Goal: Task Accomplishment & Management: Manage account settings

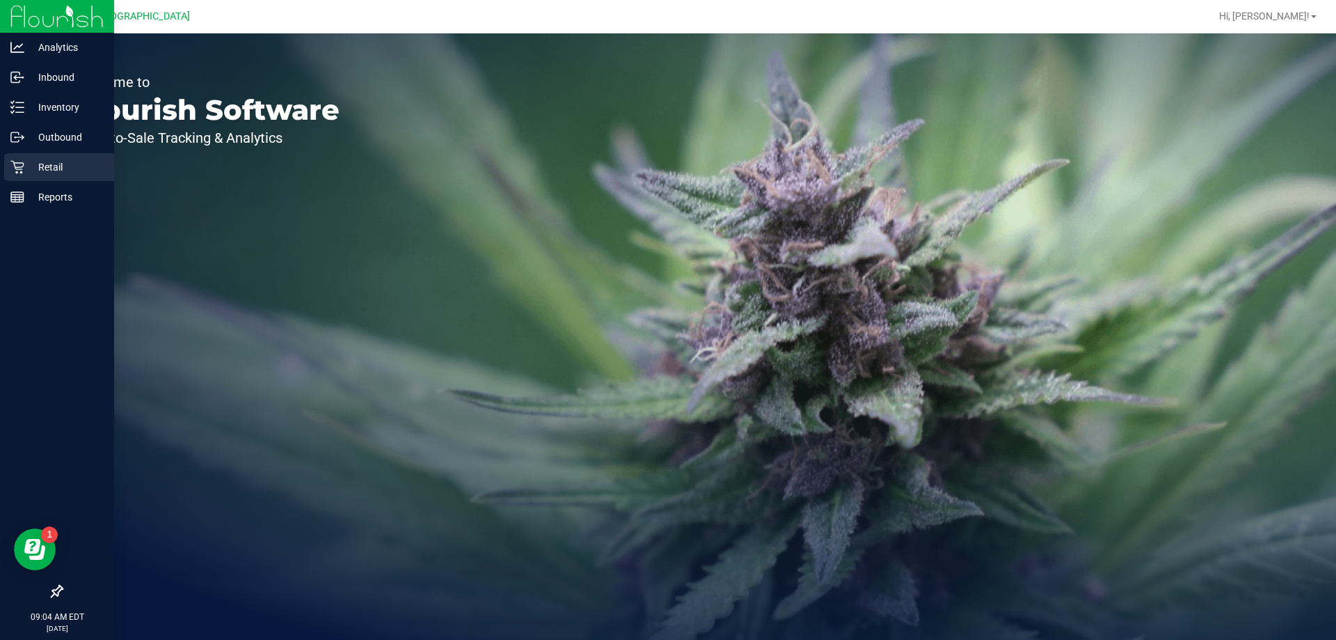
click at [41, 168] on p "Retail" at bounding box center [66, 167] width 84 height 17
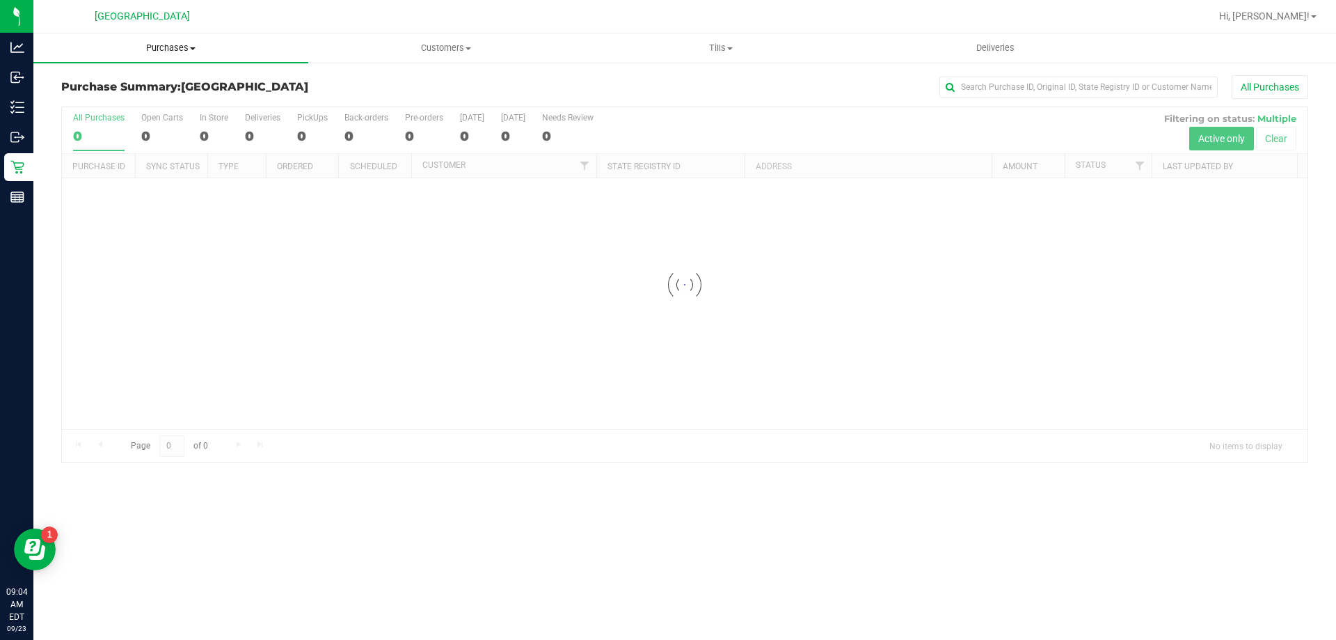
click at [172, 53] on span "Purchases" at bounding box center [170, 48] width 275 height 13
click at [95, 98] on span "Fulfillment" at bounding box center [76, 101] width 86 height 12
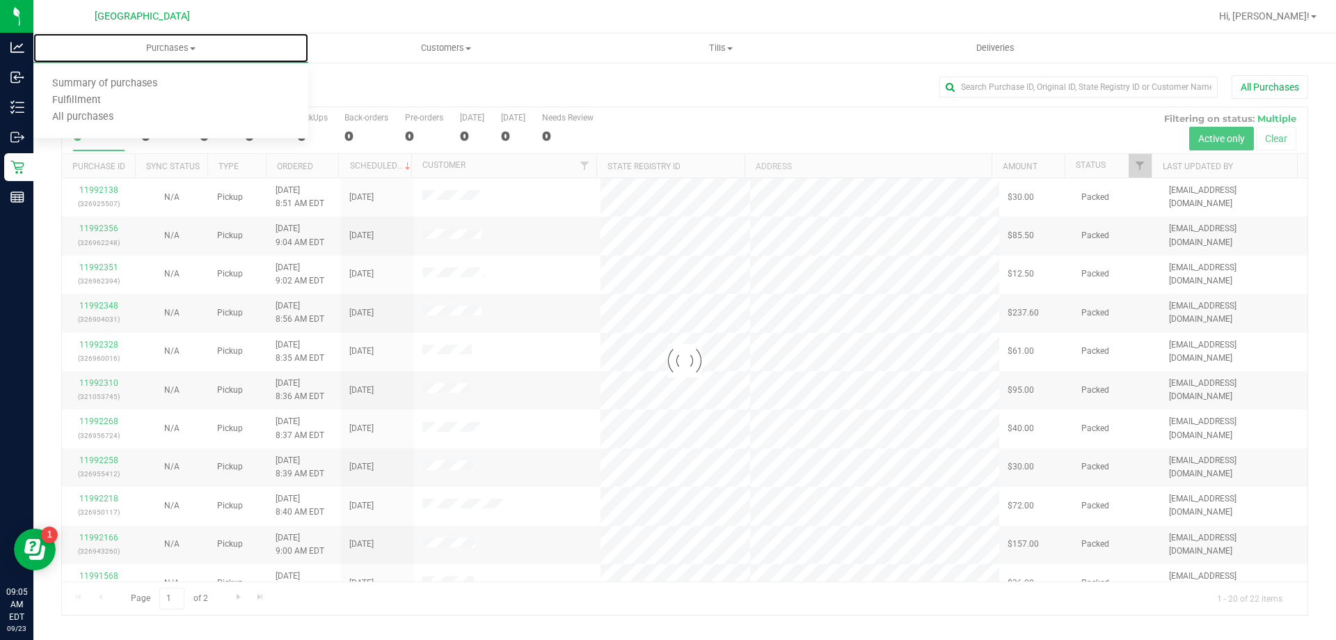
click at [94, 98] on span "Fulfillment" at bounding box center [76, 101] width 86 height 12
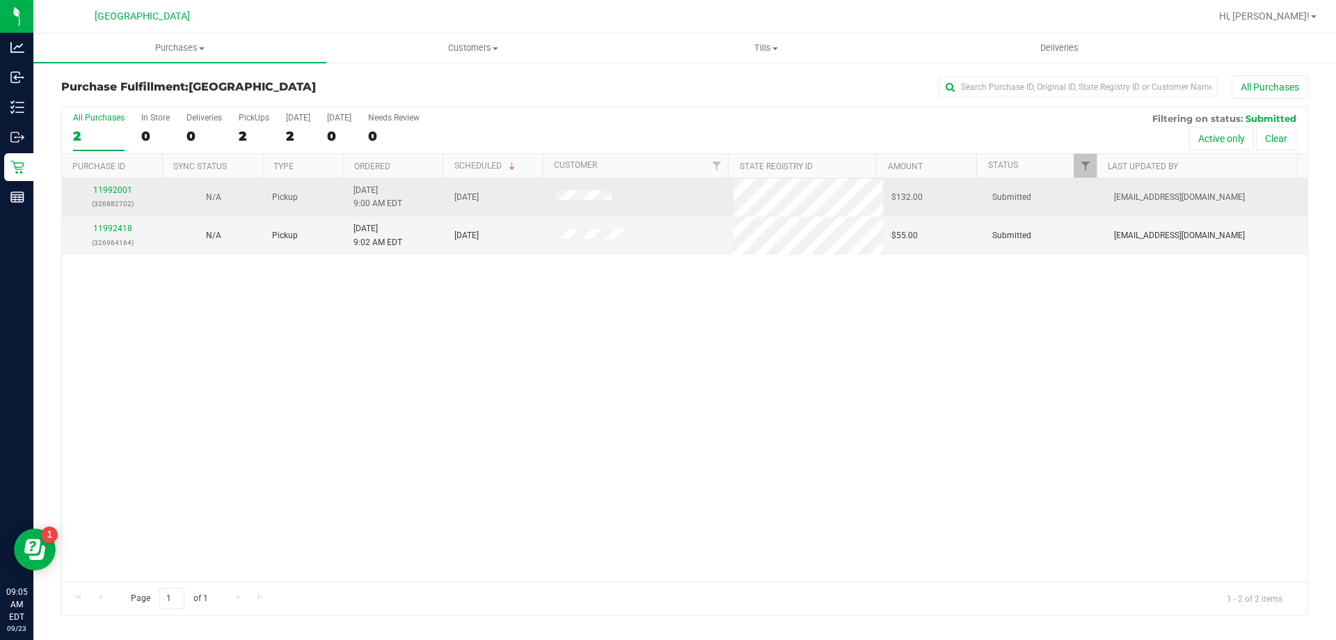
drag, startPoint x: 487, startPoint y: 207, endPoint x: 439, endPoint y: 187, distance: 52.1
click at [439, 187] on tbody "11992001 (326882702) N/A Pickup [DATE] 9:00 AM EDT 9/23/2025 $132.00 Submitted …" at bounding box center [685, 216] width 1246 height 77
click at [439, 187] on td "[DATE] 9:00 AM EDT" at bounding box center [395, 197] width 101 height 38
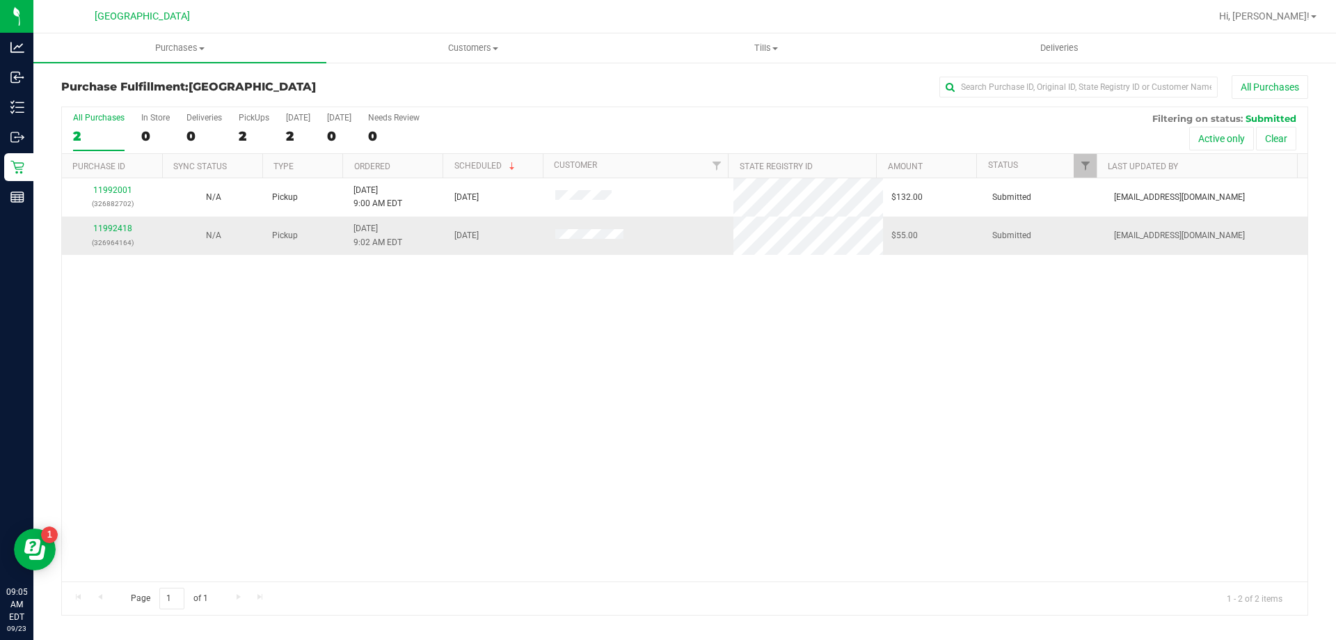
drag, startPoint x: 439, startPoint y: 187, endPoint x: 505, endPoint y: 243, distance: 85.9
click at [505, 243] on tbody "11992001 (326882702) N/A Pickup [DATE] 9:00 AM EDT 9/23/2025 $132.00 Submitted …" at bounding box center [685, 216] width 1246 height 77
click at [512, 275] on div "11992001 (326882702) N/A Pickup [DATE] 9:00 AM EDT 9/23/2025 $132.00 Submitted …" at bounding box center [685, 379] width 1246 height 403
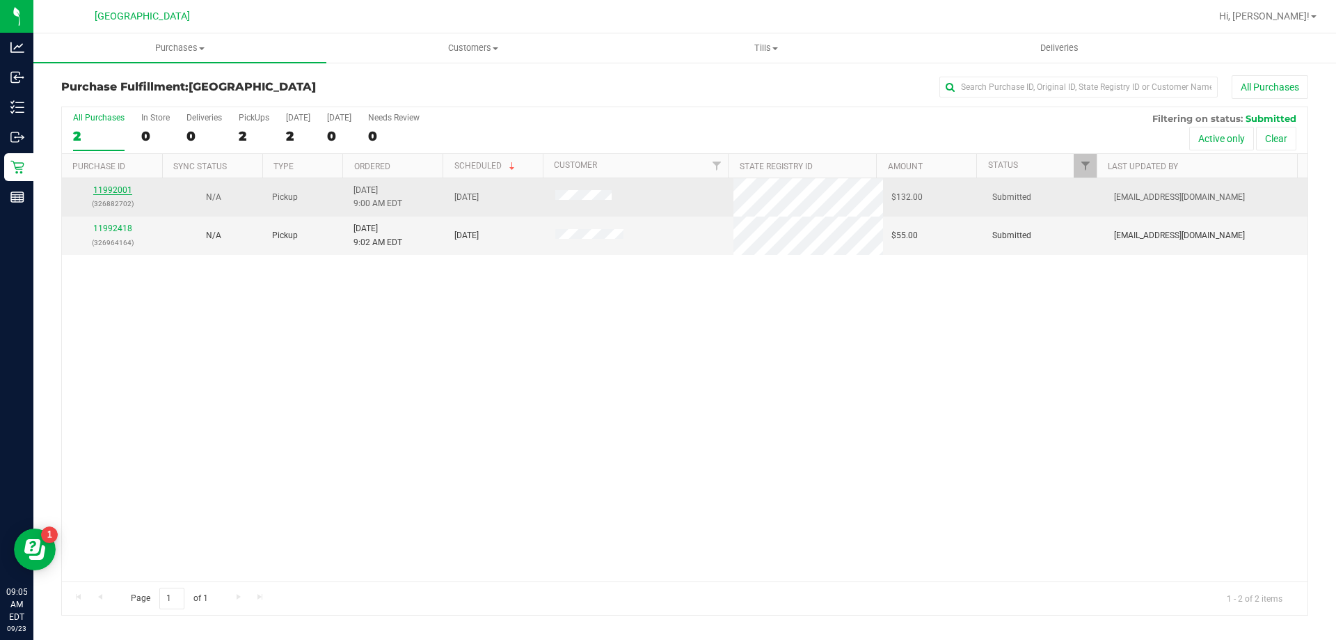
click at [128, 192] on link "11992001" at bounding box center [112, 190] width 39 height 10
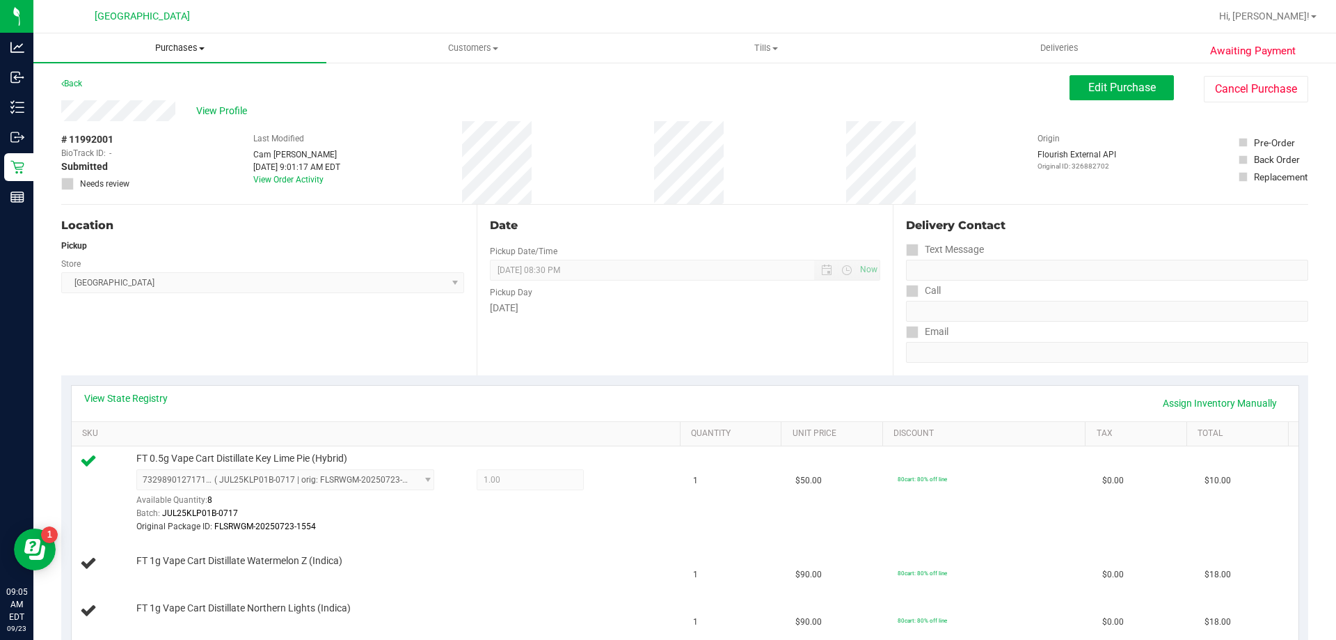
click at [155, 49] on span "Purchases" at bounding box center [179, 48] width 293 height 13
click at [103, 105] on span "Fulfillment" at bounding box center [76, 101] width 86 height 12
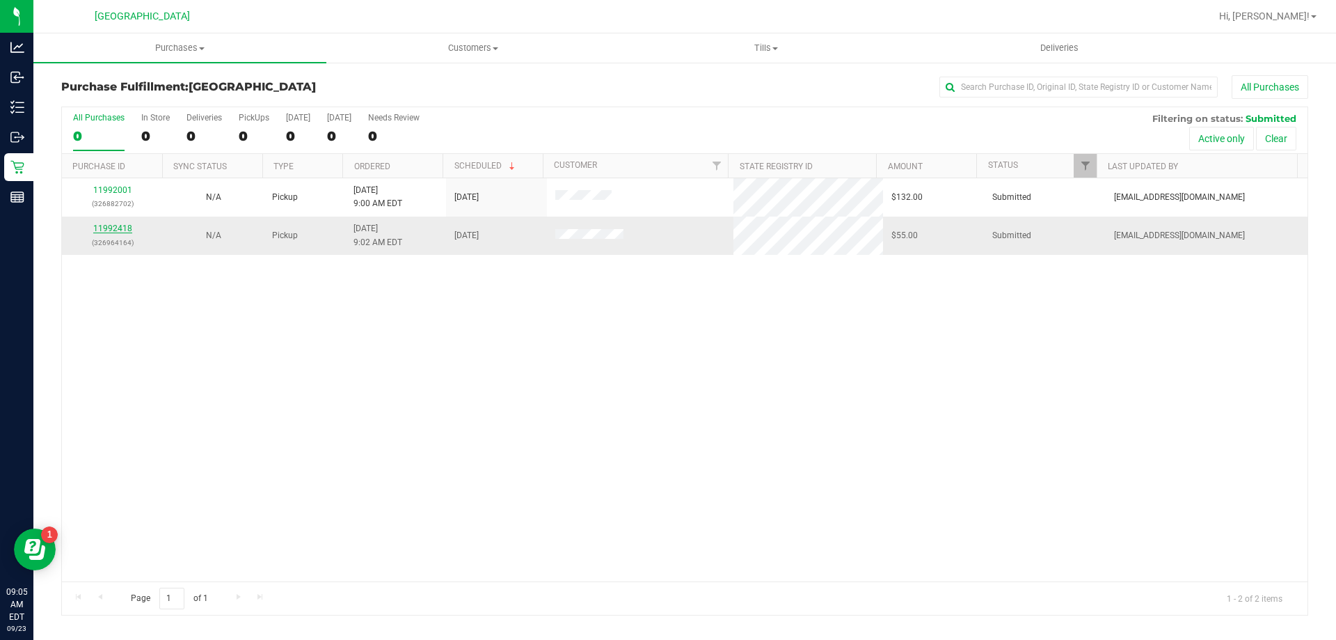
click at [124, 230] on link "11992418" at bounding box center [112, 228] width 39 height 10
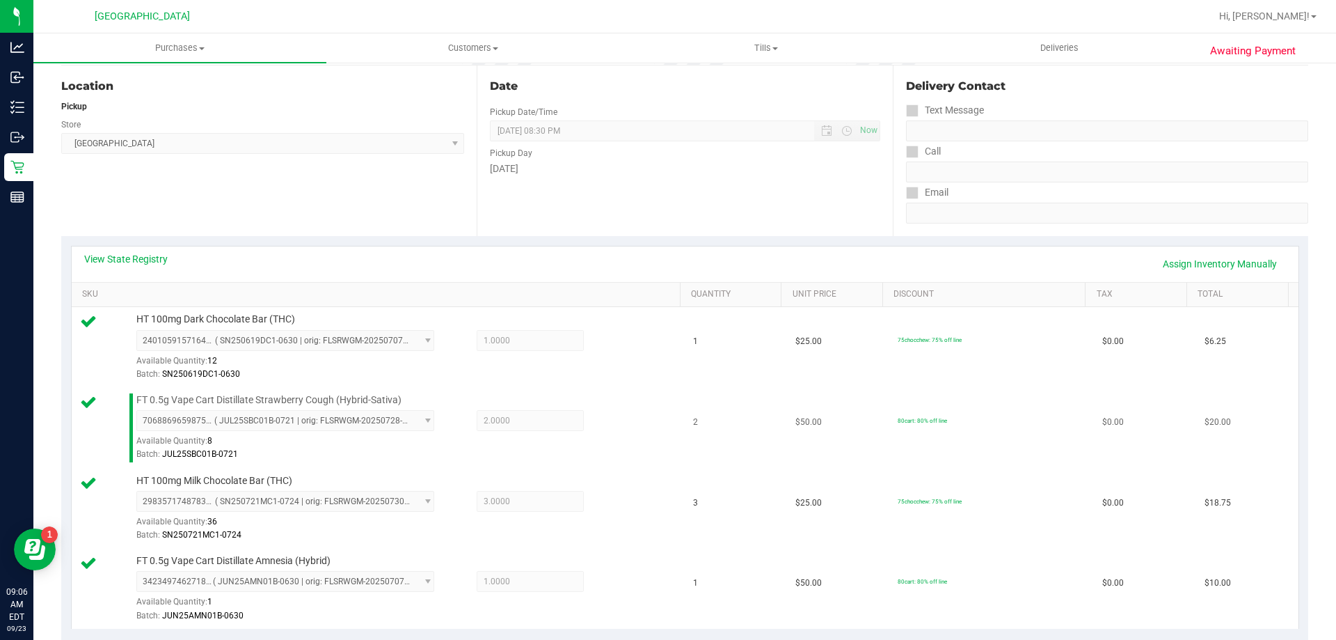
scroll to position [348, 0]
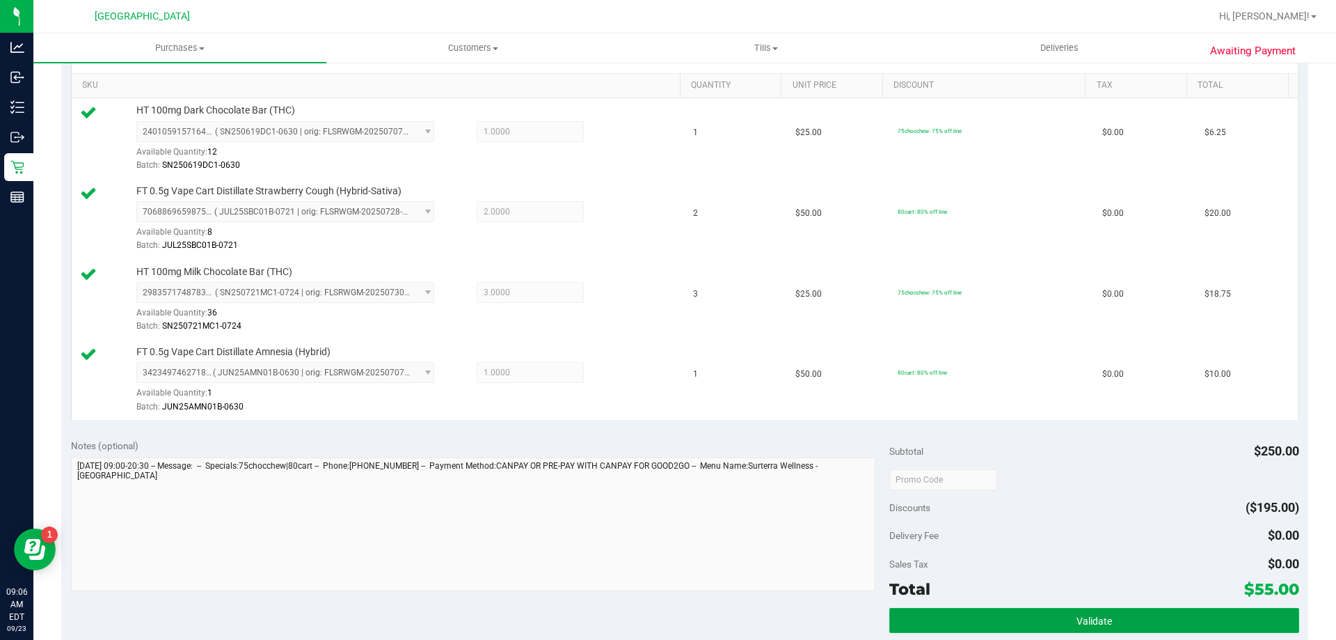
click at [985, 612] on button "Validate" at bounding box center [1093, 620] width 409 height 25
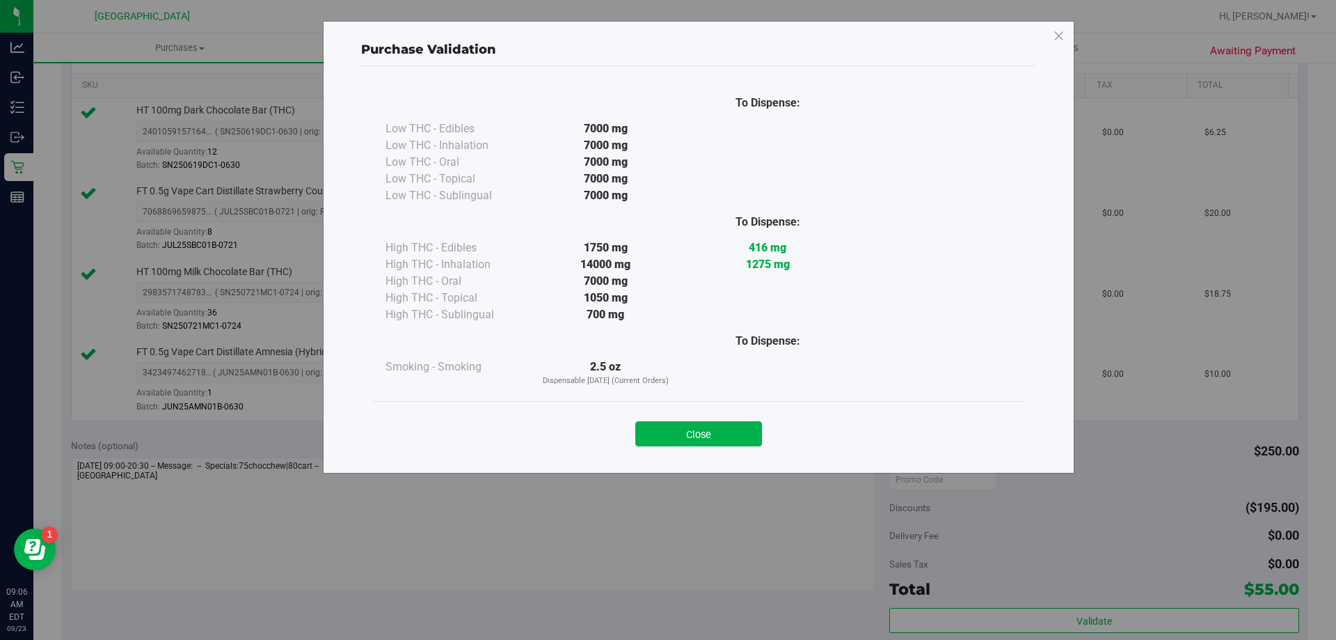
click at [679, 434] on button "Close" at bounding box center [698, 433] width 127 height 25
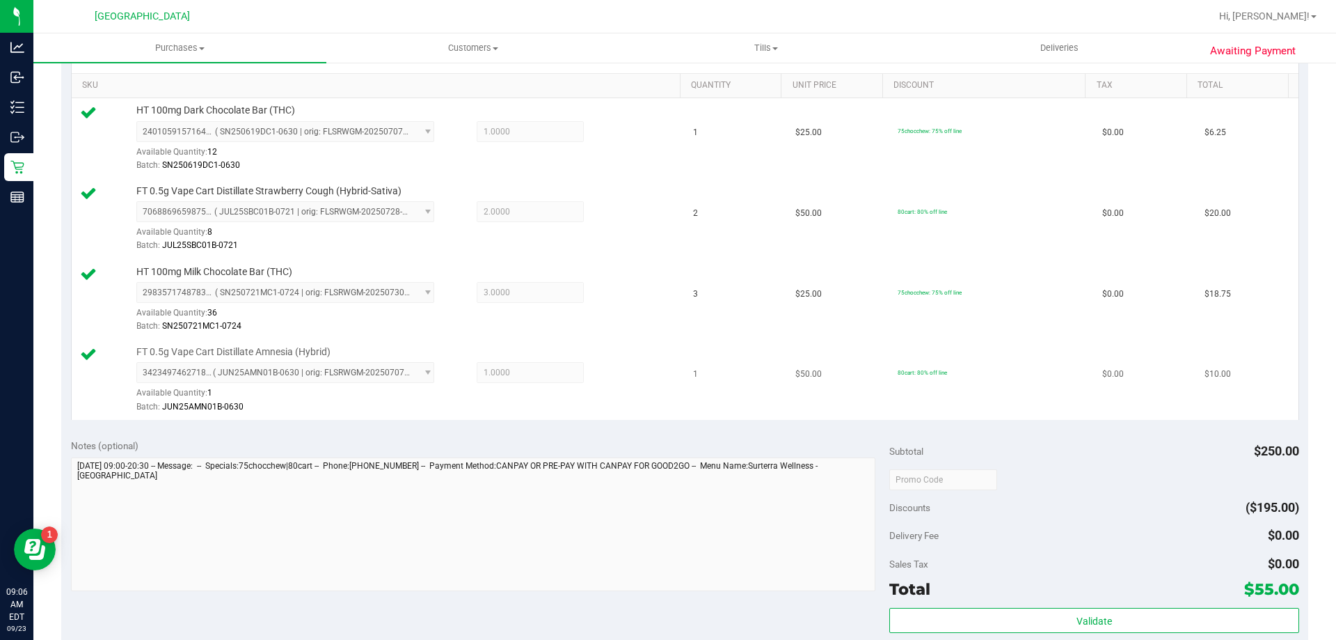
scroll to position [557, 0]
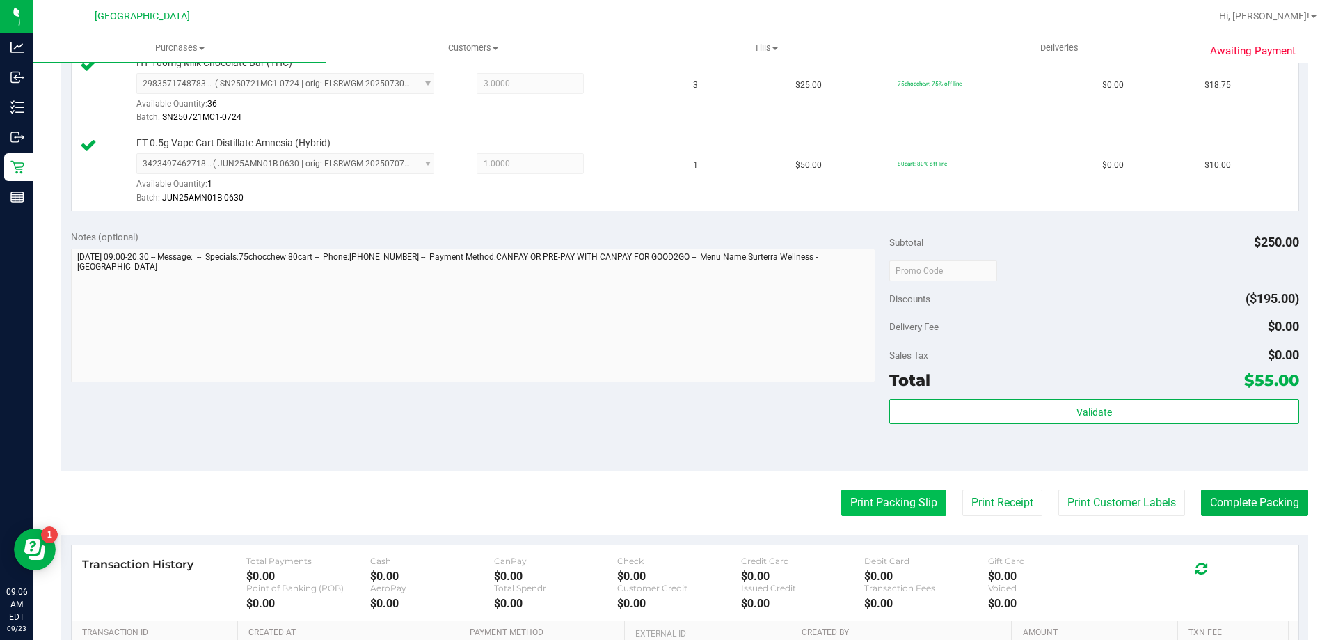
click at [860, 494] on button "Print Packing Slip" at bounding box center [893, 502] width 105 height 26
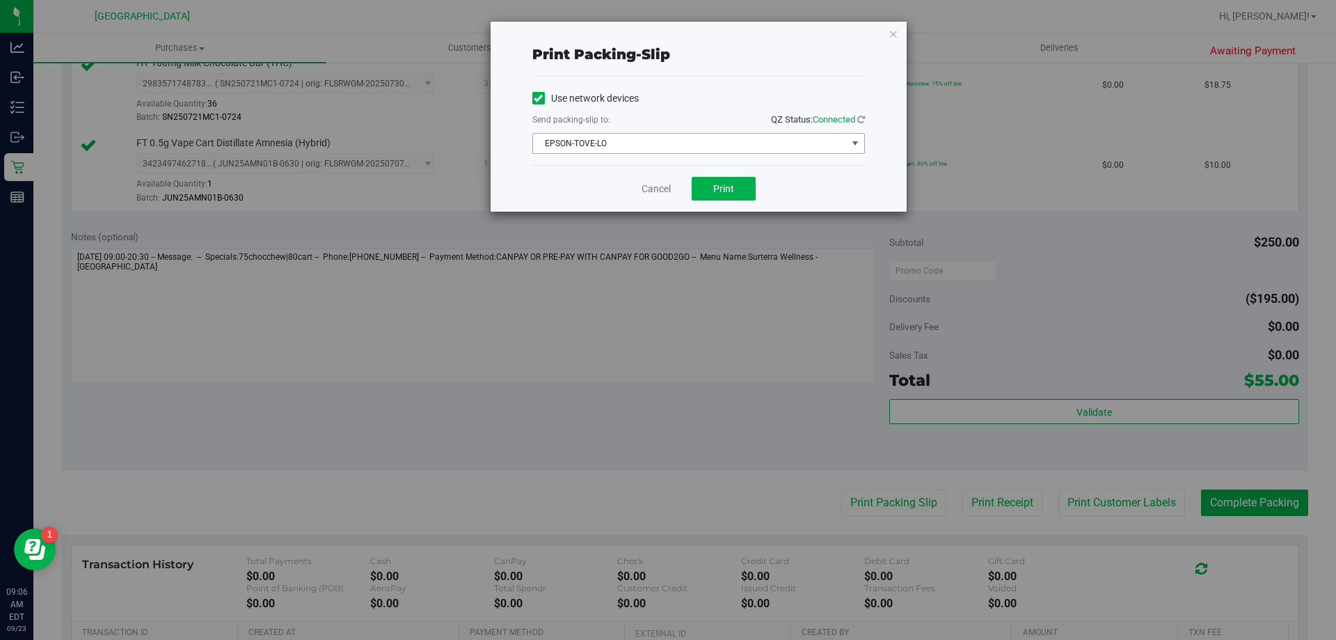
click at [723, 141] on span "EPSON-TOVE-LO" at bounding box center [690, 143] width 314 height 19
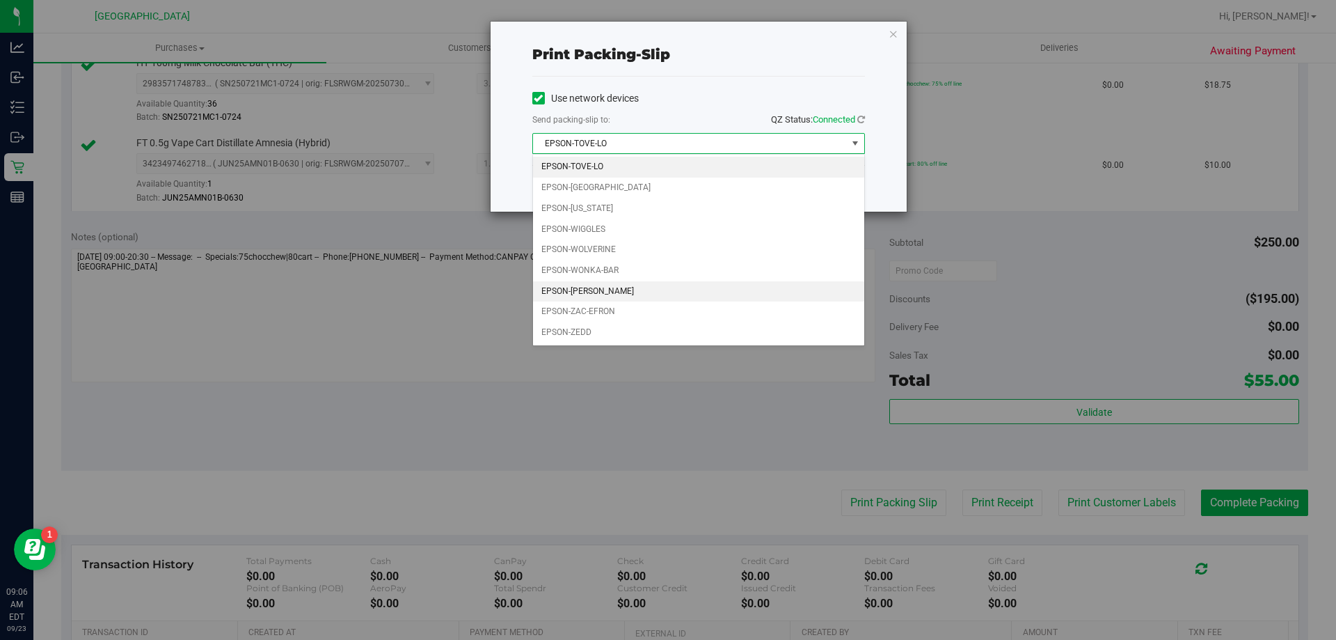
click at [633, 287] on li "EPSON-[PERSON_NAME]" at bounding box center [698, 291] width 331 height 21
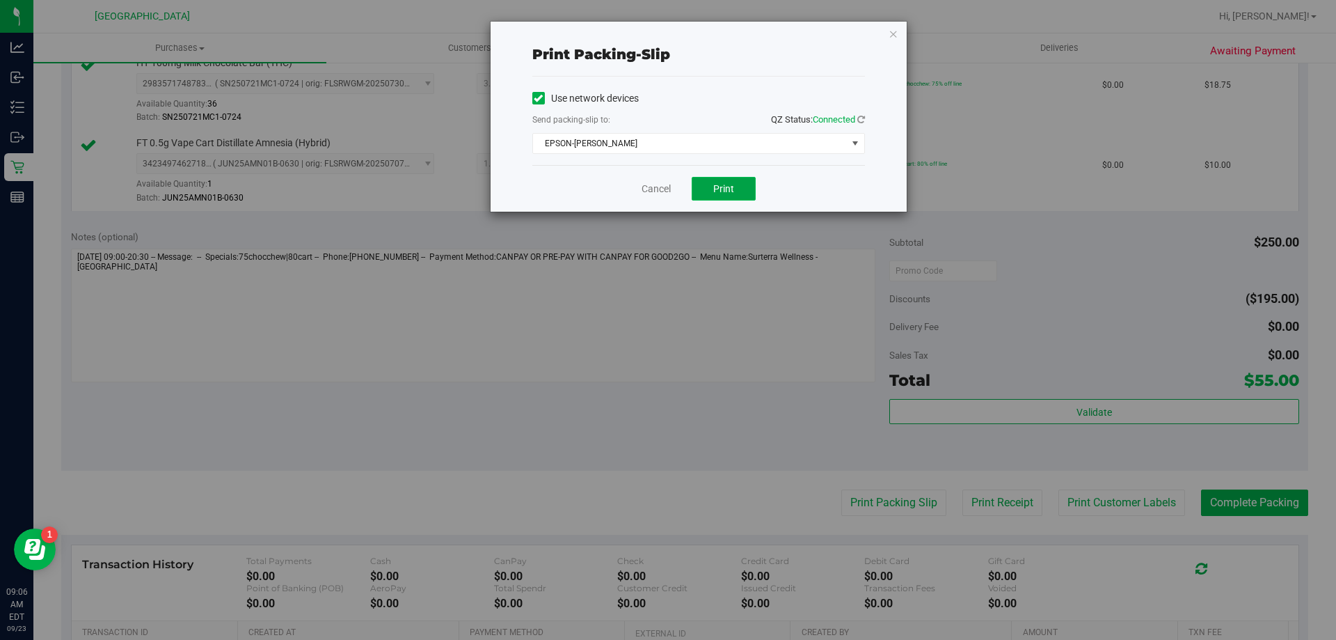
click at [724, 188] on span "Print" at bounding box center [723, 188] width 21 height 11
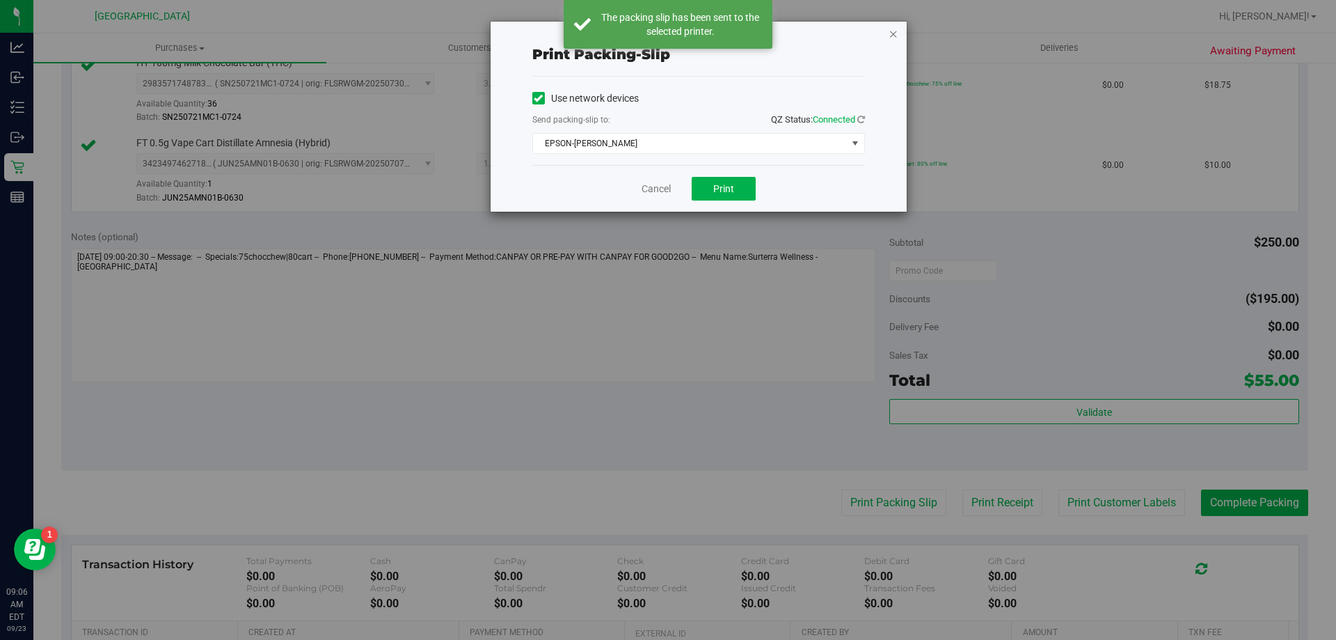
click at [892, 34] on icon "button" at bounding box center [894, 33] width 10 height 17
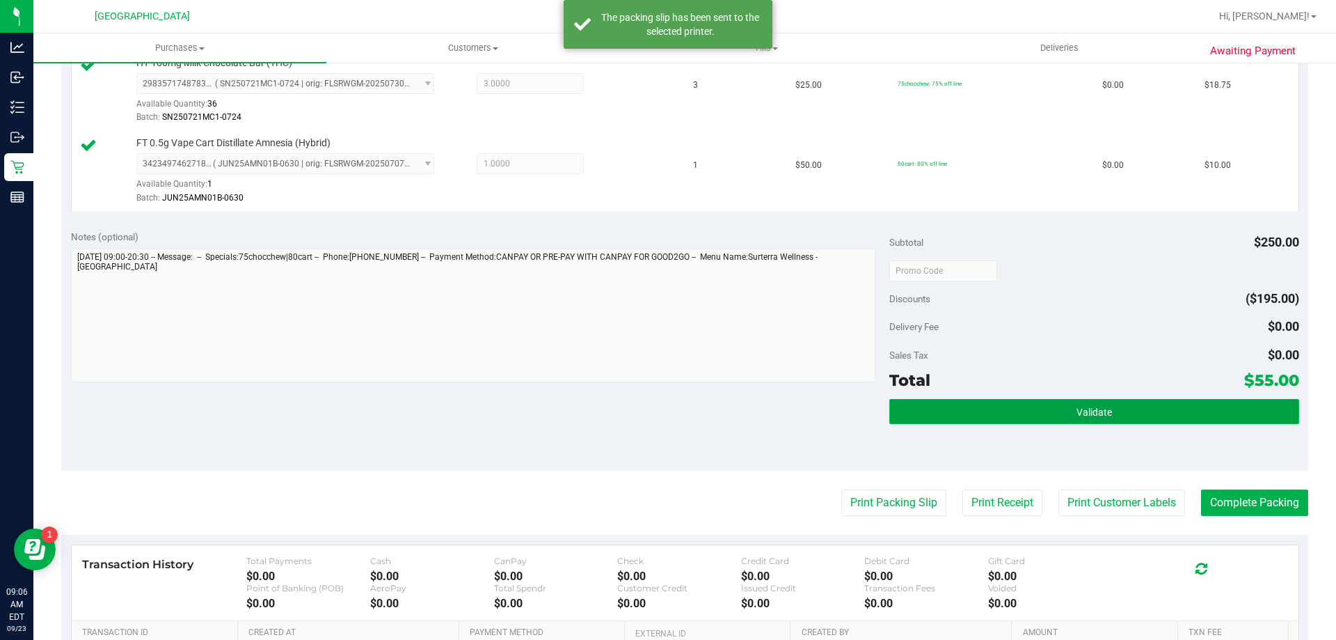
click at [972, 414] on button "Validate" at bounding box center [1093, 411] width 409 height 25
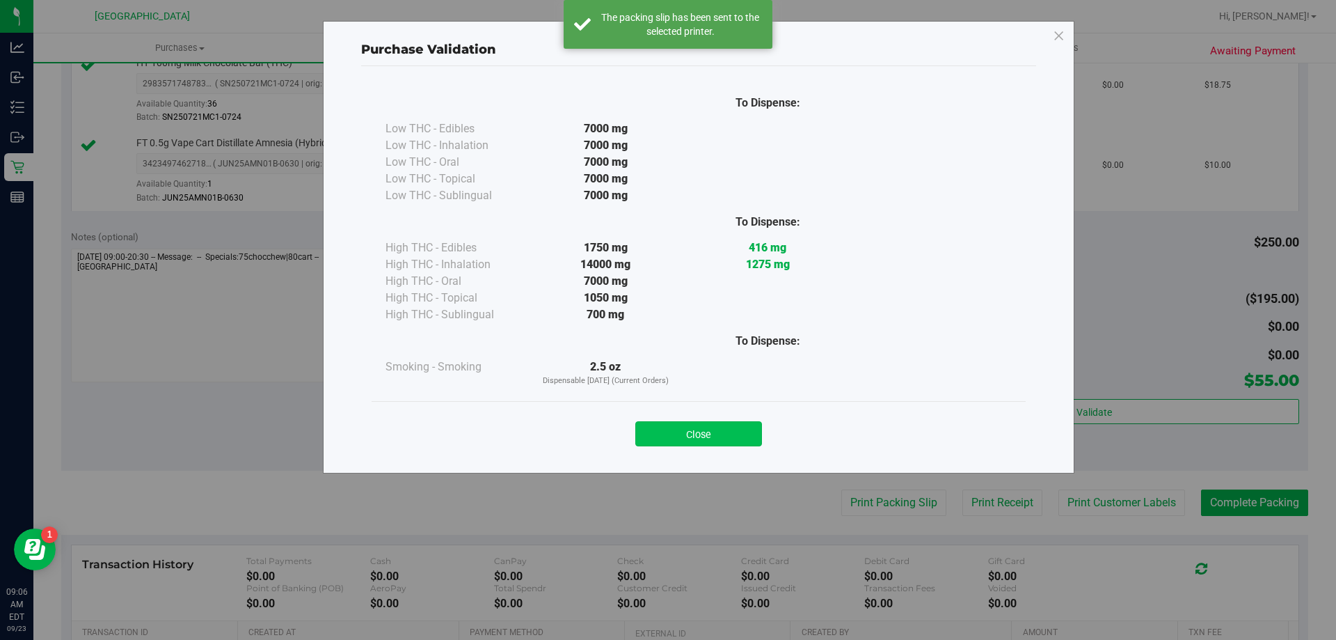
click at [720, 441] on button "Close" at bounding box center [698, 433] width 127 height 25
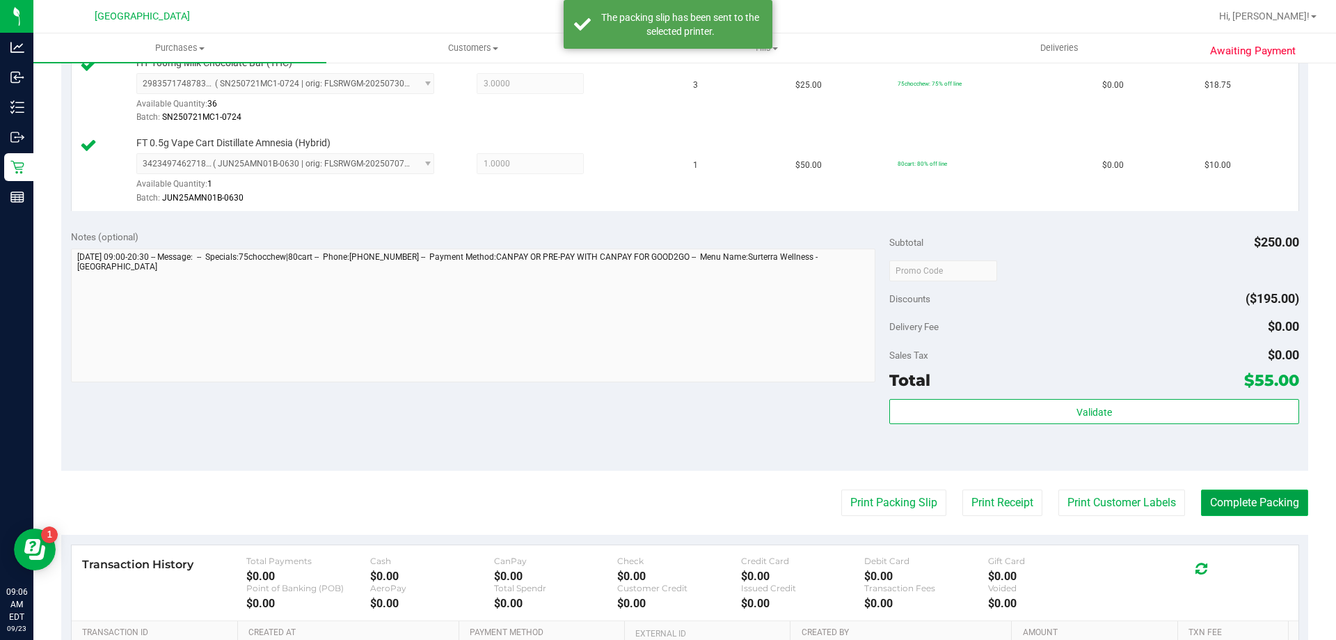
click at [1228, 511] on button "Complete Packing" at bounding box center [1254, 502] width 107 height 26
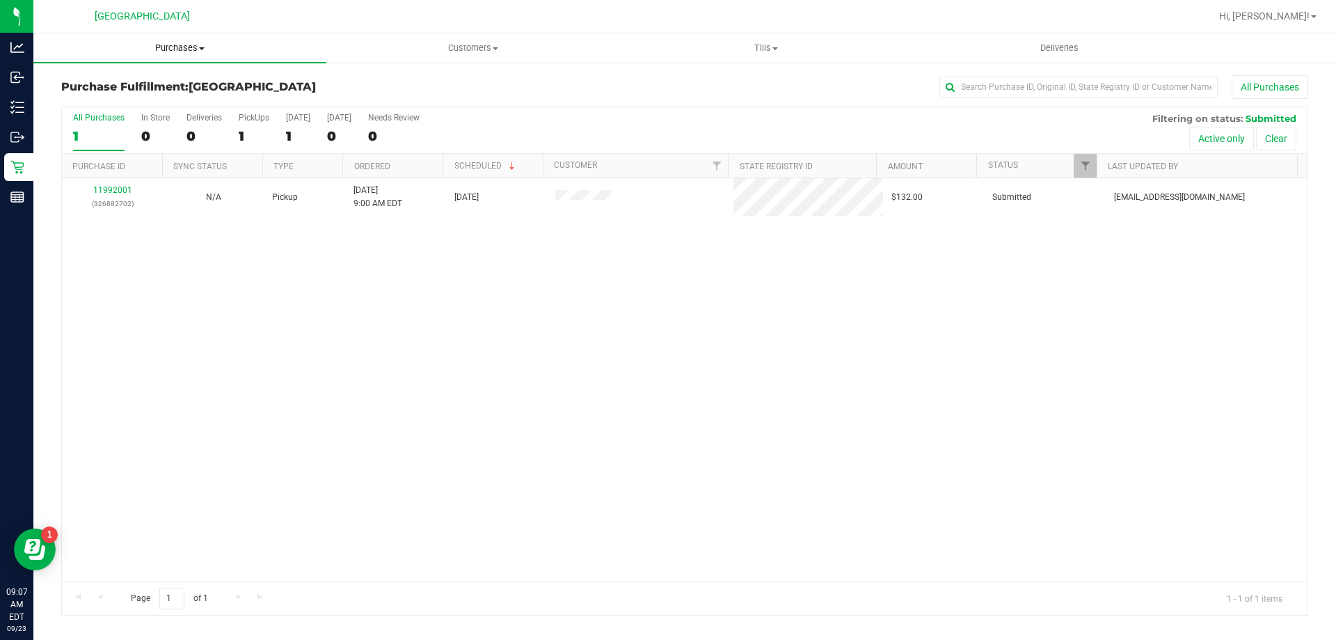
click at [174, 48] on span "Purchases" at bounding box center [179, 48] width 293 height 13
click at [95, 95] on span "Fulfillment" at bounding box center [76, 101] width 86 height 12
click at [768, 45] on span "Tills" at bounding box center [766, 48] width 292 height 13
click at [716, 81] on li "Manage tills" at bounding box center [765, 84] width 293 height 17
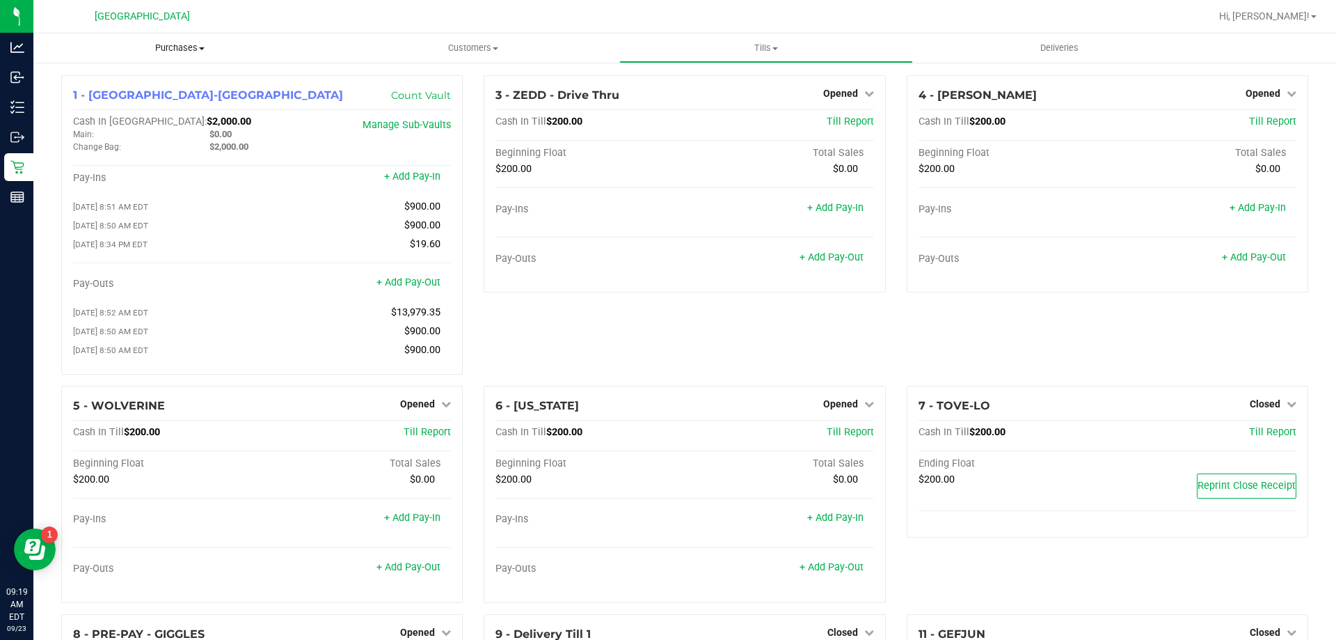
click at [172, 45] on span "Purchases" at bounding box center [179, 48] width 293 height 13
click at [117, 100] on span "Fulfillment" at bounding box center [76, 101] width 86 height 12
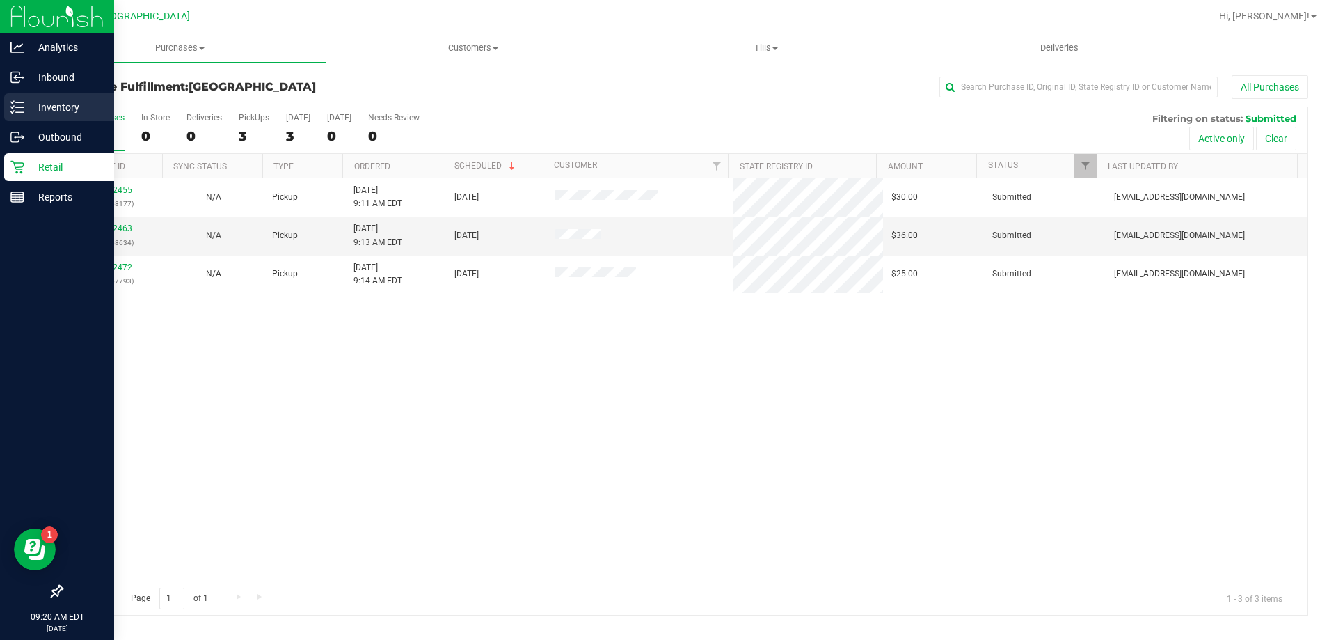
click at [63, 107] on p "Inventory" at bounding box center [66, 107] width 84 height 17
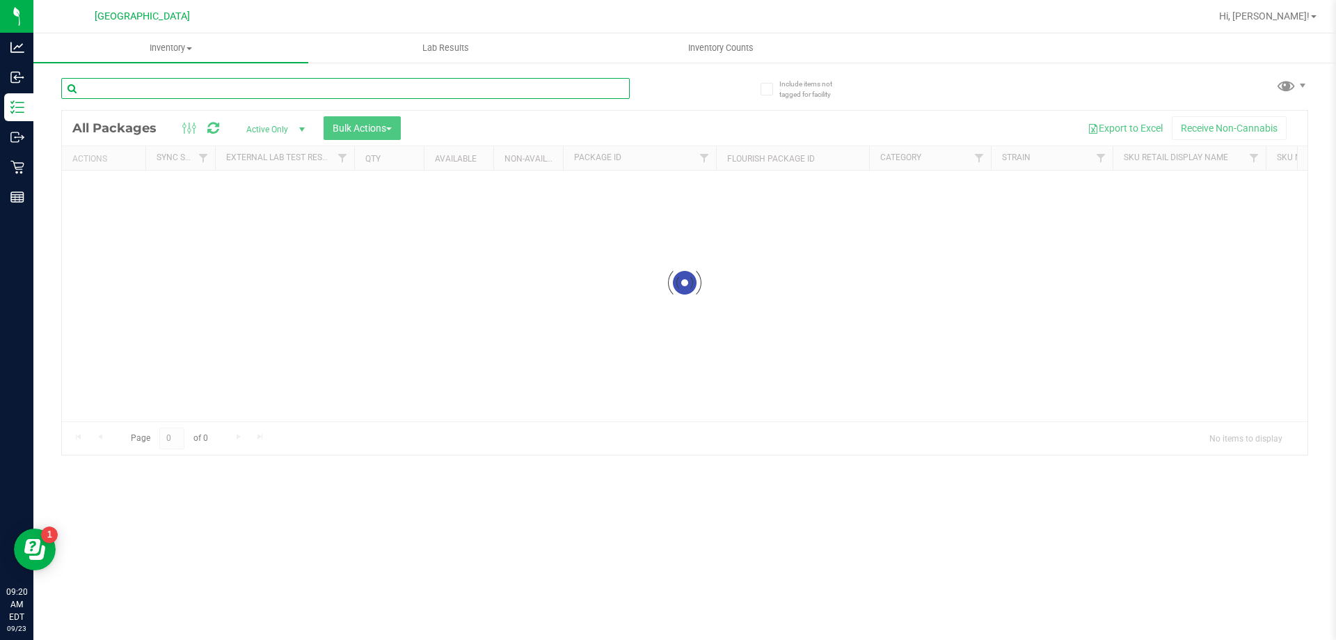
click at [170, 79] on input "text" at bounding box center [345, 88] width 569 height 21
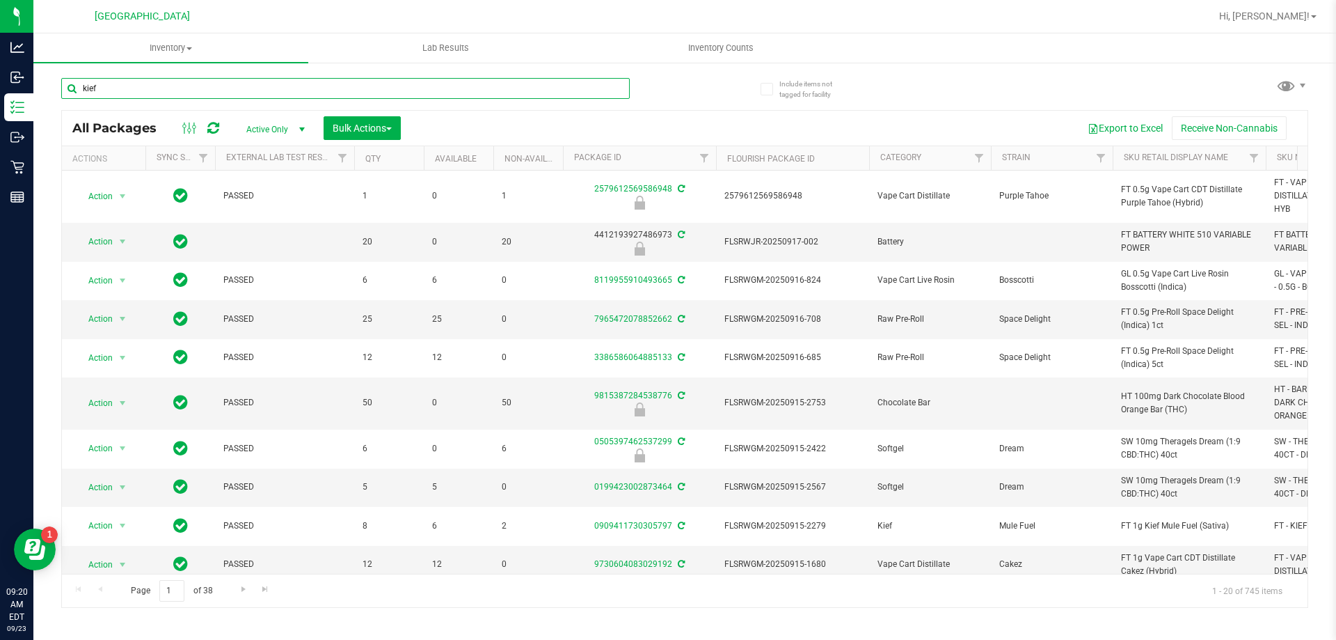
type input "kief"
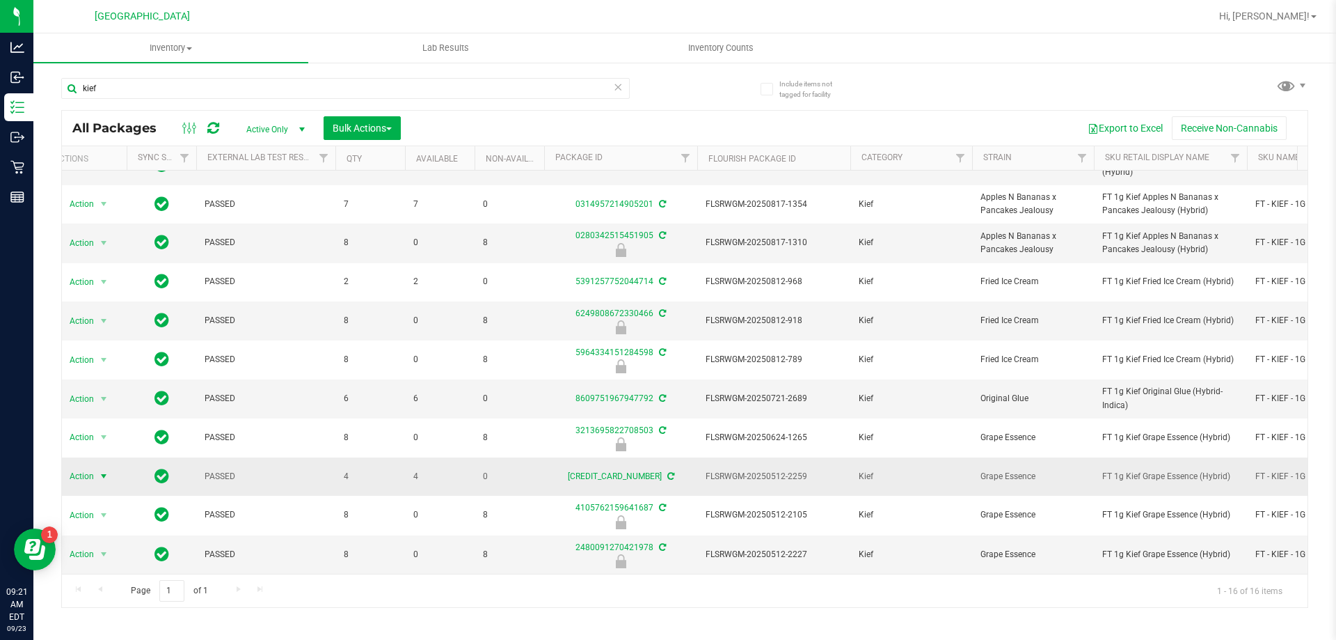
click at [89, 466] on span "Action" at bounding box center [76, 475] width 38 height 19
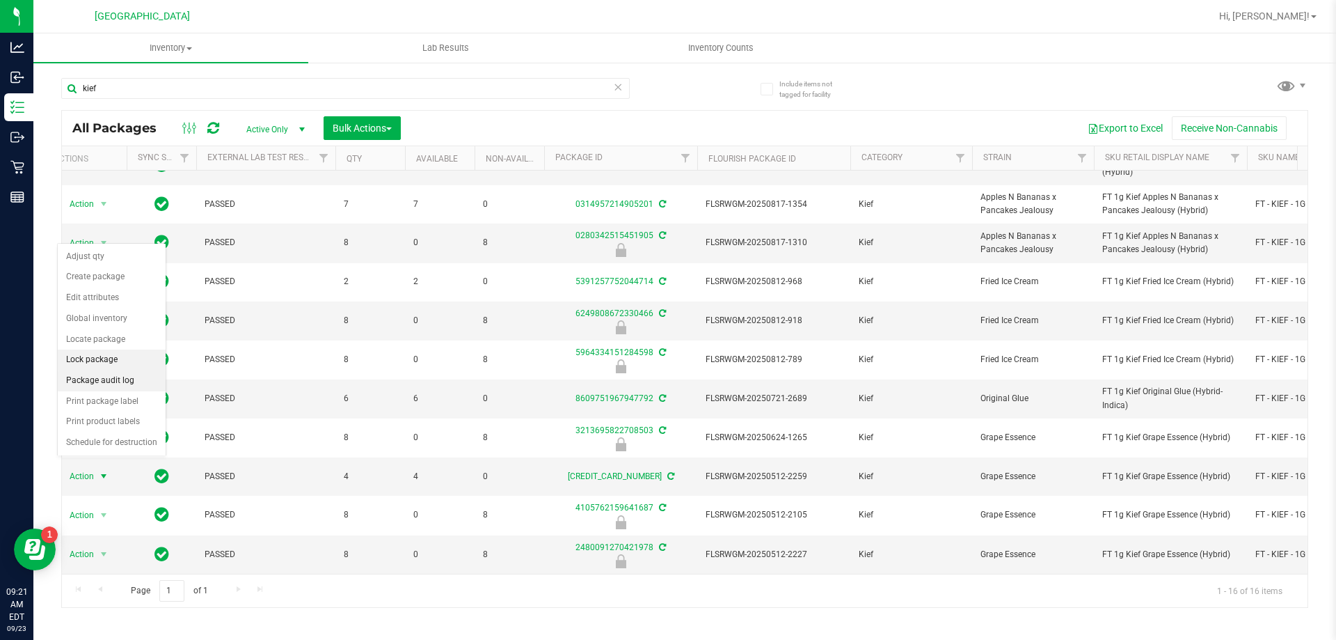
click at [109, 361] on li "Lock package" at bounding box center [112, 359] width 108 height 21
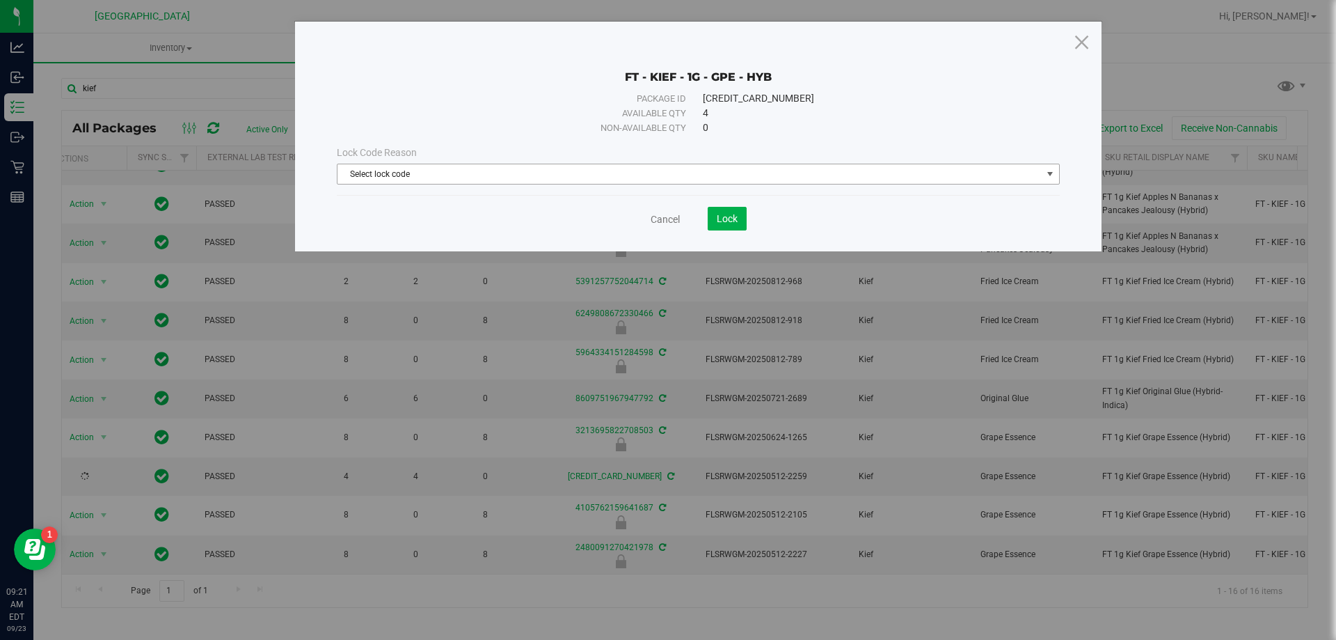
click at [482, 169] on span "Select lock code" at bounding box center [690, 173] width 704 height 19
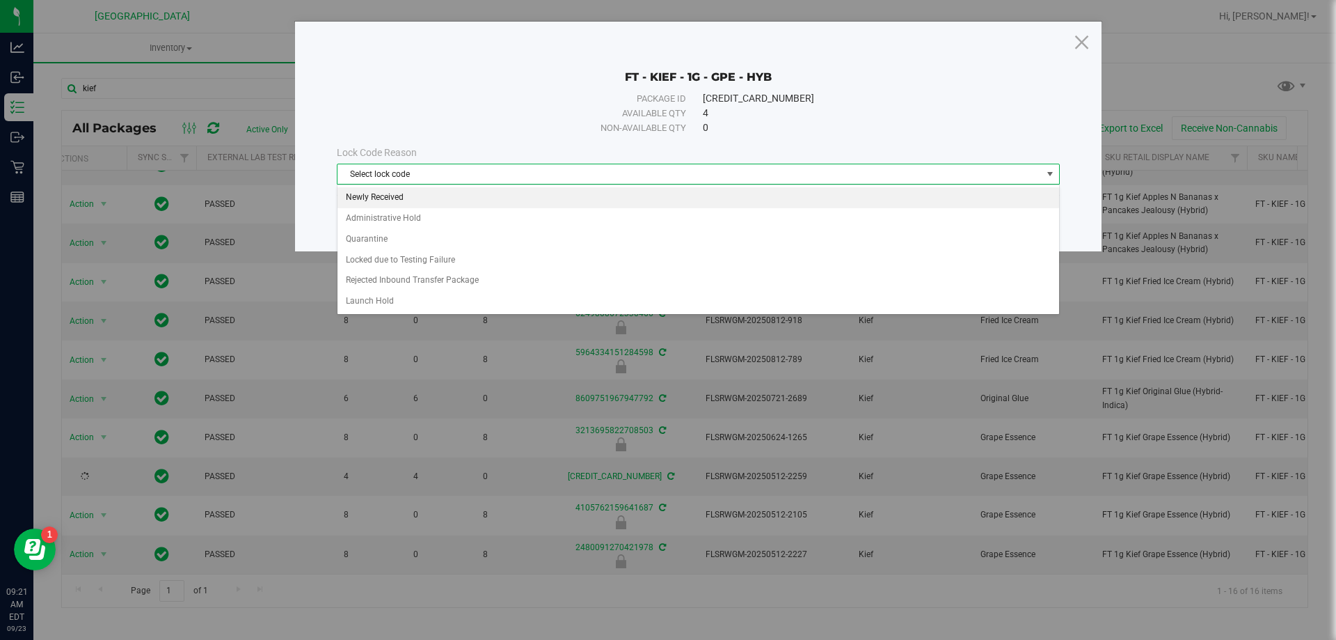
click at [418, 193] on li "Newly Received" at bounding box center [699, 197] width 722 height 21
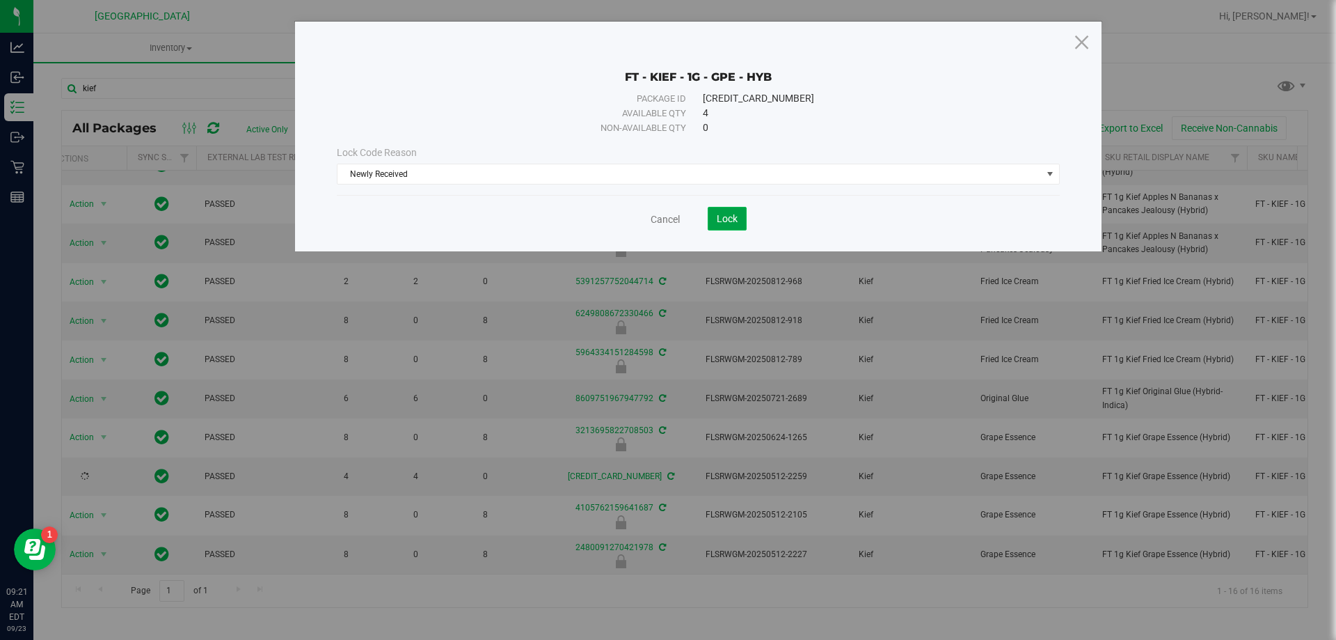
click at [725, 226] on button "Lock" at bounding box center [727, 219] width 39 height 24
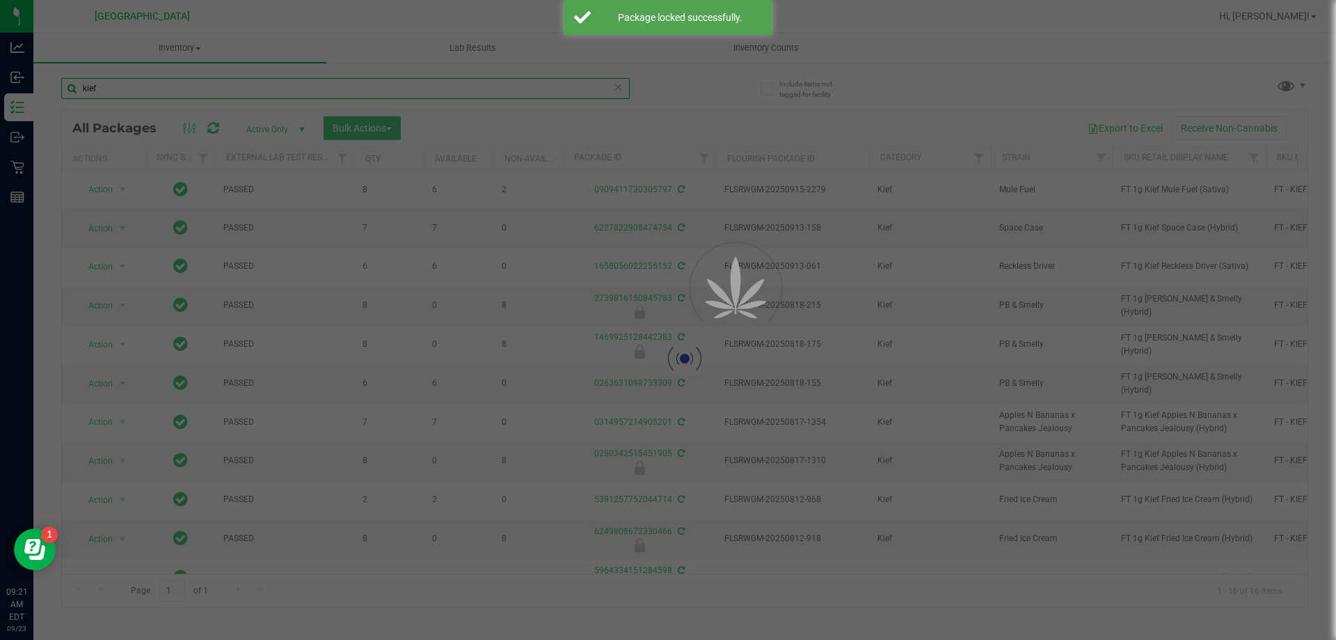
click at [220, 92] on input "kief" at bounding box center [345, 88] width 569 height 21
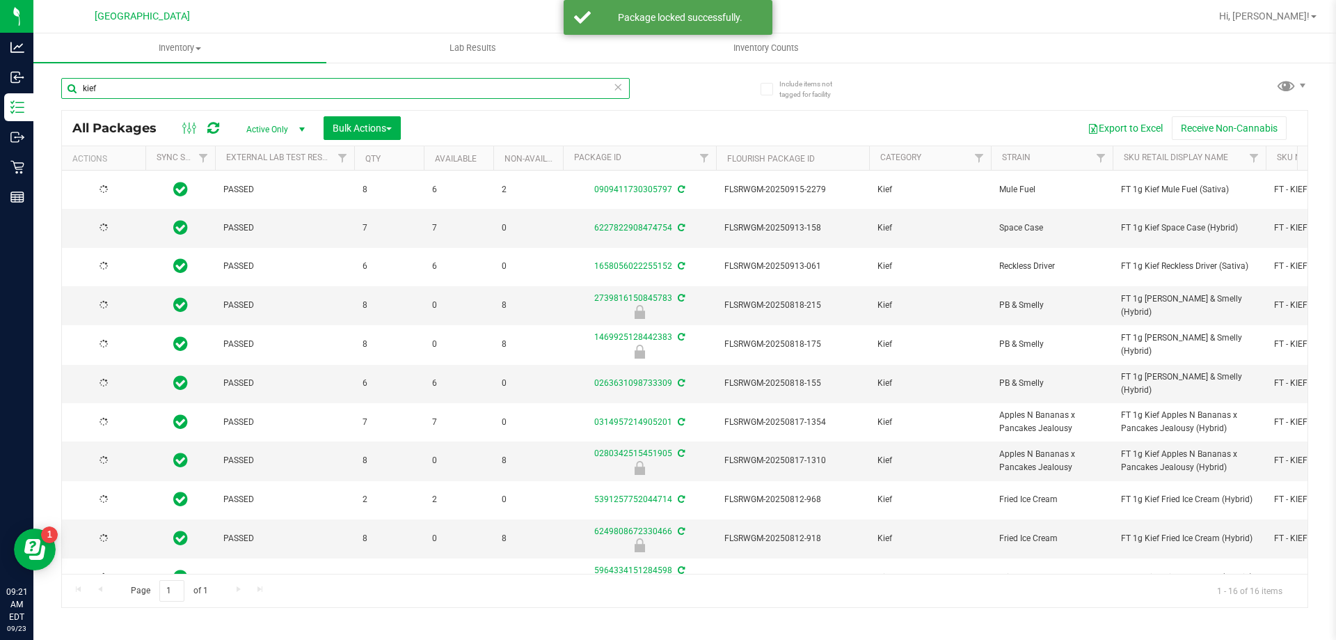
click at [219, 92] on input "kief" at bounding box center [345, 88] width 569 height 21
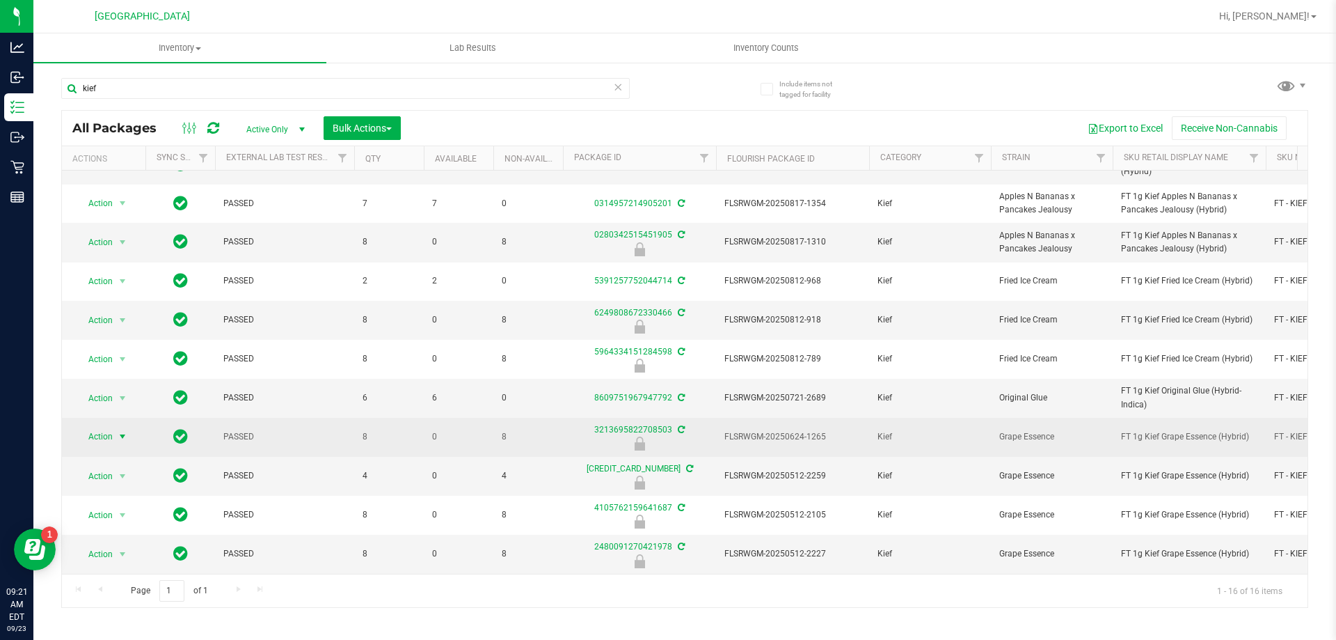
click at [104, 427] on span "Action" at bounding box center [95, 436] width 38 height 19
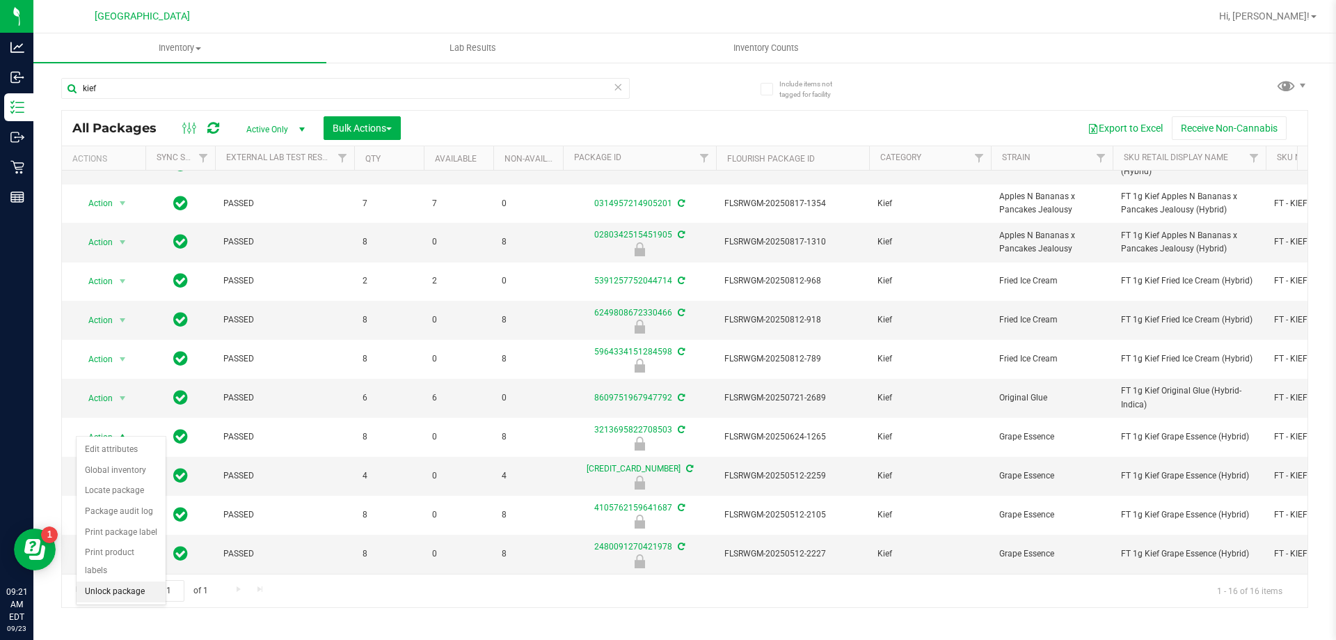
click at [116, 581] on li "Unlock package" at bounding box center [121, 591] width 89 height 21
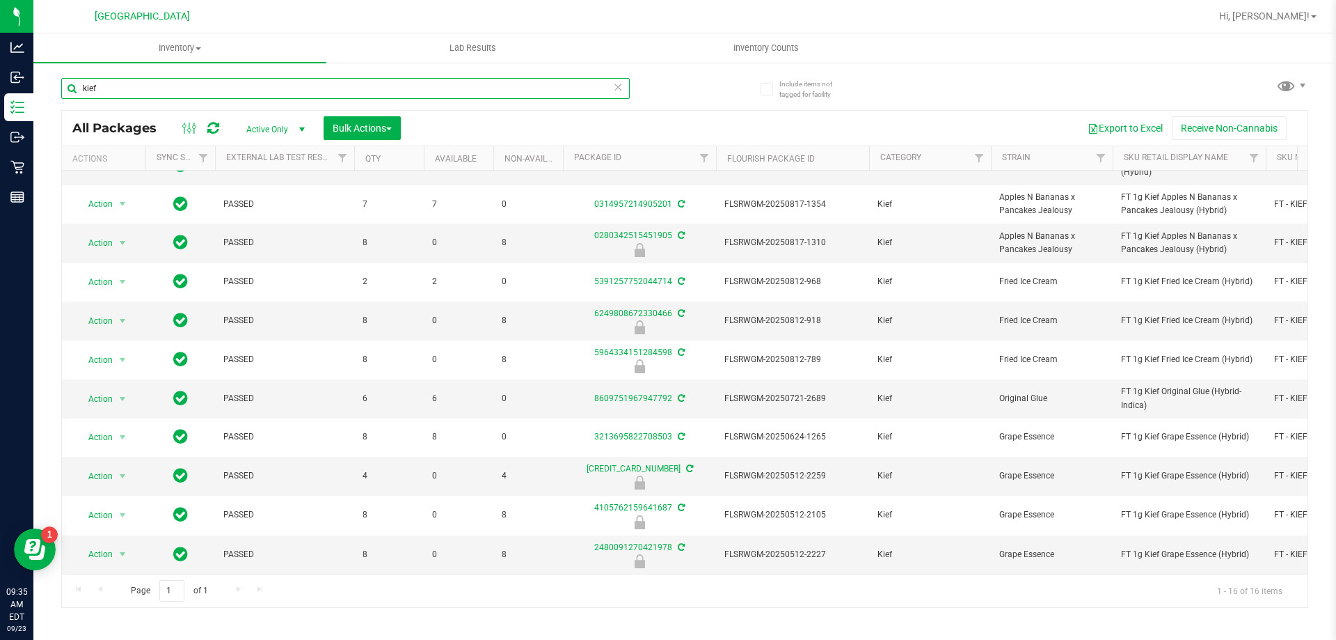
click at [112, 84] on input "kief" at bounding box center [345, 88] width 569 height 21
click at [113, 84] on input "kief" at bounding box center [345, 88] width 569 height 21
type input "gpe"
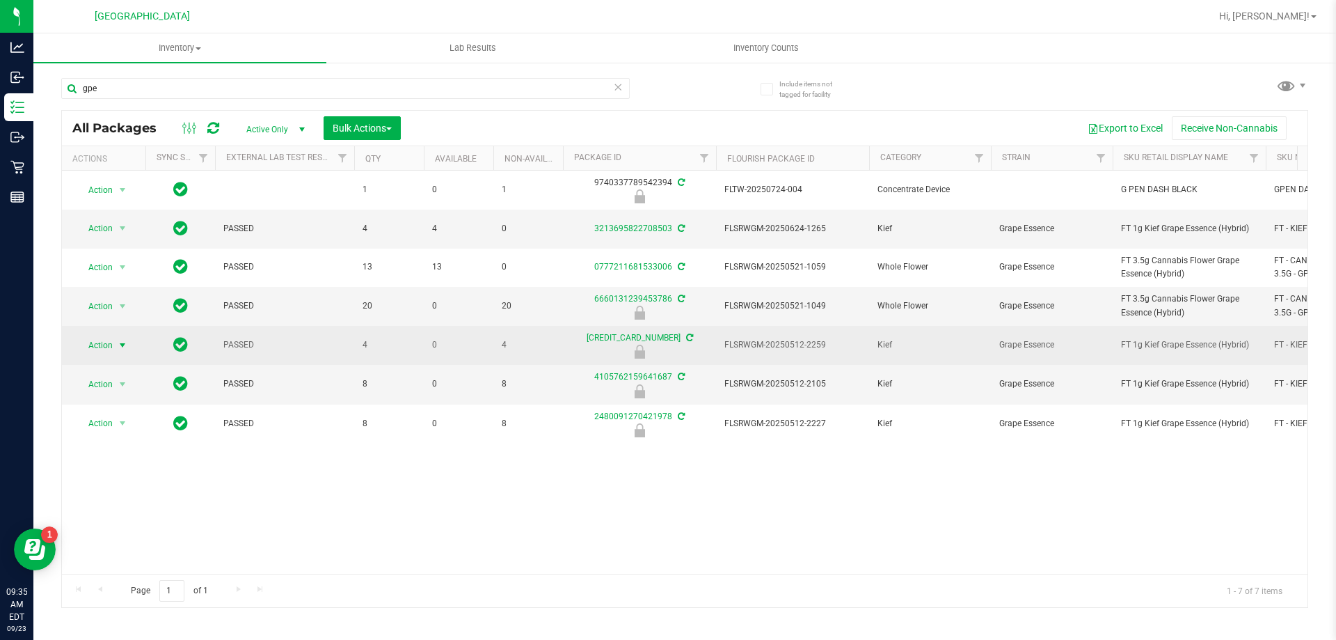
click at [111, 347] on span "Action" at bounding box center [95, 344] width 38 height 19
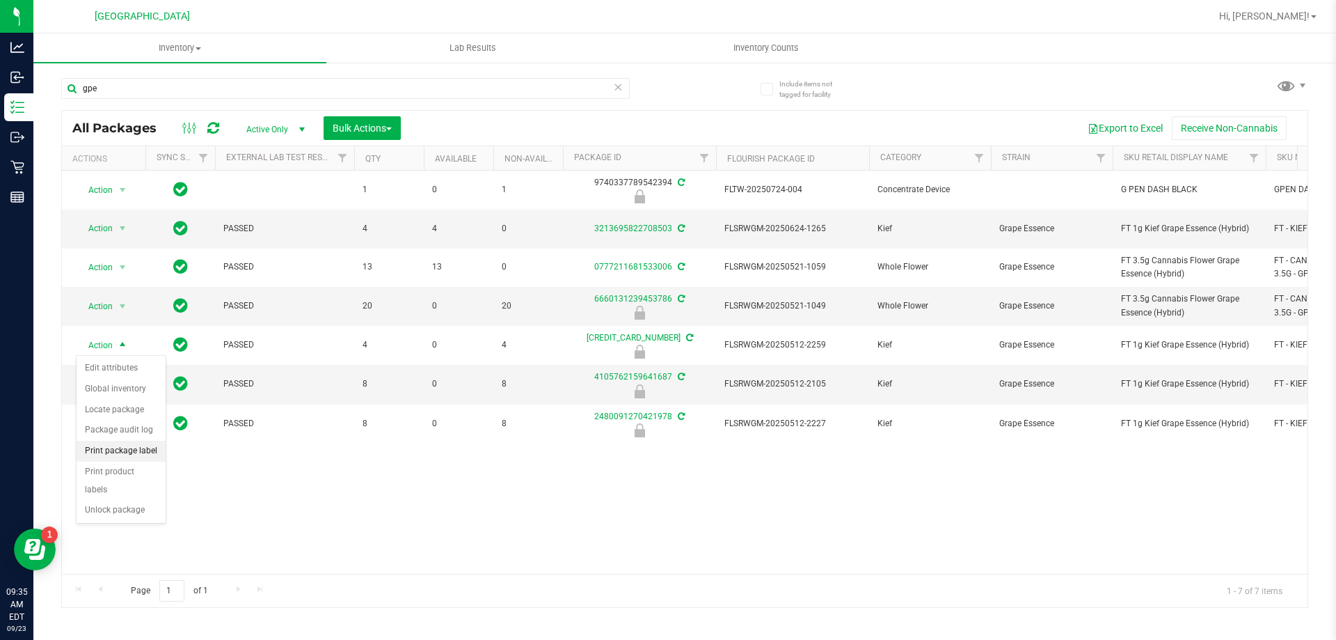
click at [144, 450] on li "Print package label" at bounding box center [121, 451] width 89 height 21
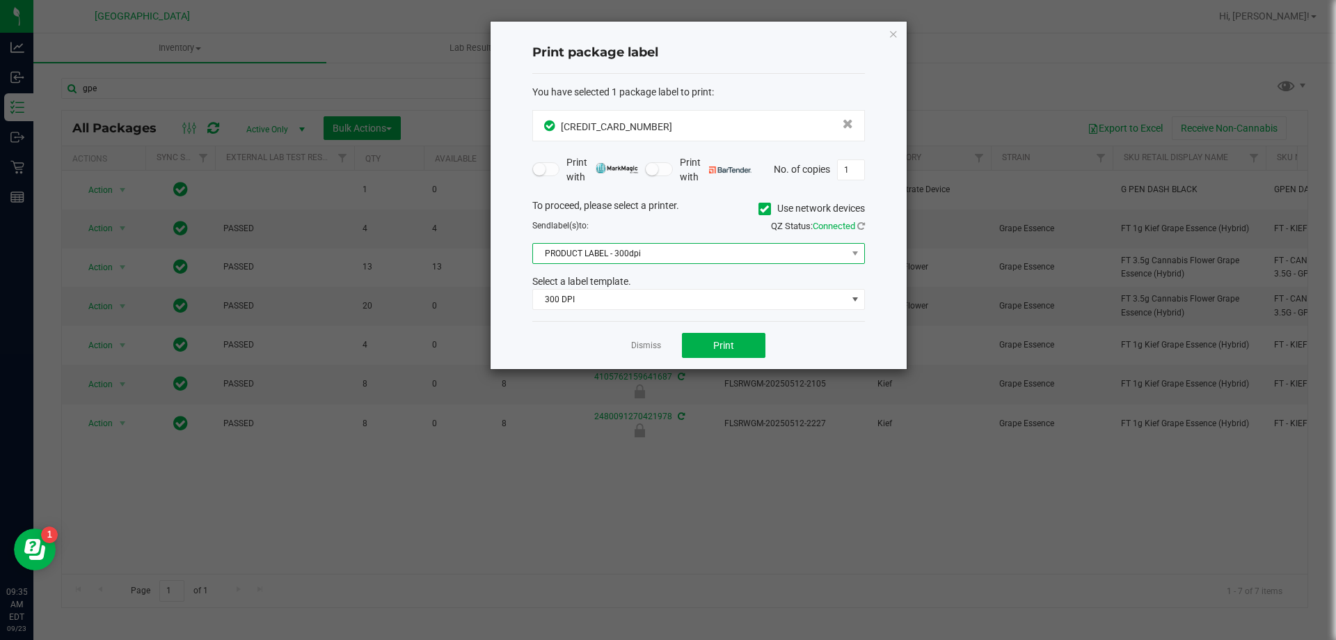
click at [640, 253] on span "PRODUCT LABEL - 300dpi" at bounding box center [690, 253] width 314 height 19
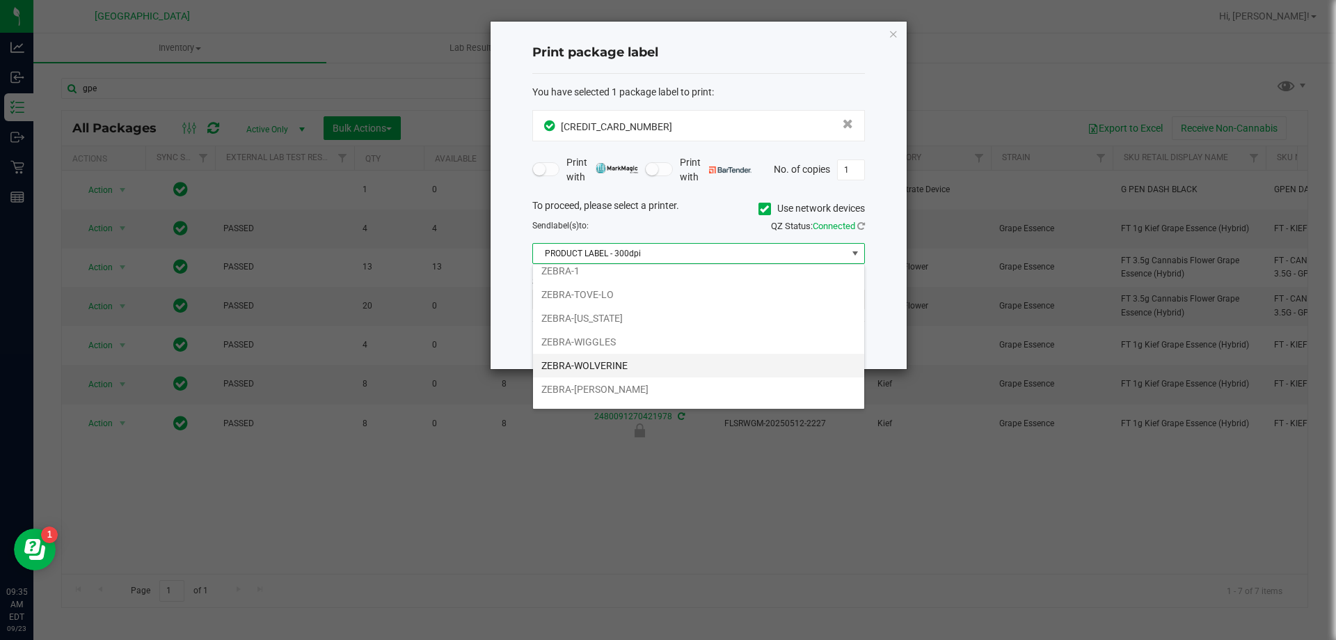
scroll to position [50, 0]
click at [615, 365] on li "ZEBRA-[PERSON_NAME]" at bounding box center [698, 371] width 331 height 24
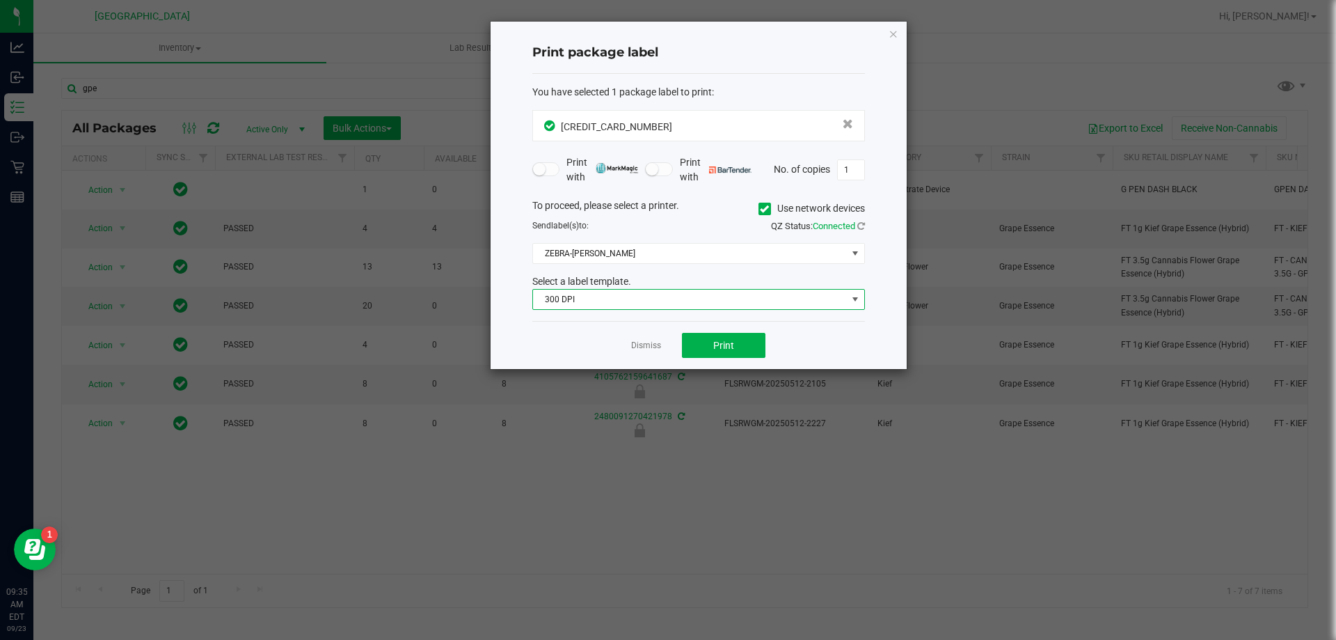
click at [680, 301] on span "300 DPI" at bounding box center [690, 299] width 314 height 19
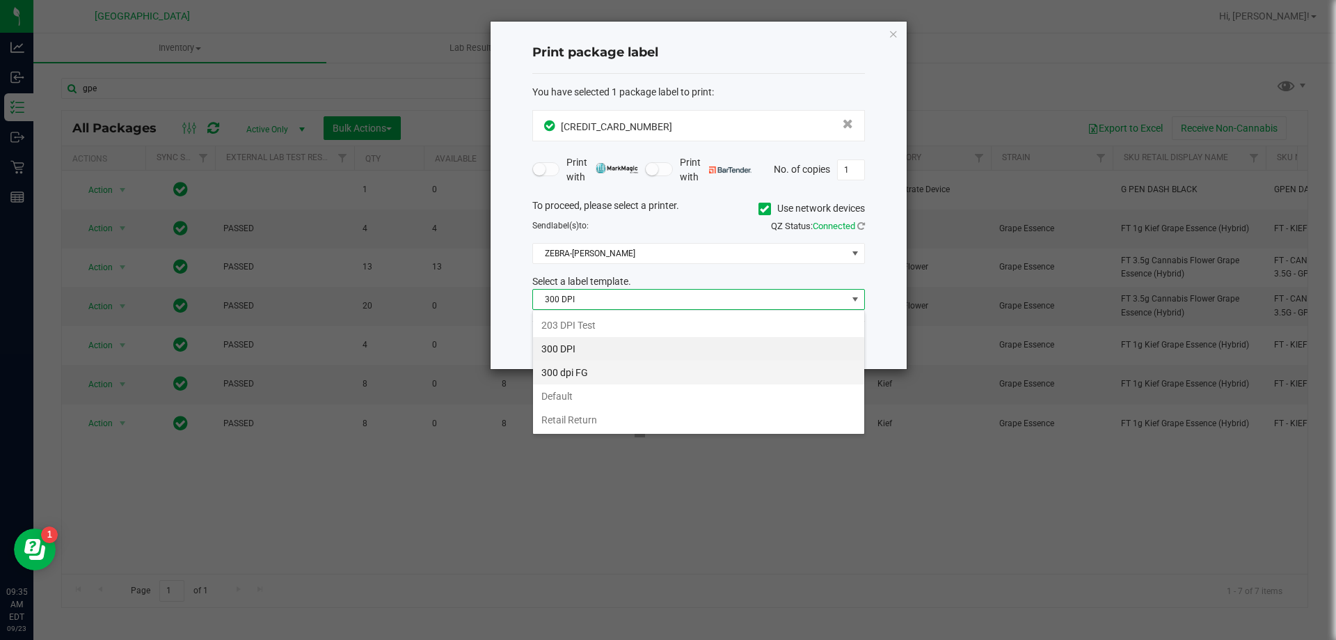
scroll to position [21, 333]
click at [624, 347] on li "300 DPI" at bounding box center [698, 349] width 331 height 24
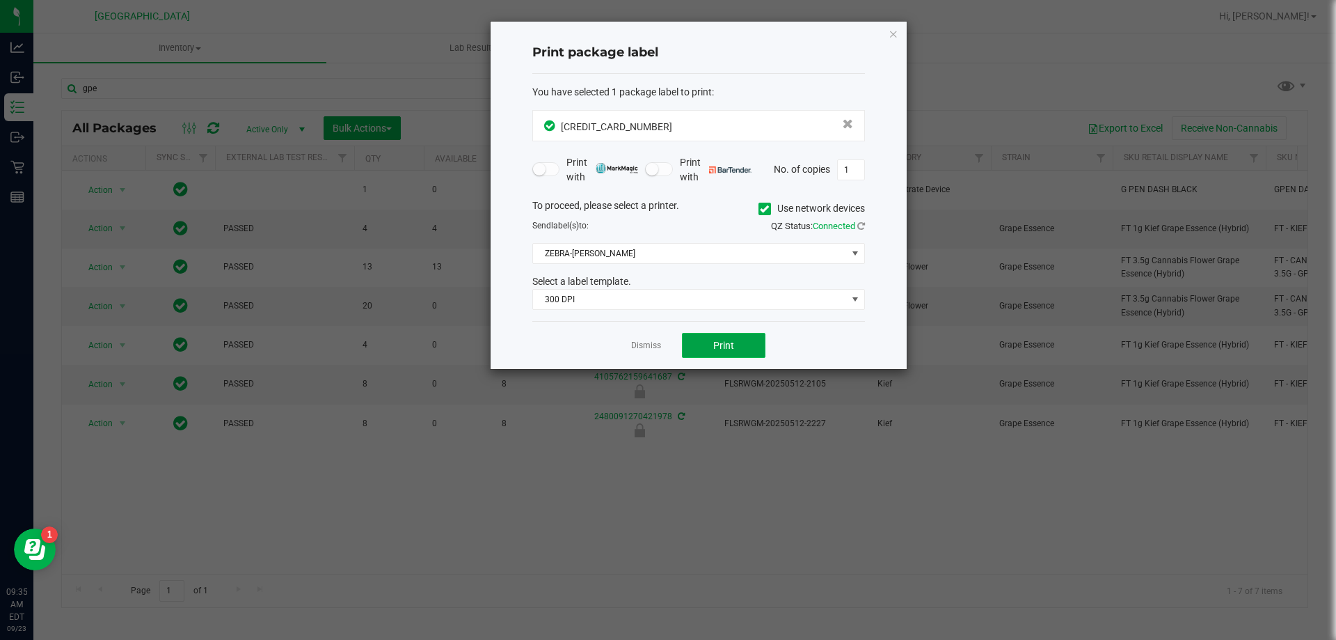
click at [713, 344] on button "Print" at bounding box center [724, 345] width 84 height 25
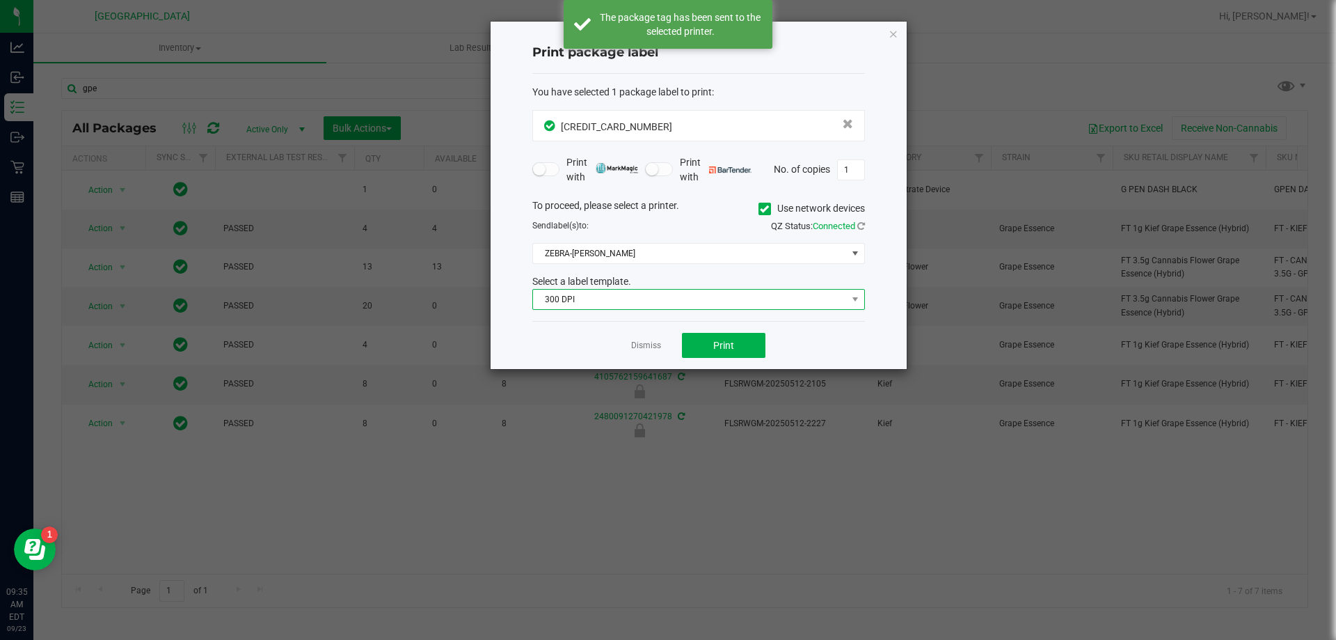
click at [664, 301] on span "300 DPI" at bounding box center [690, 299] width 314 height 19
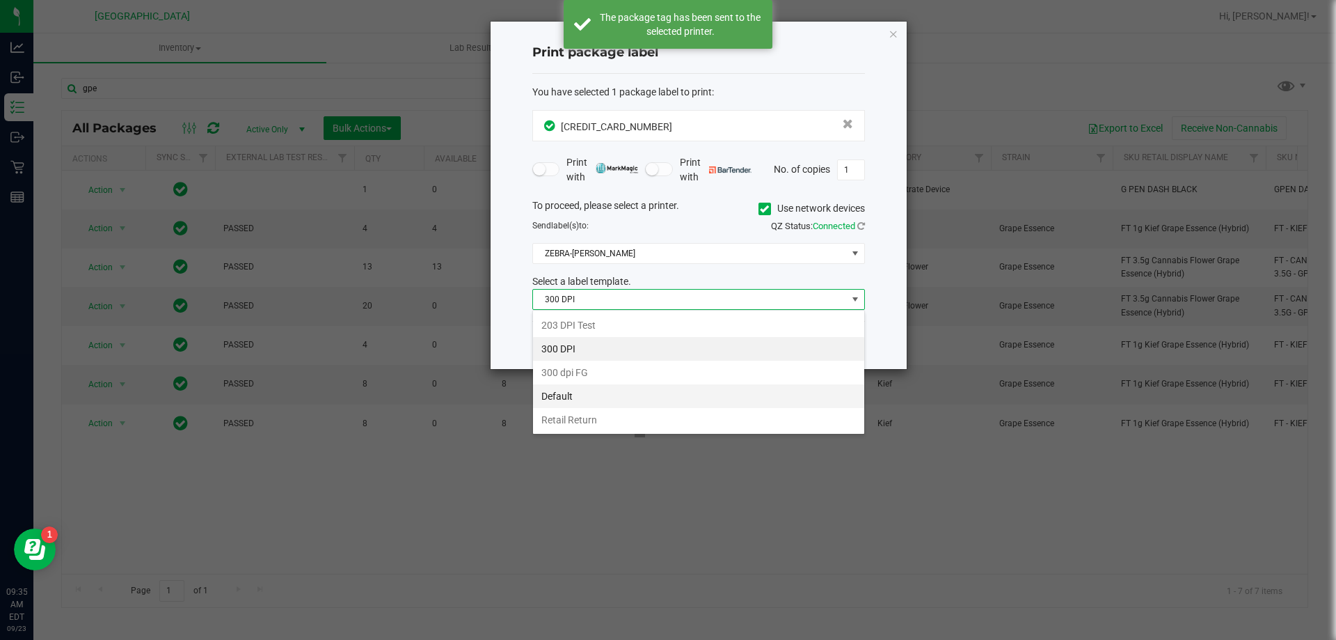
click at [574, 389] on li "Default" at bounding box center [698, 396] width 331 height 24
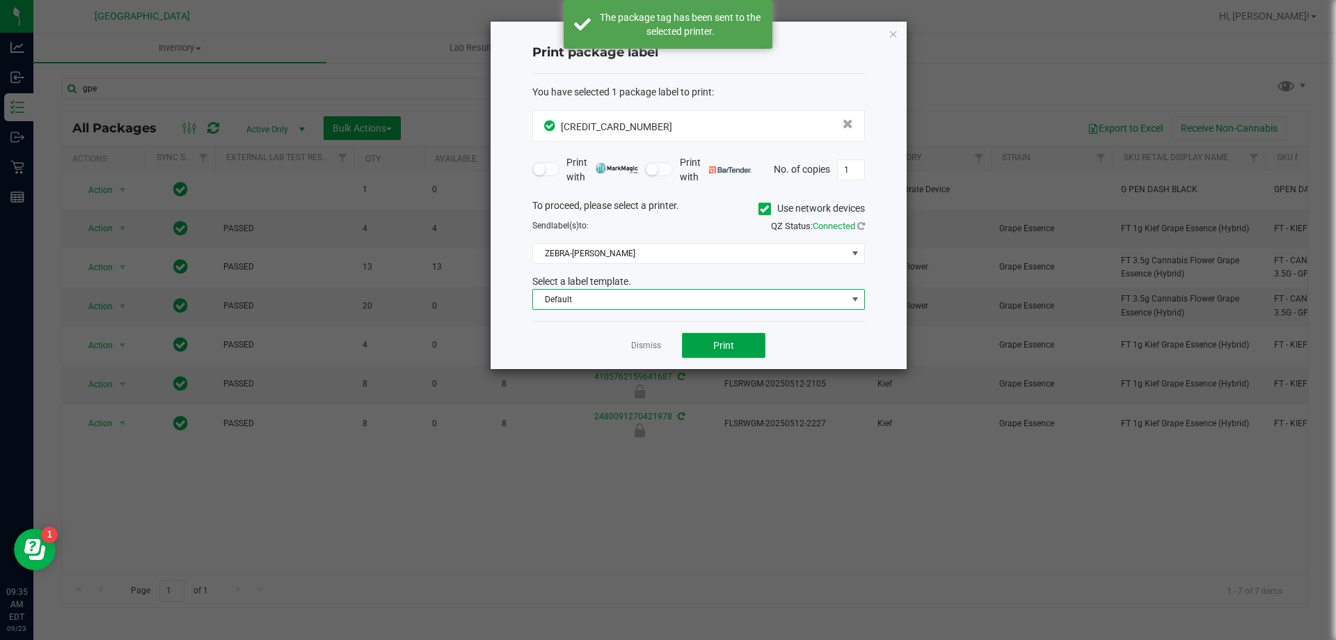
click at [720, 335] on button "Print" at bounding box center [724, 345] width 84 height 25
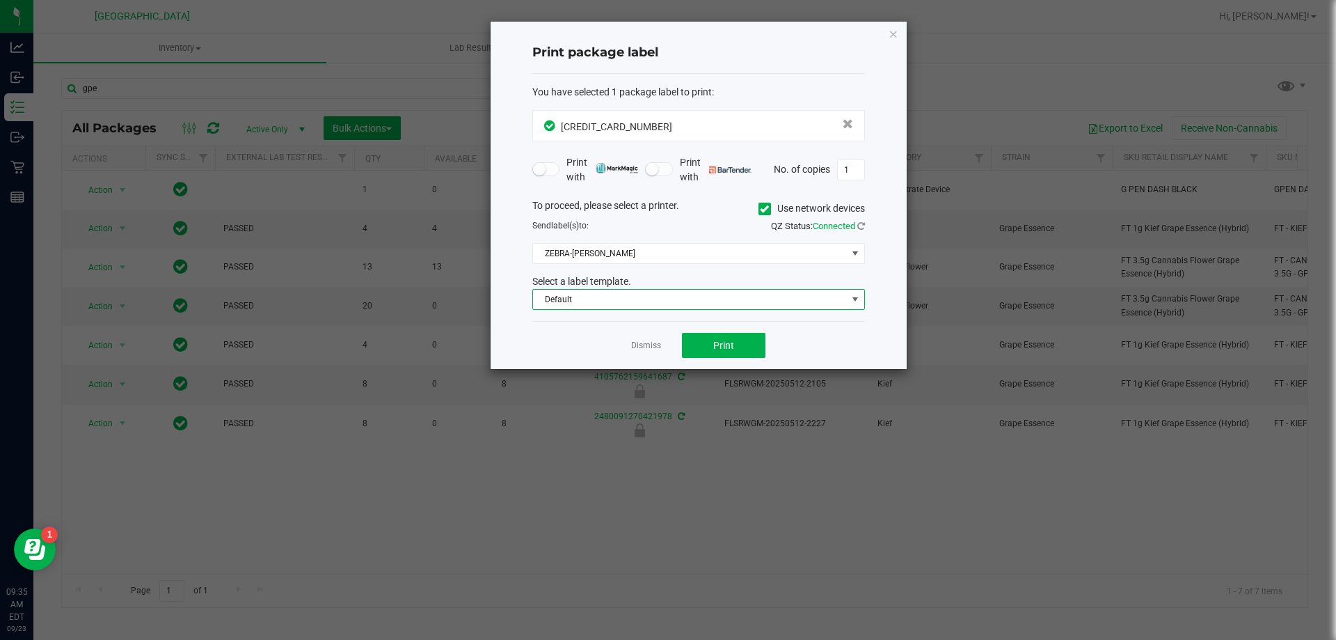
click at [576, 297] on span "Default" at bounding box center [690, 299] width 314 height 19
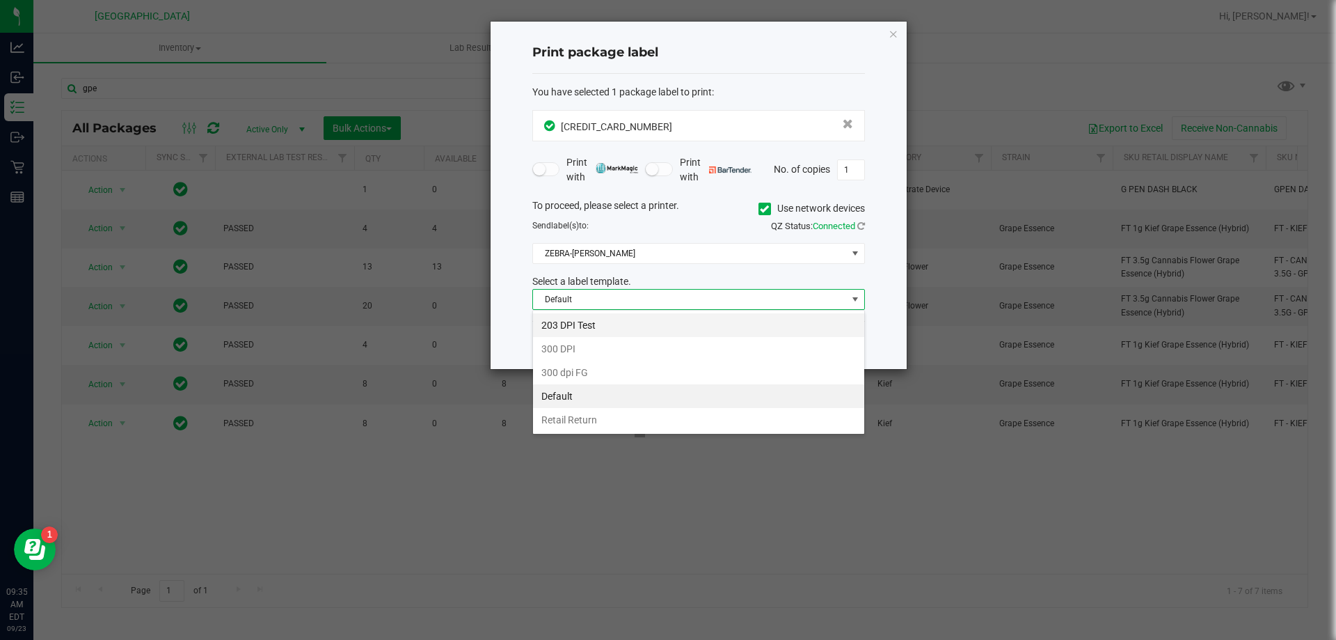
click at [614, 331] on li "203 DPI Test" at bounding box center [698, 325] width 331 height 24
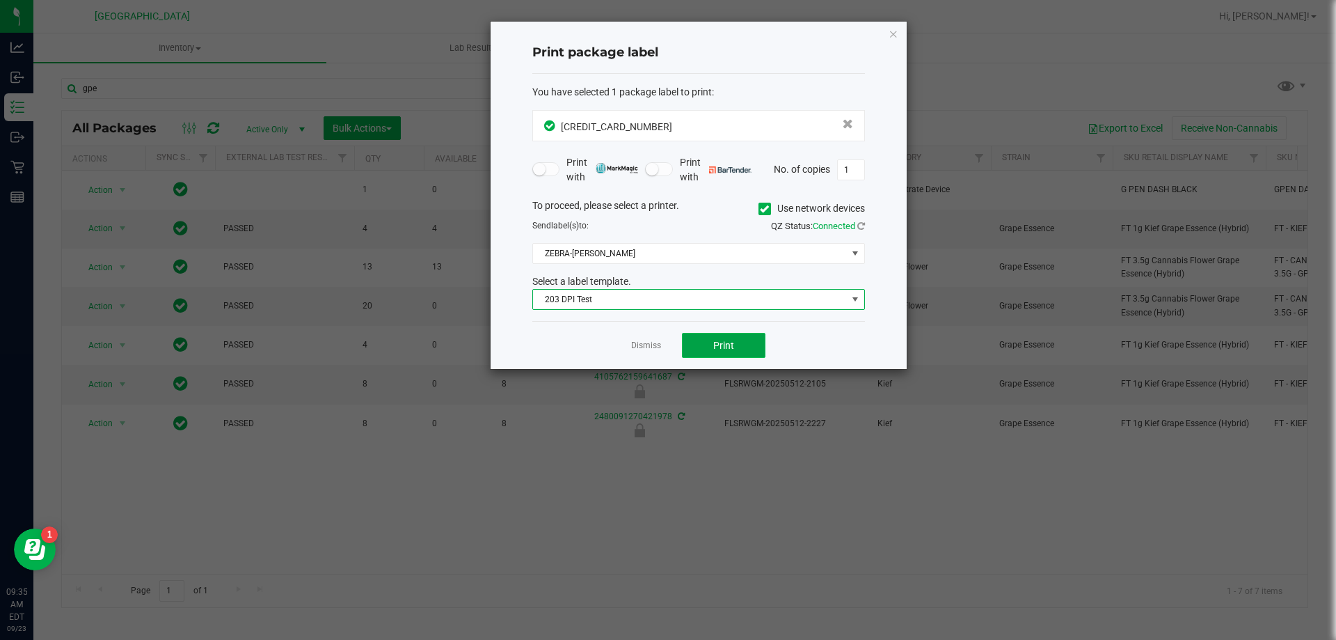
click at [706, 347] on button "Print" at bounding box center [724, 345] width 84 height 25
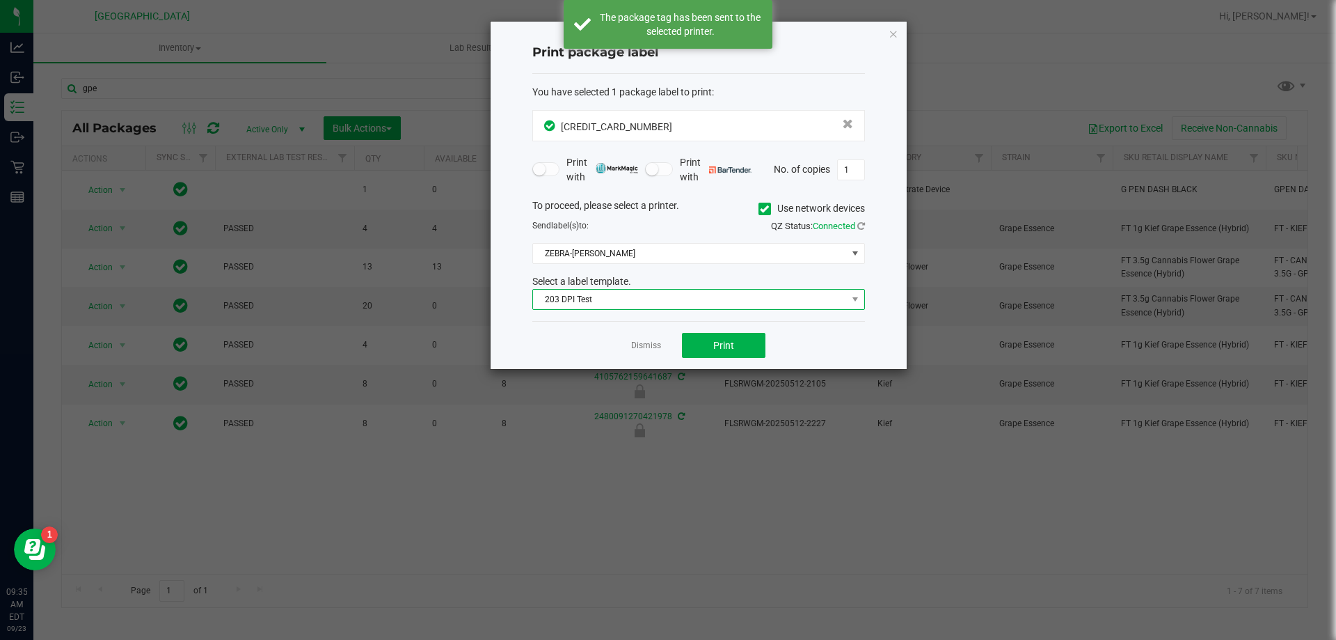
click at [703, 297] on span "203 DPI Test" at bounding box center [690, 299] width 314 height 19
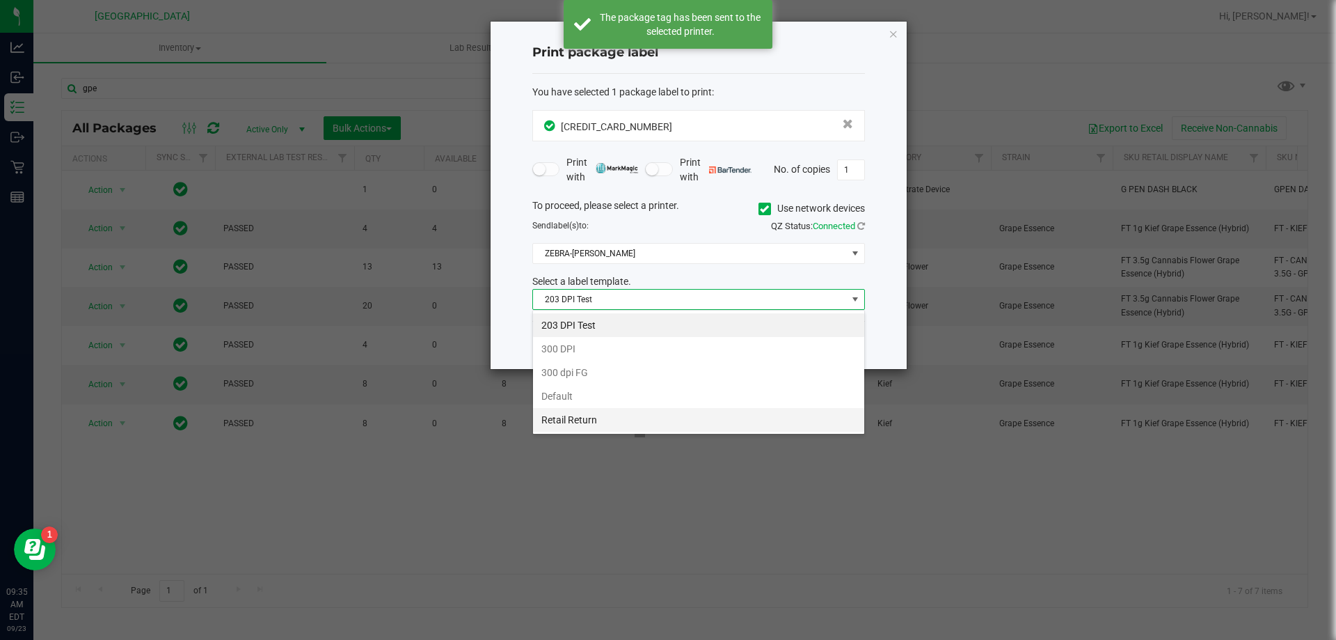
click at [633, 419] on li "Retail Return" at bounding box center [698, 420] width 331 height 24
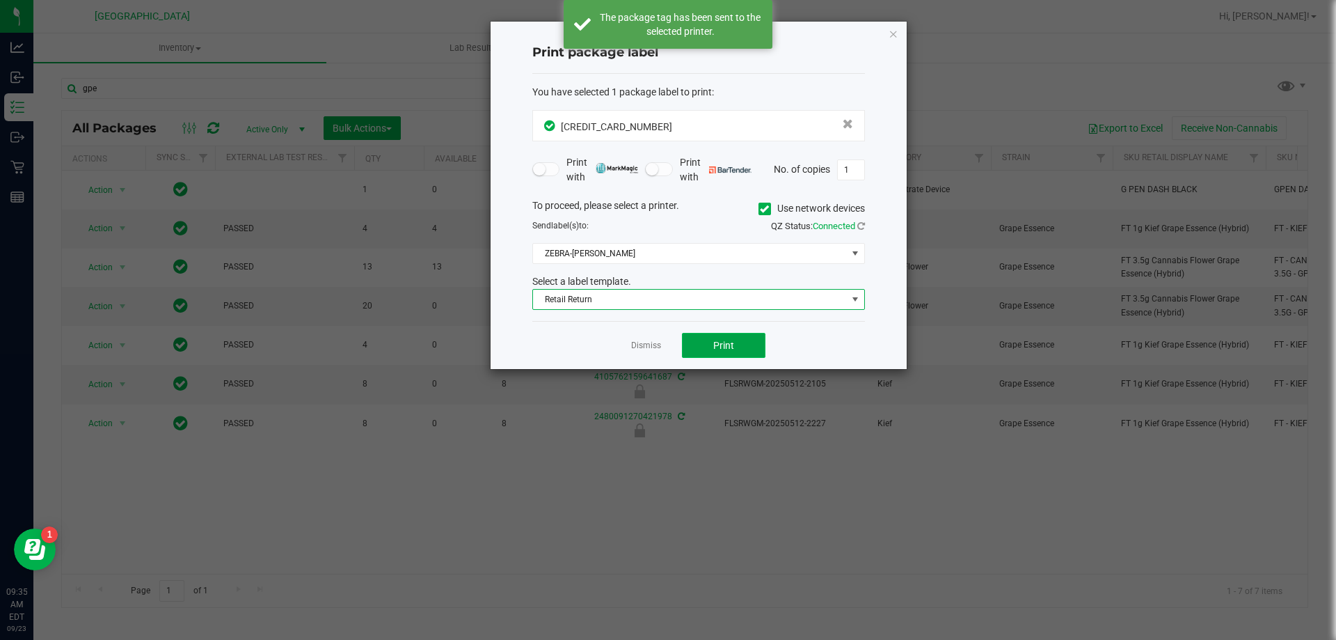
click at [718, 346] on span "Print" at bounding box center [723, 345] width 21 height 11
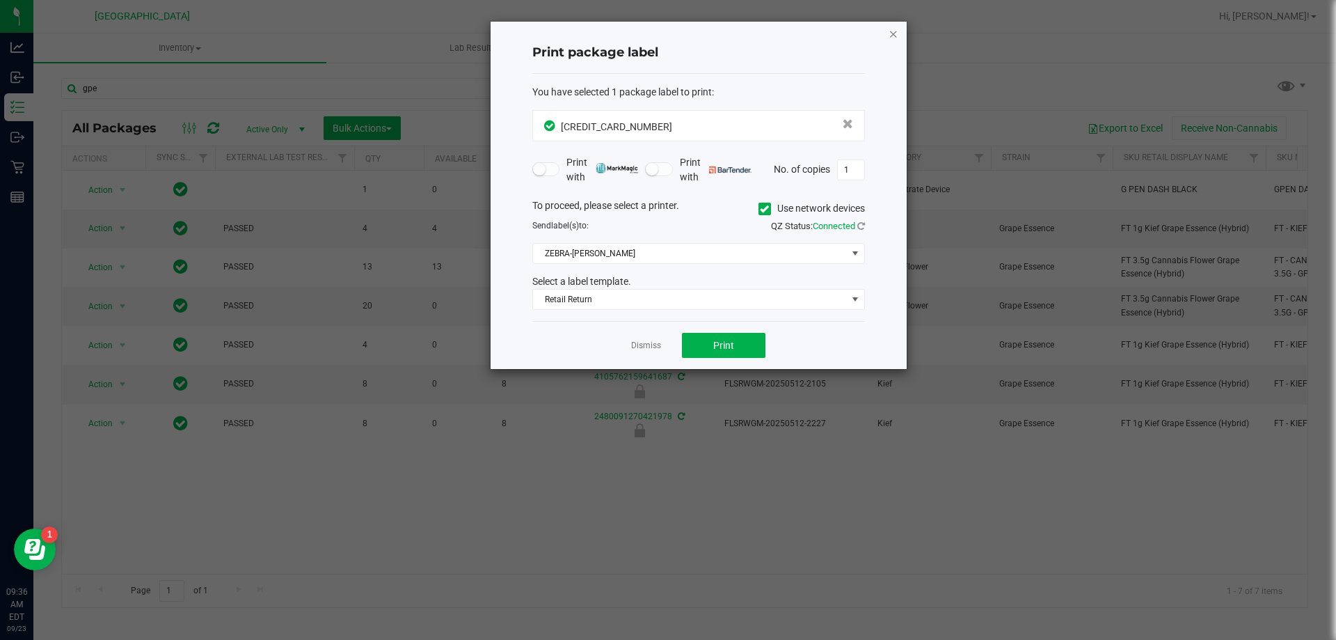
click at [892, 30] on icon "button" at bounding box center [894, 33] width 10 height 17
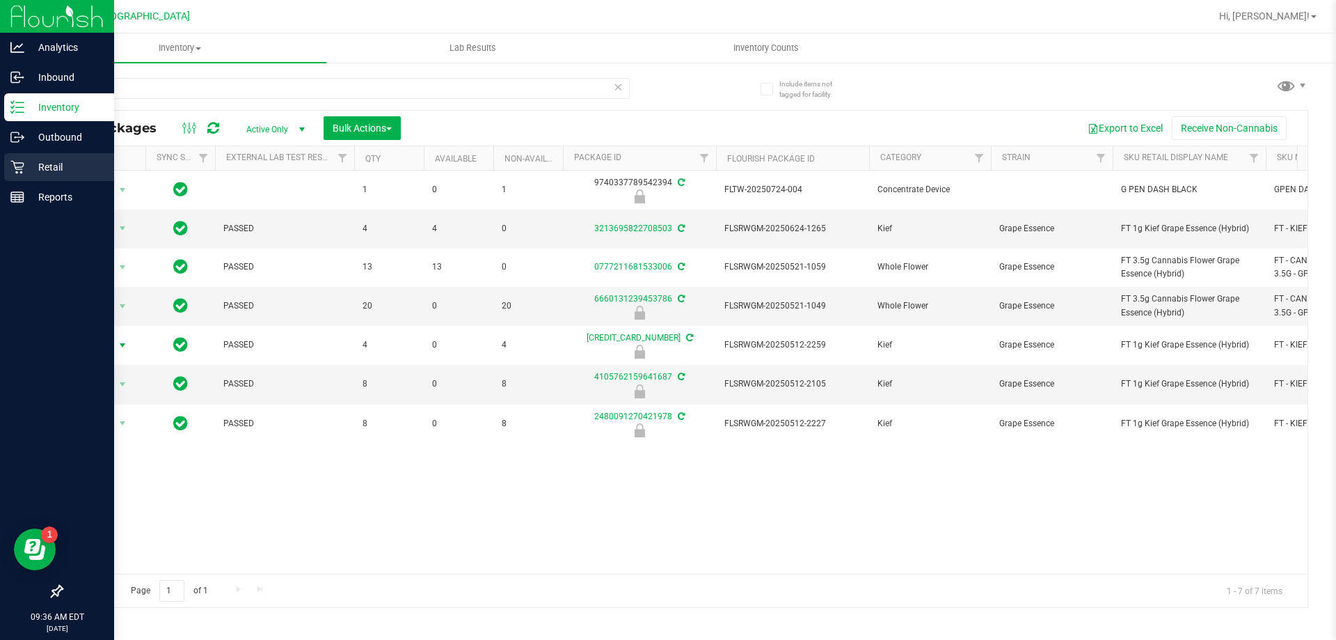
click at [28, 164] on p "Retail" at bounding box center [66, 167] width 84 height 17
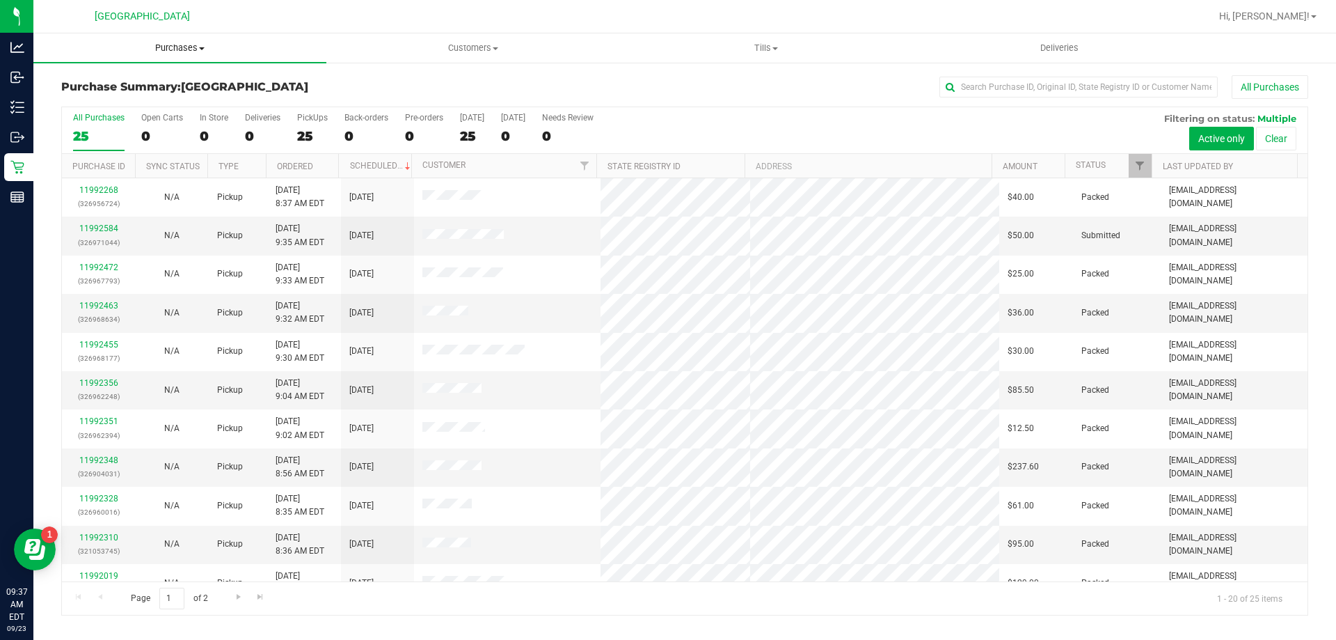
click at [196, 52] on span "Purchases" at bounding box center [179, 48] width 293 height 13
click at [114, 95] on span "Fulfillment" at bounding box center [76, 101] width 86 height 12
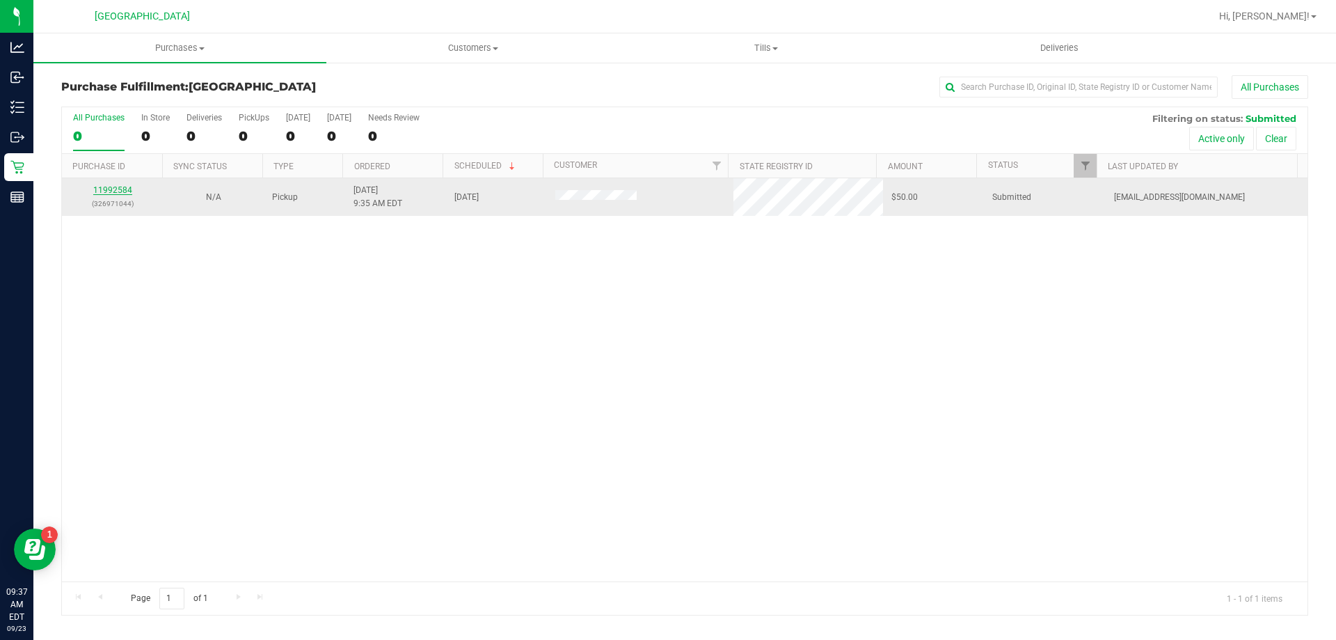
click at [125, 190] on link "11992584" at bounding box center [112, 190] width 39 height 10
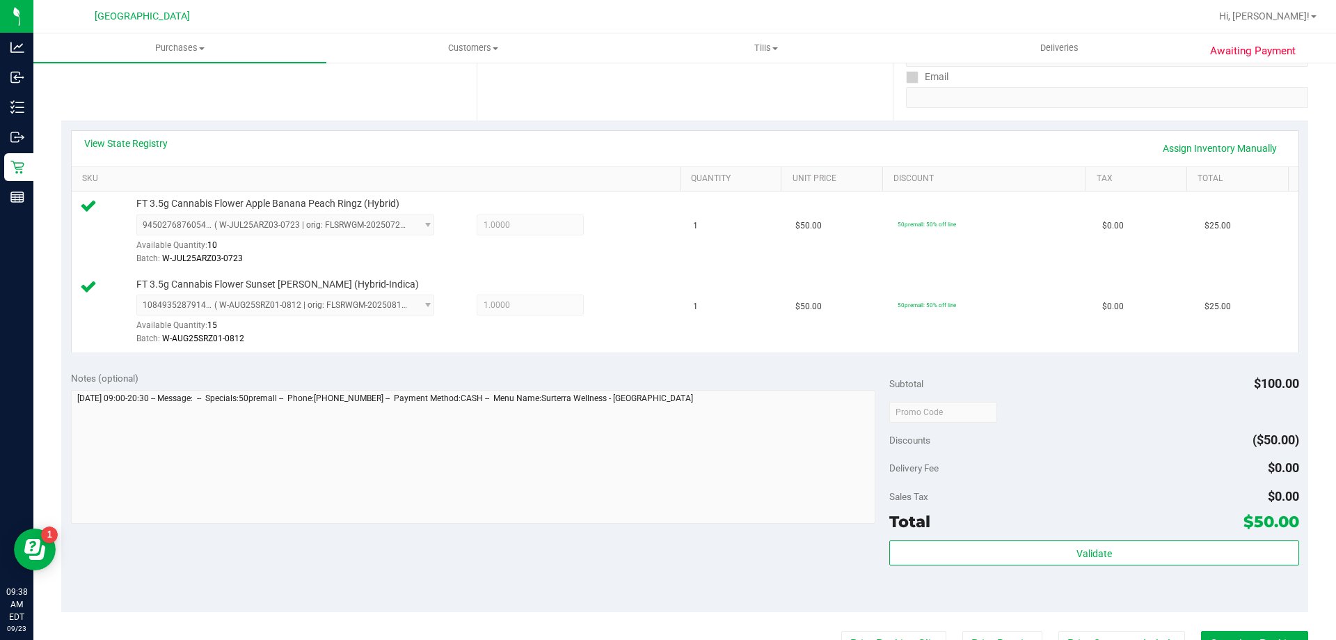
scroll to position [348, 0]
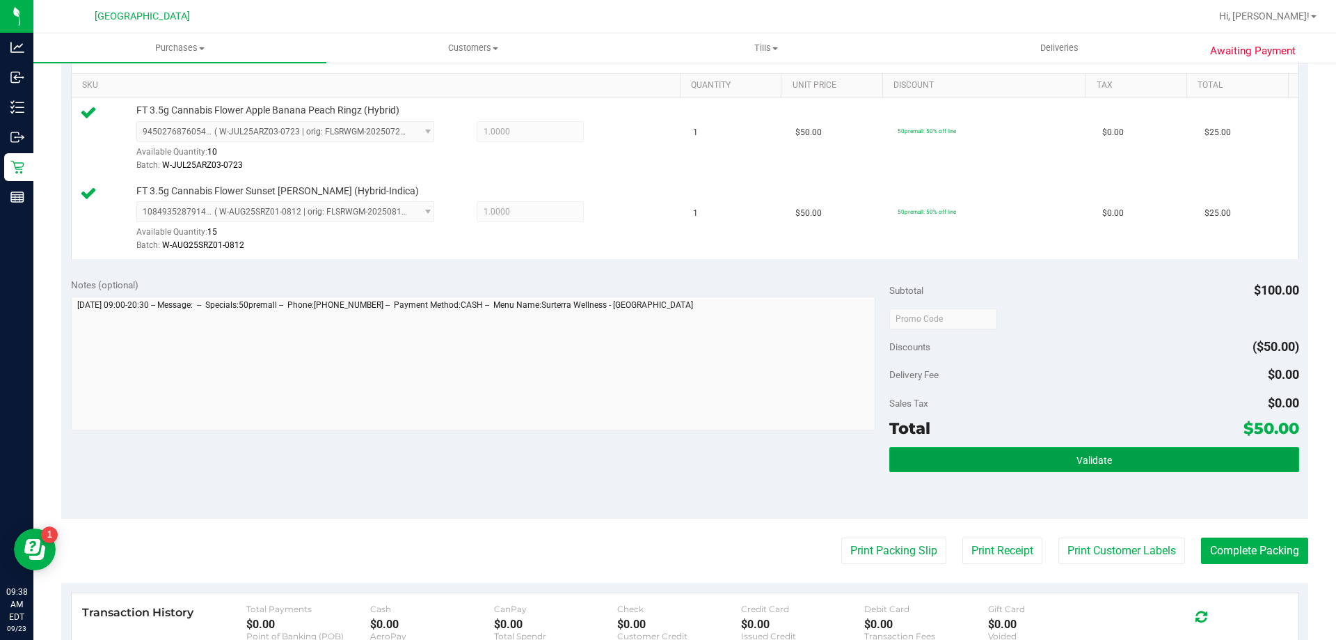
click at [1020, 461] on button "Validate" at bounding box center [1093, 459] width 409 height 25
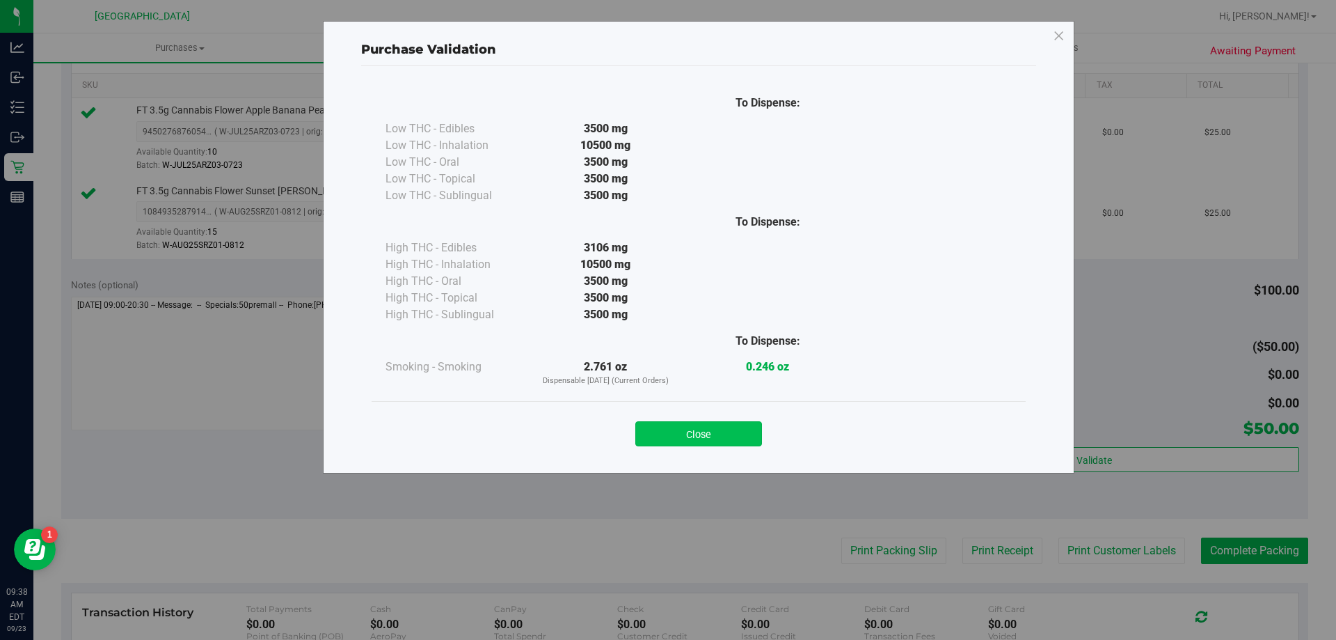
click at [720, 424] on button "Close" at bounding box center [698, 433] width 127 height 25
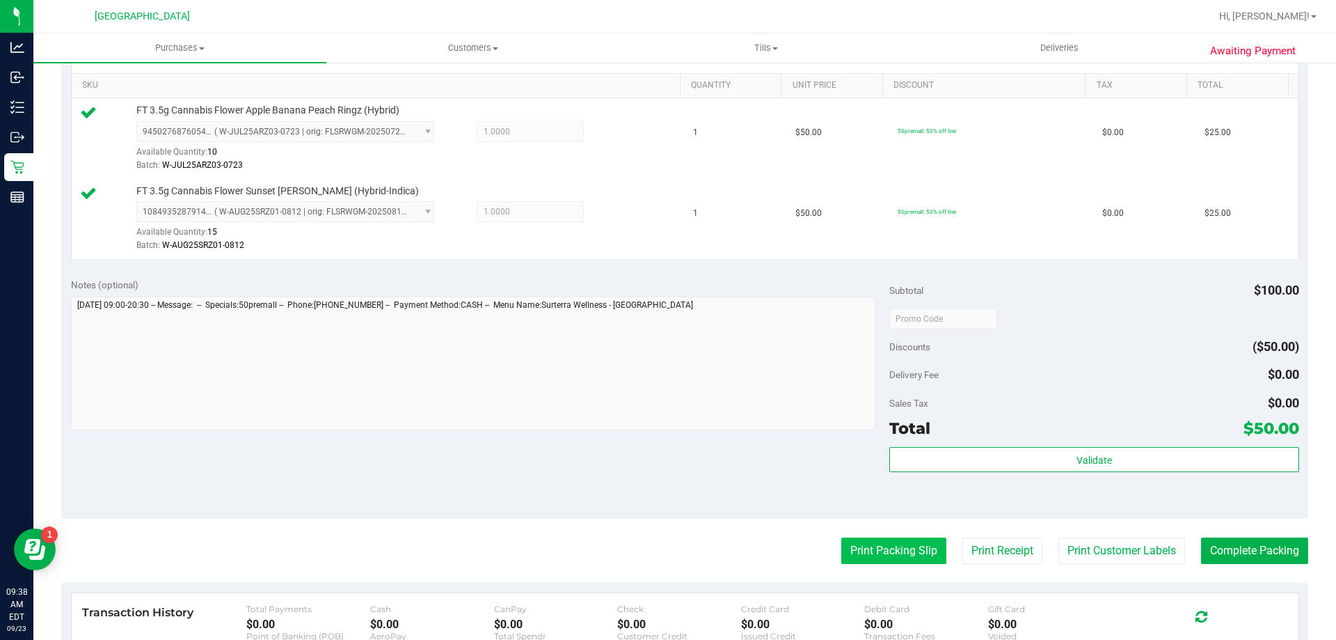
click at [906, 555] on button "Print Packing Slip" at bounding box center [893, 550] width 105 height 26
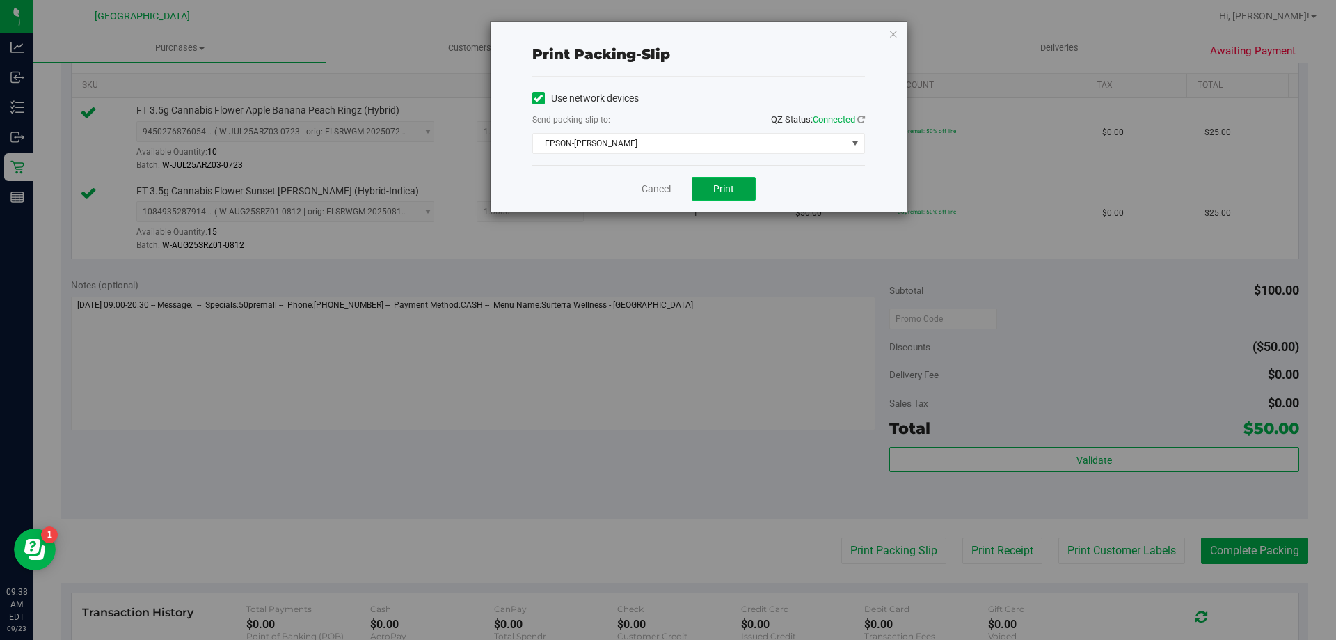
click at [722, 189] on span "Print" at bounding box center [723, 188] width 21 height 11
click at [896, 34] on icon "button" at bounding box center [894, 33] width 10 height 17
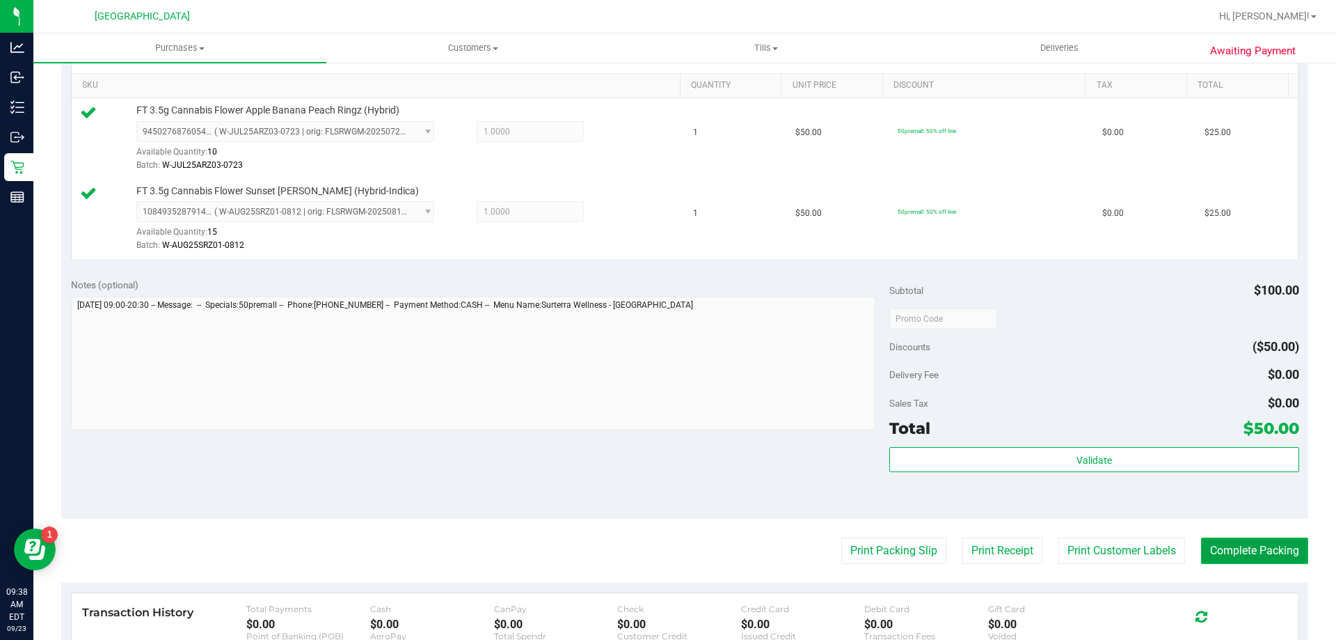
click at [1223, 544] on button "Complete Packing" at bounding box center [1254, 550] width 107 height 26
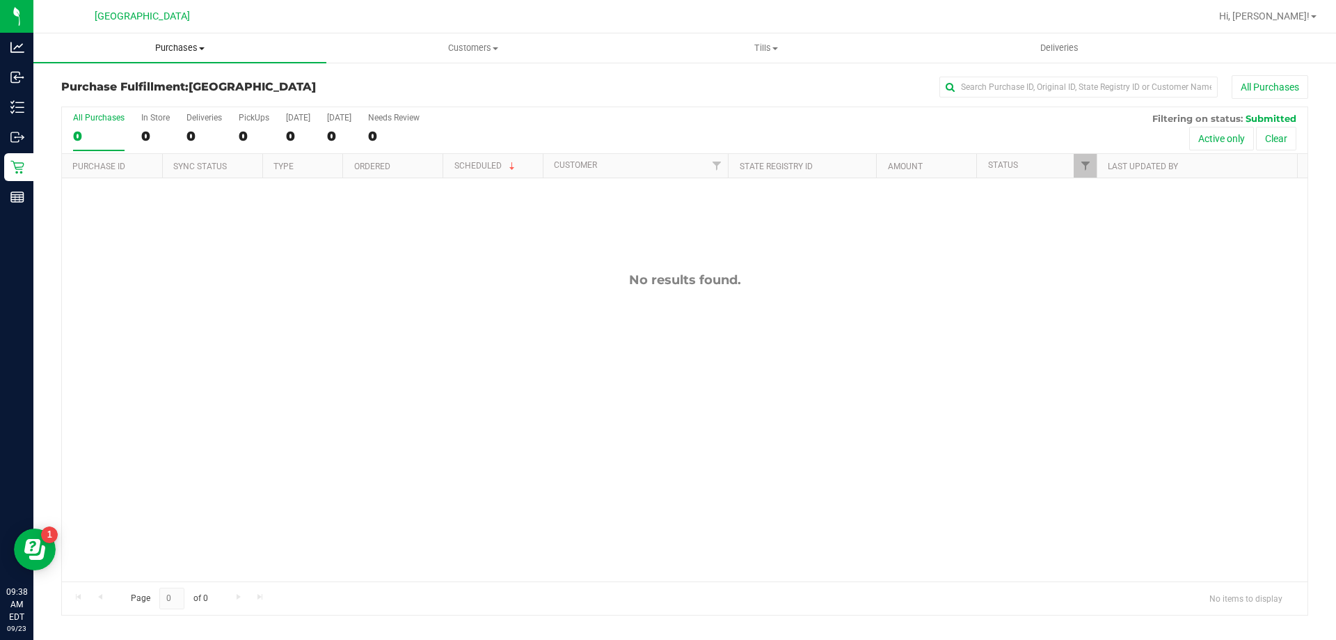
click at [171, 47] on span "Purchases" at bounding box center [179, 48] width 293 height 13
click at [81, 102] on span "Fulfillment" at bounding box center [76, 101] width 86 height 12
click at [180, 45] on span "Purchases" at bounding box center [179, 48] width 293 height 13
click at [95, 99] on span "Fulfillment" at bounding box center [76, 101] width 86 height 12
click at [151, 51] on span "Purchases" at bounding box center [179, 48] width 293 height 13
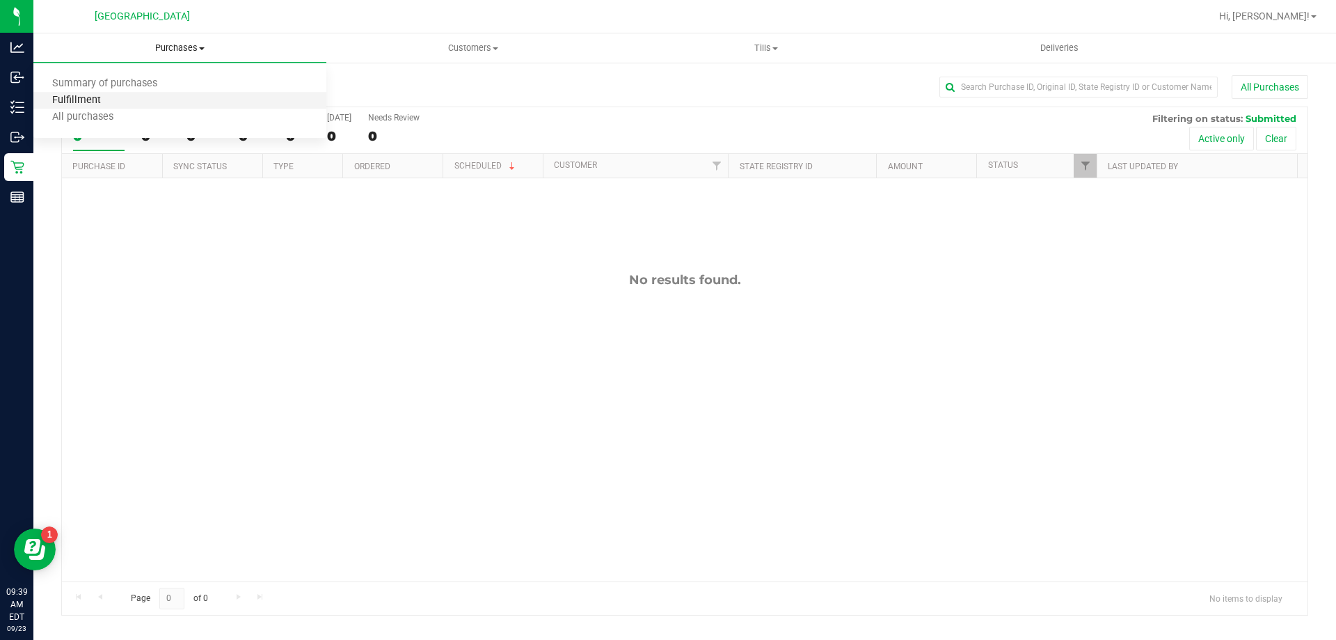
click at [103, 102] on span "Fulfillment" at bounding box center [76, 101] width 86 height 12
click at [762, 44] on span "Tills" at bounding box center [766, 48] width 292 height 13
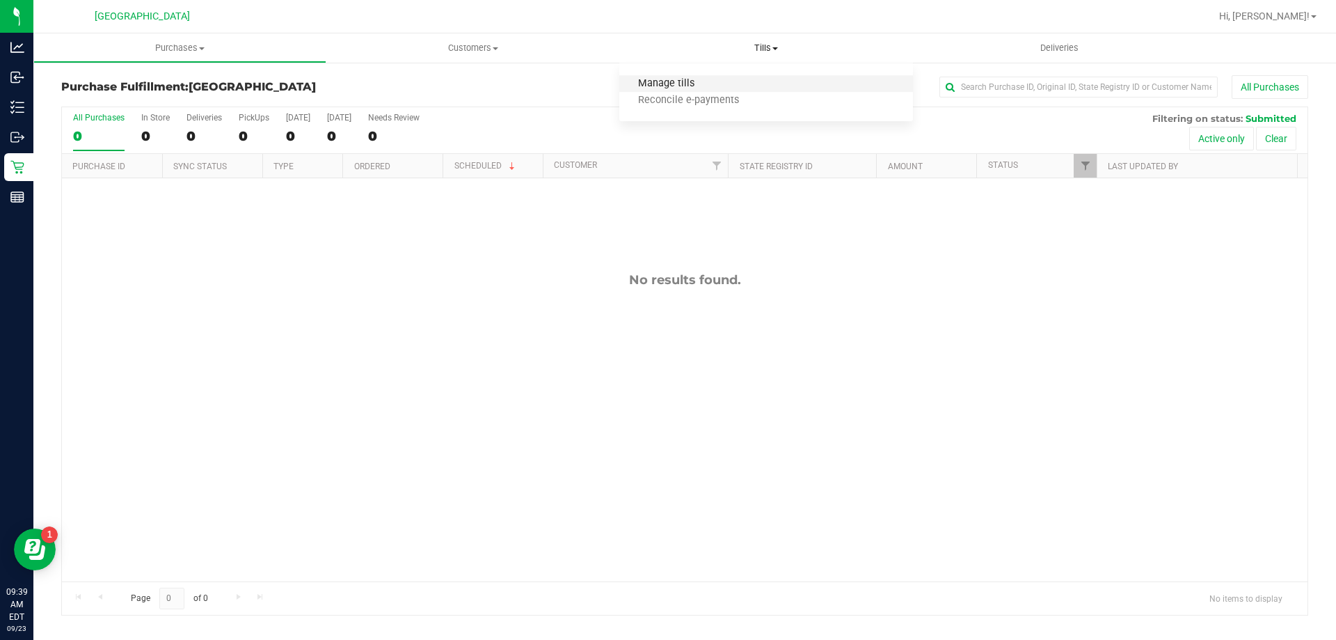
click at [679, 89] on span "Manage tills" at bounding box center [666, 84] width 94 height 12
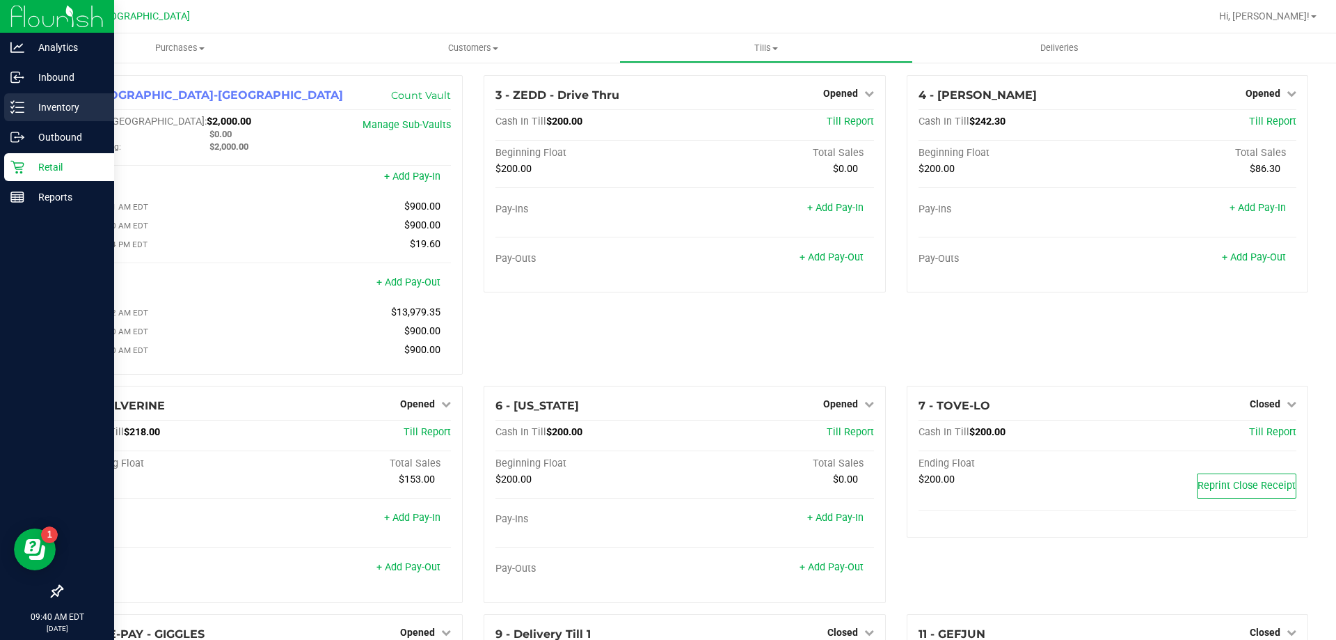
click at [66, 110] on p "Inventory" at bounding box center [66, 107] width 84 height 17
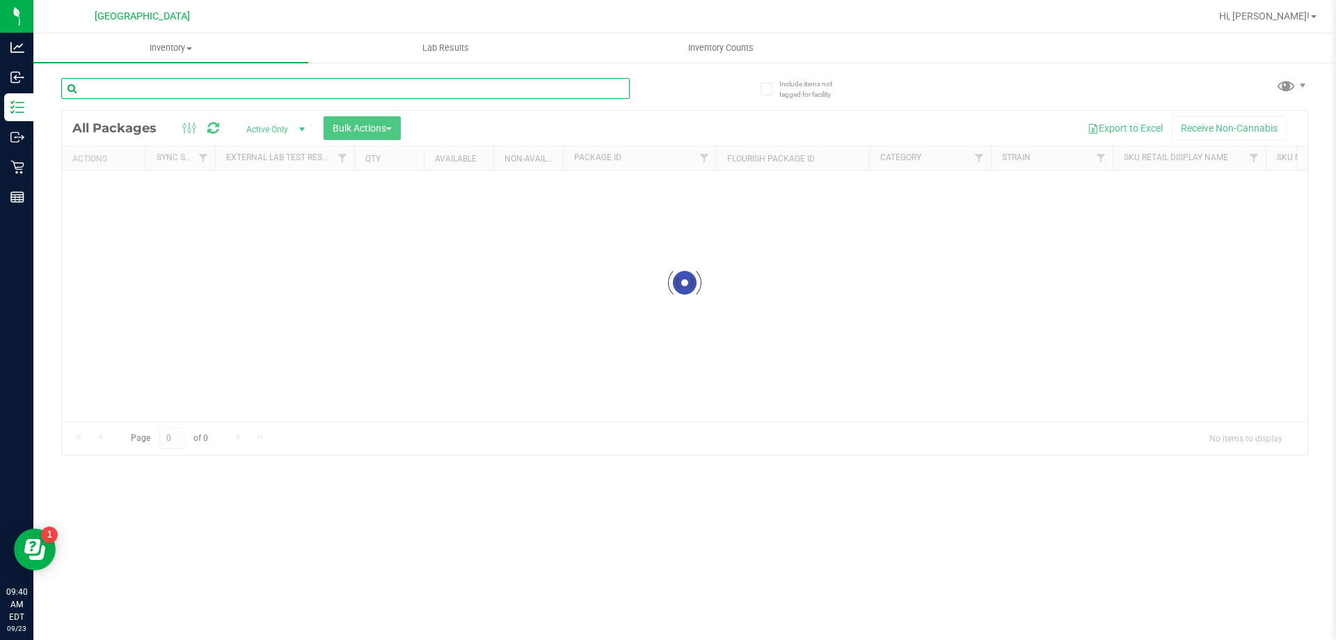
click at [132, 81] on input "text" at bounding box center [345, 88] width 569 height 21
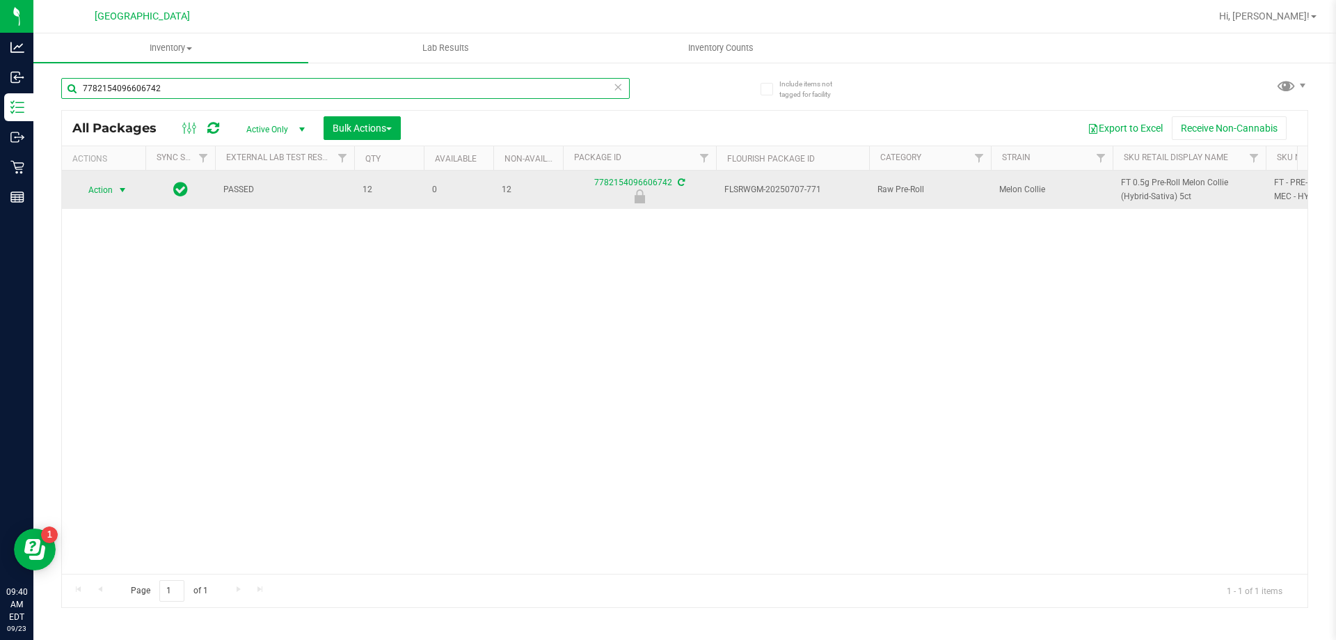
type input "7782154096606742"
click at [111, 191] on span "Action" at bounding box center [95, 189] width 38 height 19
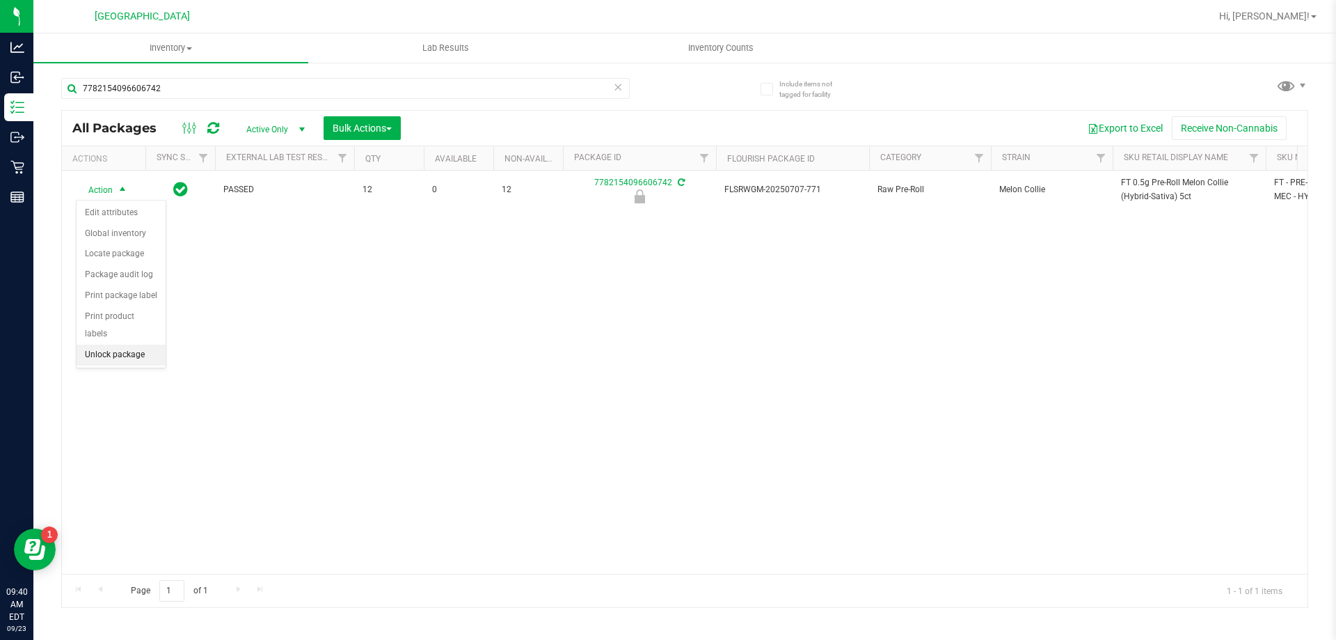
click at [119, 345] on li "Unlock package" at bounding box center [121, 355] width 89 height 21
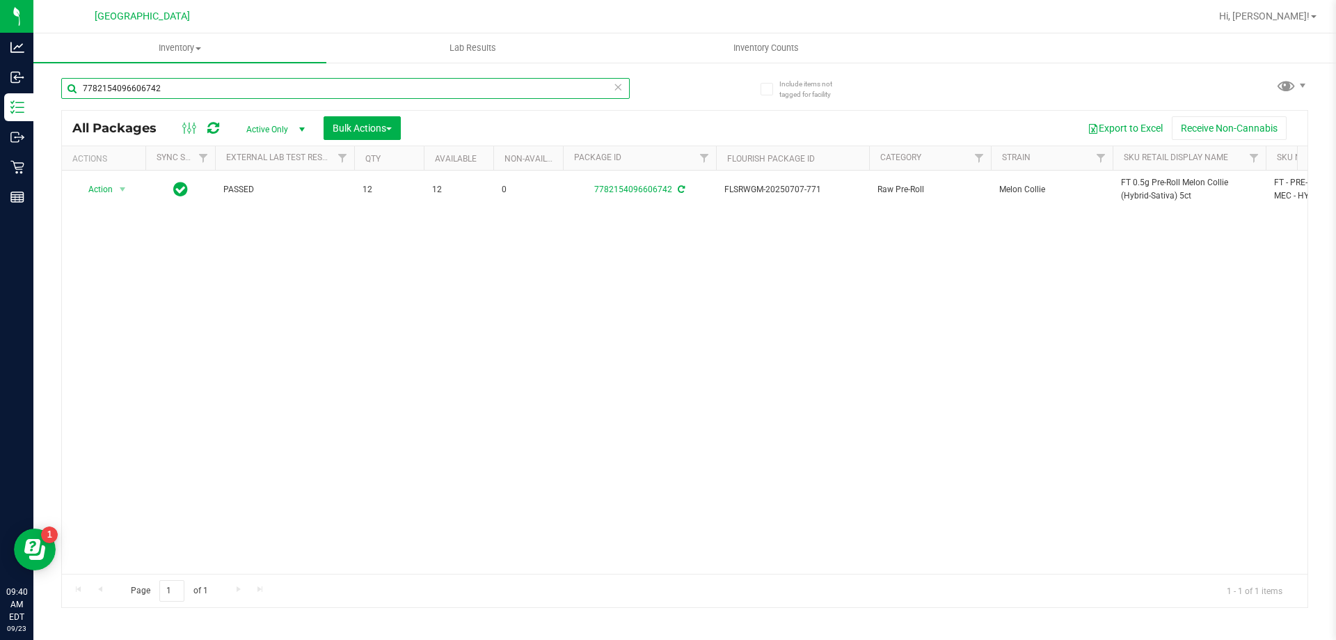
click at [292, 90] on input "7782154096606742" at bounding box center [345, 88] width 569 height 21
click at [291, 90] on input "7782154096606742" at bounding box center [345, 88] width 569 height 21
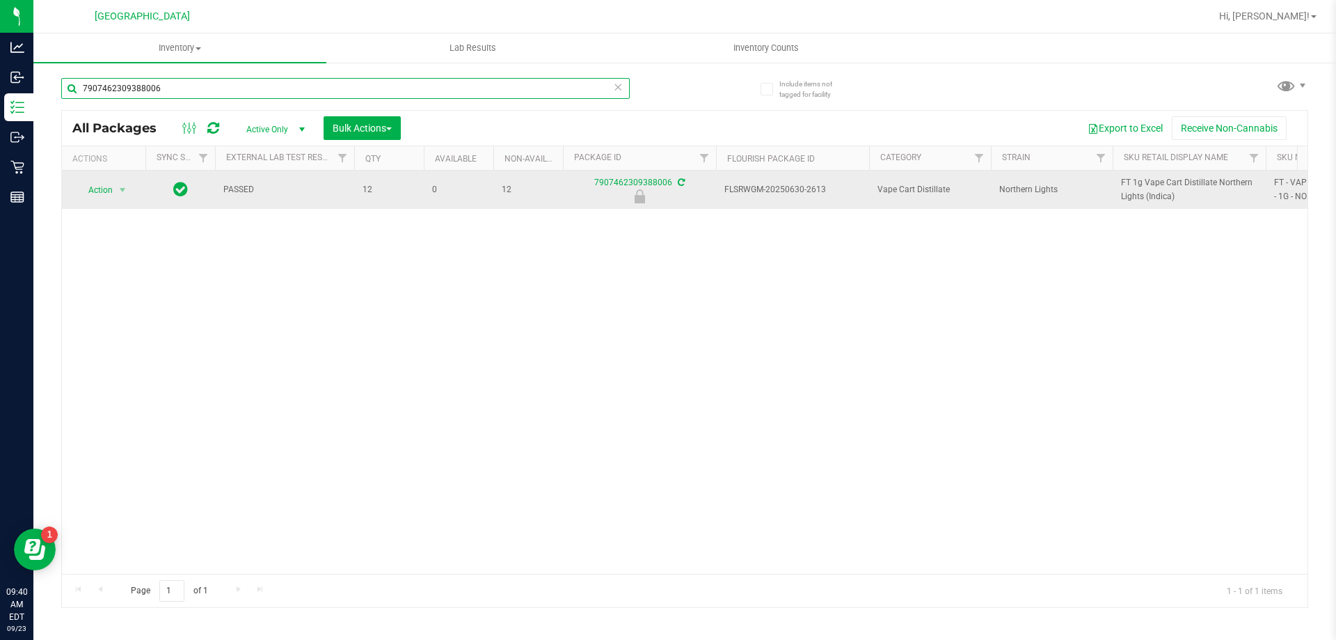
type input "7907462309388006"
click at [109, 191] on span "Action" at bounding box center [95, 189] width 38 height 19
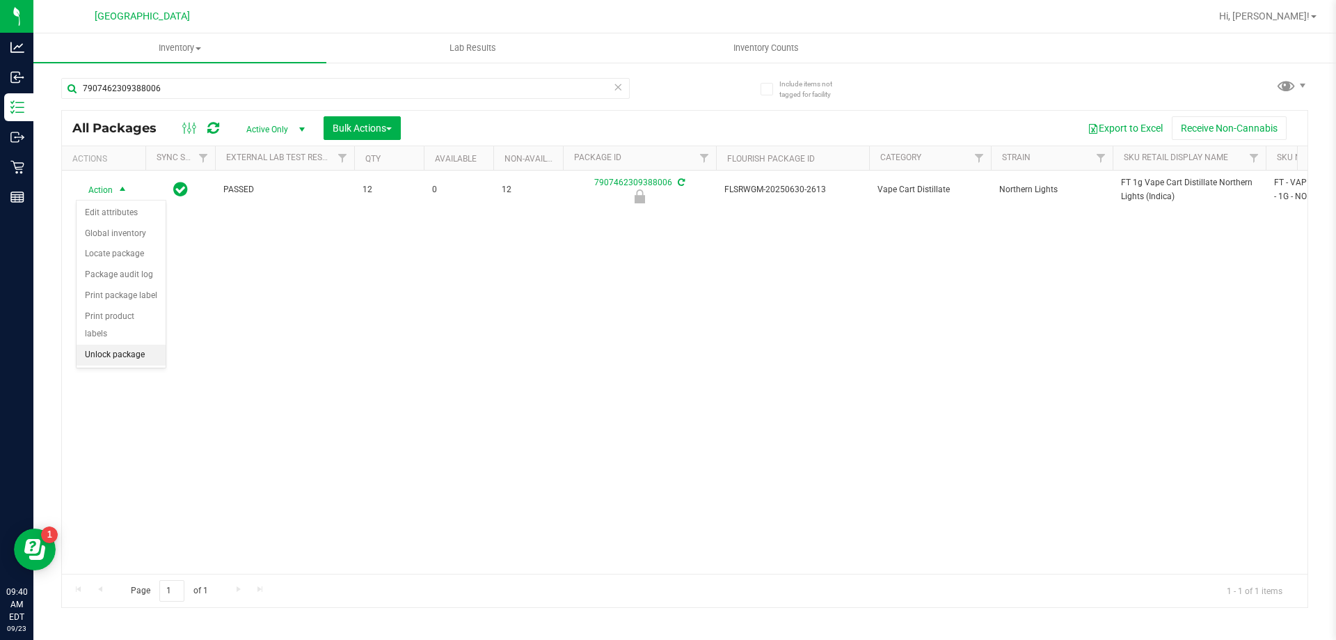
click at [112, 345] on li "Unlock package" at bounding box center [121, 355] width 89 height 21
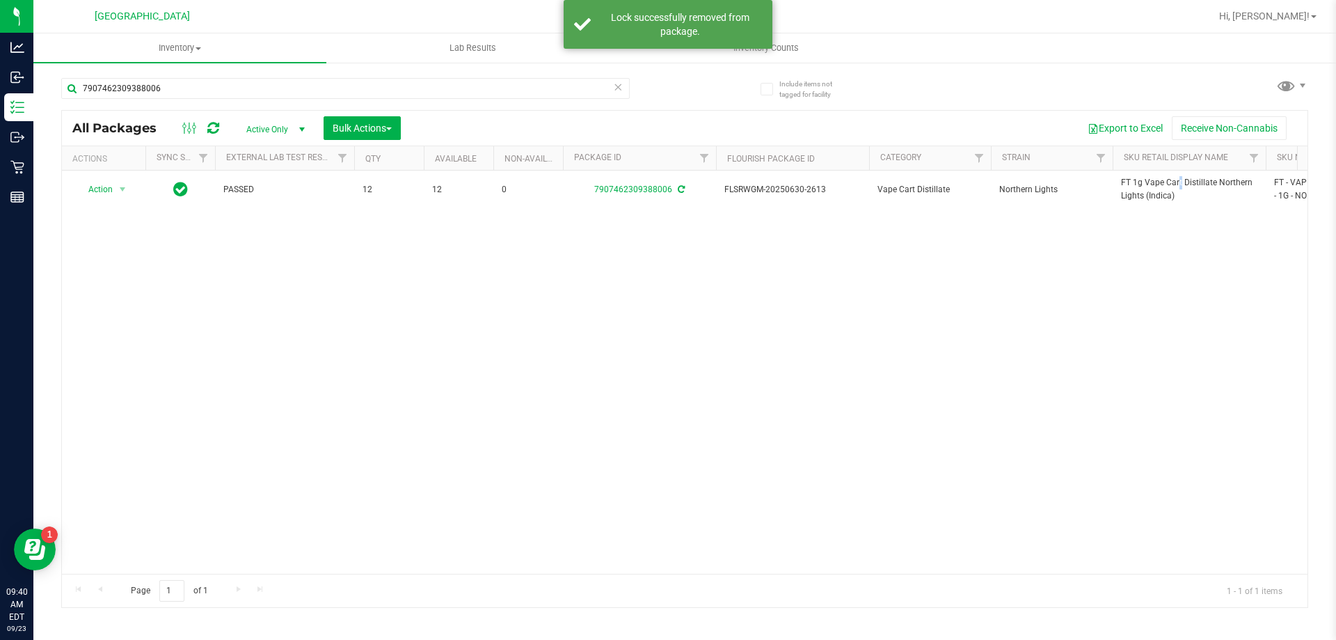
click at [1142, 182] on span "FT 1g Vape Cart Distillate Northern Lights (Indica)" at bounding box center [1189, 189] width 136 height 26
click at [402, 93] on input "7907462309388006" at bounding box center [345, 88] width 569 height 21
click at [401, 93] on input "7907462309388006" at bounding box center [345, 88] width 569 height 21
paste input "FT 1g Vape Cart Distillate Northern Lights (Indica)"
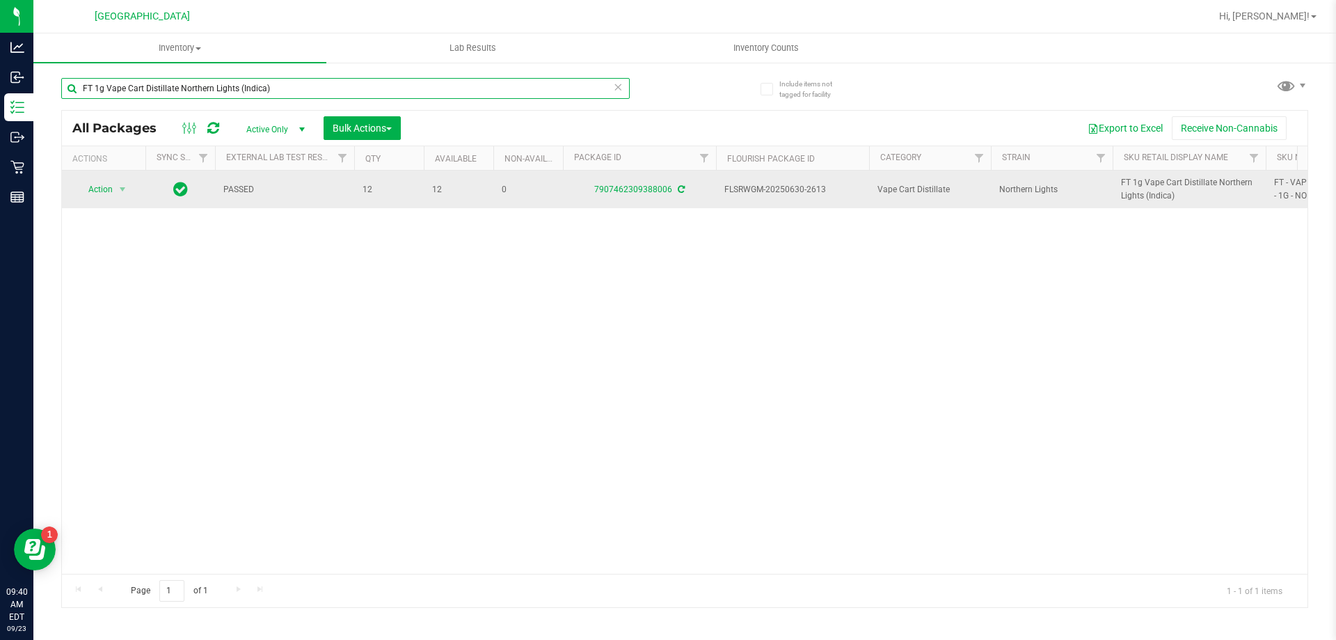
type input "FT 1g Vape Cart Distillate Northern Lights (Indica)"
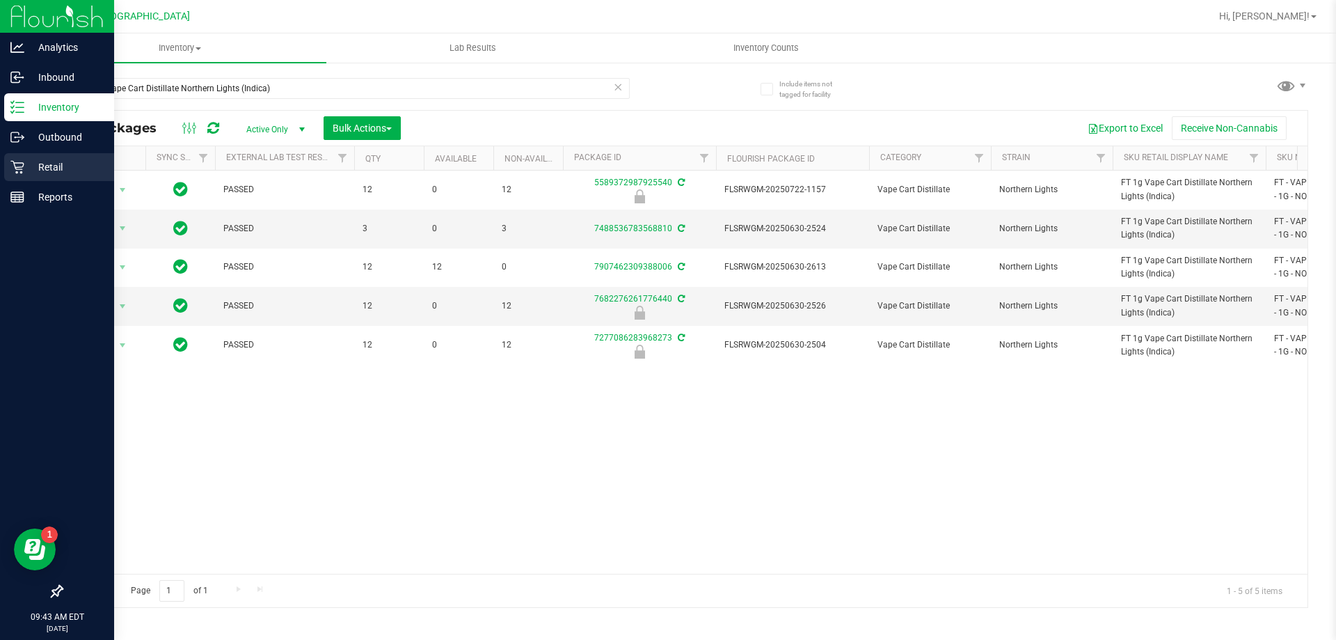
click at [35, 166] on p "Retail" at bounding box center [66, 167] width 84 height 17
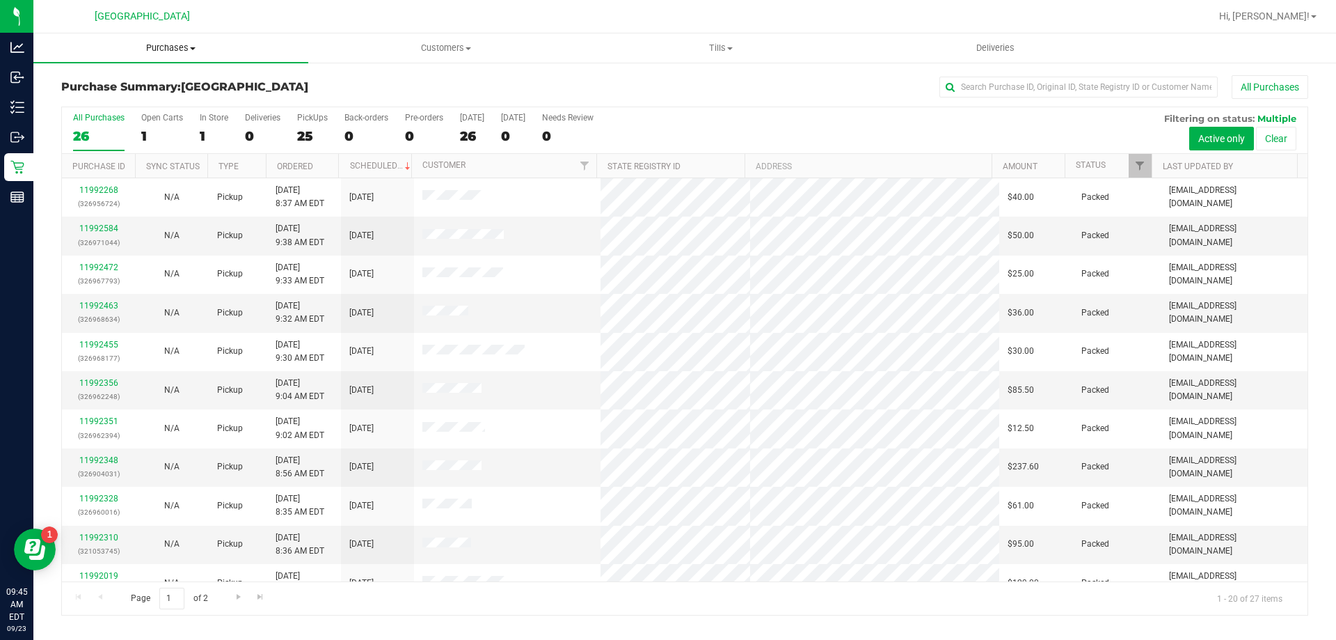
click at [159, 54] on span "Purchases" at bounding box center [170, 48] width 275 height 13
click at [119, 101] on li "Fulfillment" at bounding box center [170, 101] width 275 height 17
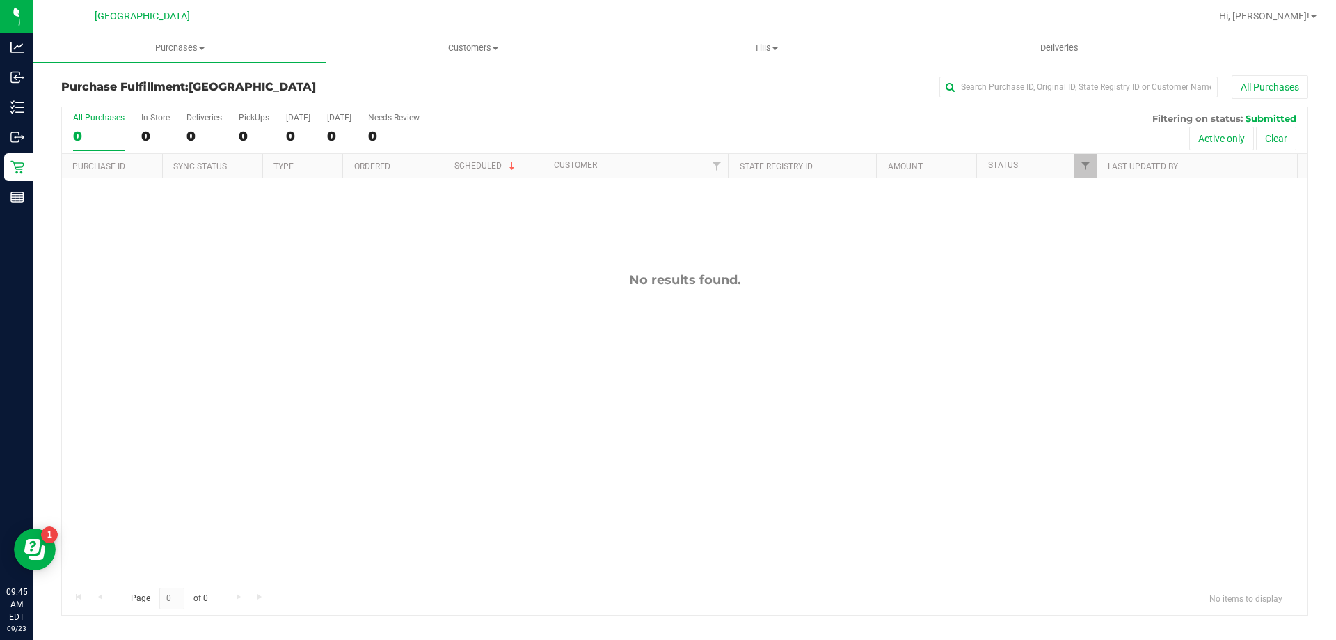
click at [355, 371] on div "No results found." at bounding box center [685, 426] width 1246 height 497
click at [202, 50] on span "Purchases" at bounding box center [179, 48] width 293 height 13
click at [118, 102] on li "Fulfillment" at bounding box center [179, 101] width 293 height 17
click at [183, 47] on span "Purchases" at bounding box center [179, 48] width 293 height 13
click at [102, 96] on span "Fulfillment" at bounding box center [76, 101] width 86 height 12
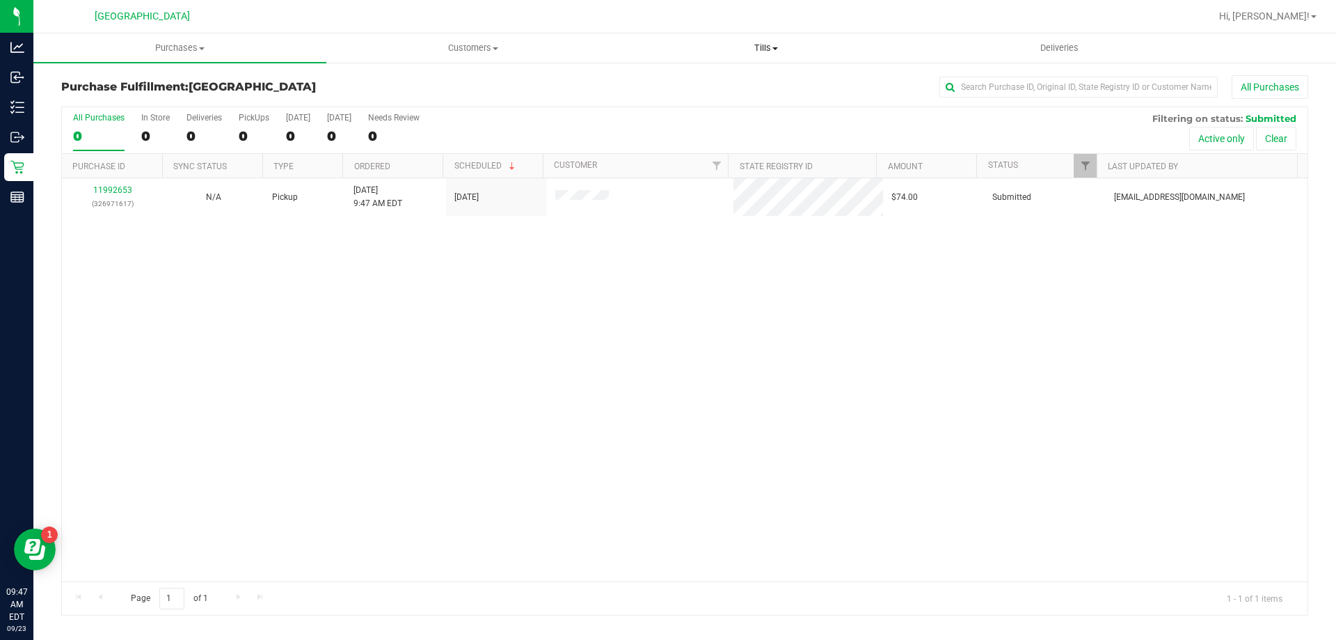
click at [771, 49] on span "Tills" at bounding box center [766, 48] width 292 height 13
click at [722, 85] on li "Manage tills" at bounding box center [765, 84] width 293 height 17
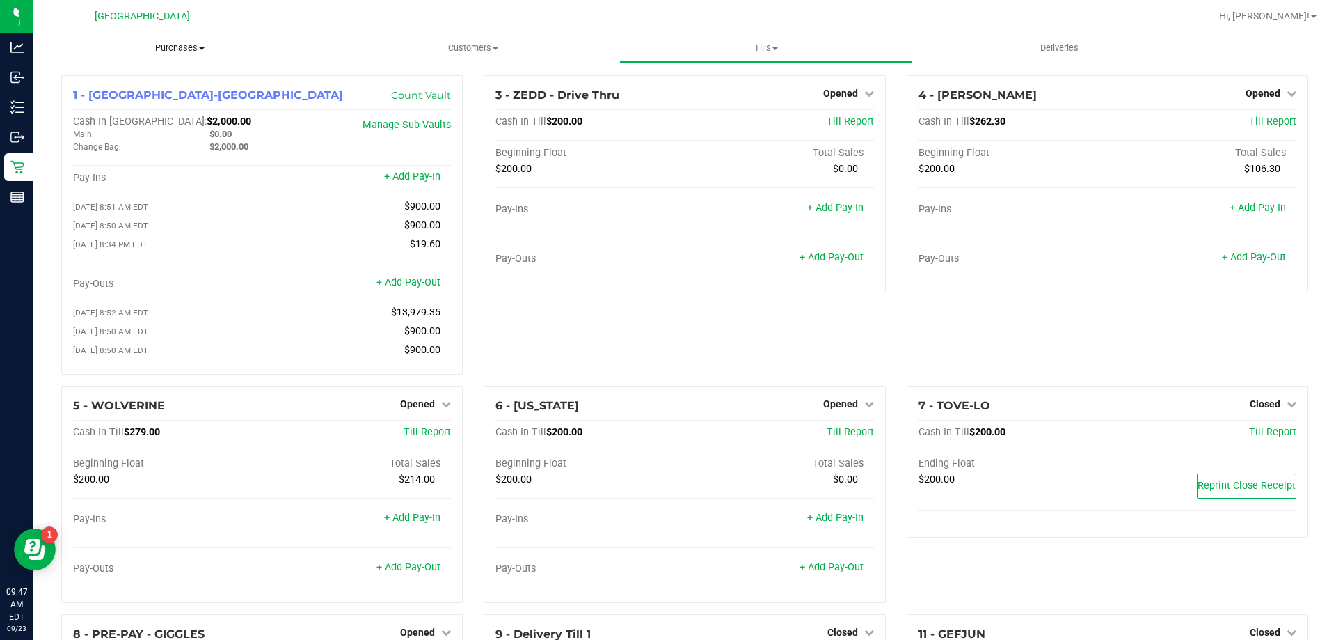
click at [184, 49] on span "Purchases" at bounding box center [179, 48] width 293 height 13
click at [91, 99] on span "Fulfillment" at bounding box center [76, 101] width 86 height 12
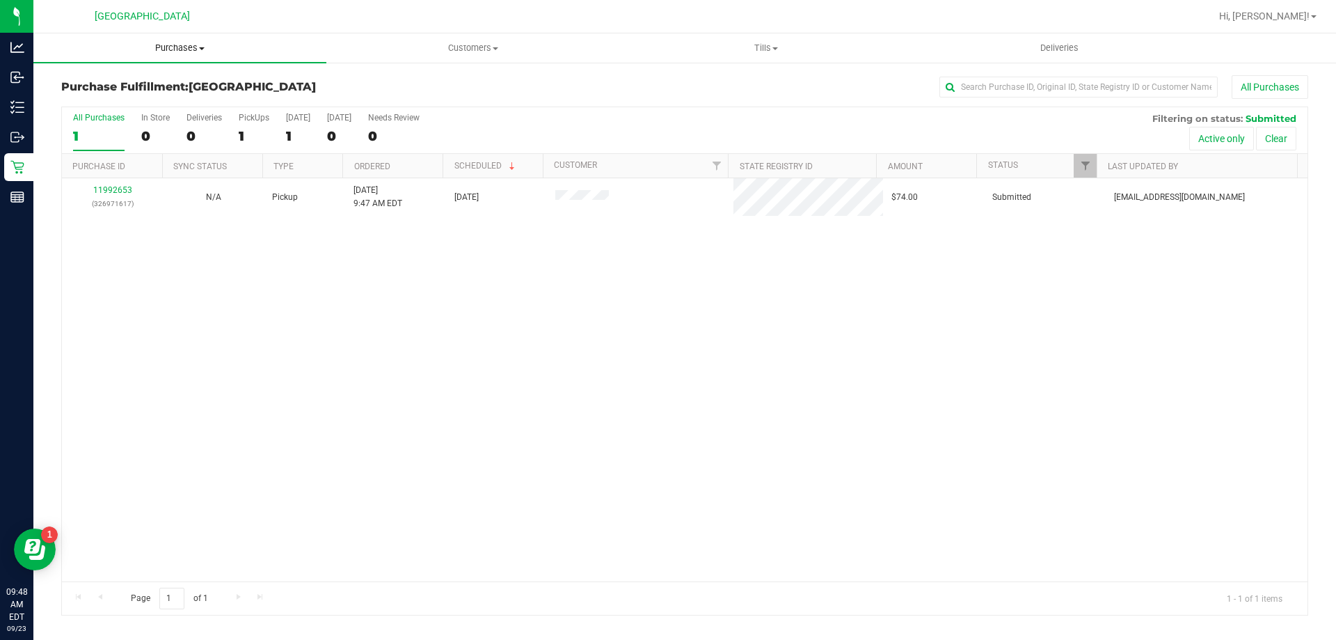
click at [187, 47] on span "Purchases" at bounding box center [179, 48] width 293 height 13
click at [97, 93] on li "Fulfillment" at bounding box center [179, 101] width 293 height 17
click at [759, 45] on span "Tills" at bounding box center [766, 48] width 292 height 13
click at [674, 84] on span "Manage tills" at bounding box center [666, 84] width 94 height 12
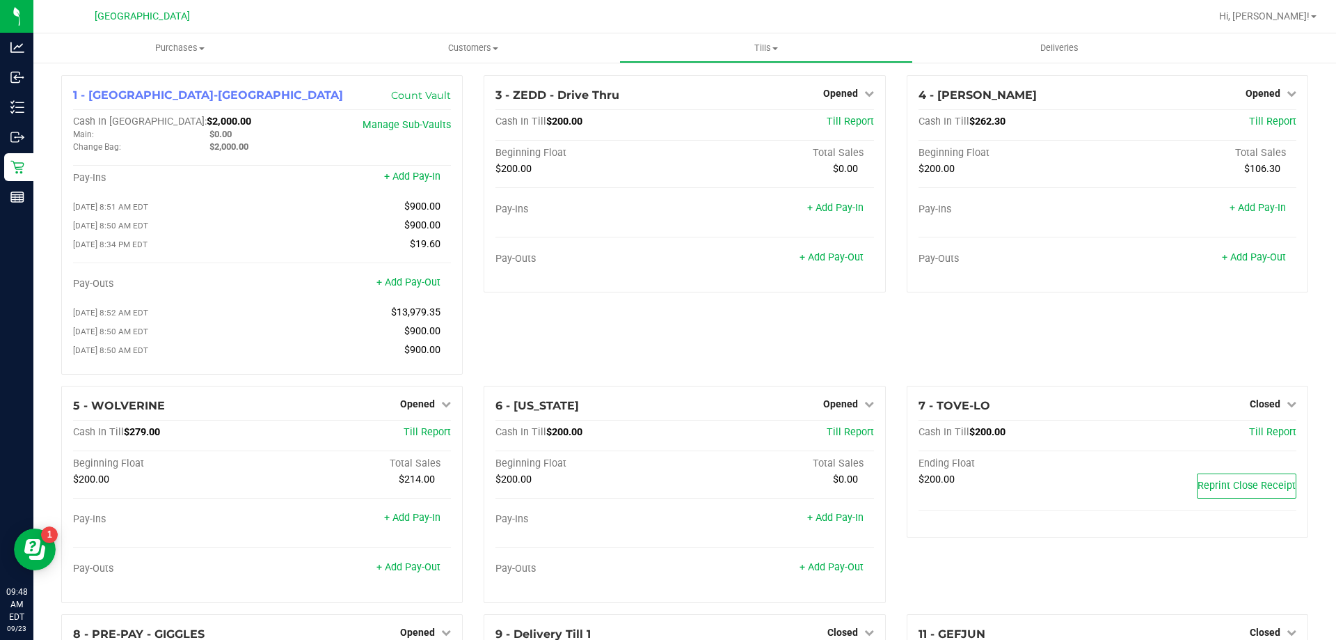
click at [801, 354] on div "3 - ZEDD - Drive Thru Opened Close Till Cash In Till $200.00 Till Report Beginn…" at bounding box center [684, 230] width 422 height 310
click at [199, 51] on span "Purchases" at bounding box center [179, 48] width 293 height 13
click at [119, 101] on li "Fulfillment" at bounding box center [179, 101] width 293 height 17
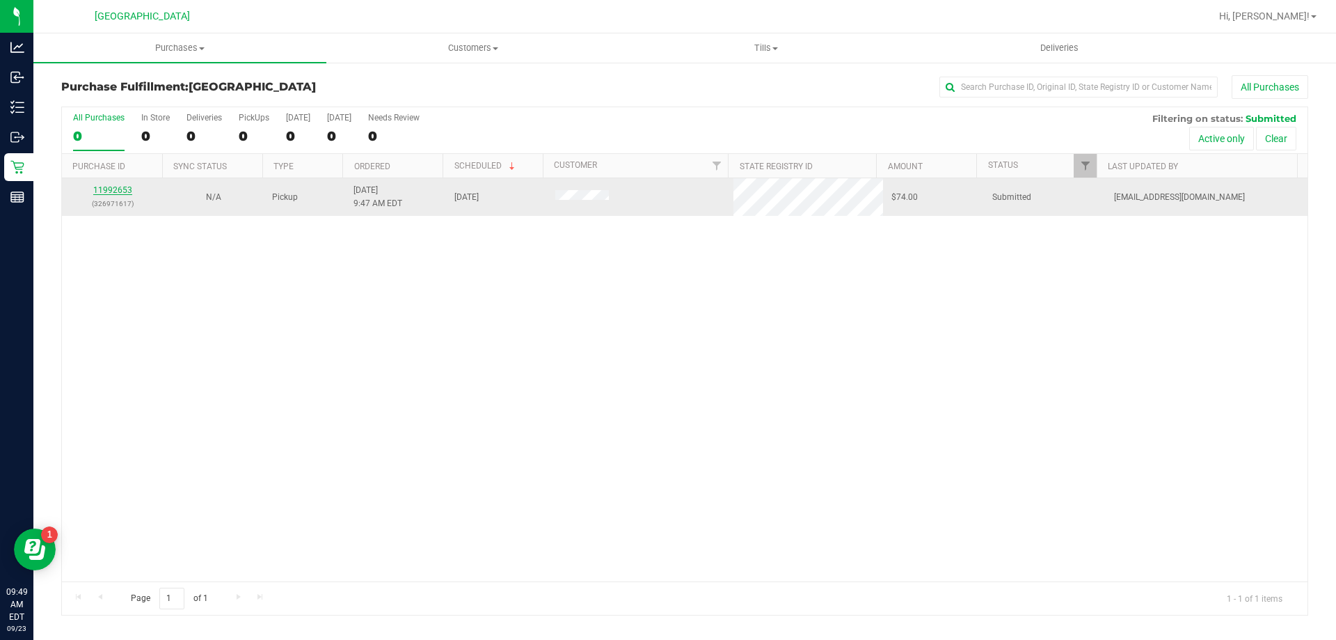
click at [116, 190] on link "11992653" at bounding box center [112, 190] width 39 height 10
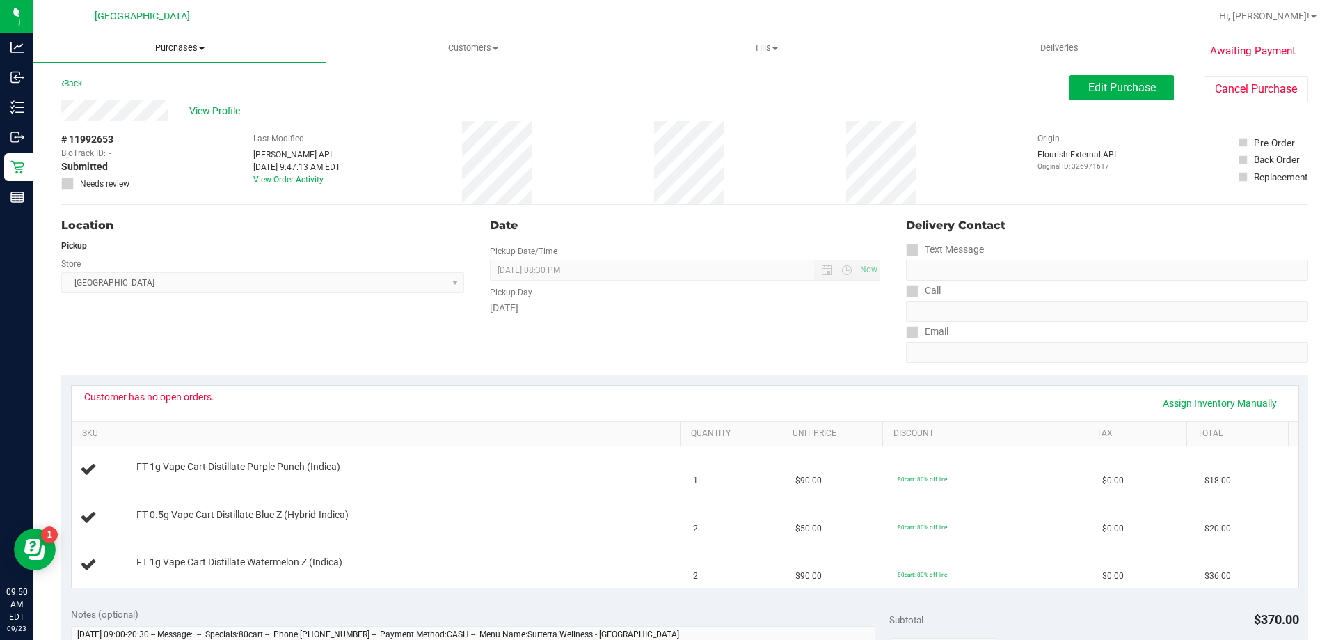
click at [187, 42] on span "Purchases" at bounding box center [179, 48] width 293 height 13
click at [112, 104] on span "Fulfillment" at bounding box center [76, 101] width 86 height 12
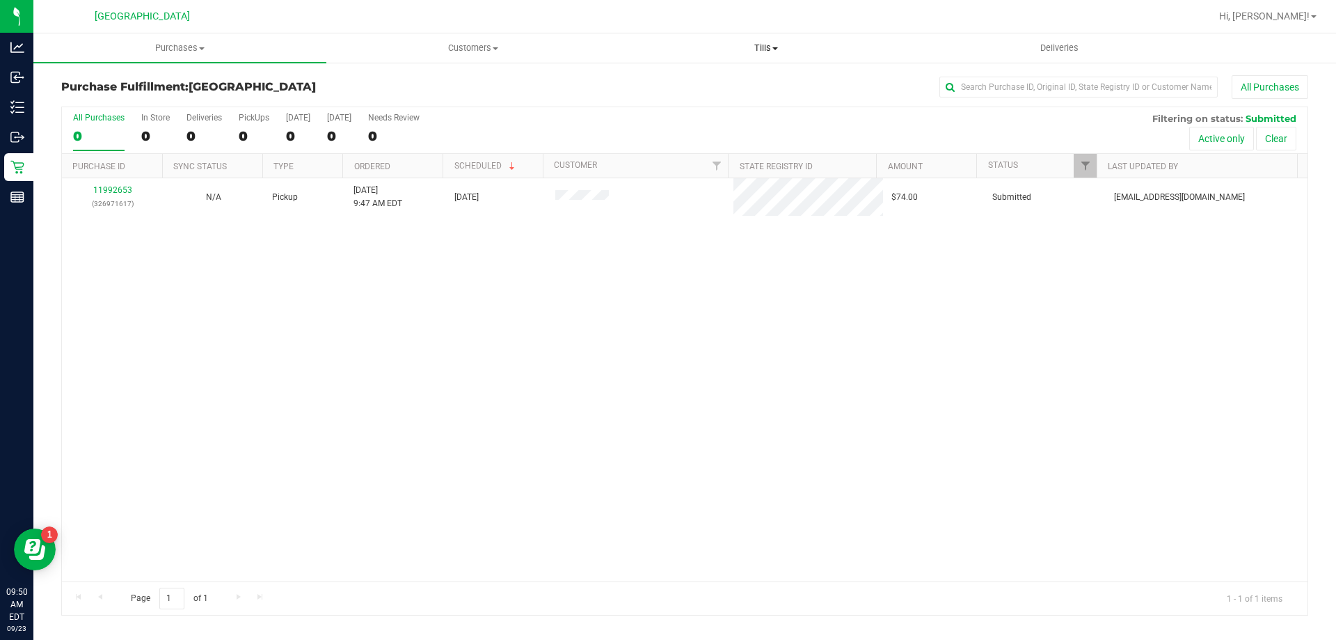
click at [758, 46] on span "Tills" at bounding box center [766, 48] width 292 height 13
click at [688, 82] on span "Manage tills" at bounding box center [666, 84] width 94 height 12
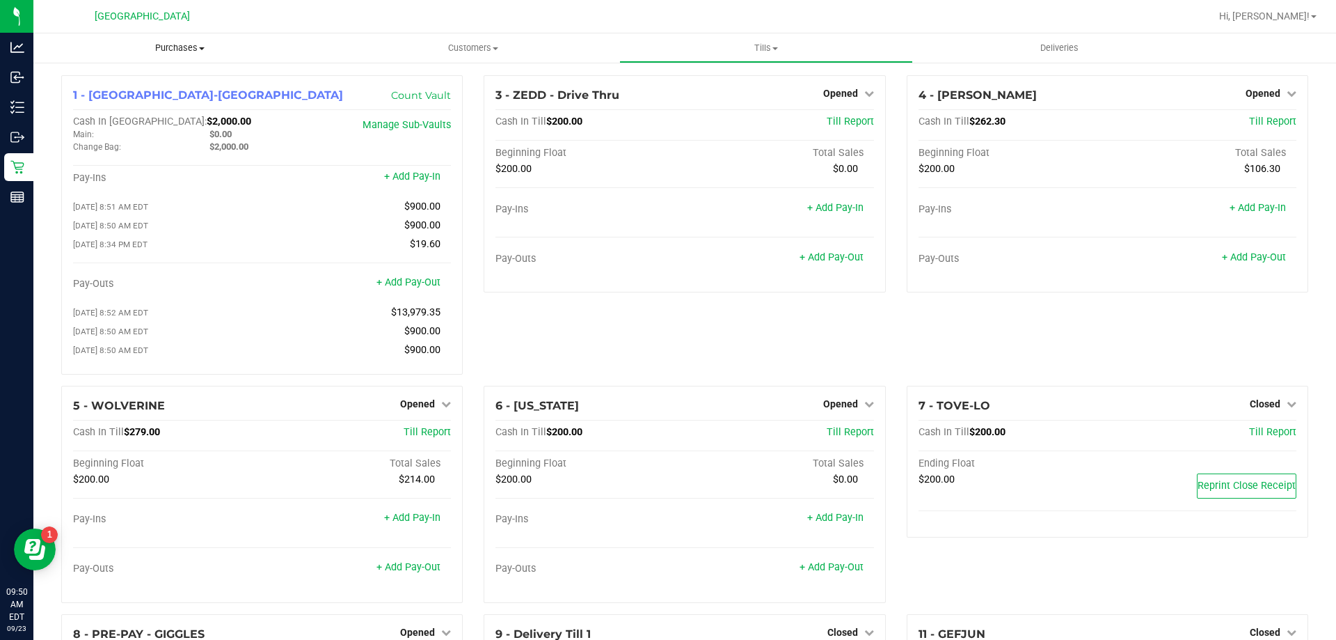
click at [183, 52] on span "Purchases" at bounding box center [179, 48] width 293 height 13
click at [94, 101] on span "Fulfillment" at bounding box center [76, 101] width 86 height 12
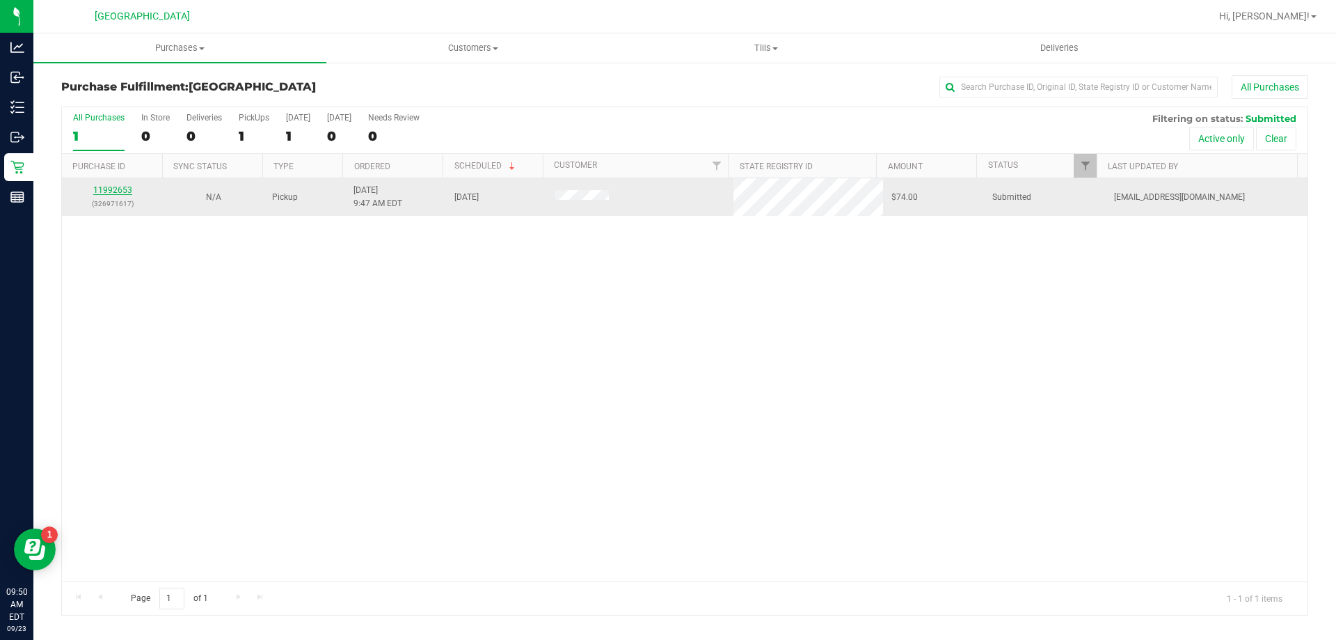
click at [118, 193] on link "11992653" at bounding box center [112, 190] width 39 height 10
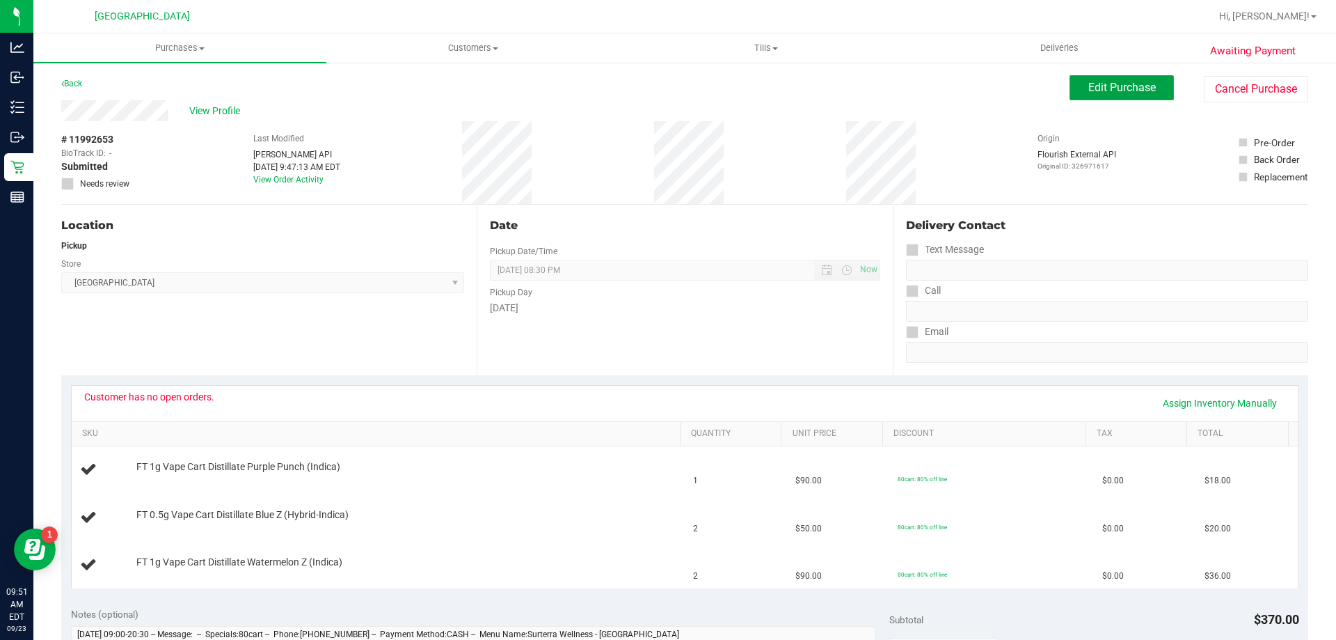
click at [1070, 92] on button "Edit Purchase" at bounding box center [1122, 87] width 104 height 25
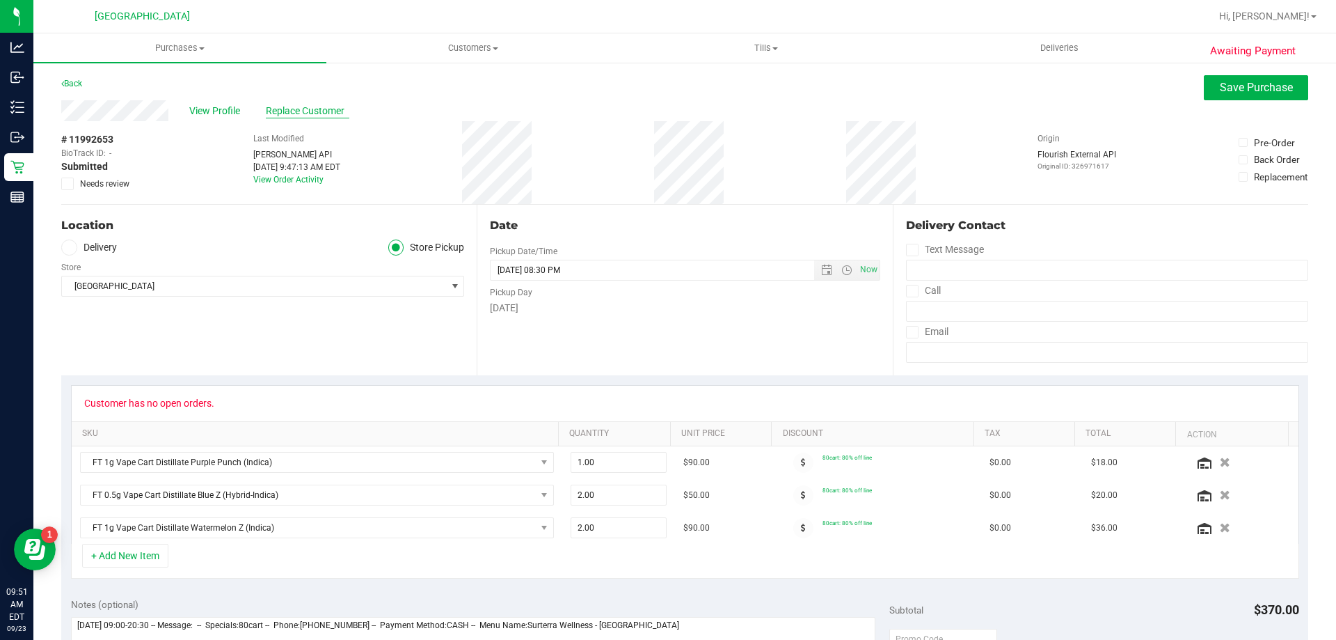
click at [296, 111] on span "Replace Customer" at bounding box center [308, 111] width 84 height 15
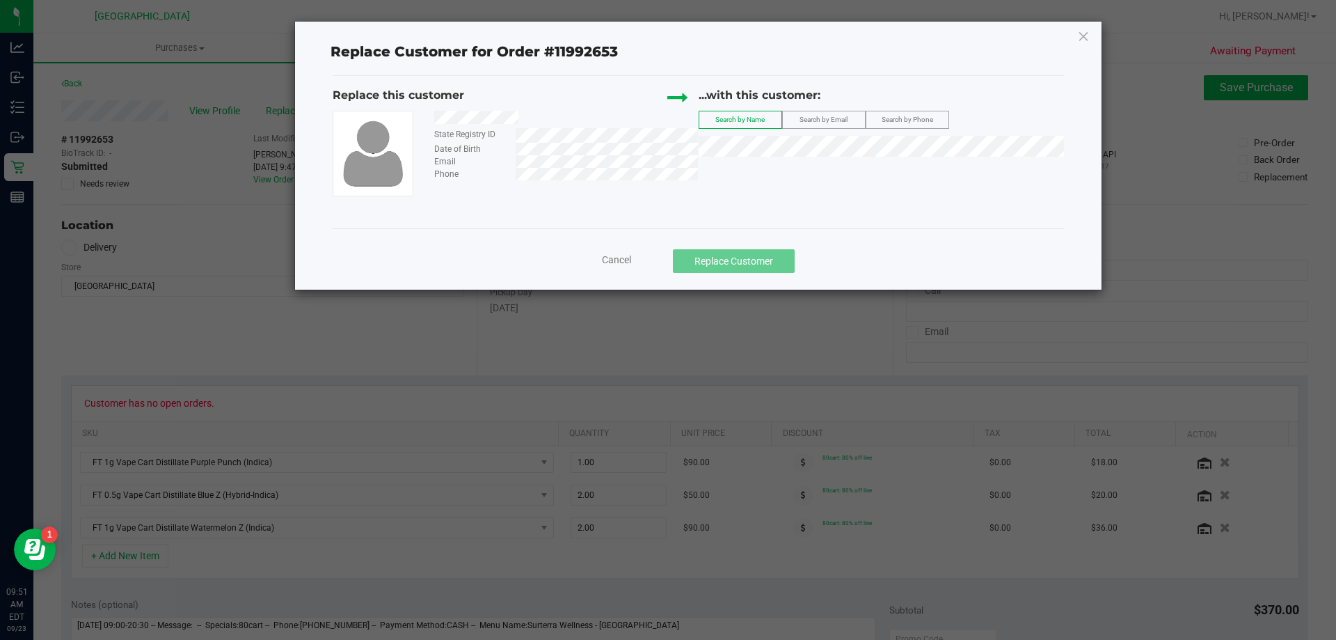
click at [828, 121] on span "Search by Email" at bounding box center [824, 120] width 48 height 8
click at [757, 121] on span "Search by Name" at bounding box center [739, 120] width 49 height 8
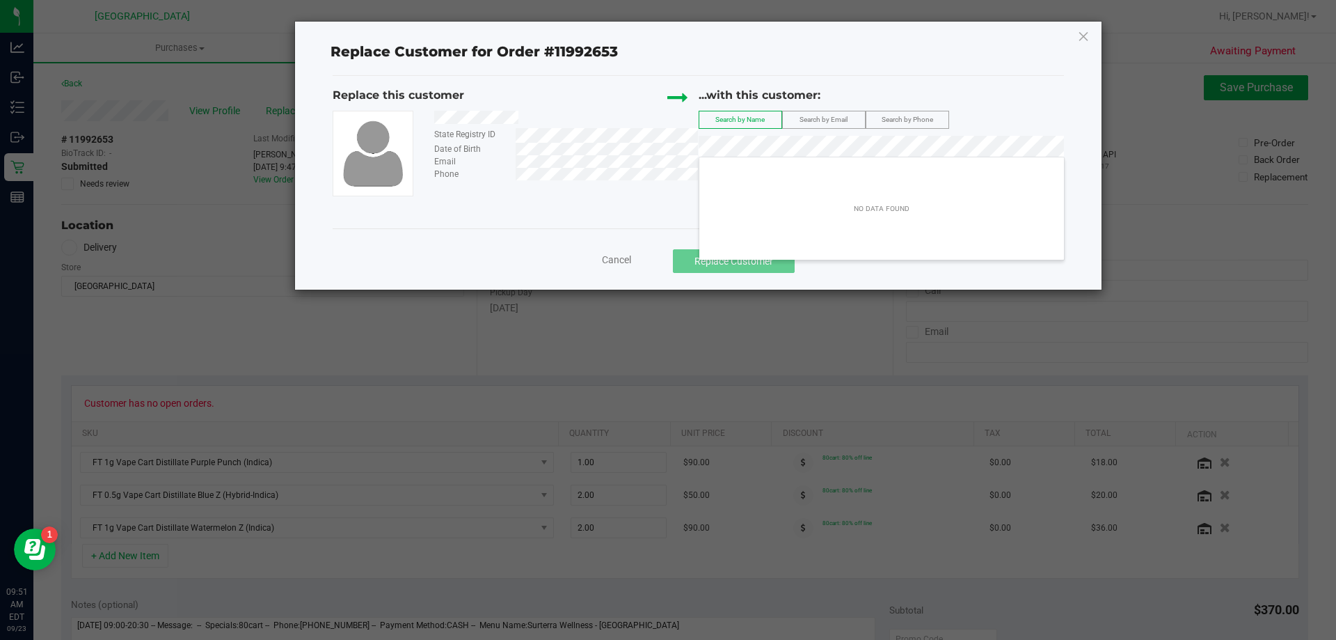
click at [884, 207] on div "NO DATA FOUND" at bounding box center [881, 209] width 71 height 26
click at [618, 258] on span "Cancel" at bounding box center [616, 259] width 29 height 11
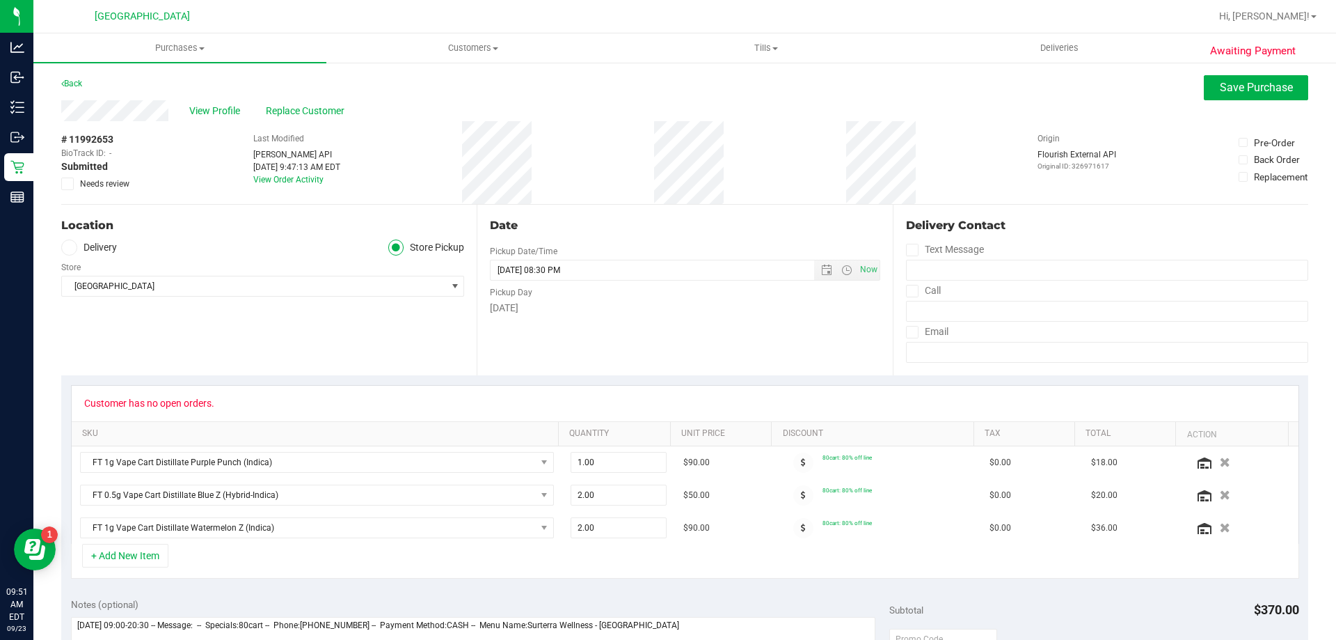
click at [72, 179] on span at bounding box center [67, 183] width 13 height 13
click at [0, 0] on input "Needs review" at bounding box center [0, 0] width 0 height 0
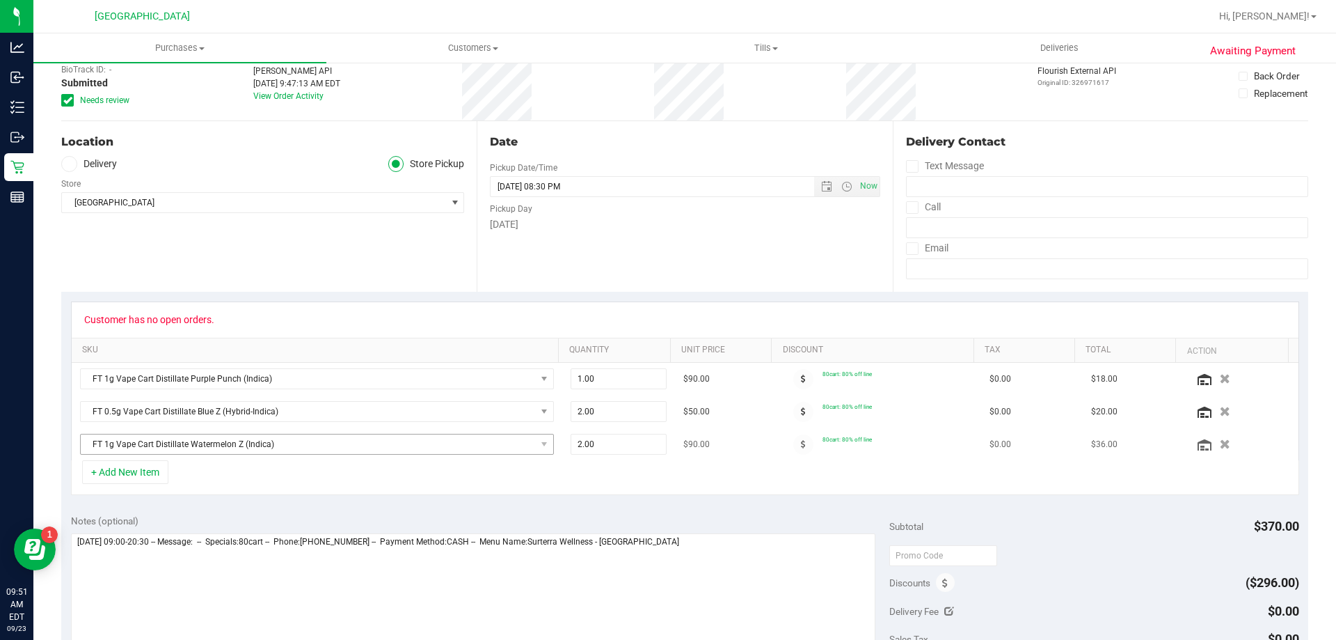
scroll to position [278, 0]
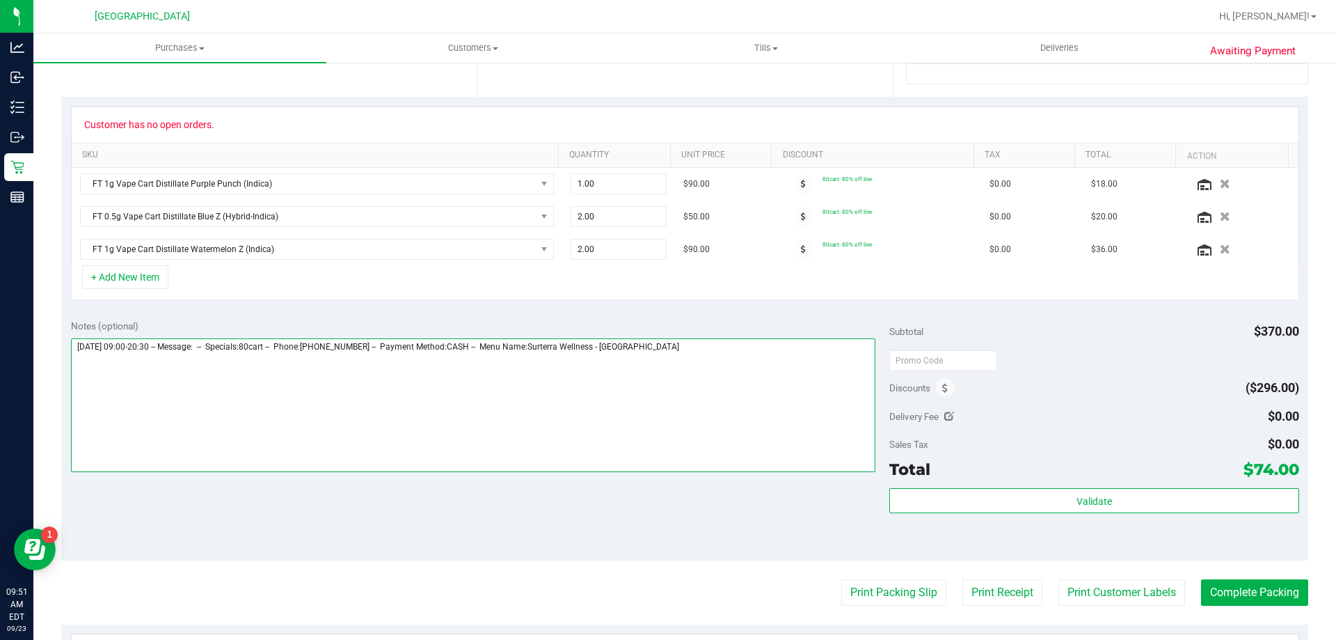
click at [768, 356] on textarea at bounding box center [473, 405] width 805 height 134
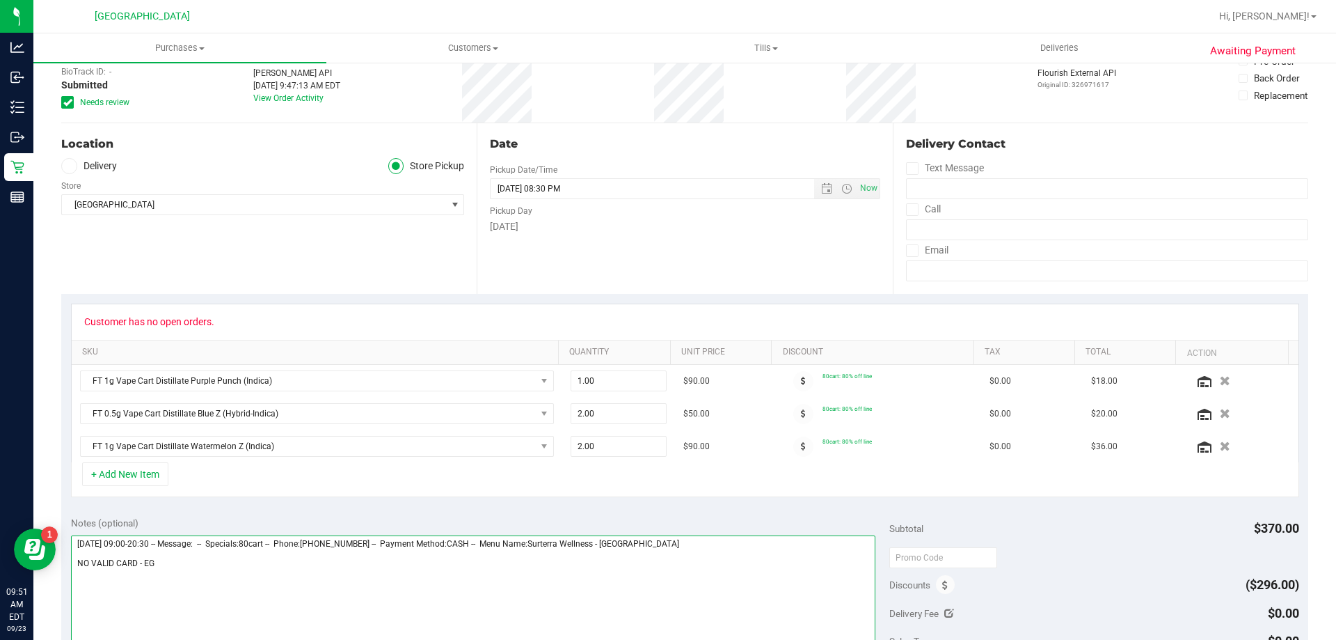
scroll to position [0, 0]
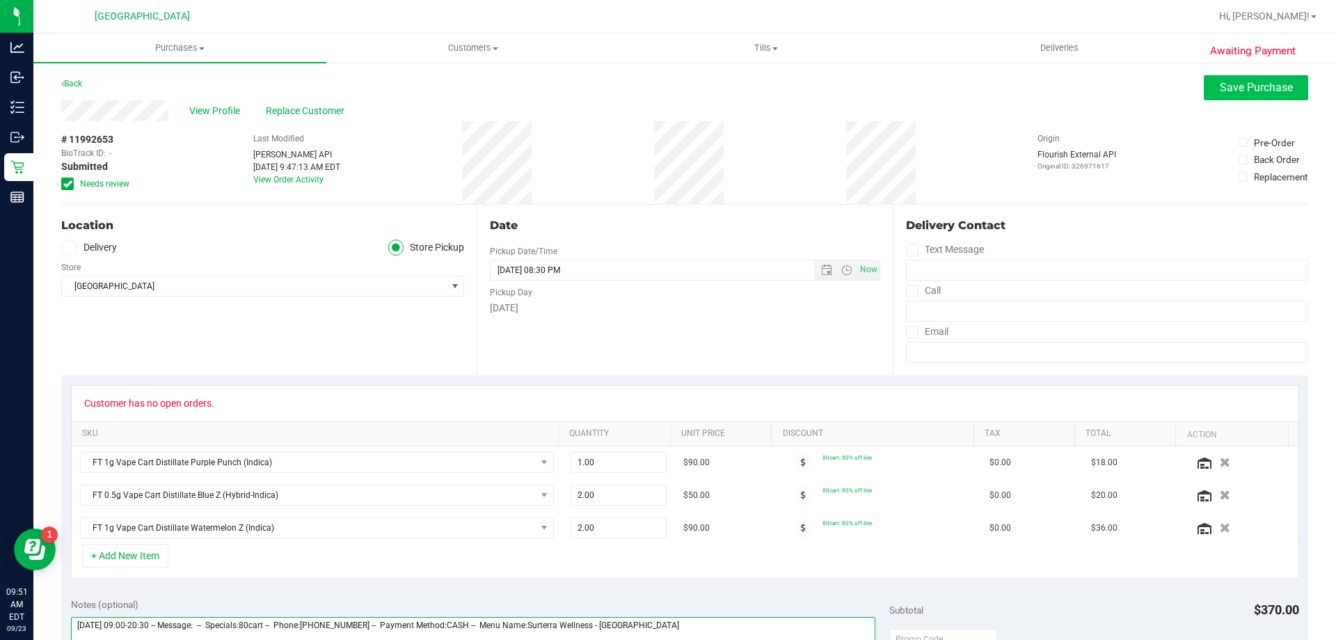
type textarea "[DATE] 09:00-20:30 -- Message: -- Specials:80cart -- Phone:[PHONE_NUMBER] -- Pa…"
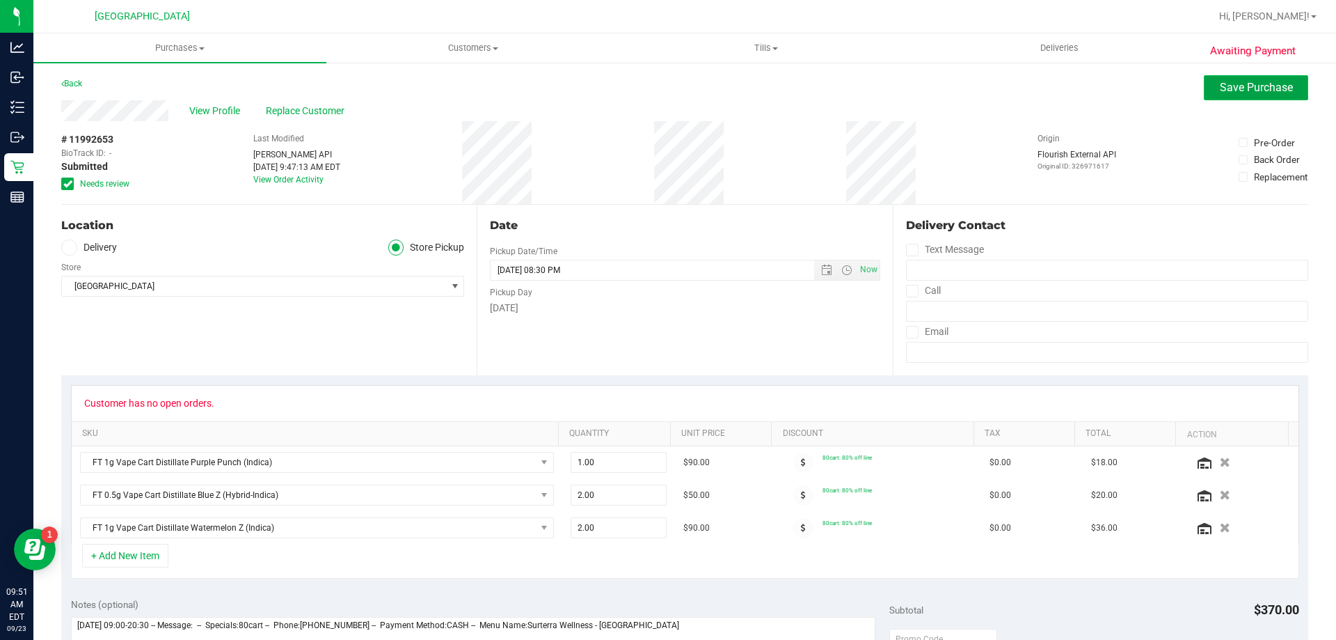
click at [1224, 76] on button "Save Purchase" at bounding box center [1256, 87] width 104 height 25
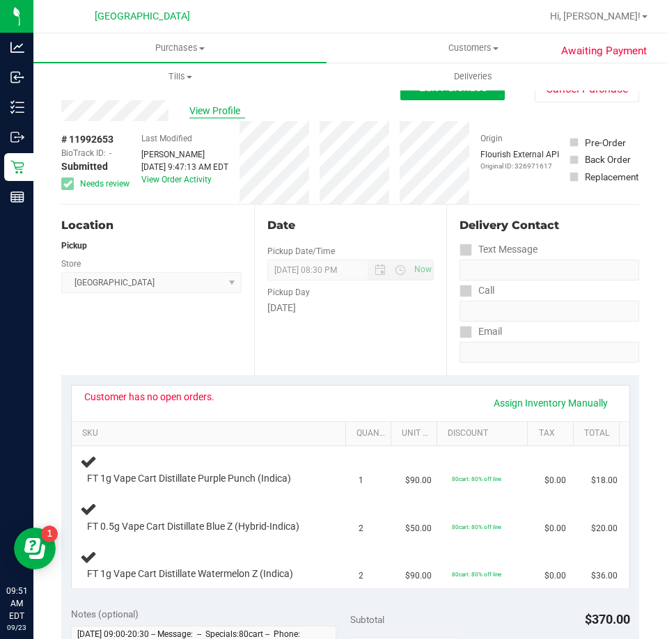
click at [216, 110] on span "View Profile" at bounding box center [217, 111] width 56 height 15
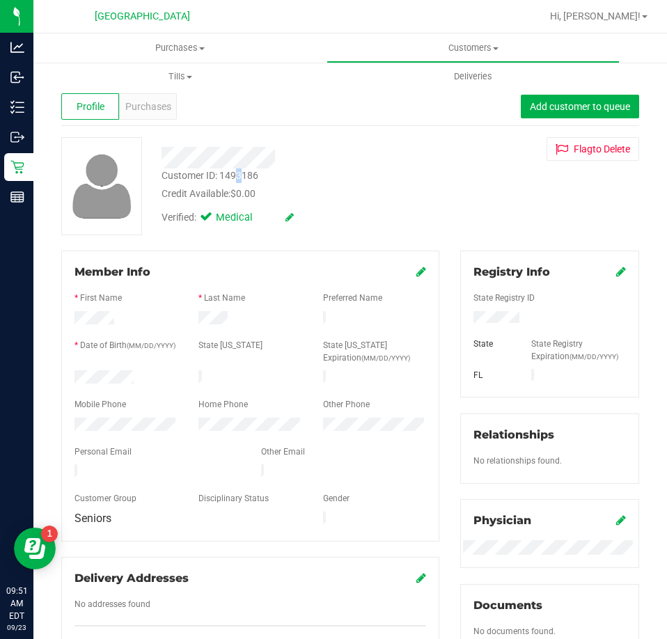
click at [239, 175] on div "Customer ID: 1493186" at bounding box center [209, 175] width 97 height 15
drag, startPoint x: 239, startPoint y: 176, endPoint x: 232, endPoint y: 178, distance: 7.3
click at [232, 178] on div "Customer ID: 1493186" at bounding box center [209, 175] width 97 height 15
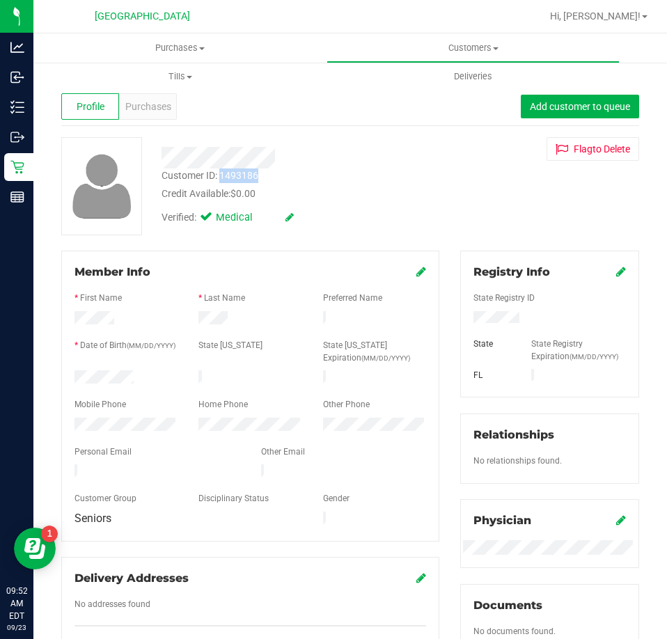
copy div "1493186"
click at [176, 47] on span "Purchases" at bounding box center [179, 48] width 293 height 13
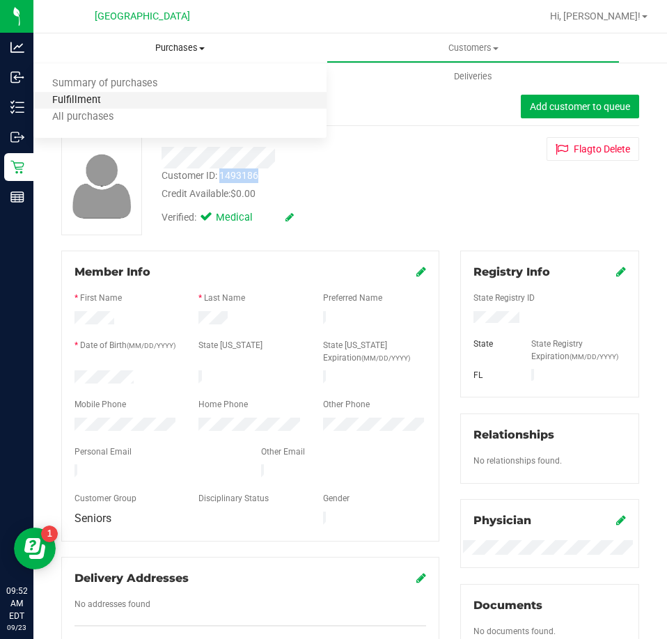
click at [98, 96] on span "Fulfillment" at bounding box center [76, 101] width 86 height 12
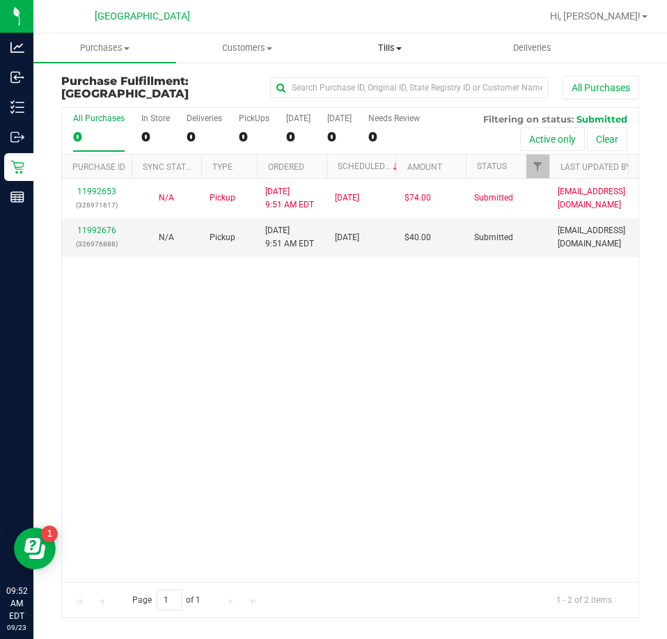
click at [397, 49] on span at bounding box center [399, 48] width 6 height 3
click at [376, 84] on span "Manage tills" at bounding box center [366, 84] width 94 height 12
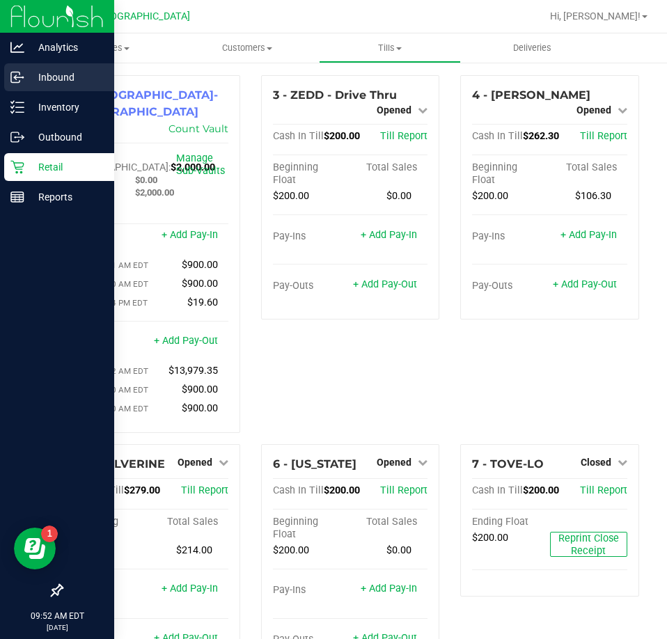
click at [59, 77] on p "Inbound" at bounding box center [66, 77] width 84 height 17
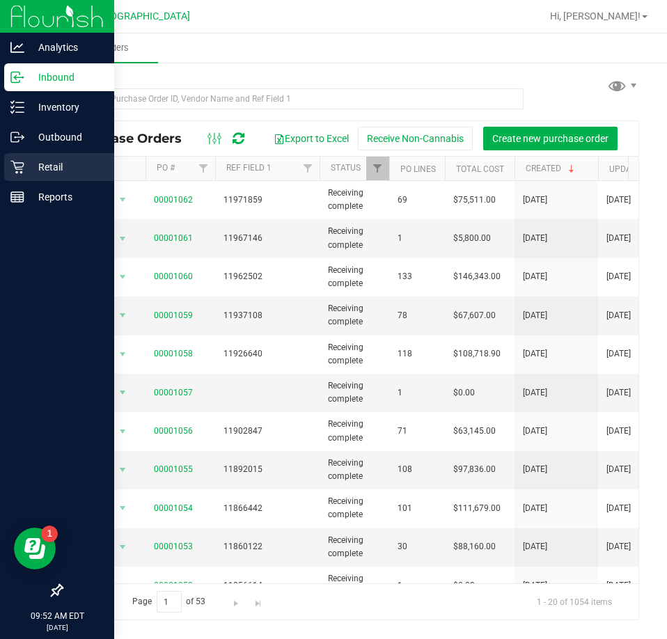
click at [45, 162] on p "Retail" at bounding box center [66, 167] width 84 height 17
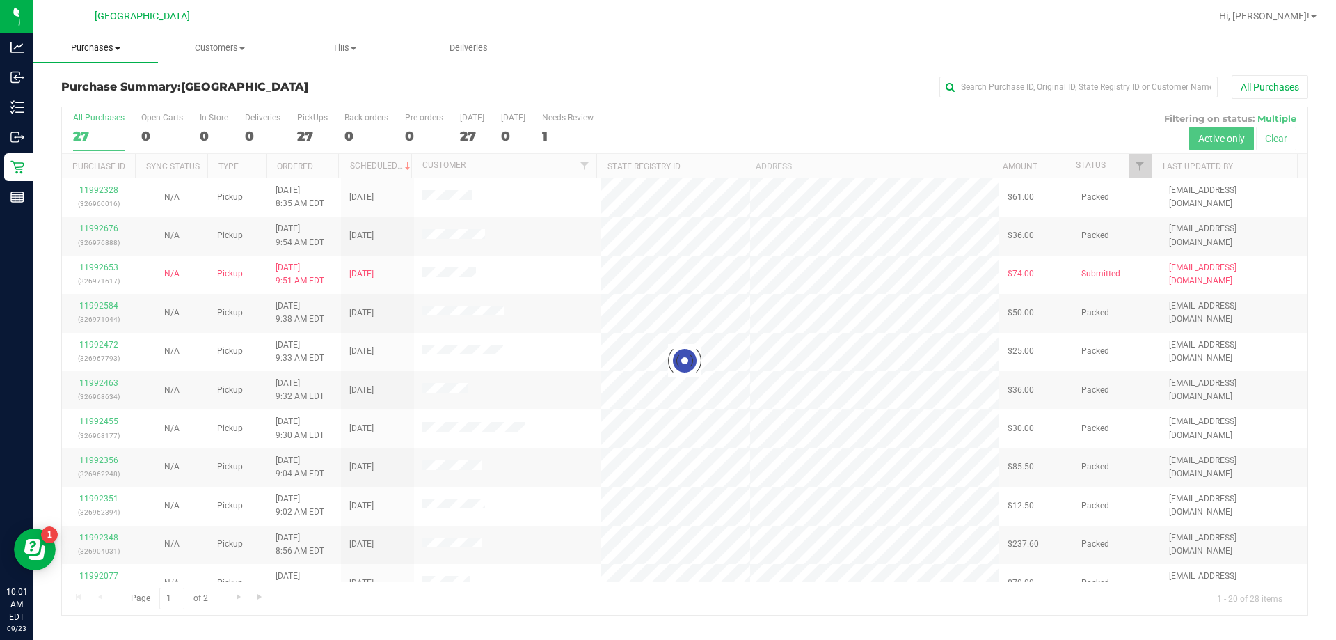
click at [90, 47] on span "Purchases" at bounding box center [95, 48] width 125 height 13
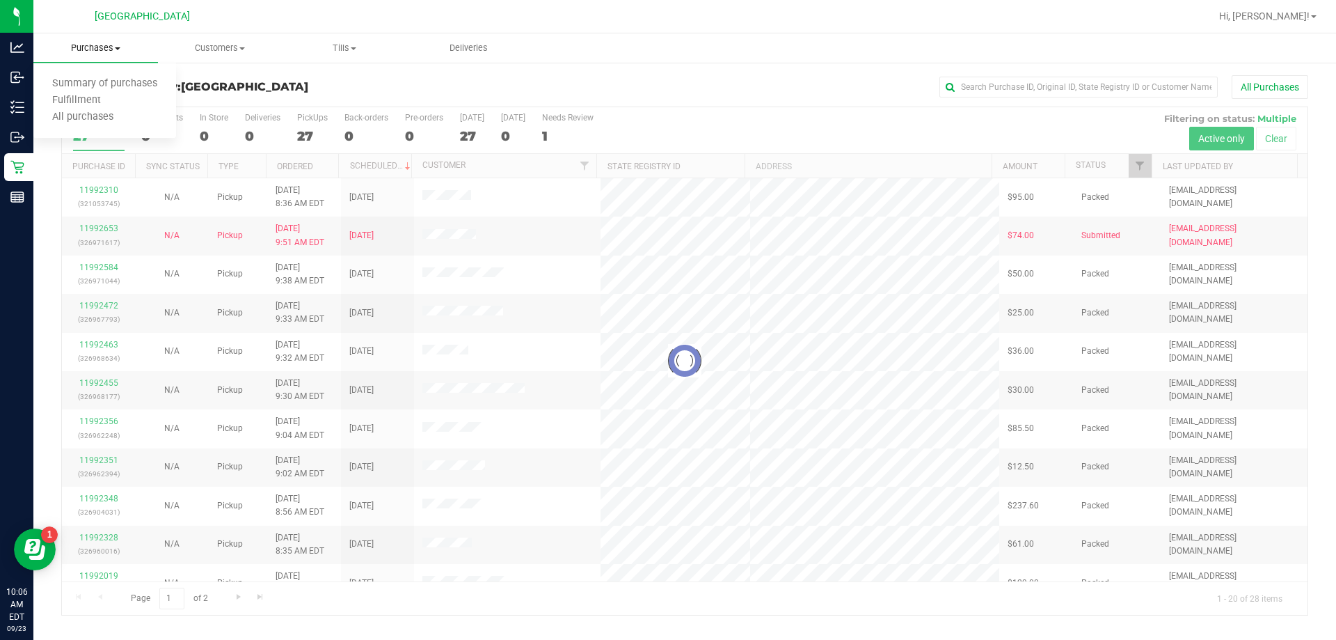
click at [94, 38] on uib-tab-heading "Purchases Summary of purchases Fulfillment All purchases" at bounding box center [95, 47] width 125 height 29
click at [89, 42] on span "Purchases" at bounding box center [95, 48] width 125 height 13
click at [73, 100] on span "Fulfillment" at bounding box center [76, 101] width 86 height 12
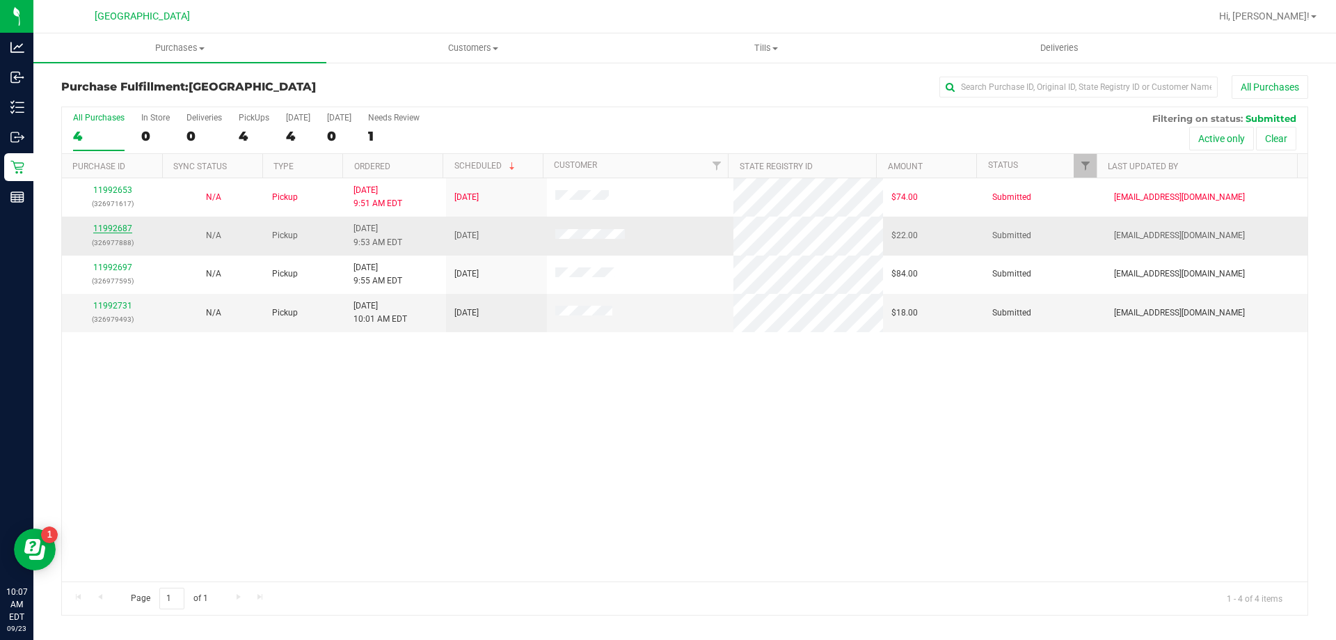
click at [115, 228] on link "11992687" at bounding box center [112, 228] width 39 height 10
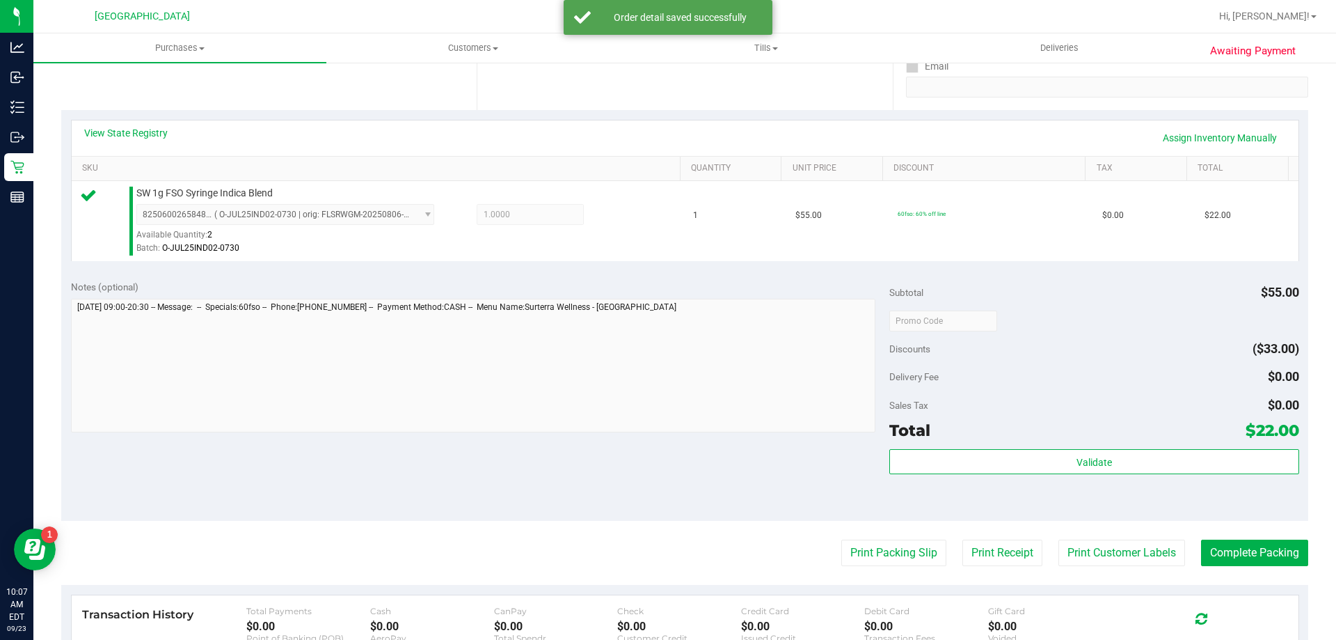
scroll to position [278, 0]
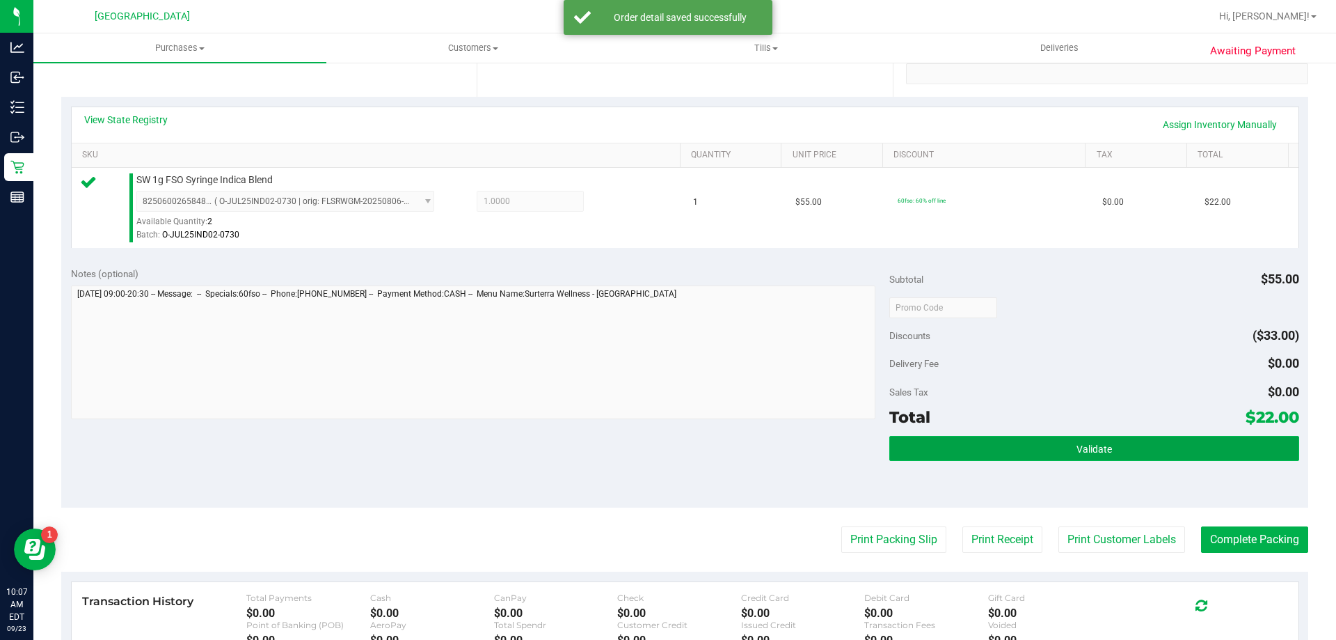
click at [967, 440] on button "Validate" at bounding box center [1093, 448] width 409 height 25
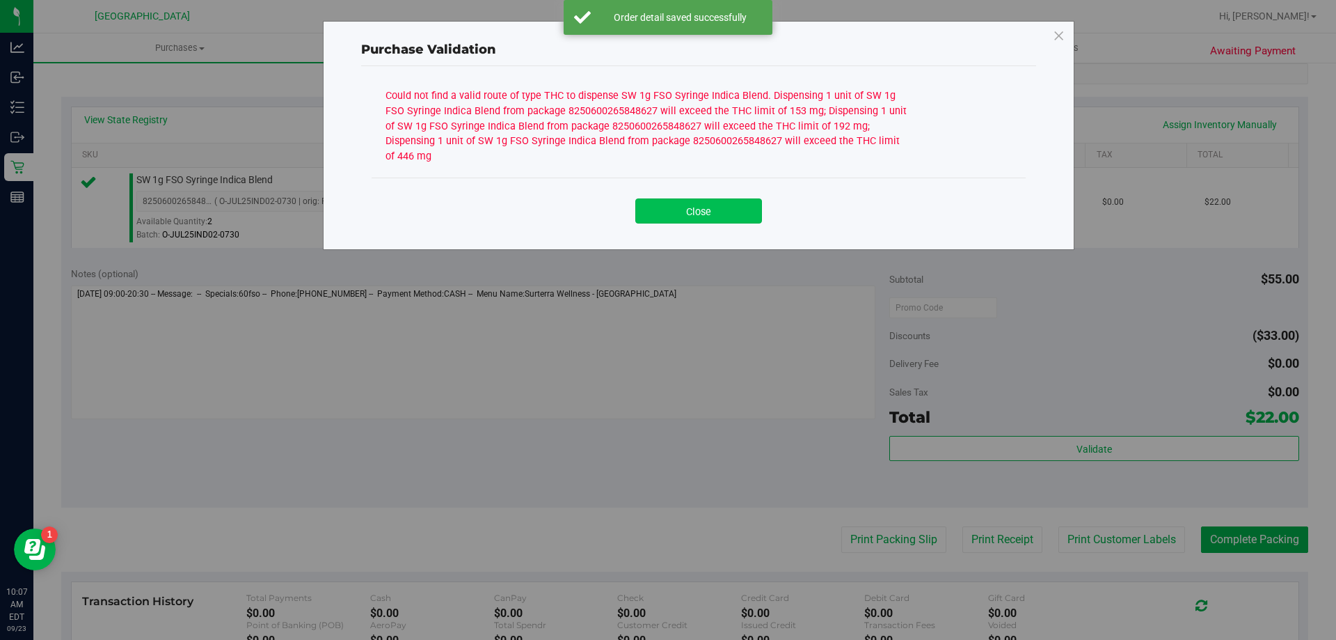
click at [724, 200] on button "Close" at bounding box center [698, 210] width 127 height 25
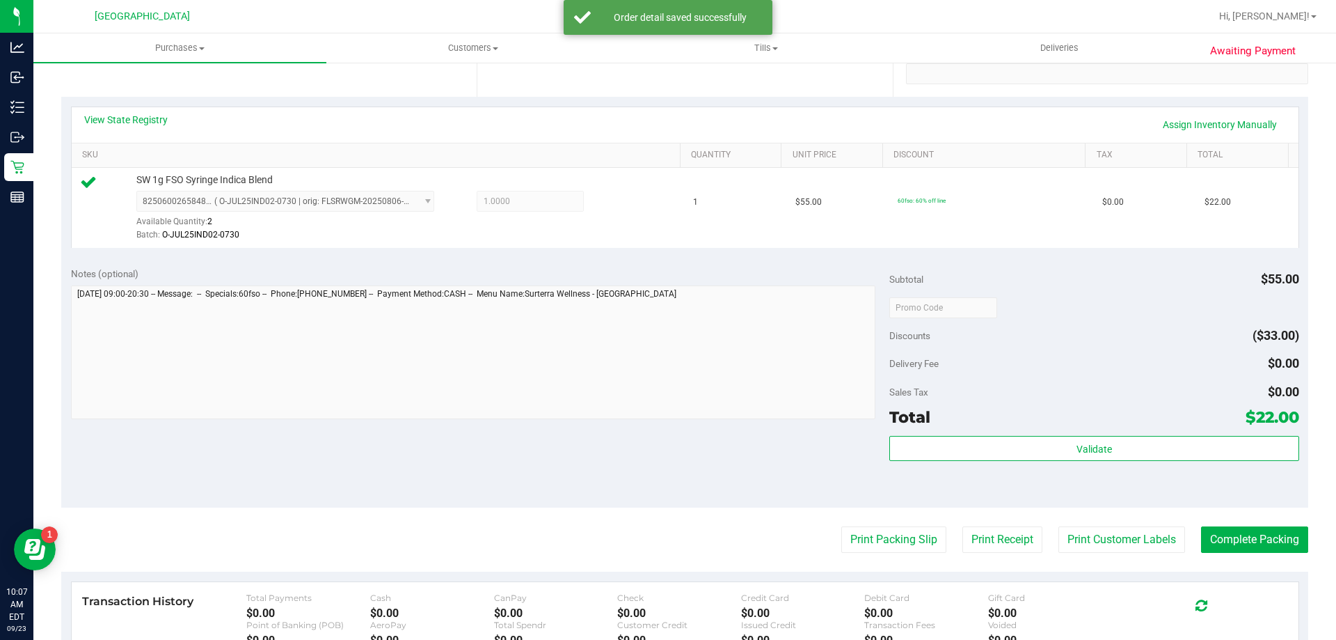
scroll to position [0, 0]
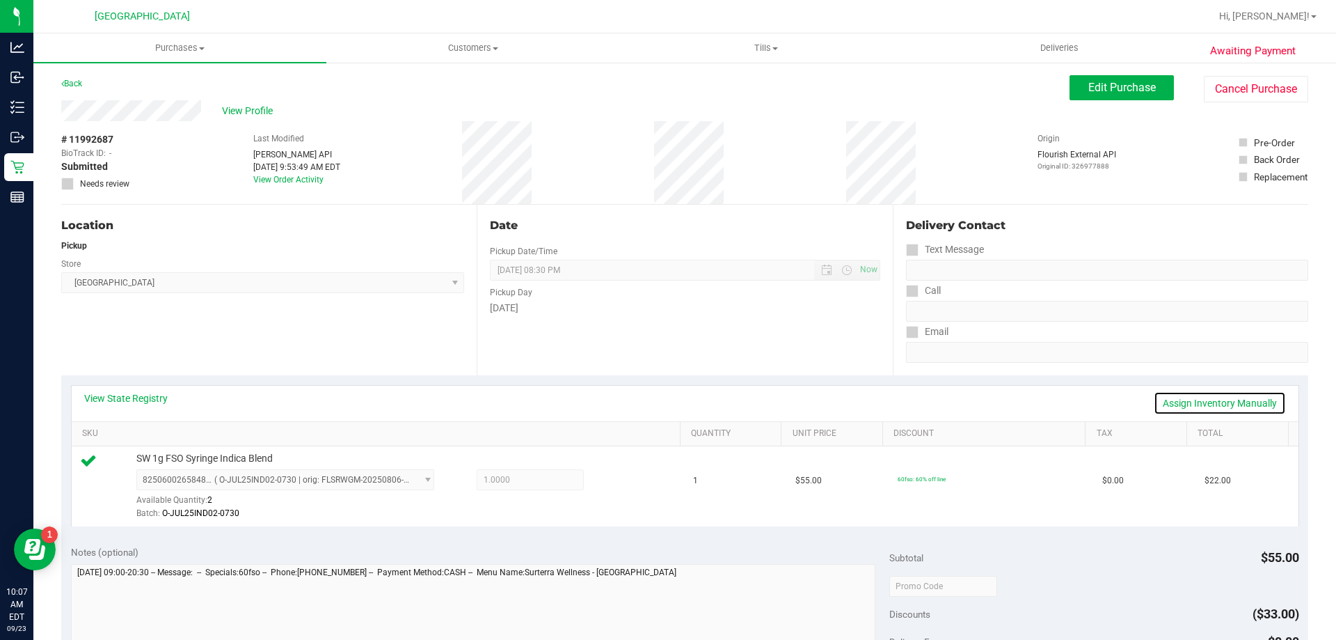
click at [1176, 405] on link "Assign Inventory Manually" at bounding box center [1220, 403] width 132 height 24
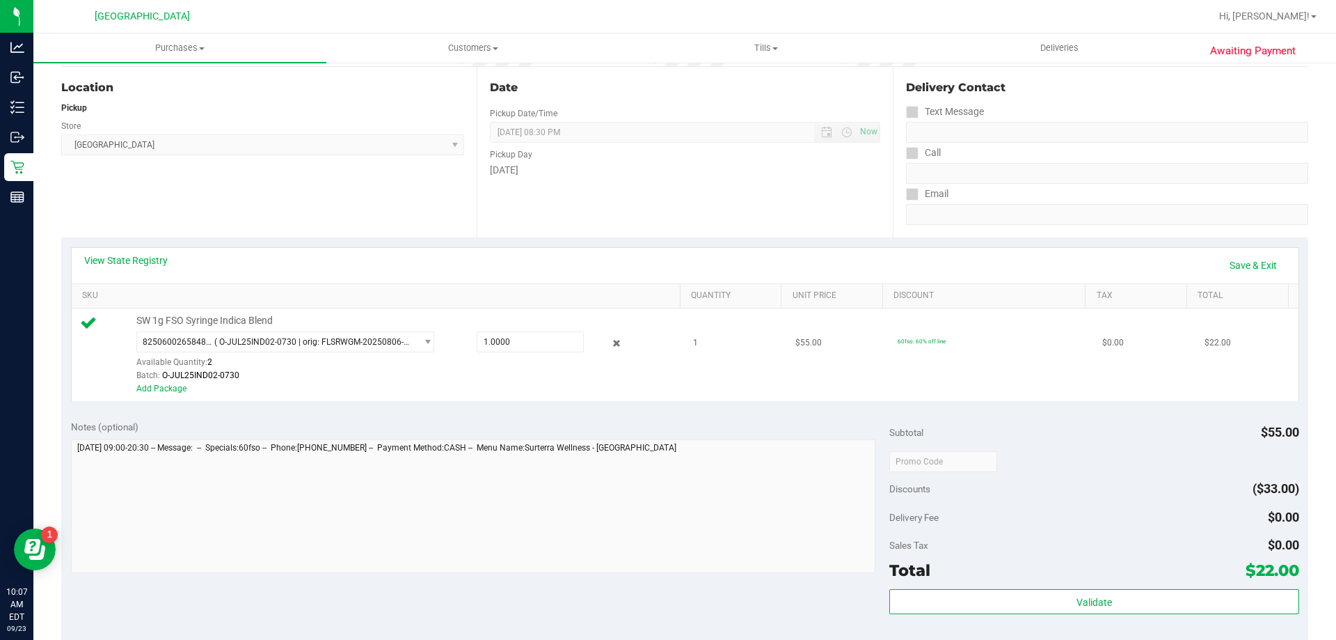
scroll to position [139, 0]
click at [610, 343] on icon at bounding box center [617, 342] width 15 height 16
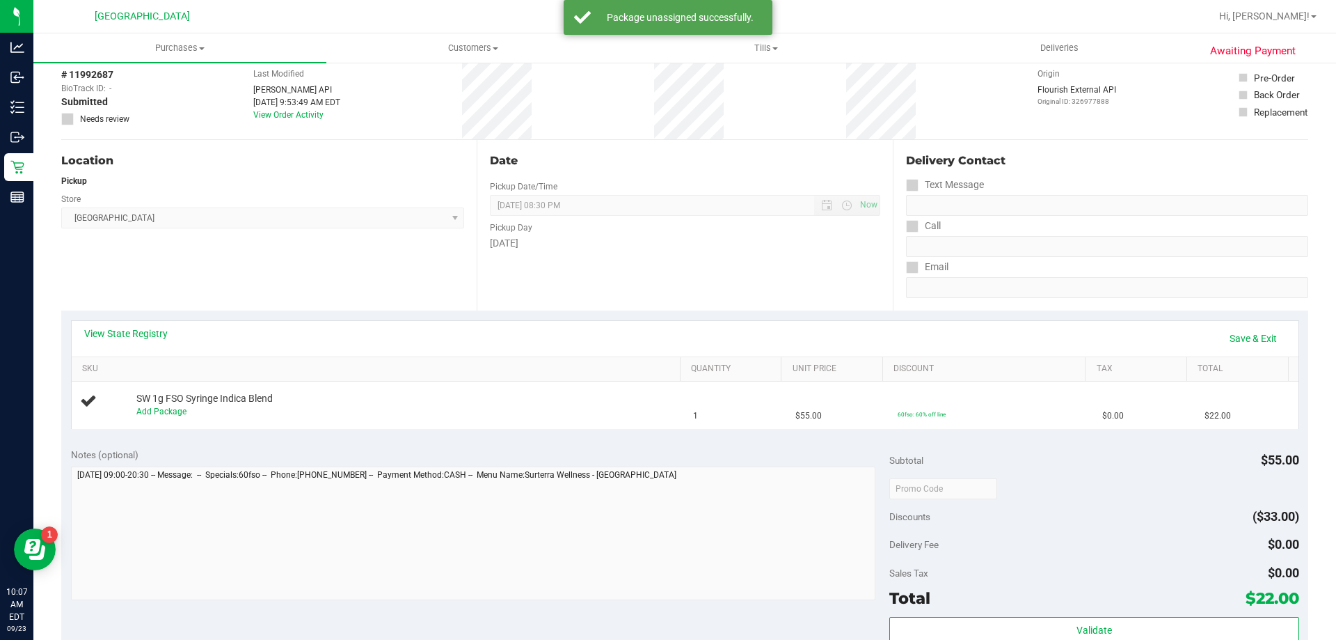
scroll to position [0, 0]
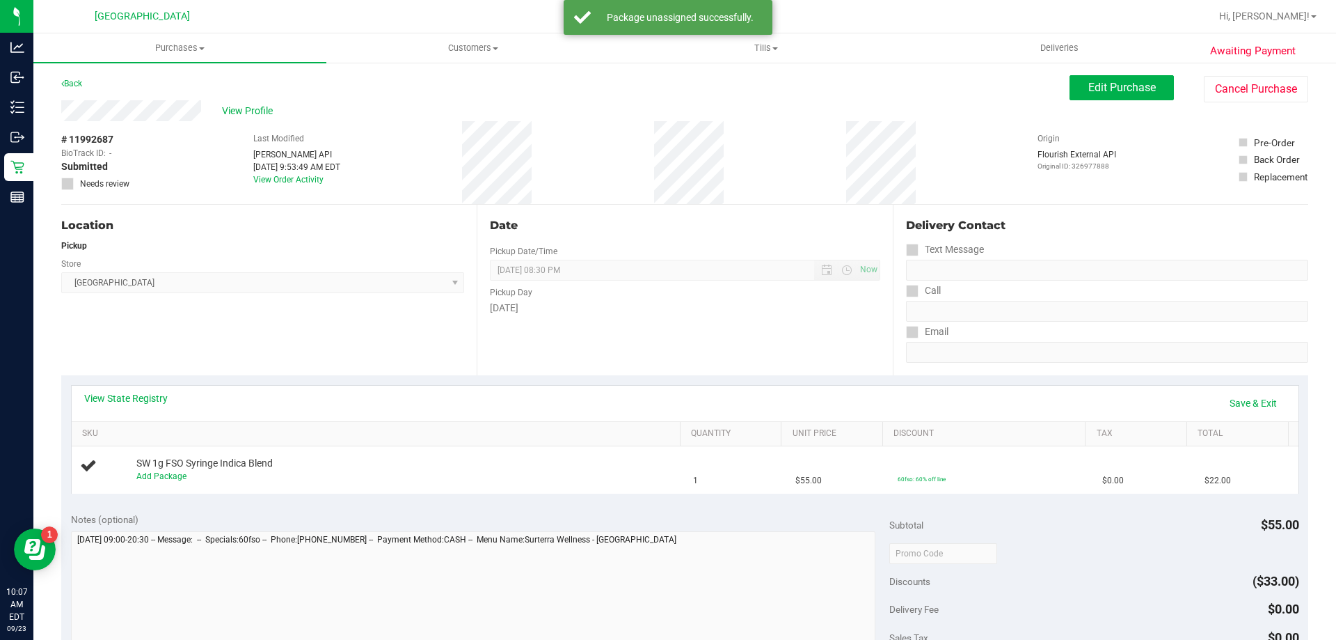
click at [58, 187] on div "Awaiting Payment Back Edit Purchase Cancel Purchase View Profile # 11992687 Bio…" at bounding box center [684, 583] width 1303 height 1044
click at [69, 184] on icon at bounding box center [67, 184] width 9 height 0
click at [1248, 402] on link "Save & Exit" at bounding box center [1253, 403] width 65 height 24
click at [1106, 93] on span "Edit Purchase" at bounding box center [1123, 87] width 68 height 13
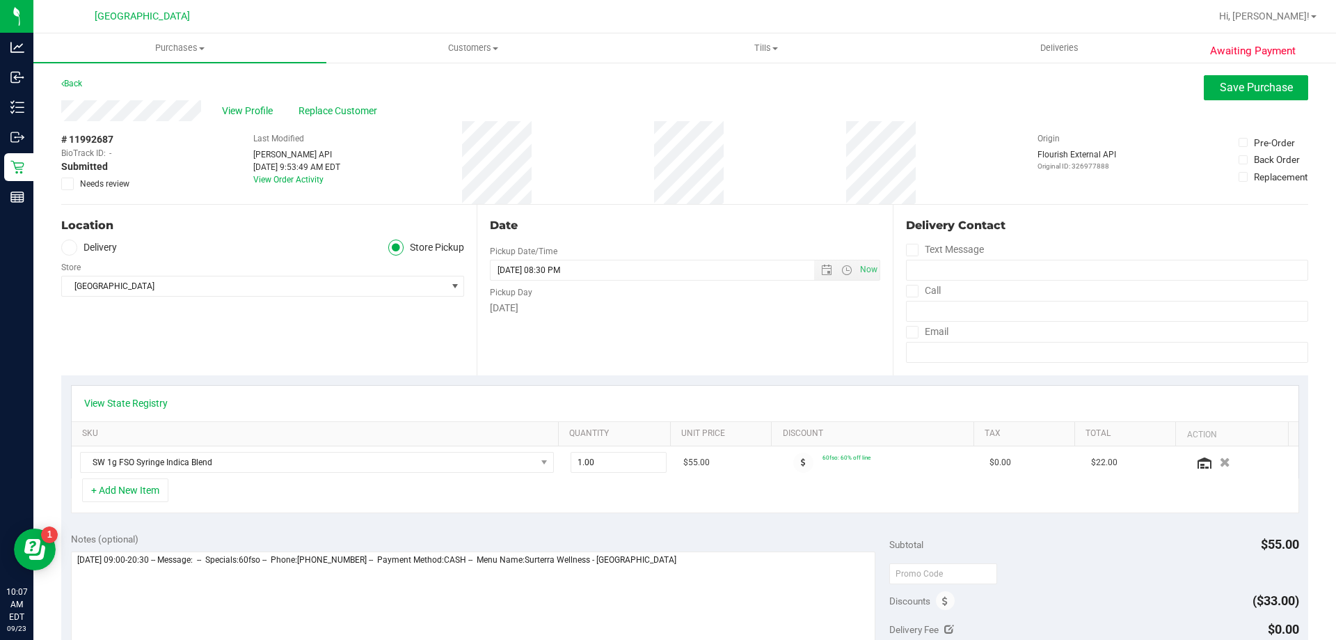
click at [70, 184] on icon at bounding box center [67, 184] width 9 height 0
click at [0, 0] on input "Needs review" at bounding box center [0, 0] width 0 height 0
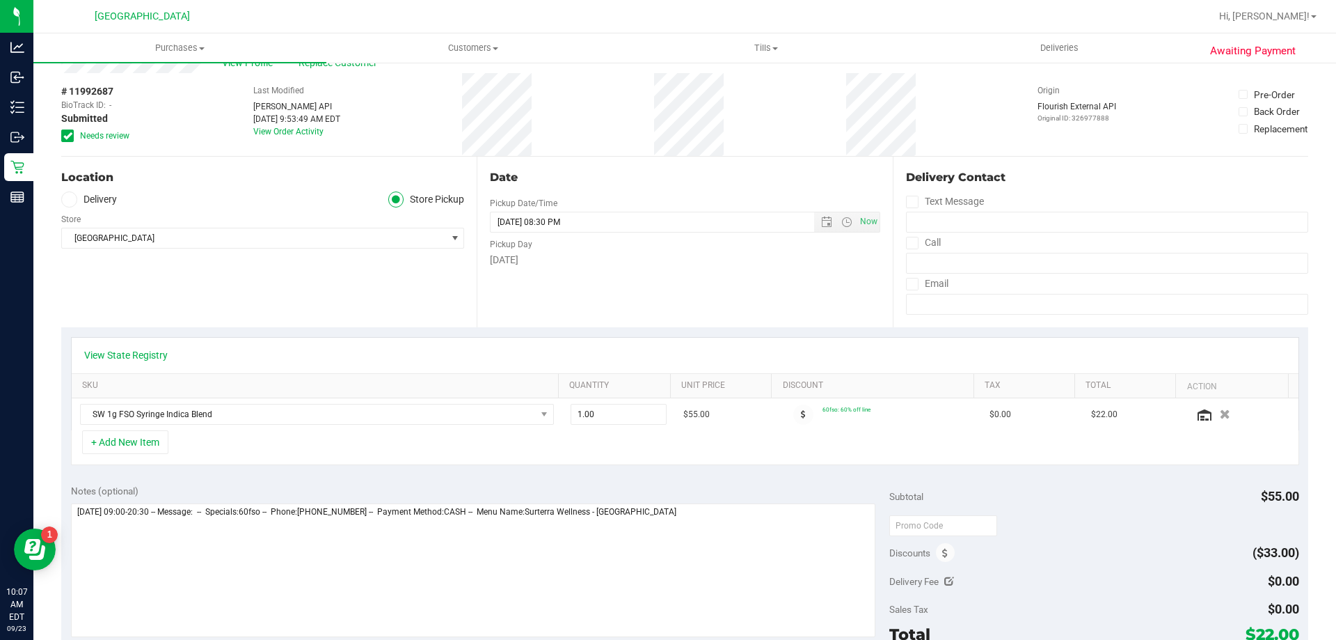
scroll to position [139, 0]
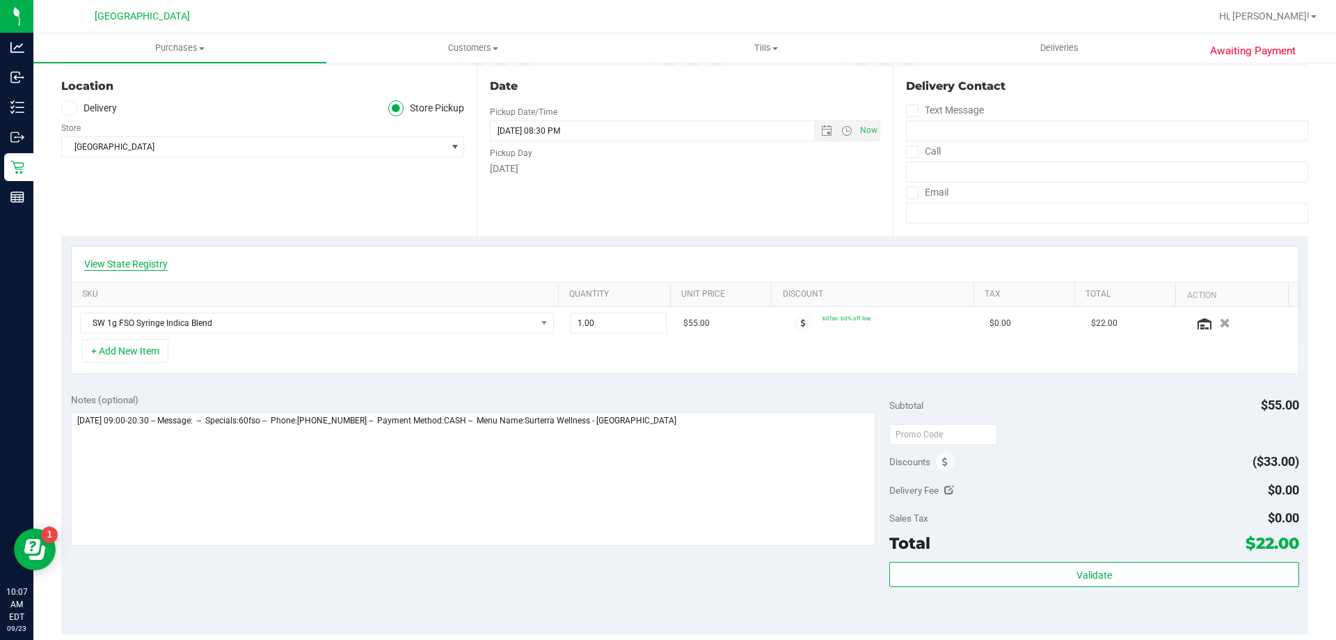
click at [122, 263] on link "View State Registry" at bounding box center [126, 264] width 84 height 14
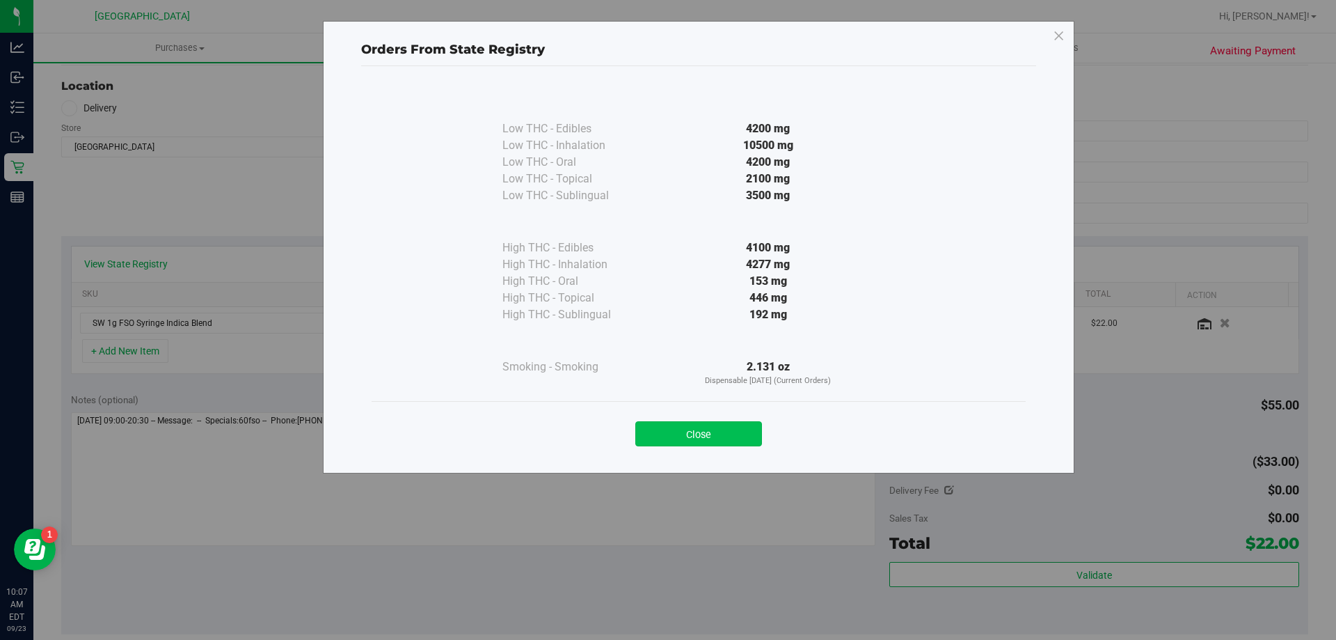
click at [663, 431] on button "Close" at bounding box center [698, 433] width 127 height 25
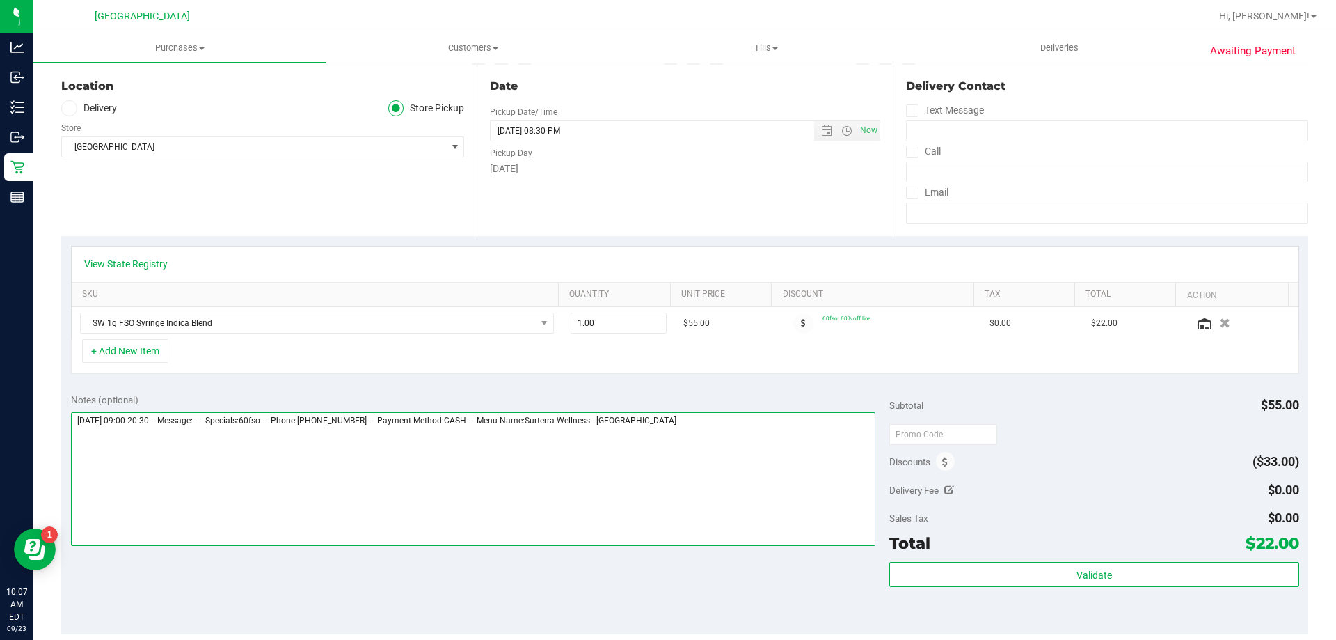
drag, startPoint x: 720, startPoint y: 429, endPoint x: 677, endPoint y: 433, distance: 43.4
click at [720, 429] on textarea at bounding box center [473, 479] width 805 height 134
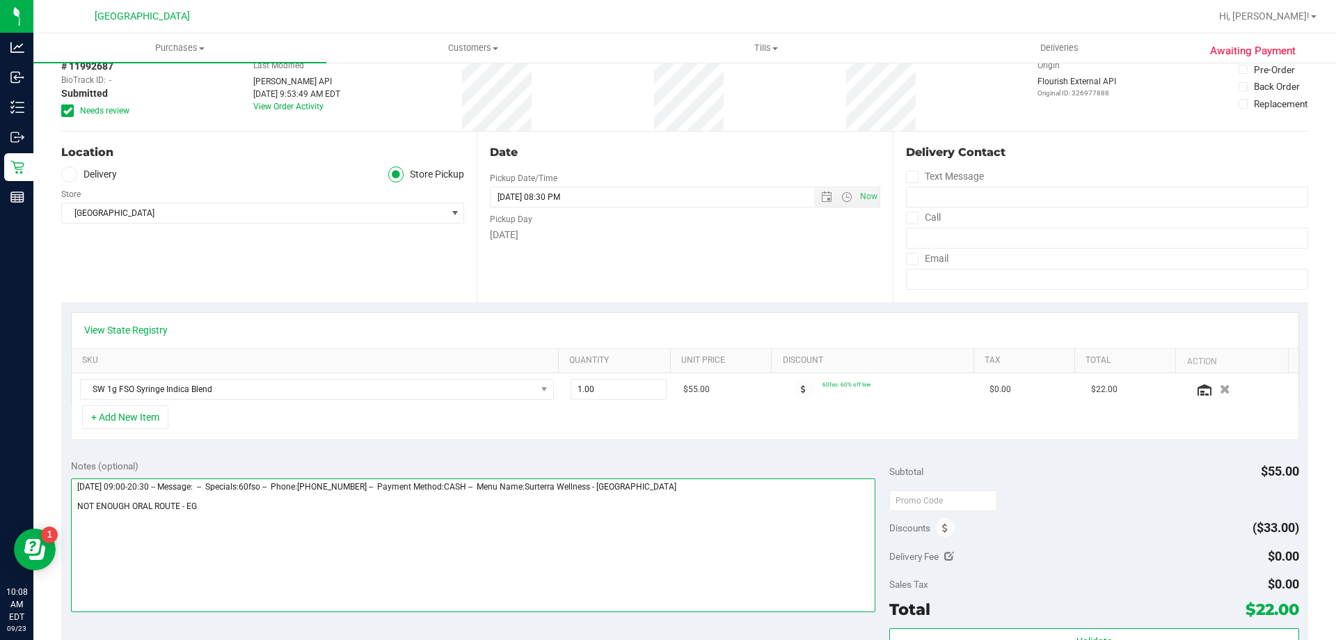
scroll to position [0, 0]
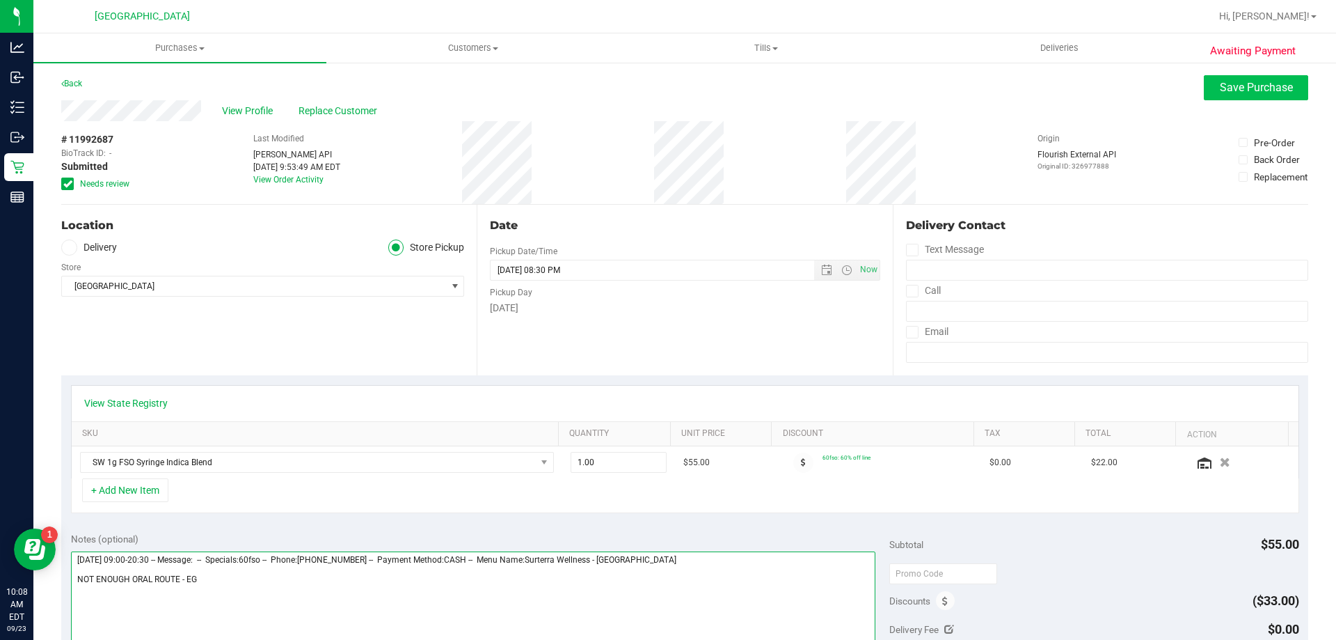
type textarea "[DATE] 09:00-20:30 -- Message: -- Specials:60fso -- Phone:[PHONE_NUMBER] -- Pay…"
click at [1230, 88] on span "Save Purchase" at bounding box center [1256, 87] width 73 height 13
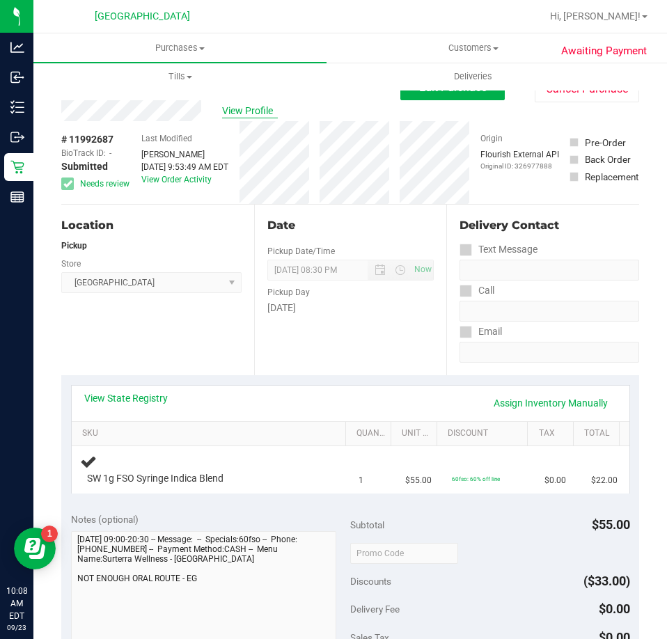
click at [239, 104] on span "View Profile" at bounding box center [250, 111] width 56 height 15
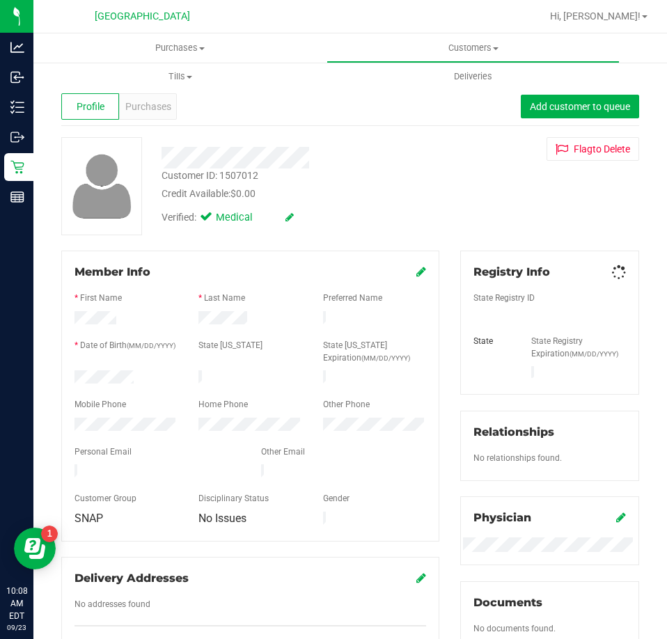
click at [240, 175] on div "Customer ID: 1507012" at bounding box center [209, 175] width 97 height 15
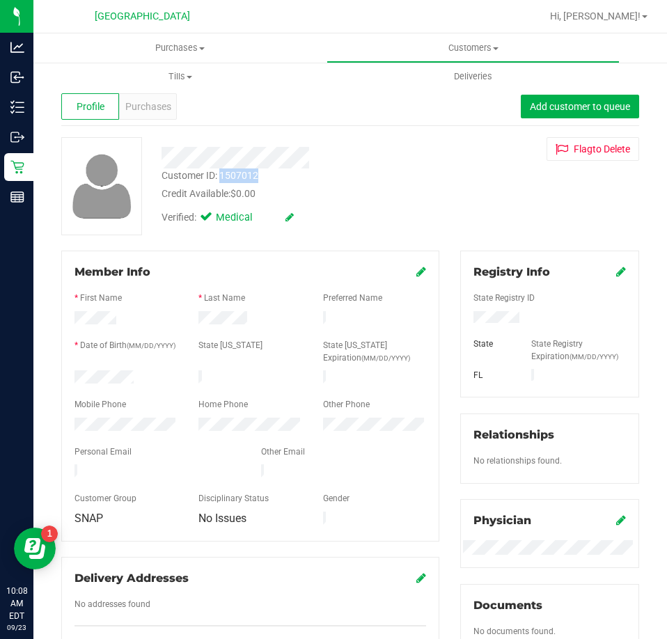
copy div "1507012"
click at [161, 47] on span "Purchases" at bounding box center [179, 48] width 293 height 13
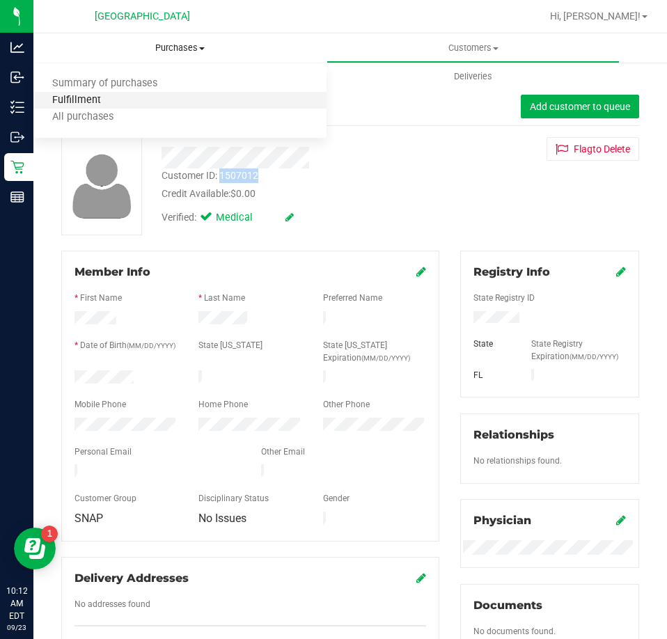
click at [97, 101] on span "Fulfillment" at bounding box center [76, 101] width 86 height 12
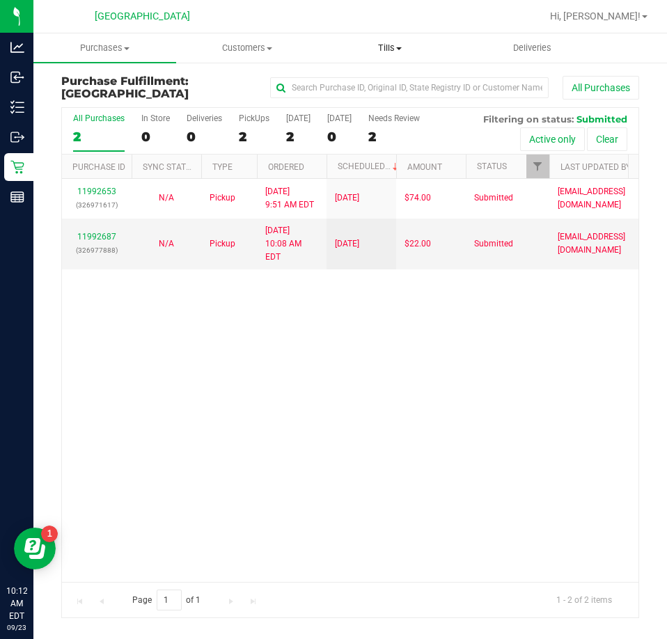
click at [385, 34] on uib-tab-heading "Tills Manage tills Reconcile e-payments" at bounding box center [389, 48] width 141 height 28
click at [335, 80] on span "Manage tills" at bounding box center [366, 84] width 94 height 12
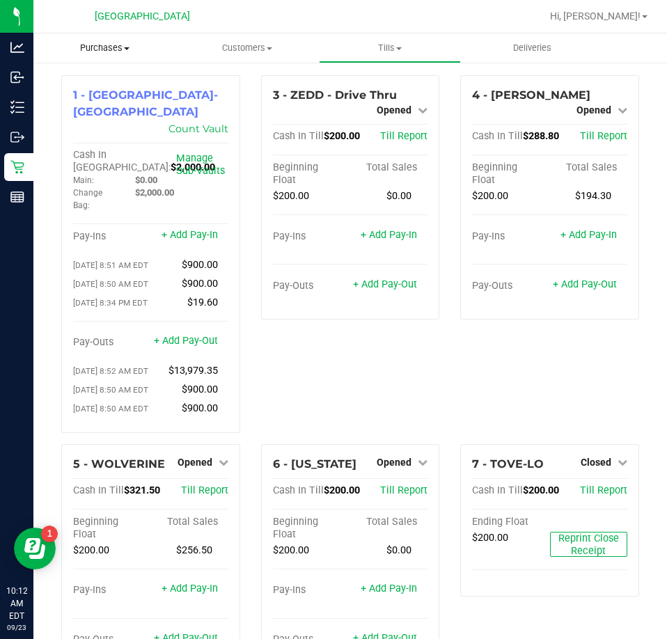
click at [109, 51] on span "Purchases" at bounding box center [104, 48] width 143 height 13
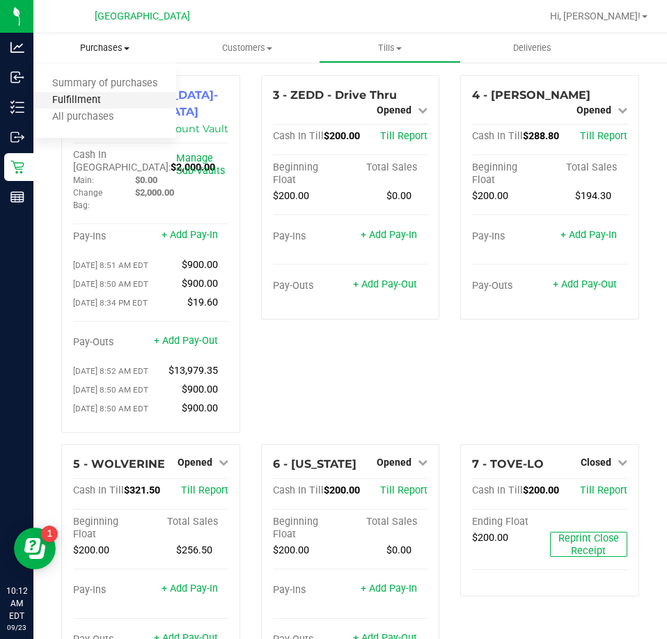
click at [91, 97] on span "Fulfillment" at bounding box center [76, 101] width 86 height 12
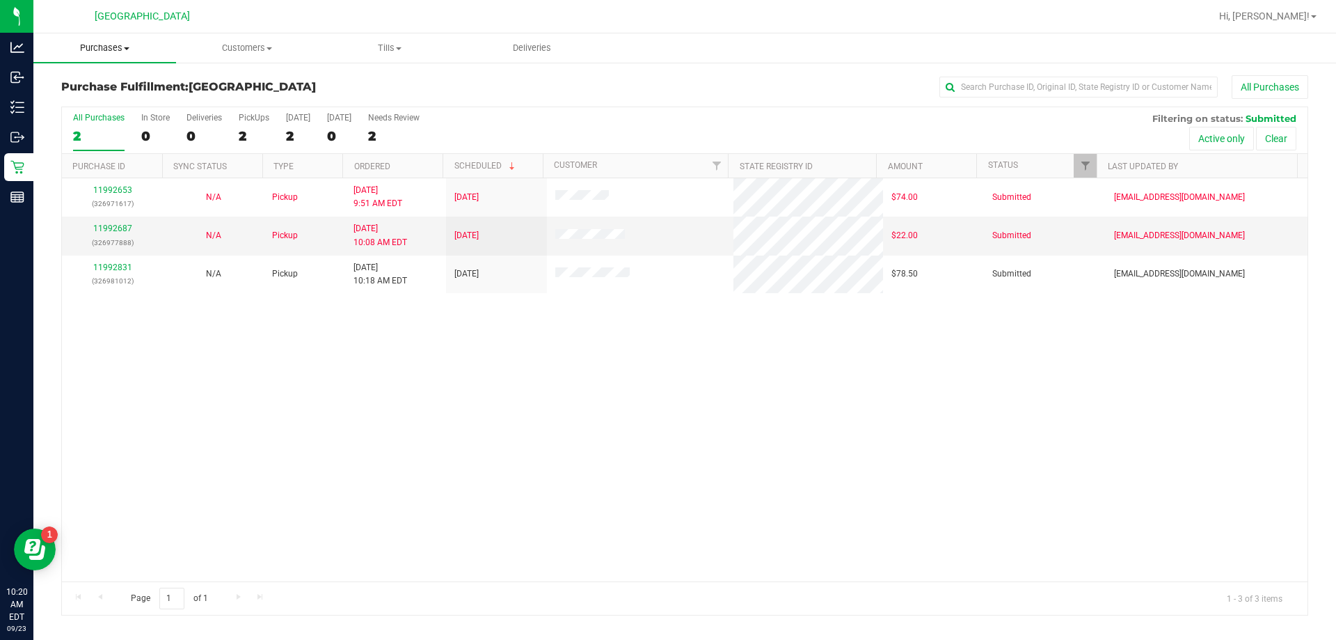
click at [120, 50] on span "Purchases" at bounding box center [104, 48] width 143 height 13
click at [89, 93] on li "Fulfillment" at bounding box center [104, 101] width 143 height 17
click at [758, 49] on span "Tills" at bounding box center [766, 48] width 292 height 13
click at [728, 81] on li "Manage tills" at bounding box center [765, 84] width 293 height 17
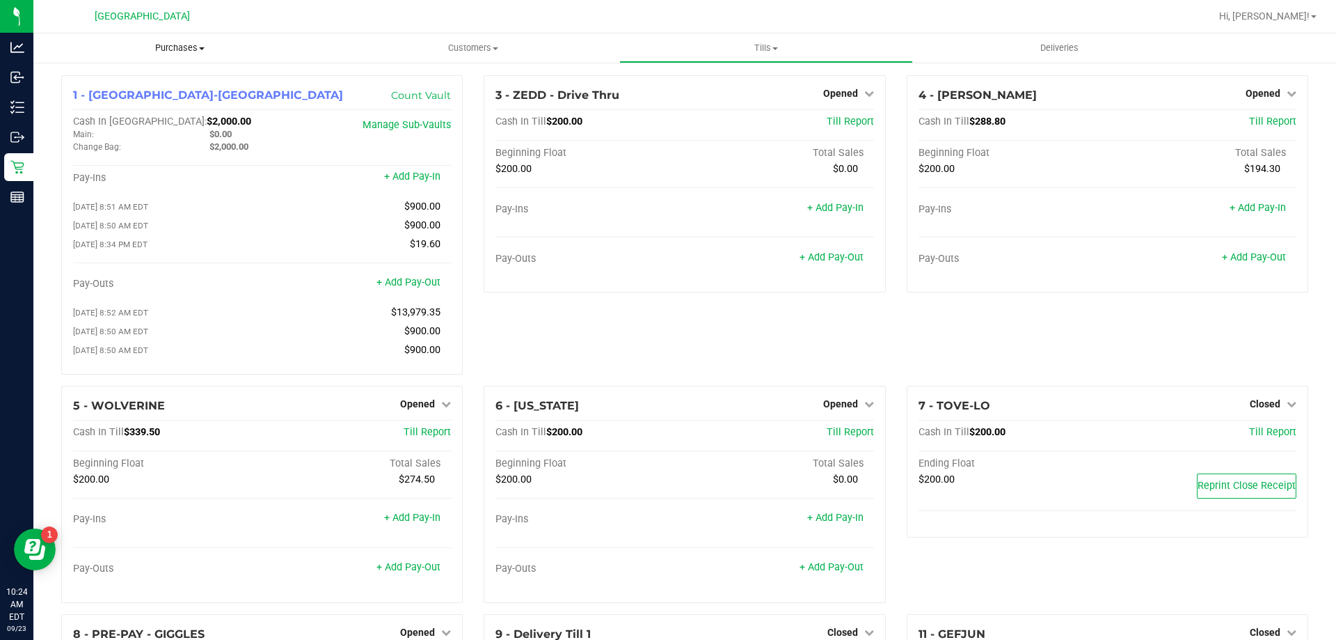
click at [183, 46] on span "Purchases" at bounding box center [179, 48] width 293 height 13
click at [94, 104] on span "Fulfillment" at bounding box center [76, 101] width 86 height 12
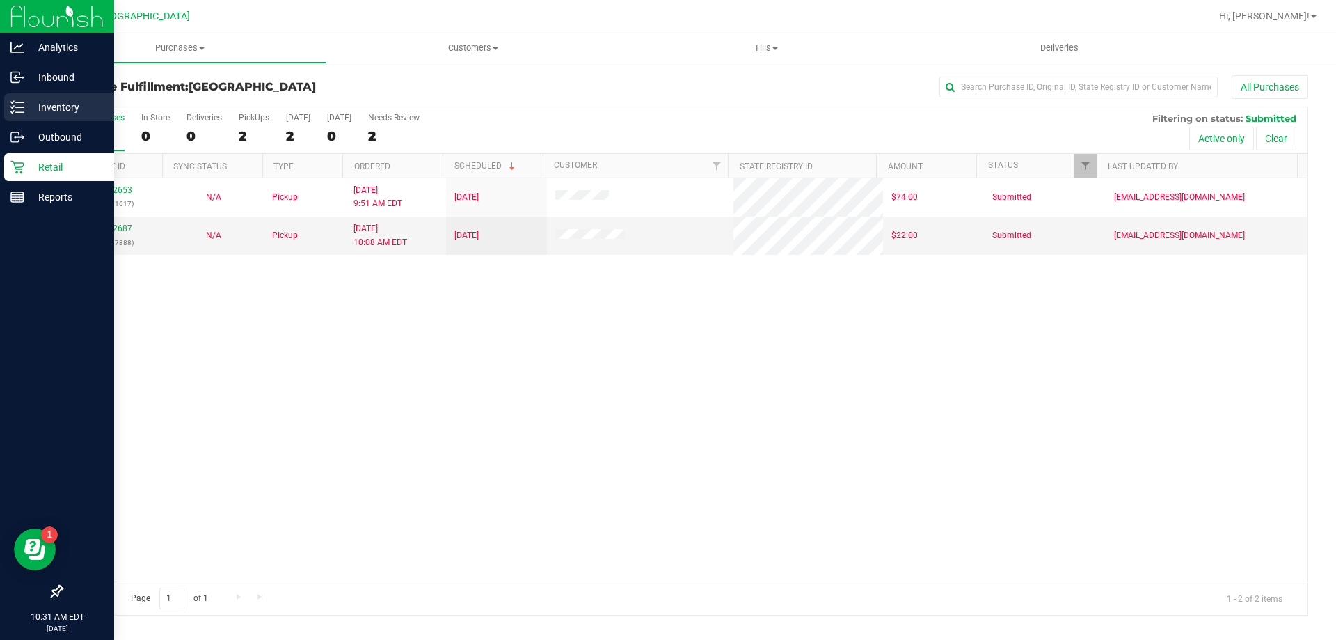
click at [54, 111] on p "Inventory" at bounding box center [66, 107] width 84 height 17
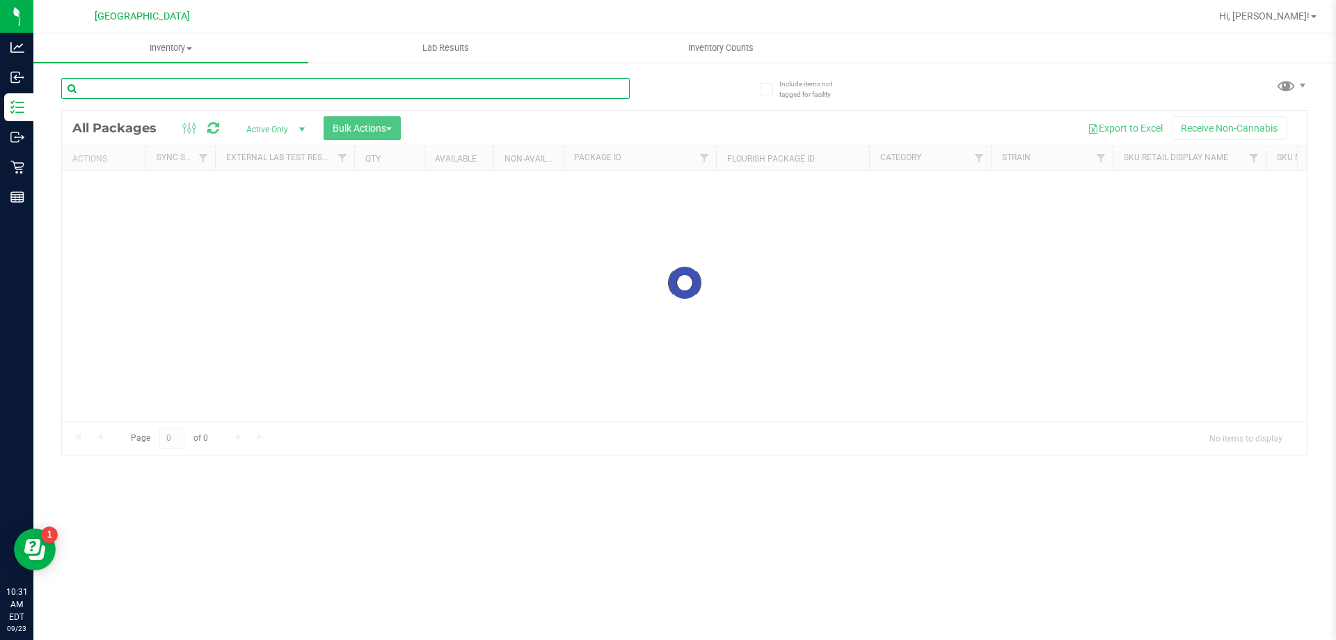
click at [192, 92] on input "text" at bounding box center [345, 88] width 569 height 21
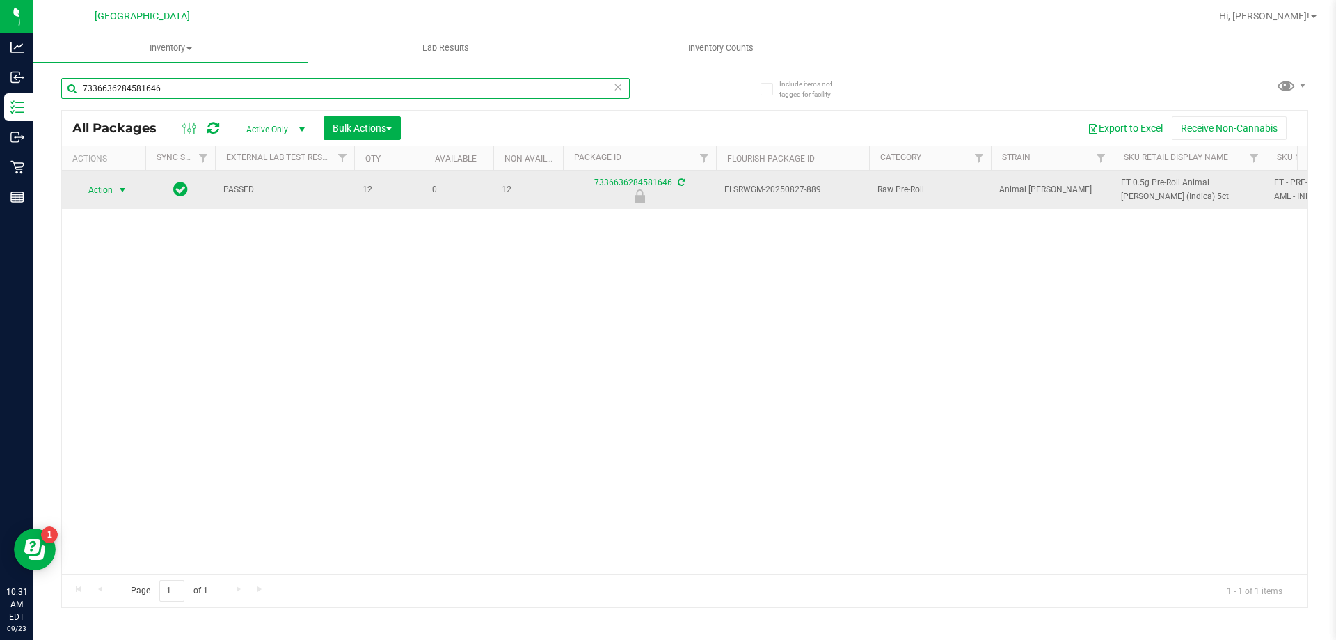
type input "7336636284581646"
click at [118, 189] on span "select" at bounding box center [122, 189] width 11 height 11
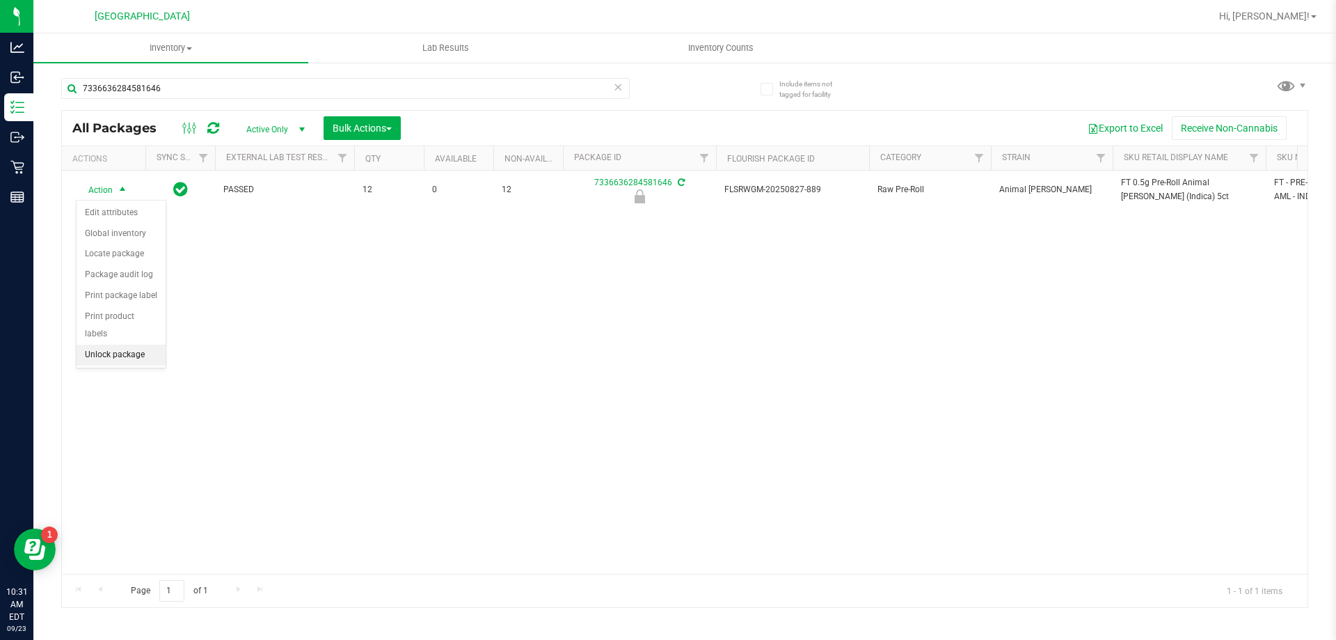
click at [123, 345] on li "Unlock package" at bounding box center [121, 355] width 89 height 21
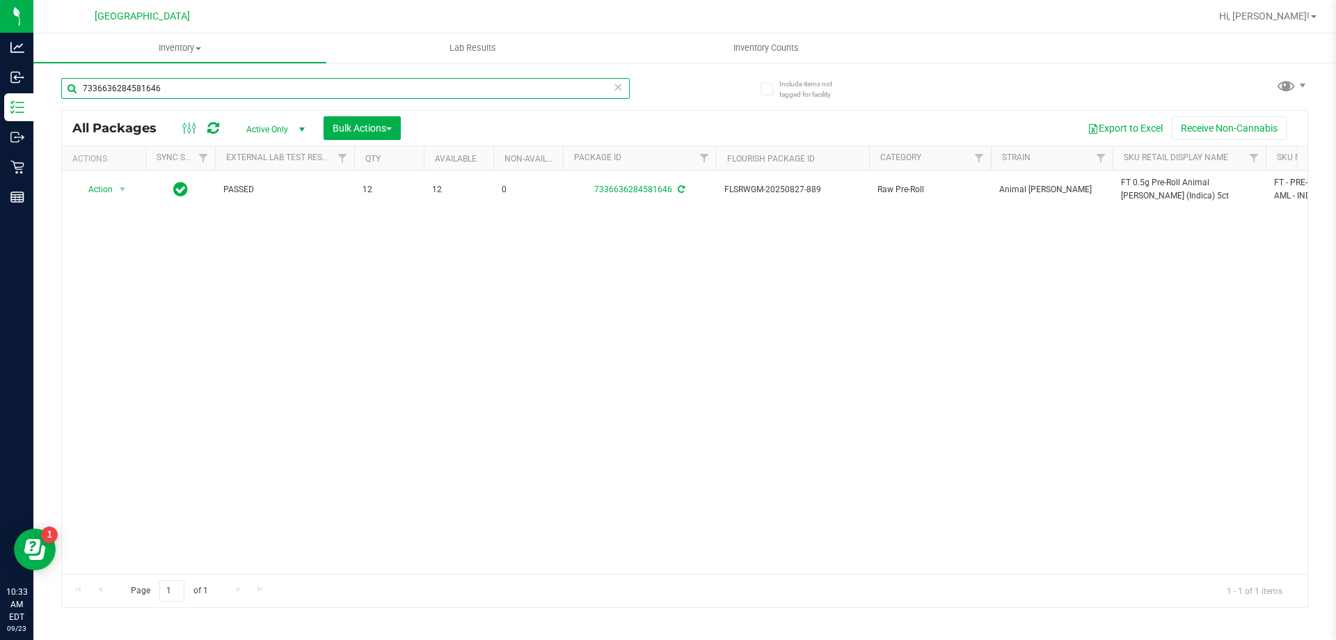
click at [126, 86] on input "7336636284581646" at bounding box center [345, 88] width 569 height 21
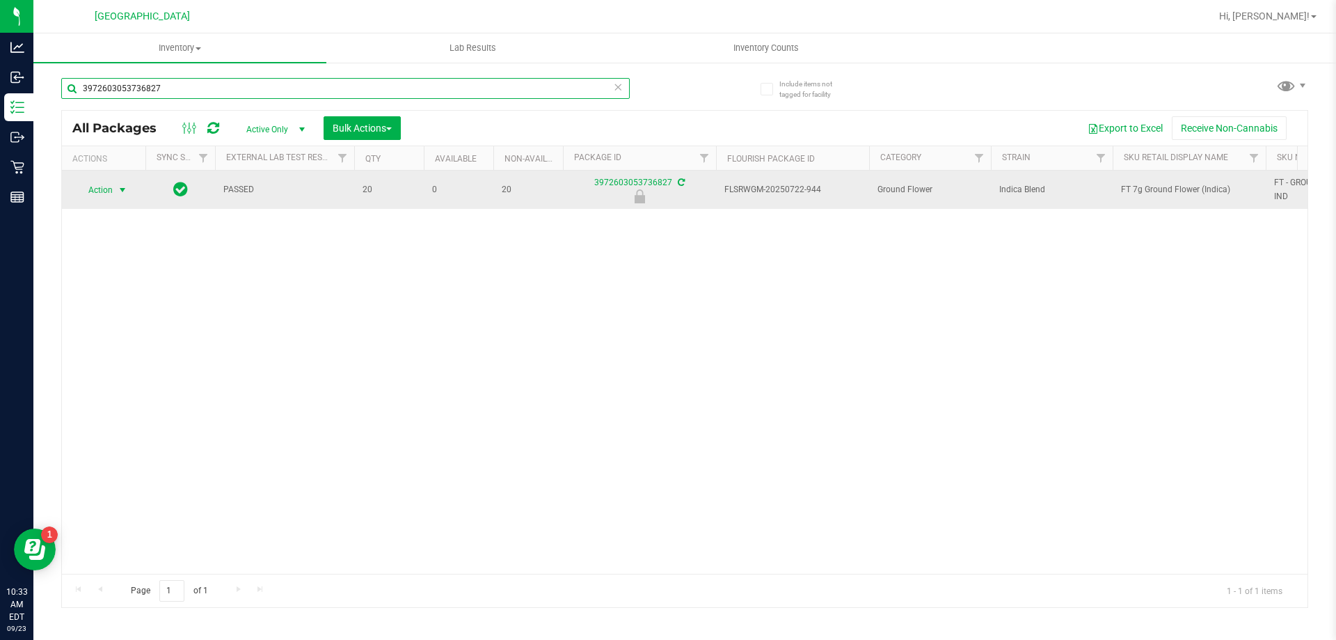
type input "3972603053736827"
click at [108, 189] on span "Action" at bounding box center [95, 189] width 38 height 19
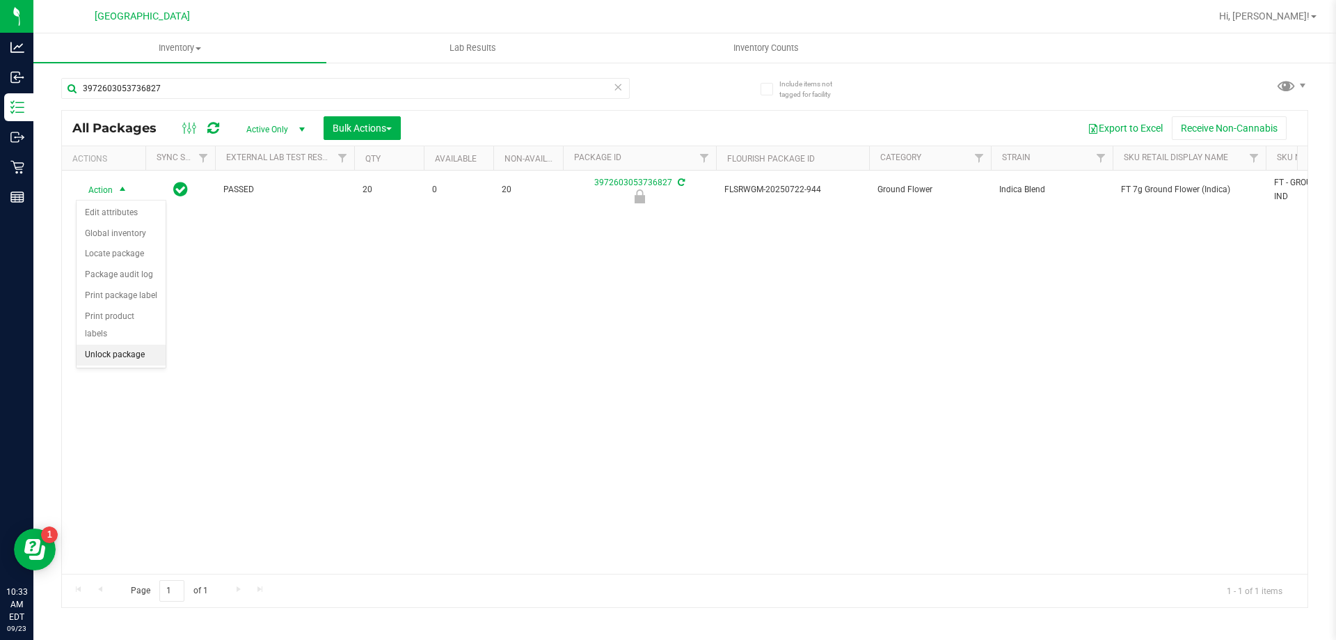
click at [128, 345] on li "Unlock package" at bounding box center [121, 355] width 89 height 21
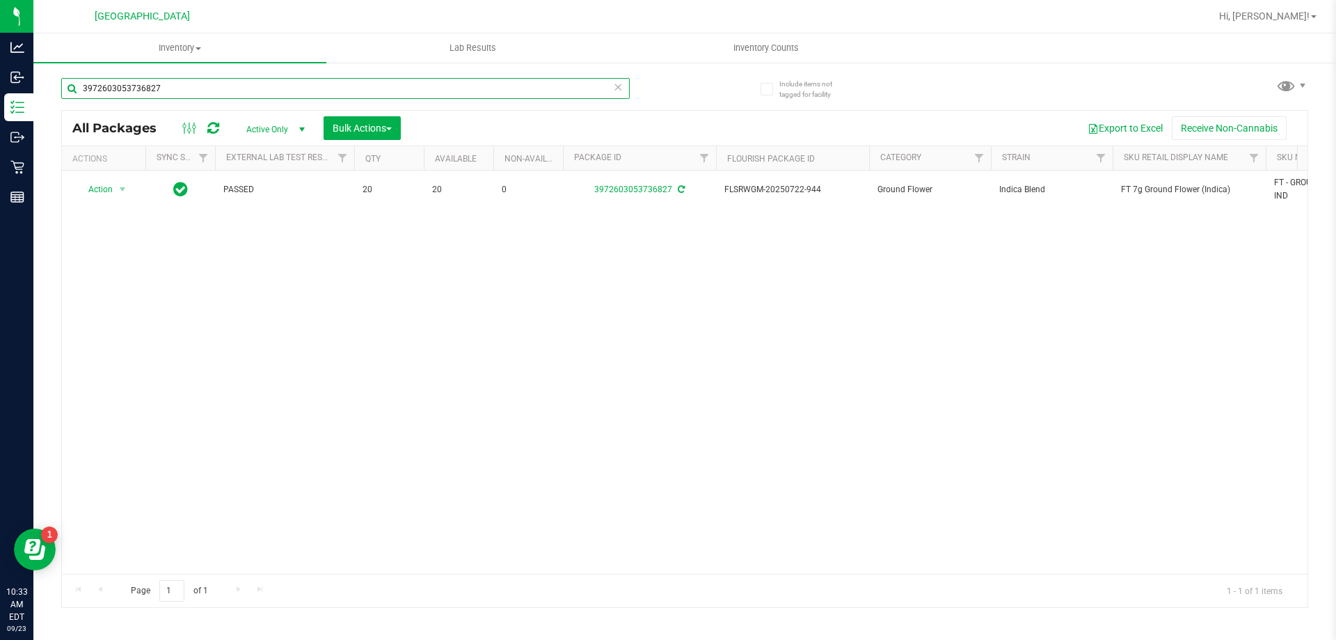
click at [303, 91] on input "3972603053736827" at bounding box center [345, 88] width 569 height 21
type input "3690992615989236"
click at [107, 187] on span "Action" at bounding box center [95, 189] width 38 height 19
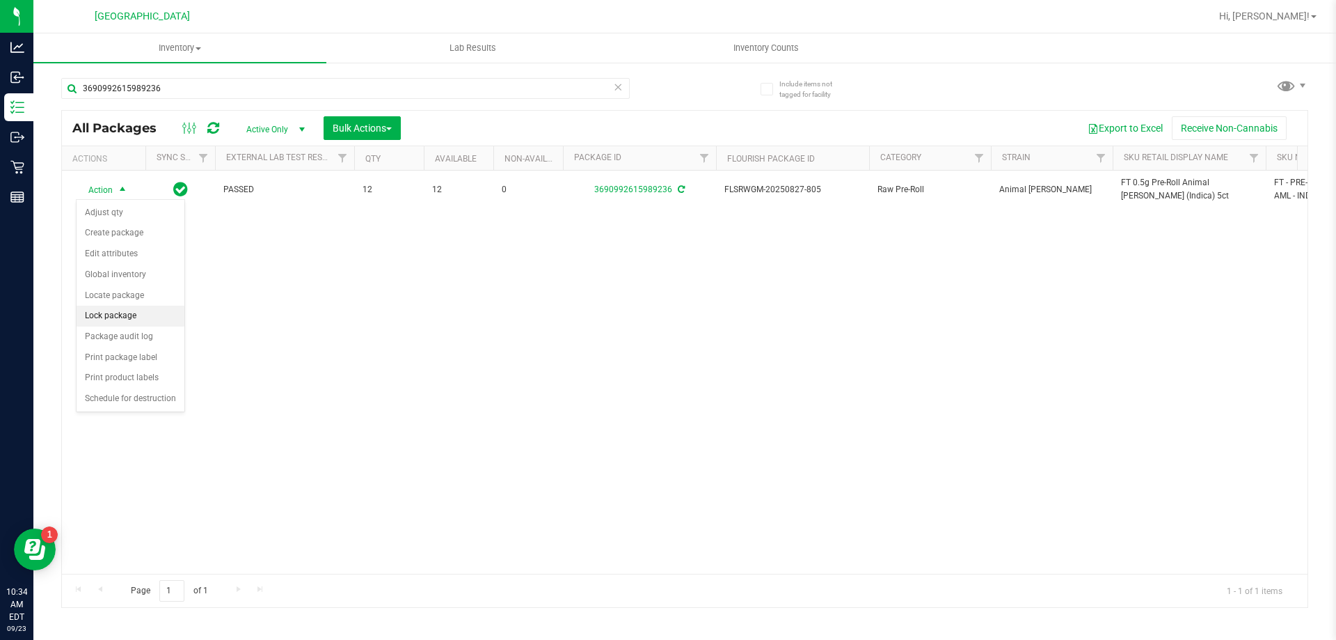
click at [127, 308] on li "Lock package" at bounding box center [131, 316] width 108 height 21
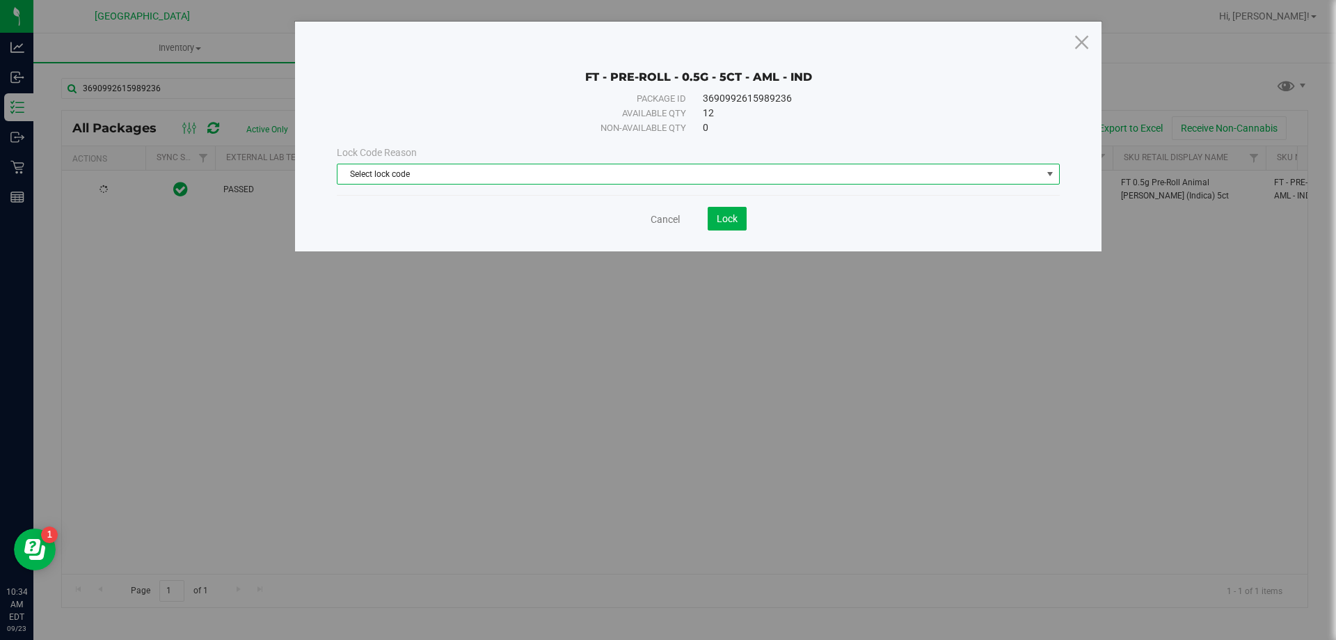
click at [498, 176] on span "Select lock code" at bounding box center [690, 173] width 704 height 19
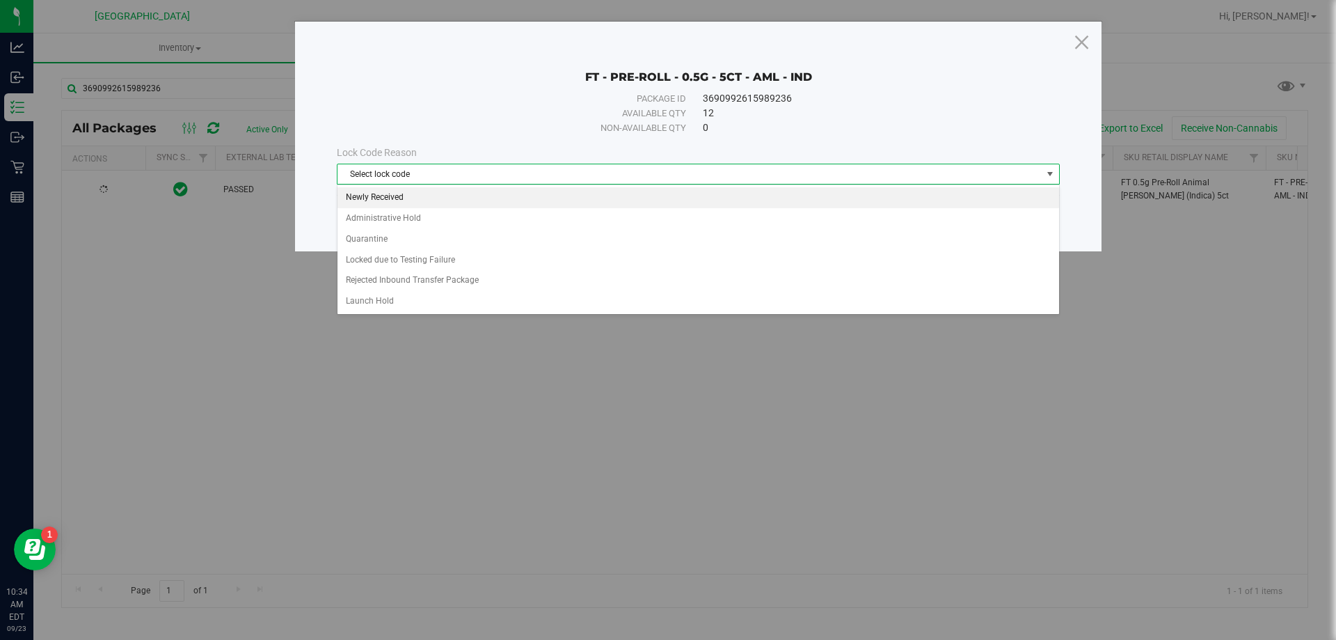
click at [434, 194] on li "Newly Received" at bounding box center [699, 197] width 722 height 21
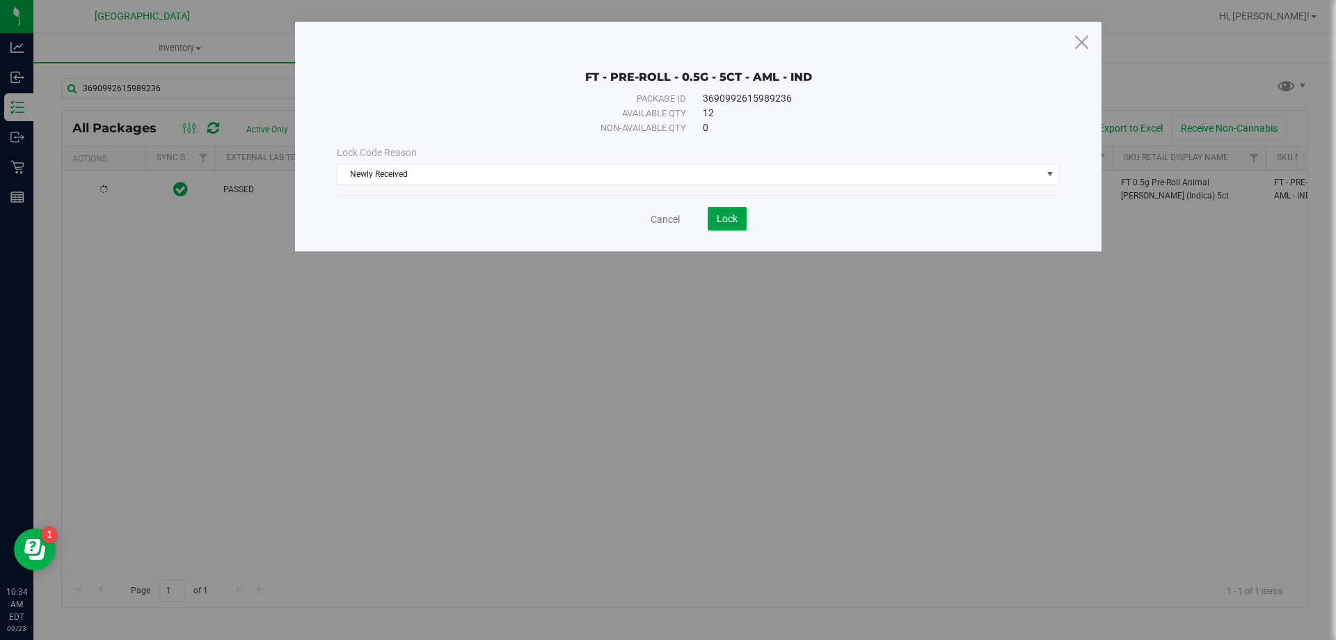
click at [724, 210] on button "Lock" at bounding box center [727, 219] width 39 height 24
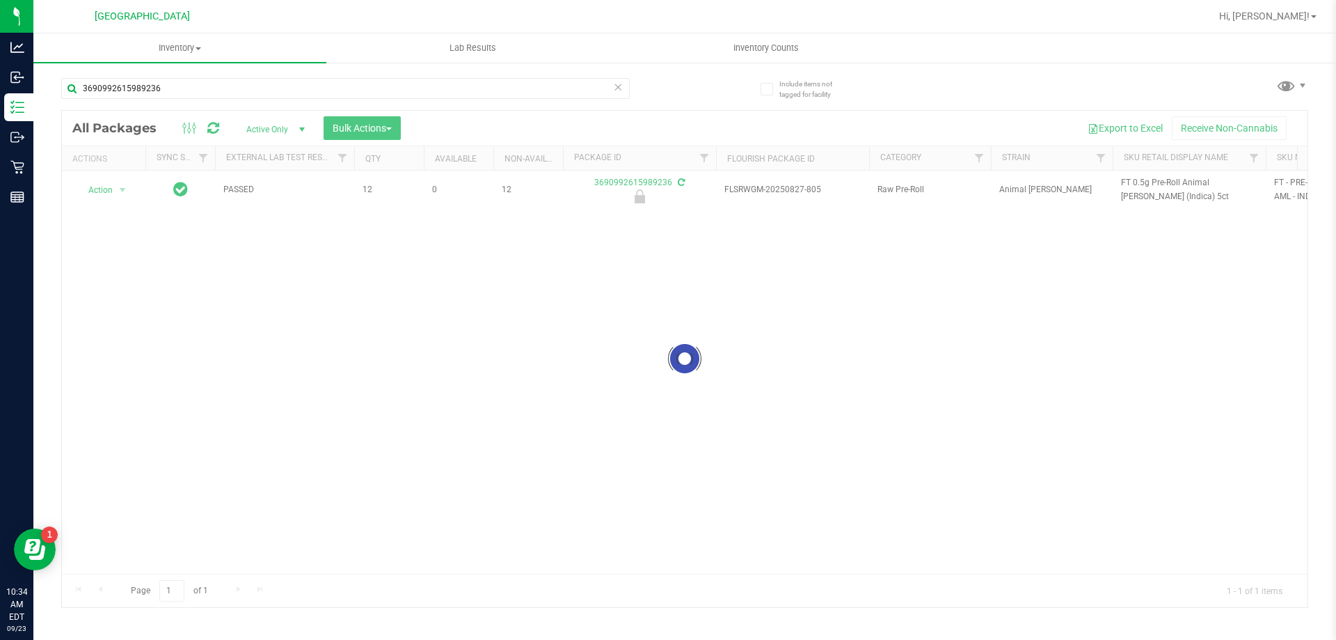
click at [1155, 180] on div at bounding box center [685, 359] width 1246 height 496
click at [1147, 181] on div at bounding box center [685, 359] width 1246 height 496
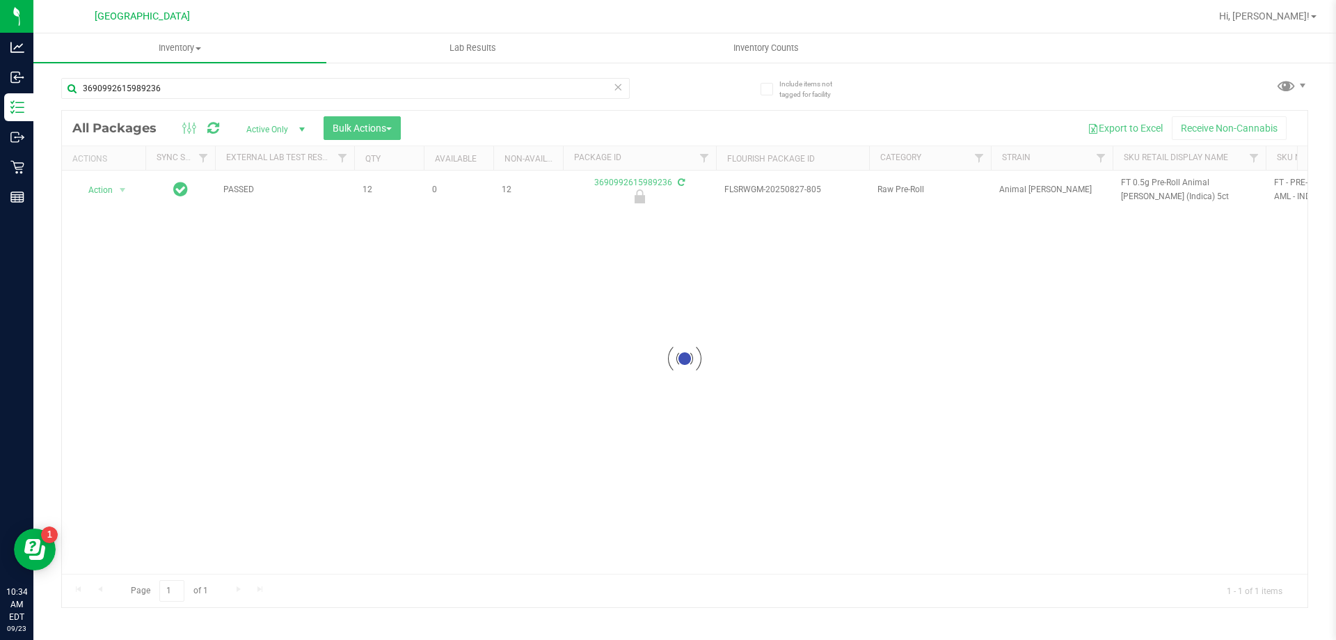
click at [1147, 181] on div at bounding box center [685, 359] width 1246 height 496
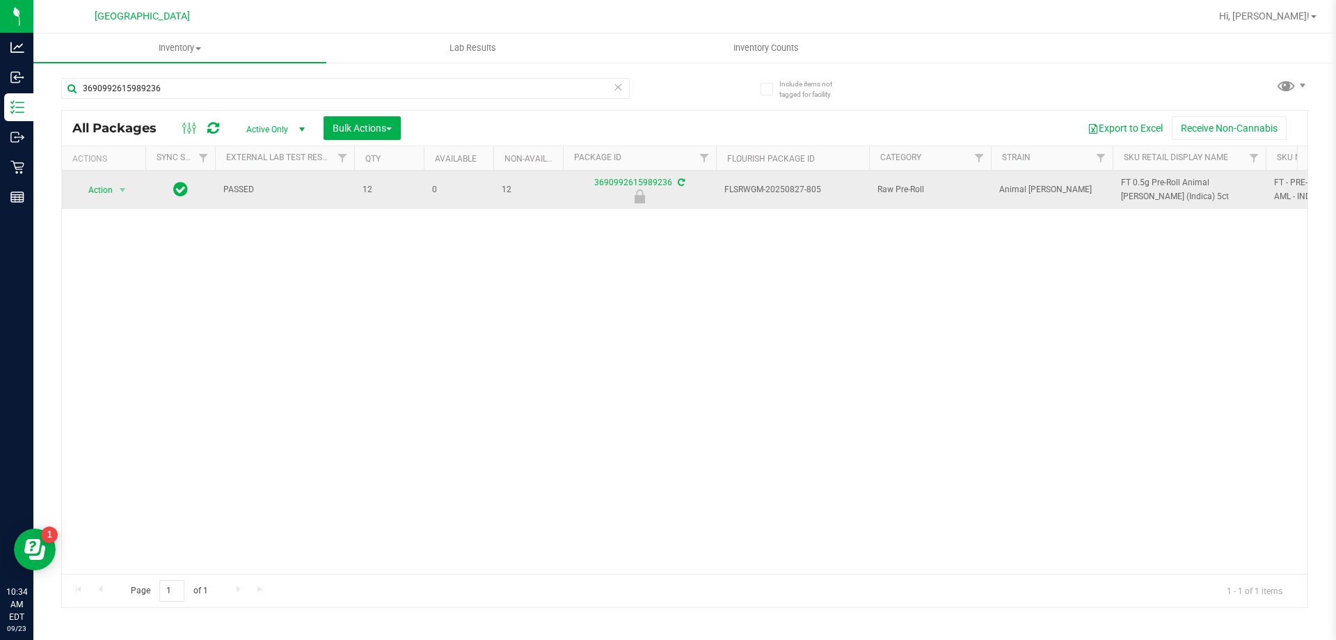
click at [1143, 181] on span "FT 0.5g Pre-Roll Animal [PERSON_NAME] (Indica) 5ct" at bounding box center [1189, 189] width 136 height 26
copy tr "FT 0.5g Pre-Roll Animal [PERSON_NAME] (Indica) 5ct"
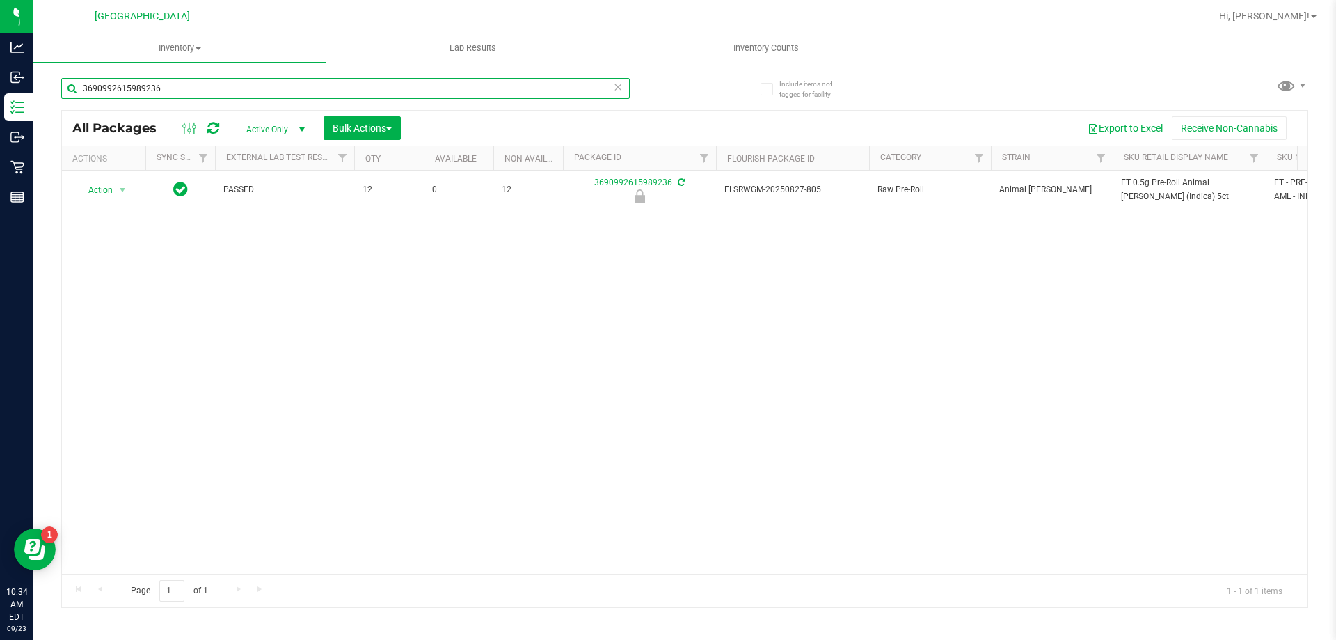
click at [267, 84] on input "3690992615989236" at bounding box center [345, 88] width 569 height 21
paste input "FT 0.5g Pre-Roll Animal [PERSON_NAME] (Indica) 5ct"
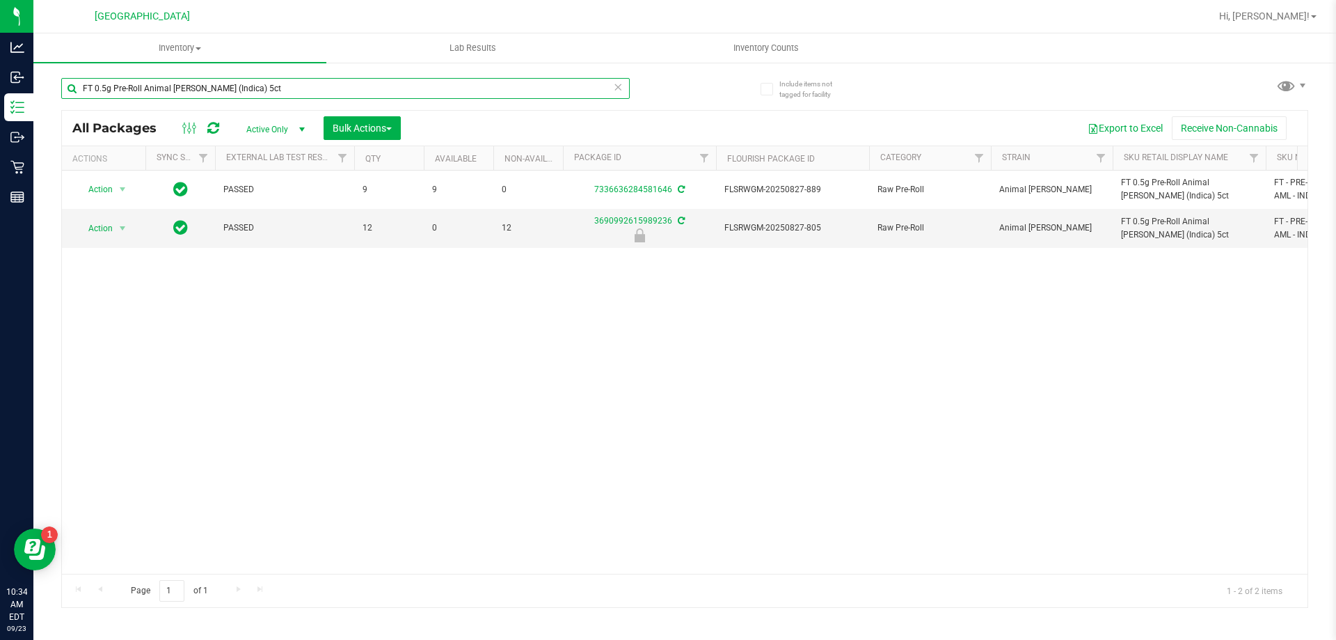
click at [249, 86] on input "FT 0.5g Pre-Roll Animal [PERSON_NAME] (Indica) 5ct" at bounding box center [345, 88] width 569 height 21
click at [248, 85] on input "FT 0.5g Pre-Roll Animal [PERSON_NAME] (Indica) 5ct" at bounding box center [345, 88] width 569 height 21
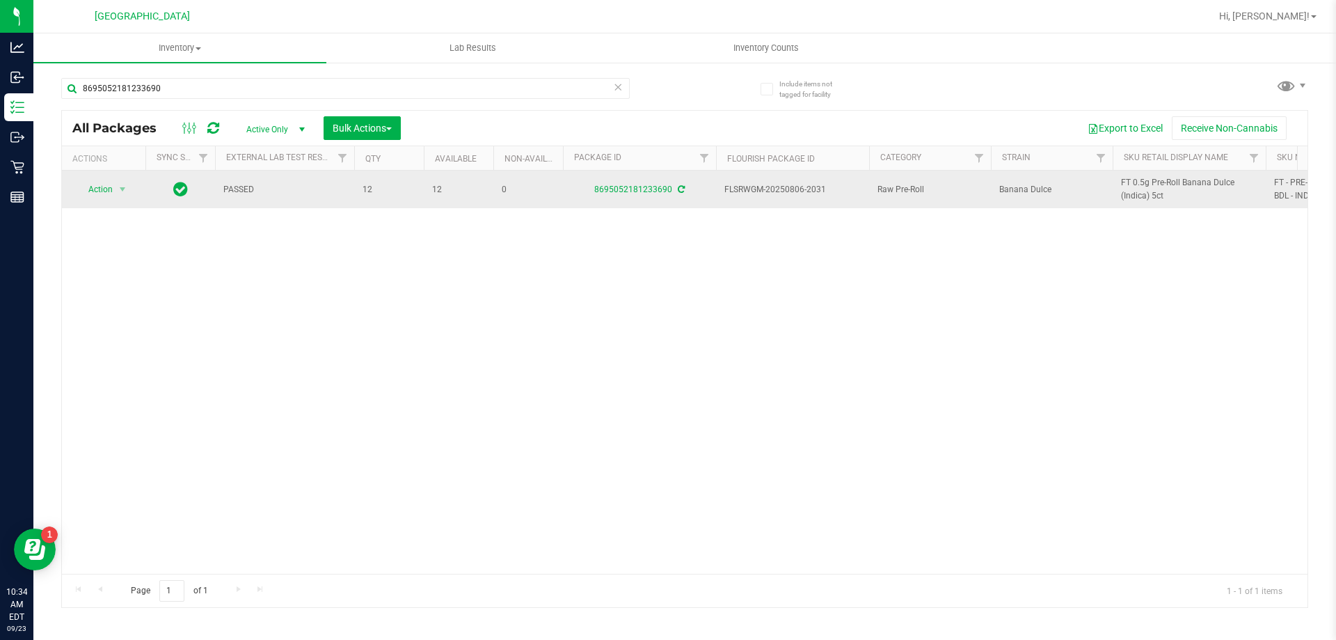
click at [1156, 180] on span "FT 0.5g Pre-Roll Banana Dulce (Indica) 5ct" at bounding box center [1189, 189] width 136 height 26
copy tr "FT 0.5g Pre-Roll Banana Dulce (Indica) 5ct"
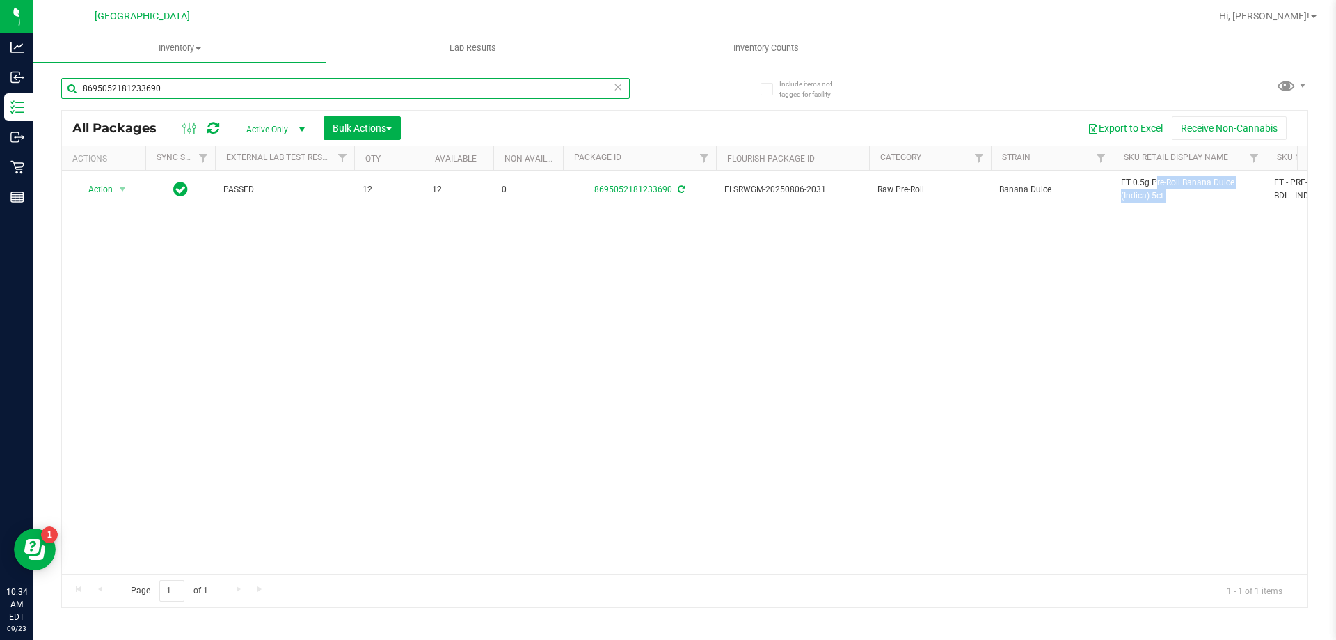
click at [193, 95] on input "8695052181233690" at bounding box center [345, 88] width 569 height 21
paste input "FT 0.5g Pre-Roll Banana Dulce (Indica) 5ct"
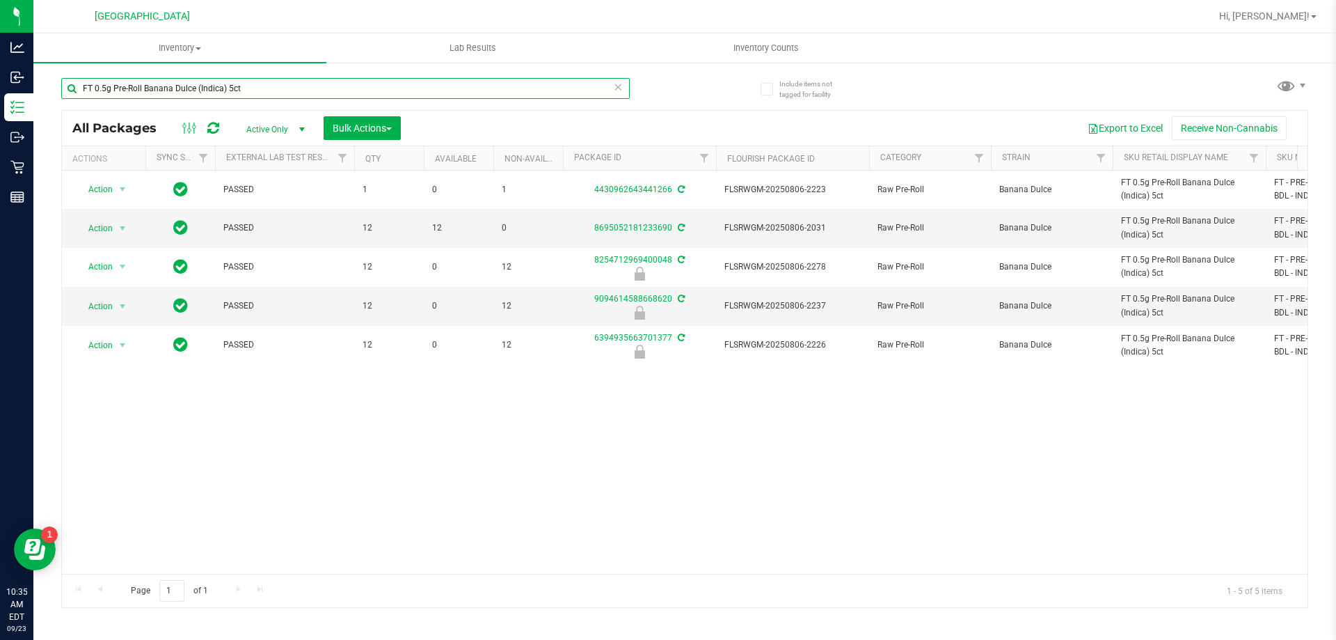
click at [189, 81] on input "FT 0.5g Pre-Roll Banana Dulce (Indica) 5ct" at bounding box center [345, 88] width 569 height 21
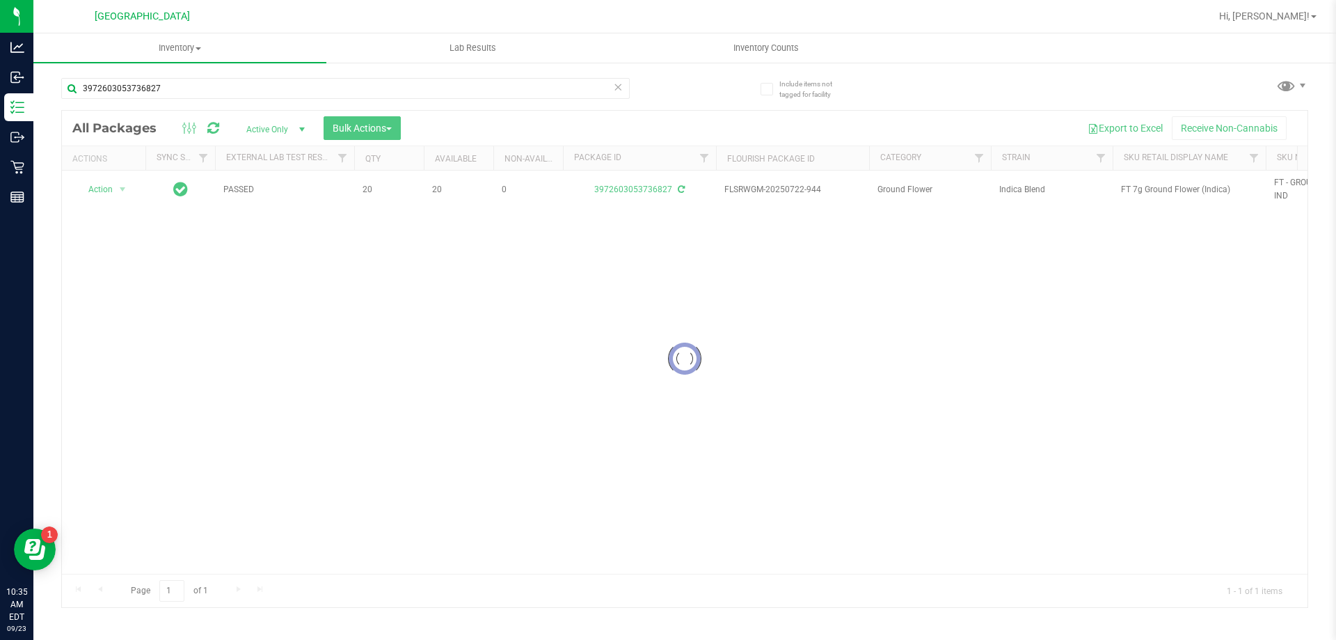
click at [1154, 182] on div at bounding box center [685, 359] width 1246 height 496
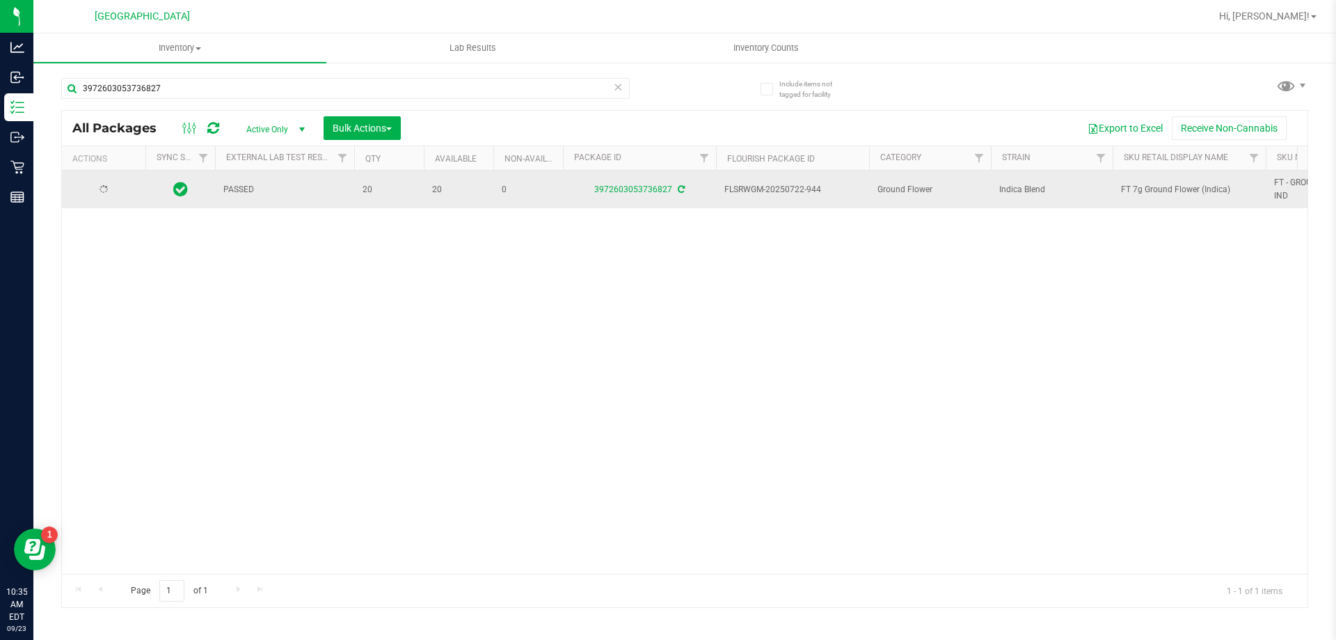
click at [1151, 187] on span "FT 7g Ground Flower (Indica)" at bounding box center [1189, 189] width 136 height 13
copy tr "FT 7g Ground Flower (Indica)"
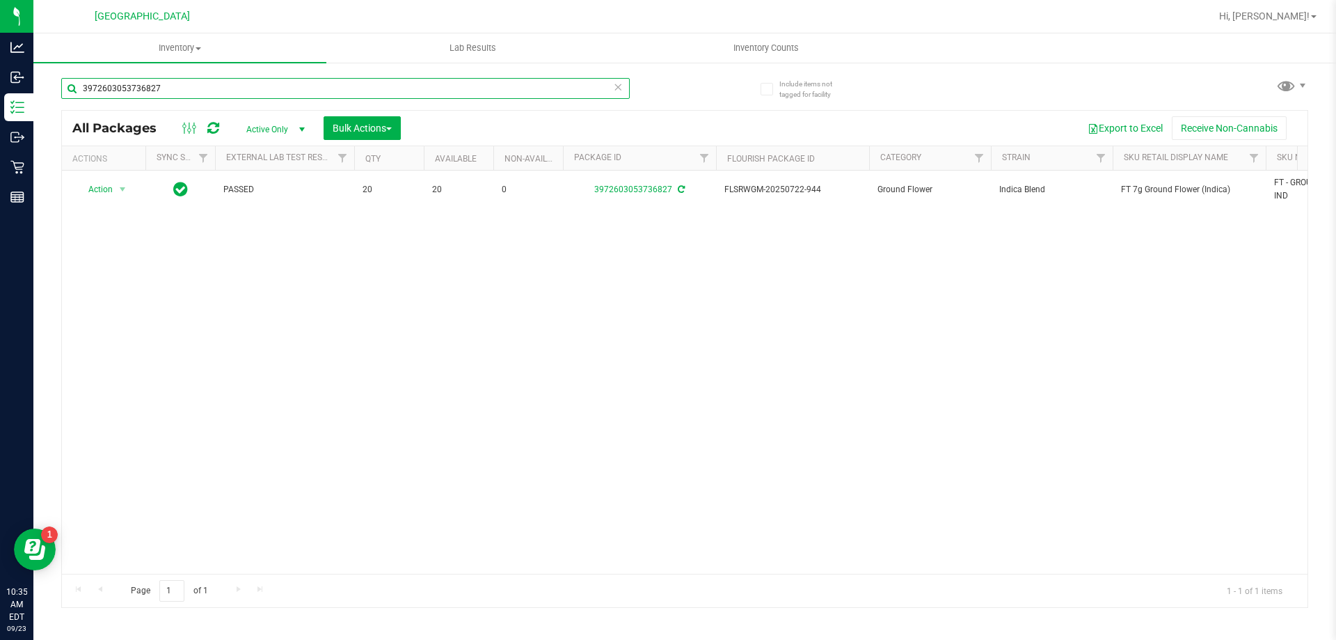
click at [248, 95] on input "3972603053736827" at bounding box center [345, 88] width 569 height 21
click at [248, 93] on input "3972603053736827" at bounding box center [345, 88] width 569 height 21
click at [248, 91] on input "3972603053736827" at bounding box center [345, 88] width 569 height 21
paste input "FT 7g Ground Flower (Indica)"
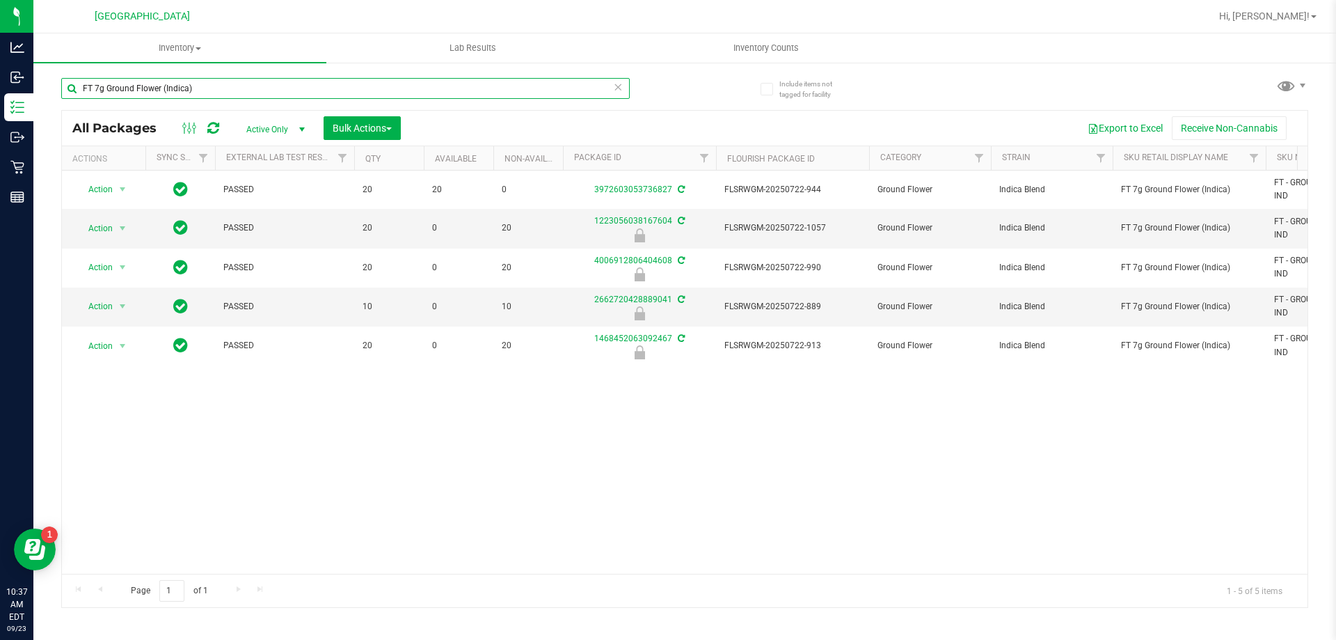
click at [132, 84] on input "FT 7g Ground Flower (Indica)" at bounding box center [345, 88] width 569 height 21
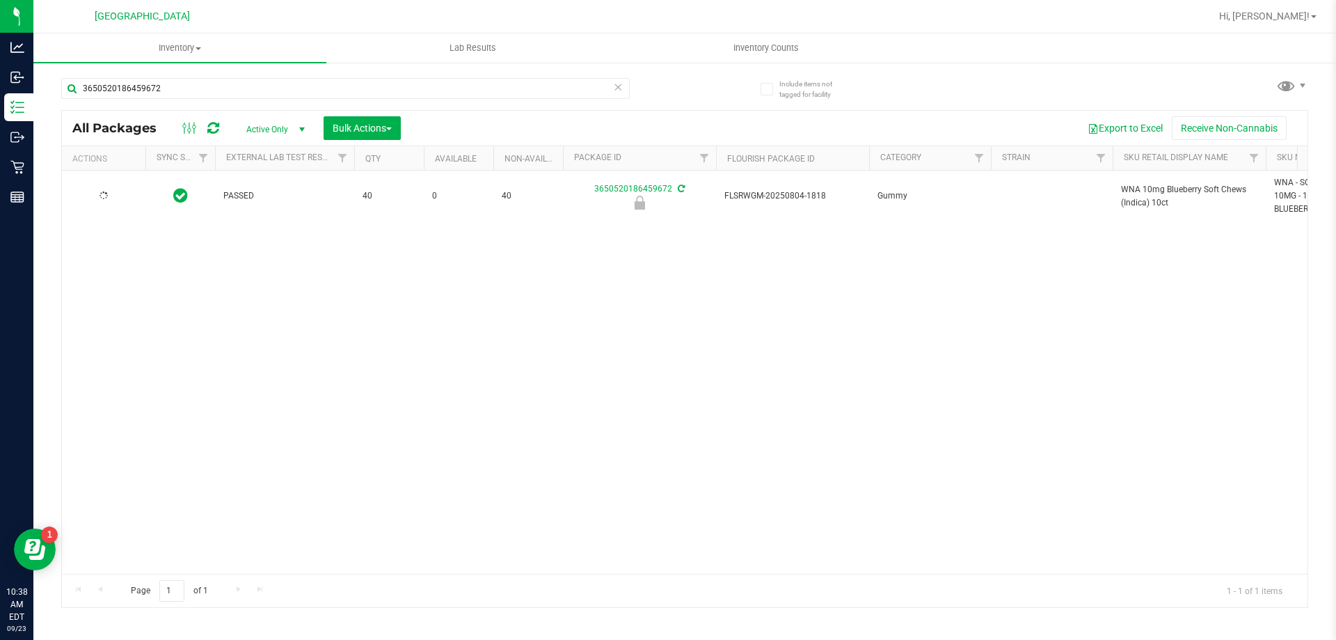
click at [1140, 187] on span "WNA 10mg Blueberry Soft Chews (Indica) 10ct" at bounding box center [1189, 196] width 136 height 26
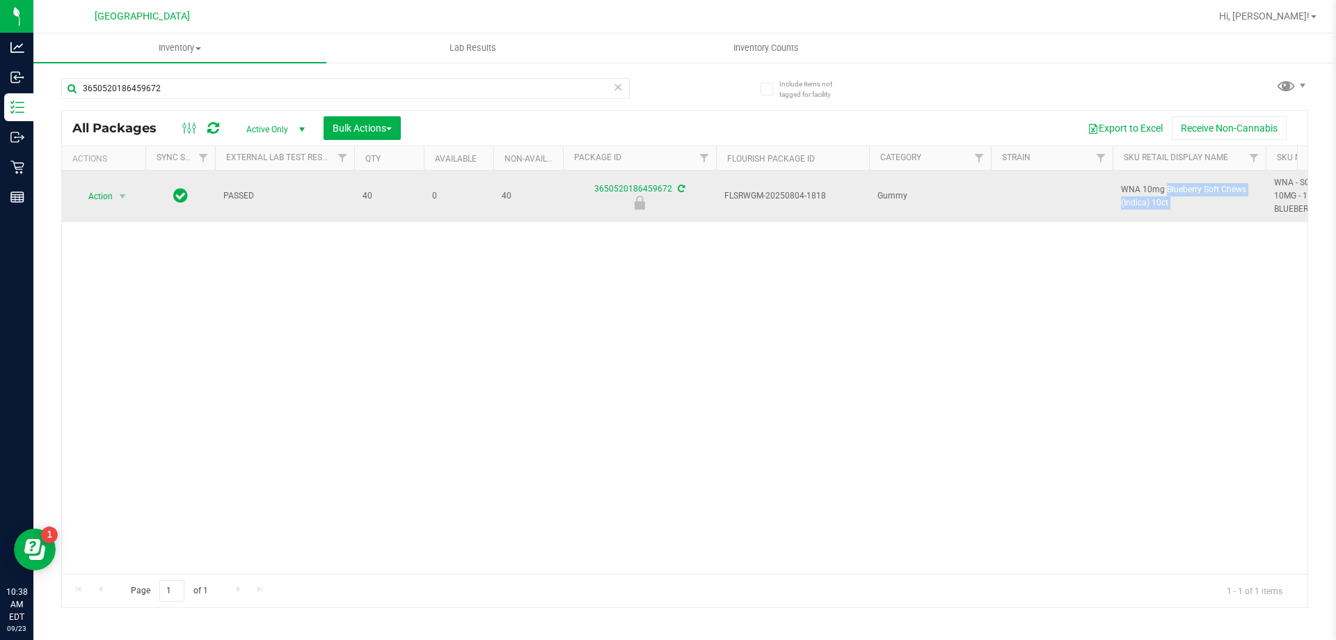
click at [1140, 186] on span "WNA 10mg Blueberry Soft Chews (Indica) 10ct" at bounding box center [1189, 196] width 136 height 26
copy tr "WNA 10mg Blueberry Soft Chews (Indica) 10ct"
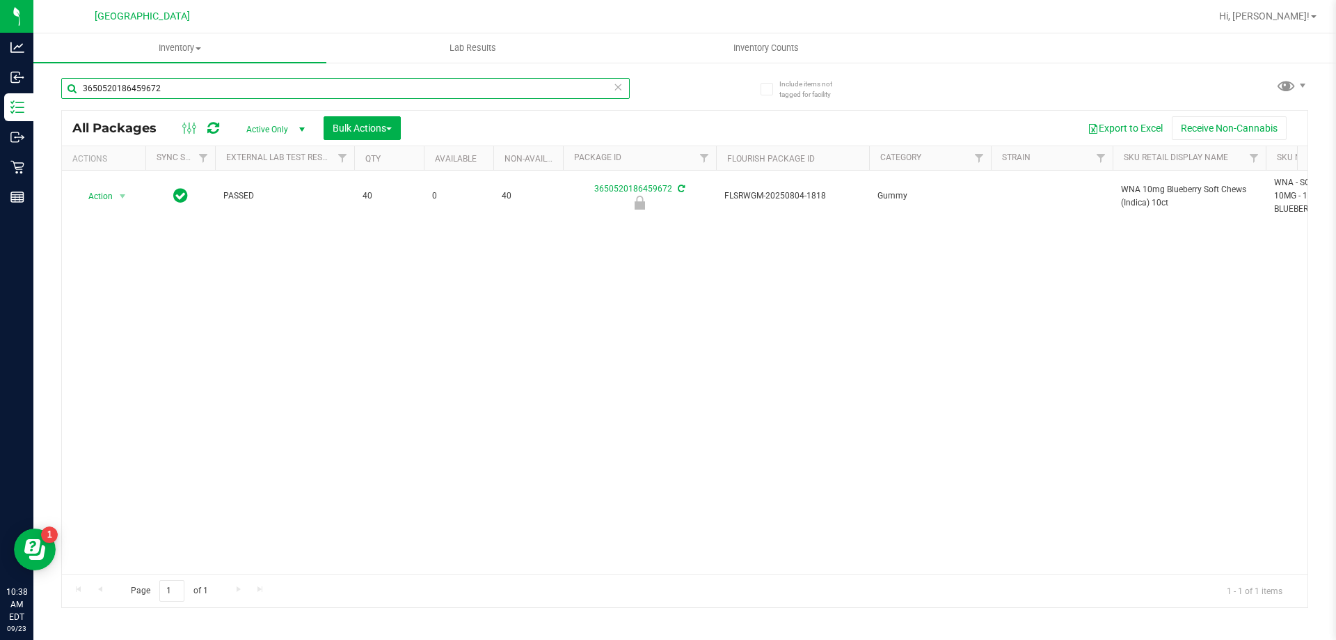
click at [175, 87] on input "3650520186459672" at bounding box center [345, 88] width 569 height 21
paste input "WNA 10mg Blueberry Soft Chews (Indica) 10ct"
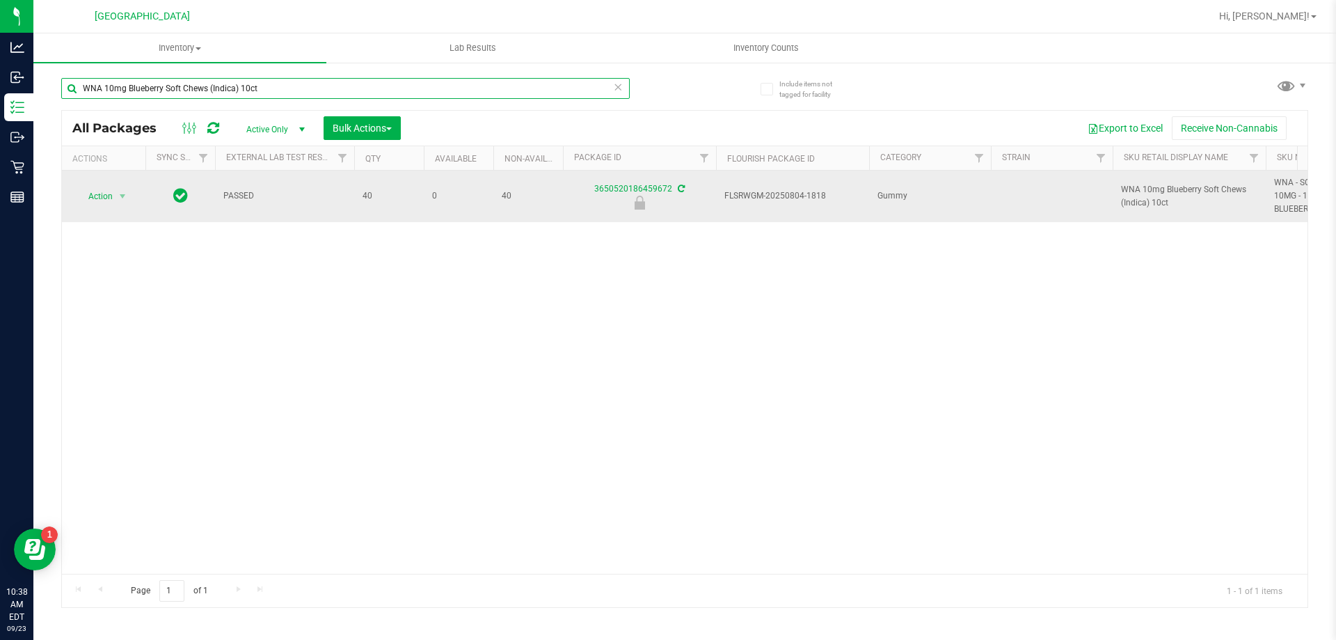
type input "WNA 10mg Blueberry Soft Chews (Indica) 10ct"
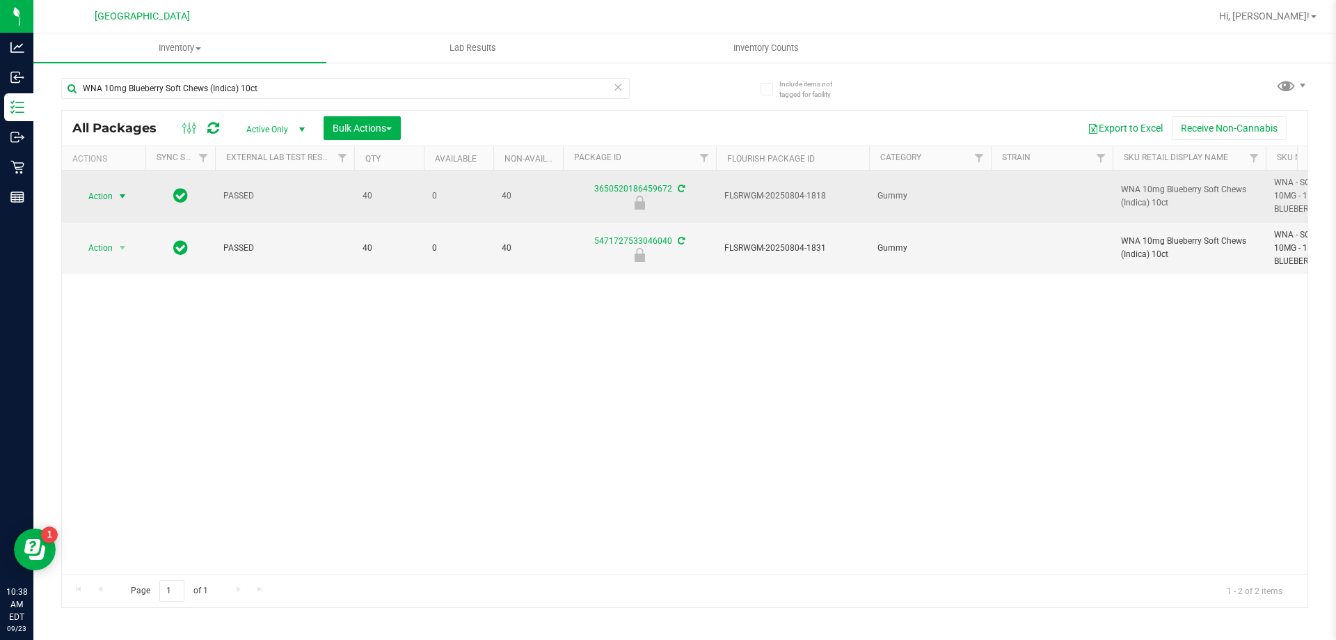
click at [105, 191] on span "Action" at bounding box center [95, 196] width 38 height 19
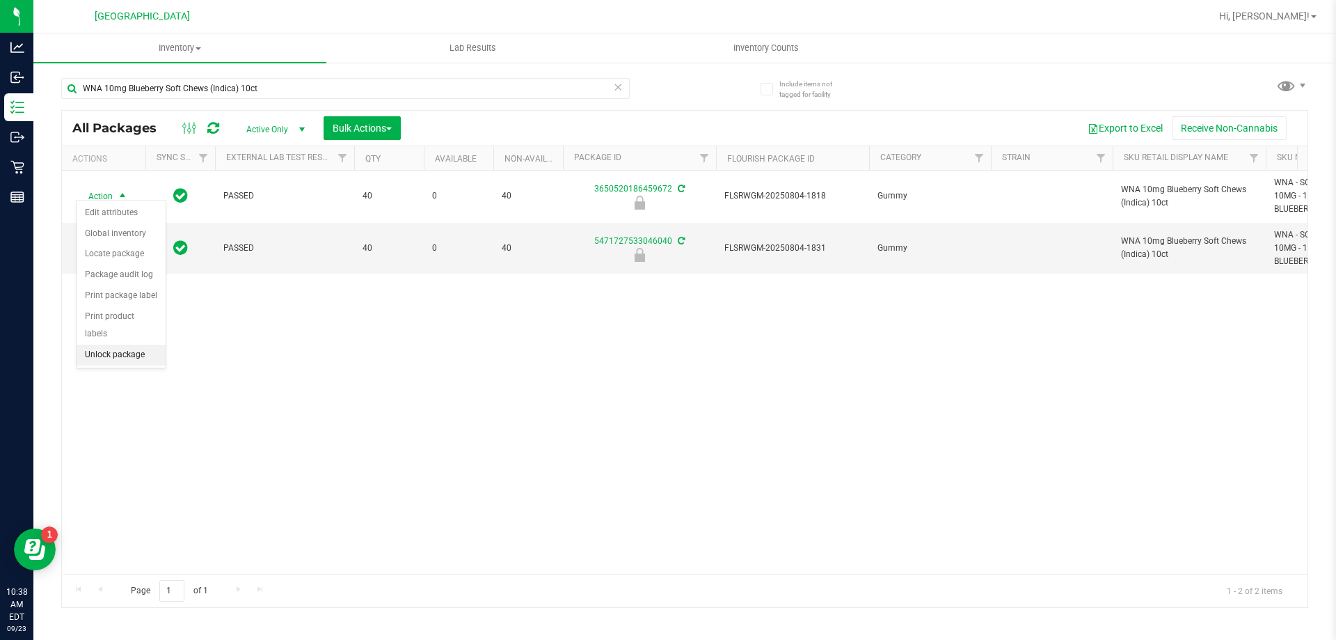
click at [108, 345] on li "Unlock package" at bounding box center [121, 355] width 89 height 21
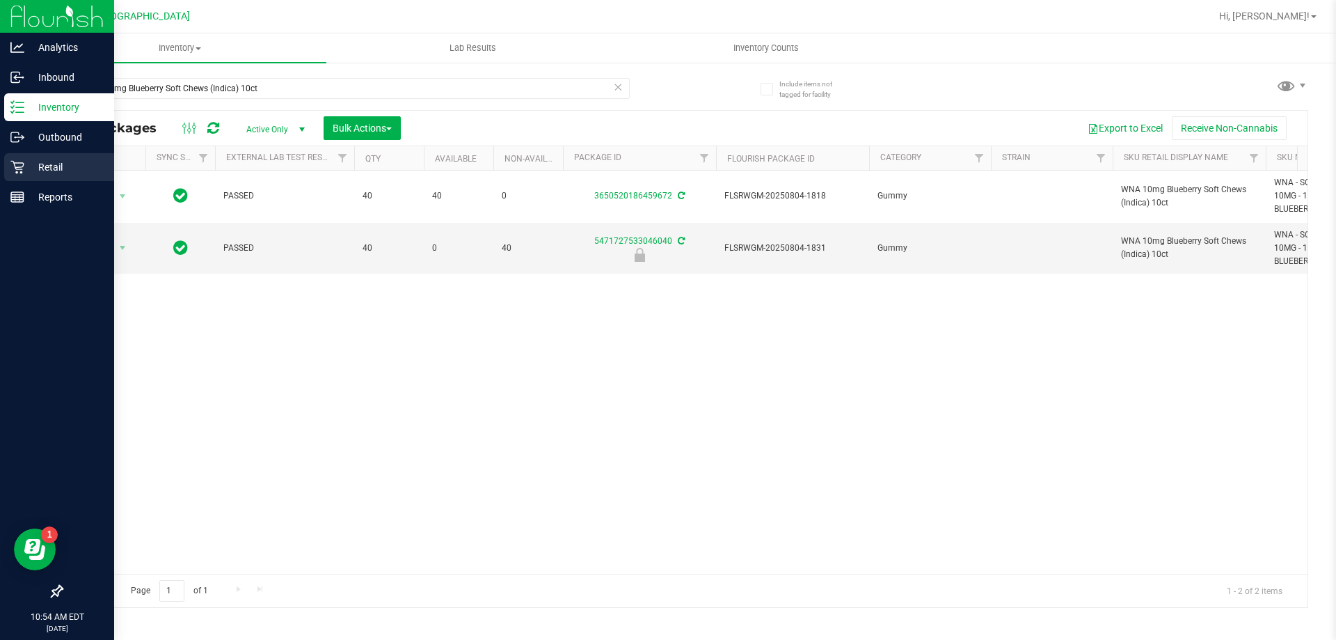
click at [53, 168] on p "Retail" at bounding box center [66, 167] width 84 height 17
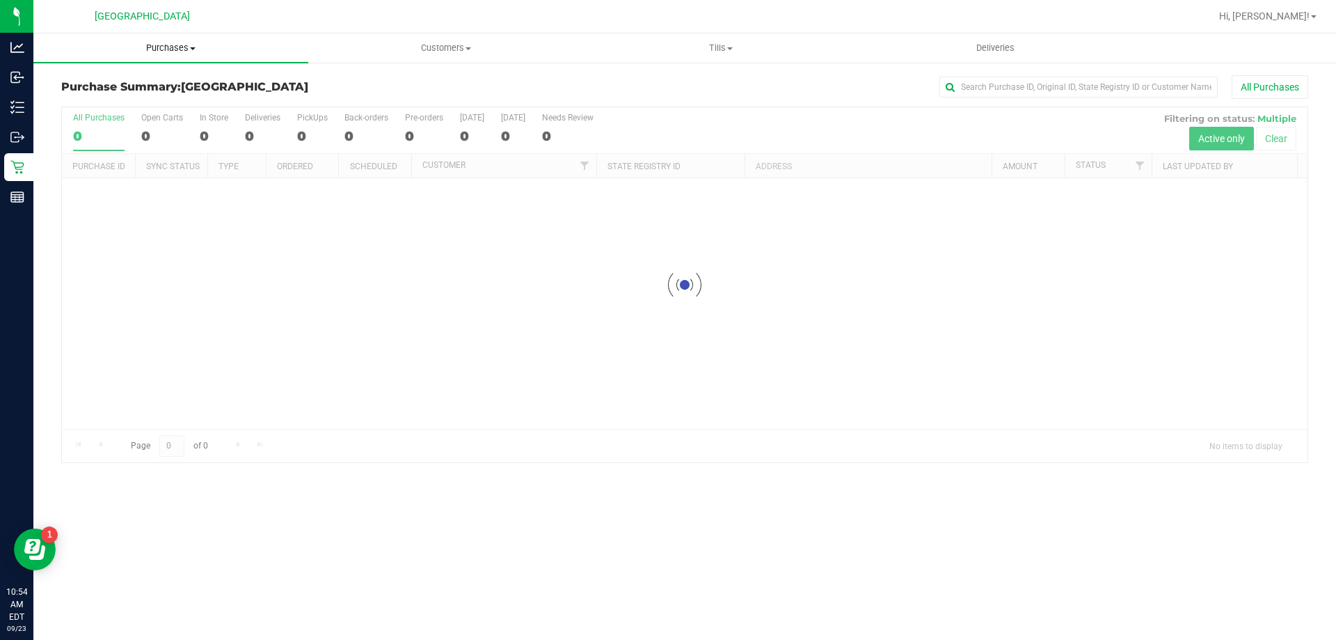
click at [177, 49] on span "Purchases" at bounding box center [170, 48] width 275 height 13
click at [106, 102] on span "Fulfillment" at bounding box center [76, 101] width 86 height 12
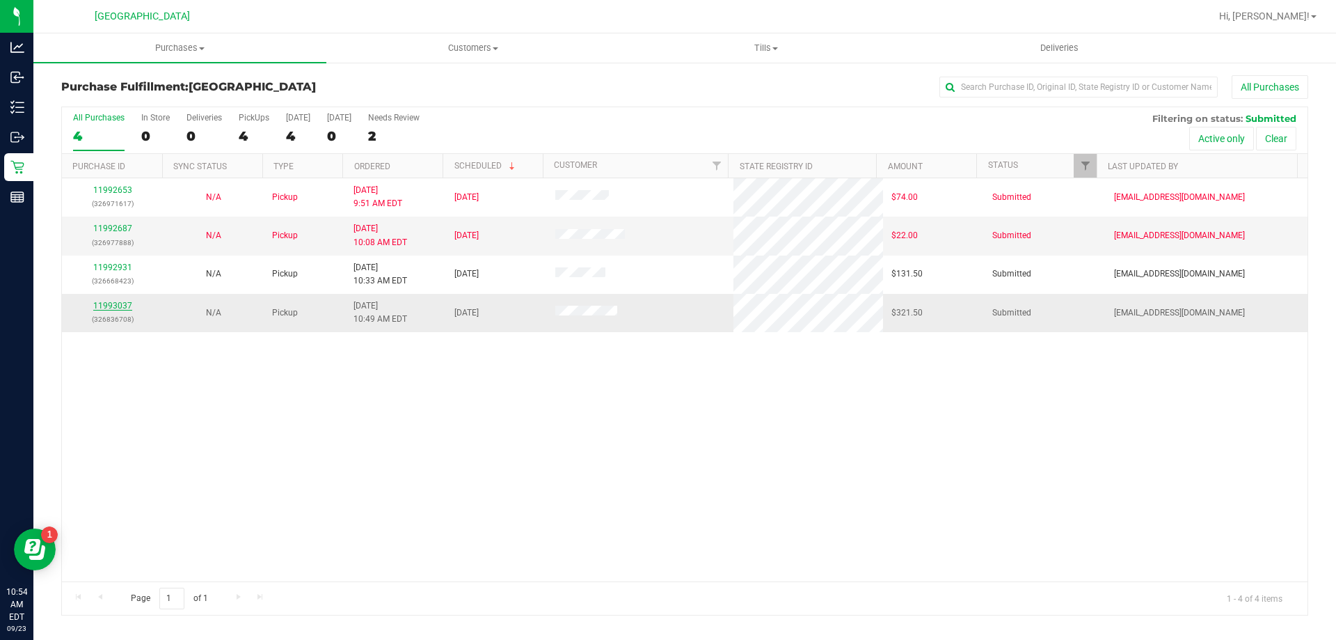
click at [112, 306] on link "11993037" at bounding box center [112, 306] width 39 height 10
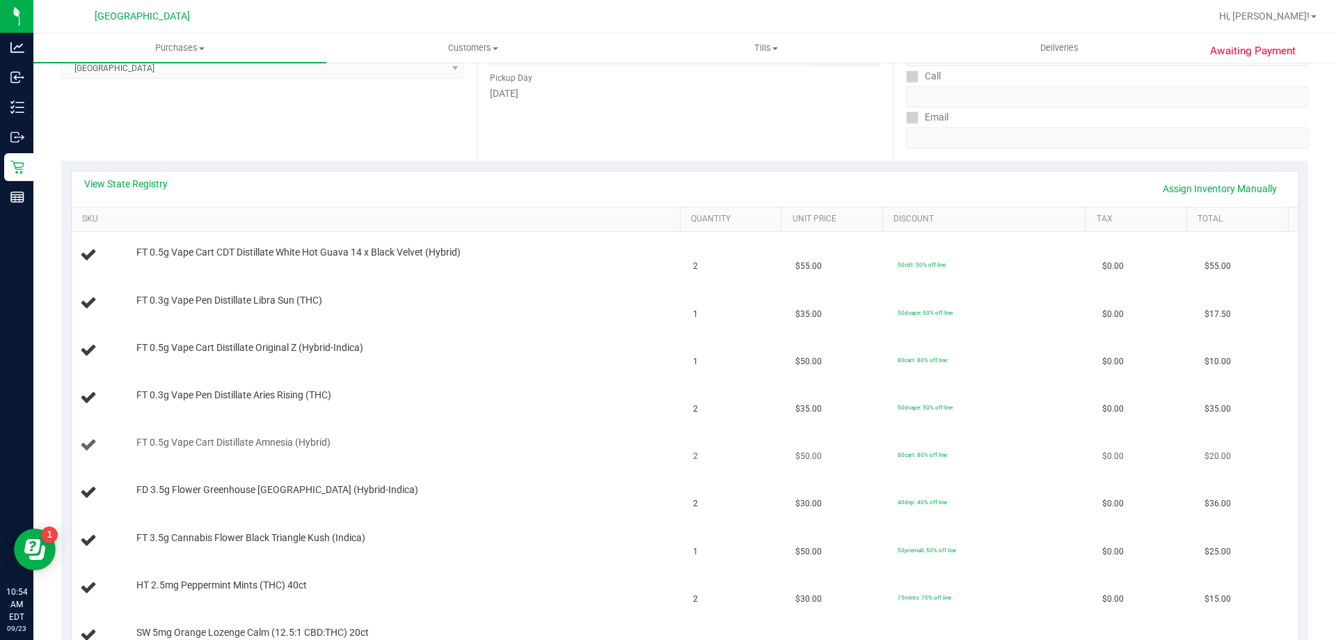
scroll to position [209, 0]
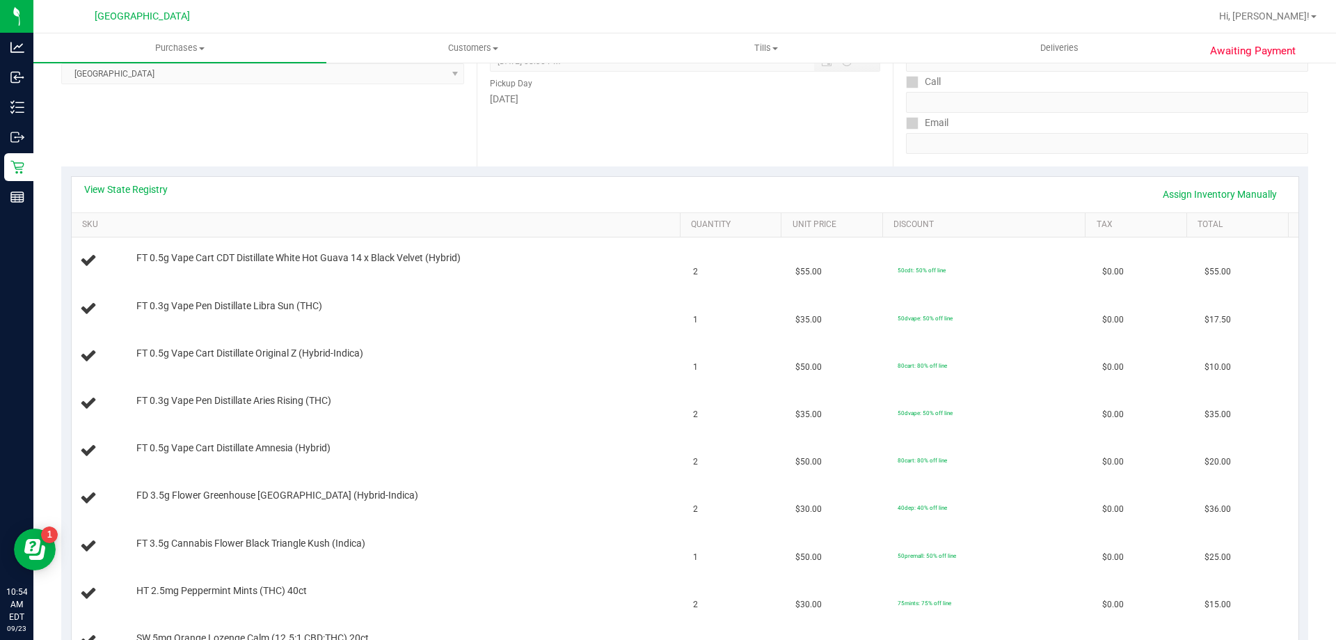
click at [129, 180] on div "View State Registry Assign Inventory Manually" at bounding box center [685, 194] width 1227 height 35
click at [124, 185] on link "View State Registry" at bounding box center [126, 189] width 84 height 14
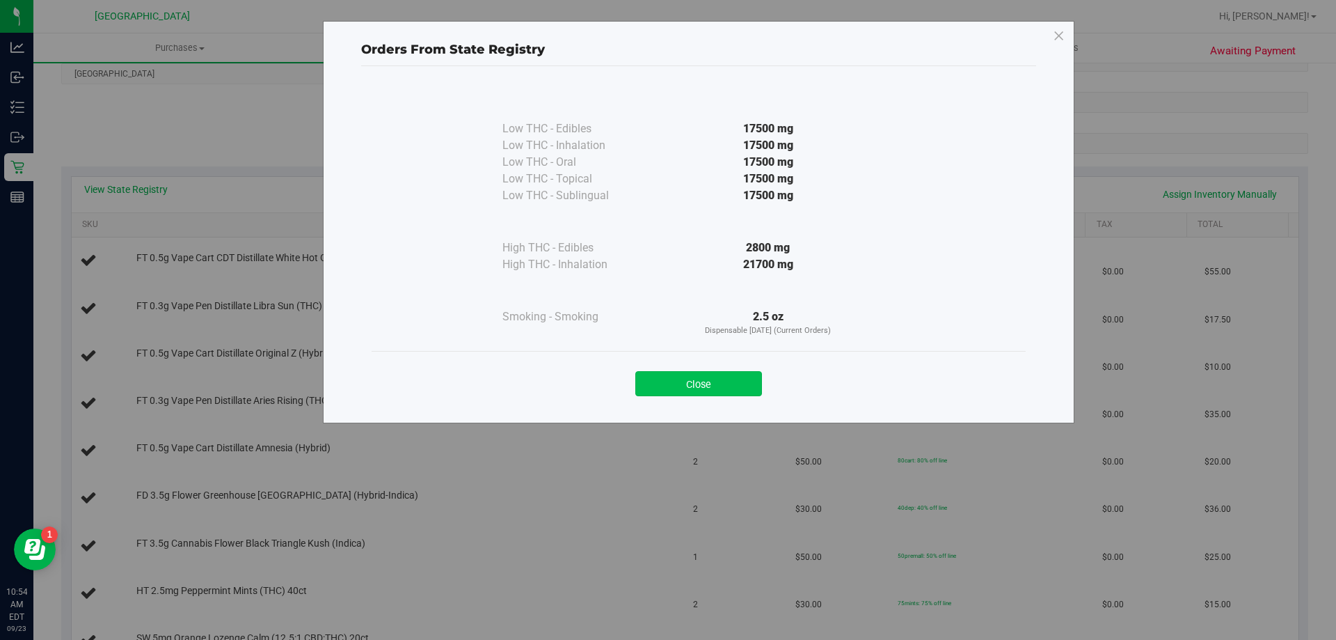
click at [671, 393] on button "Close" at bounding box center [698, 383] width 127 height 25
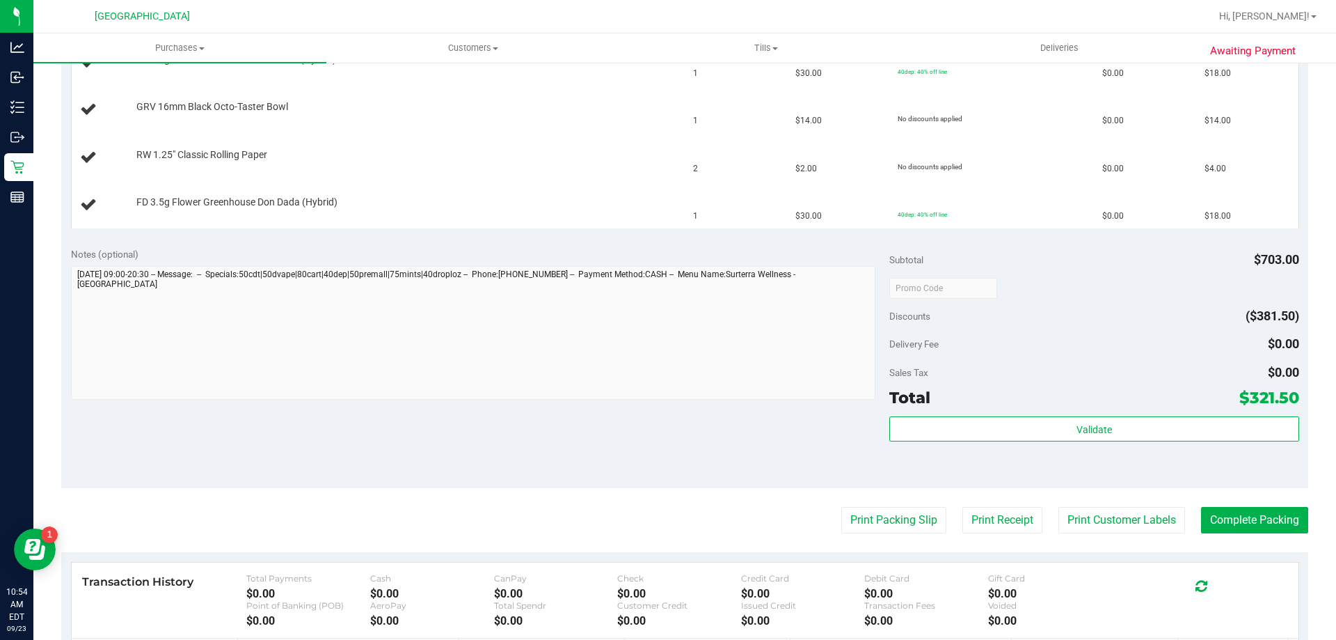
scroll to position [835, 0]
click at [887, 525] on button "Print Packing Slip" at bounding box center [893, 519] width 105 height 26
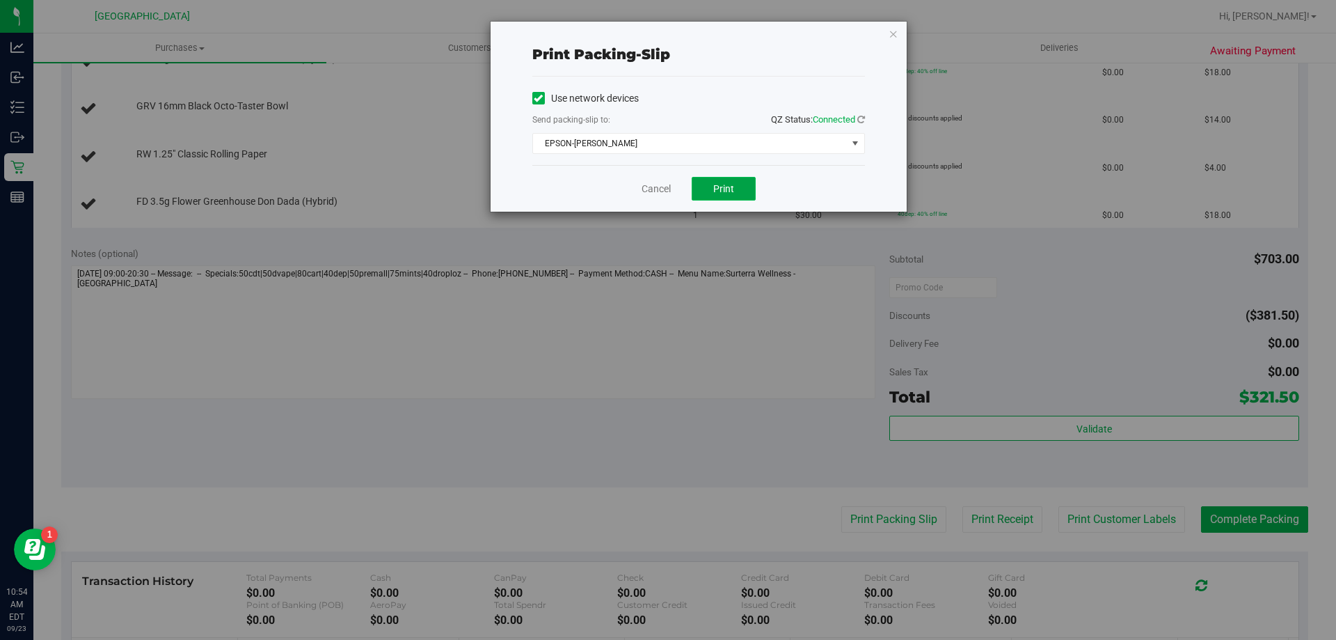
click at [728, 190] on span "Print" at bounding box center [723, 188] width 21 height 11
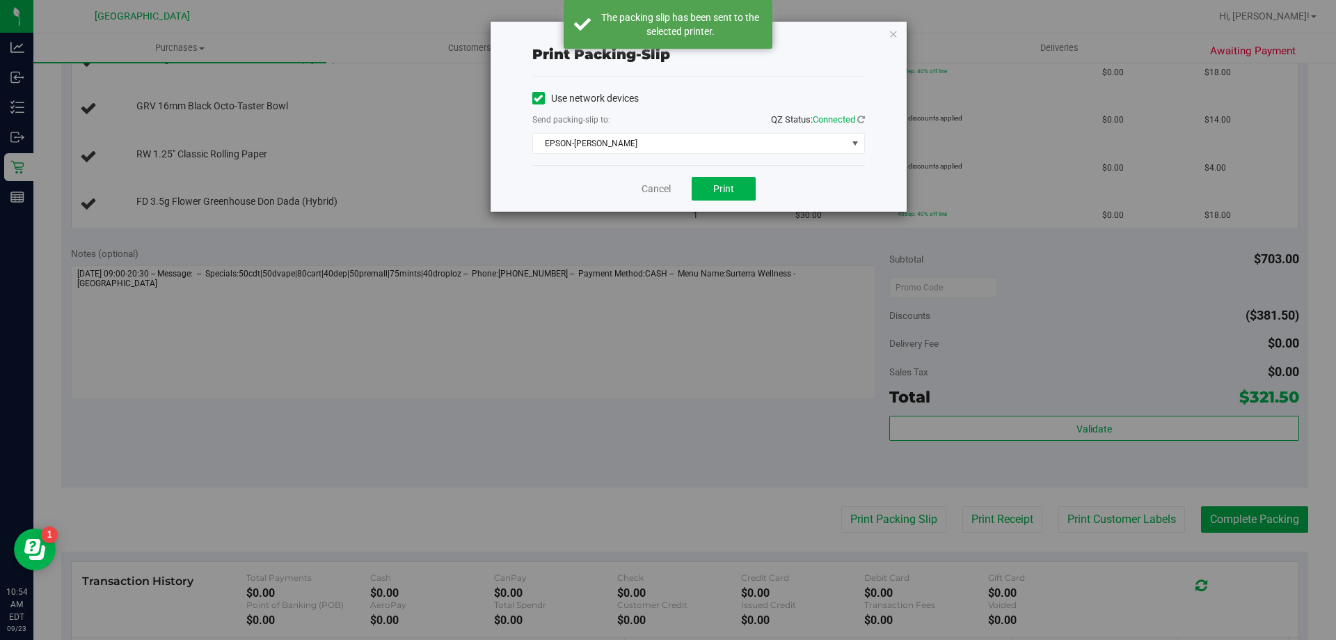
click at [896, 29] on icon "button" at bounding box center [894, 33] width 10 height 17
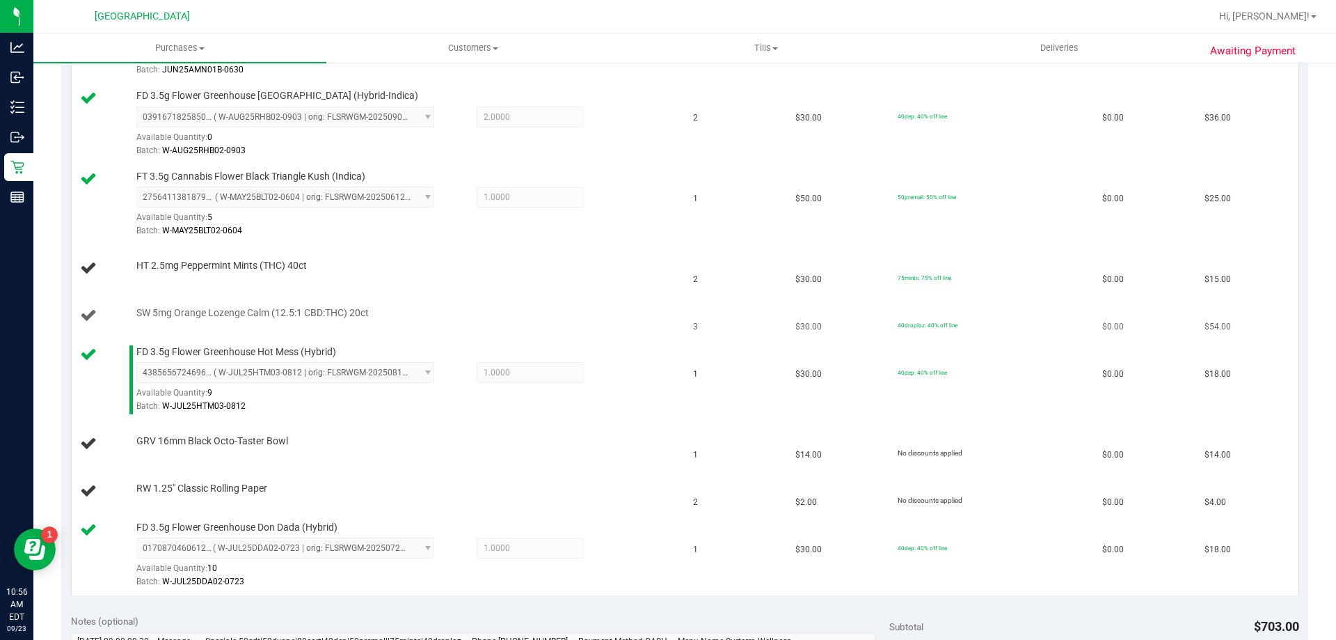
scroll to position [766, 0]
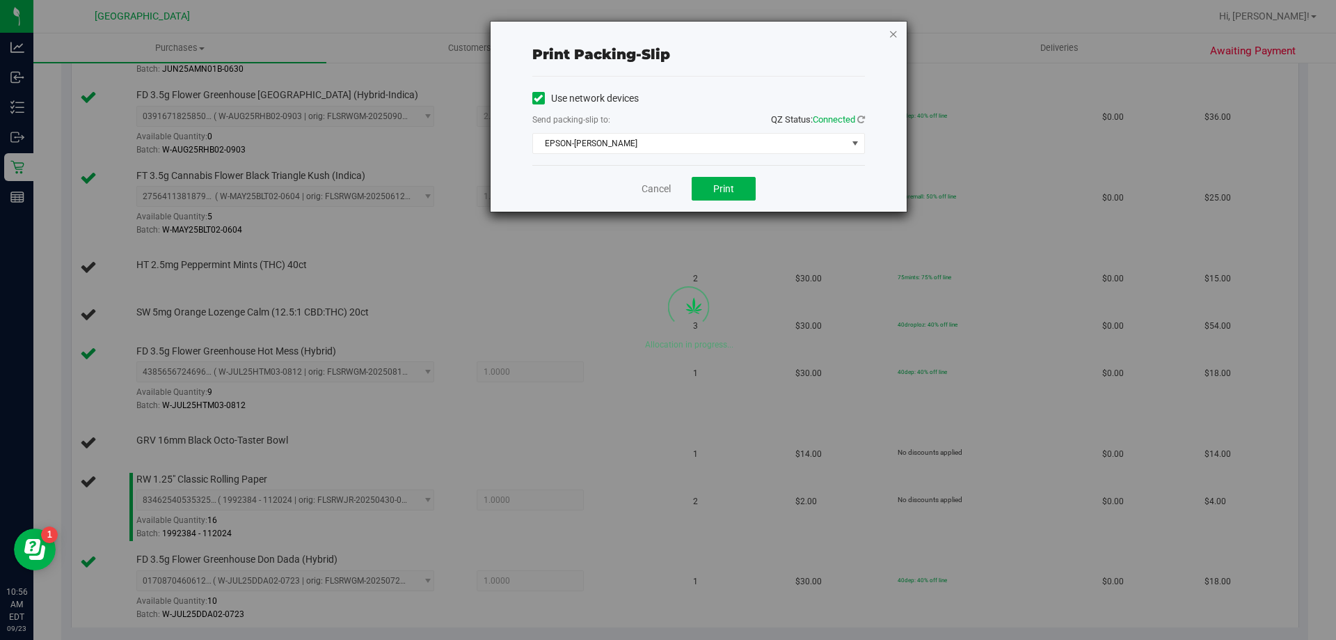
click at [892, 33] on icon "button" at bounding box center [894, 33] width 10 height 17
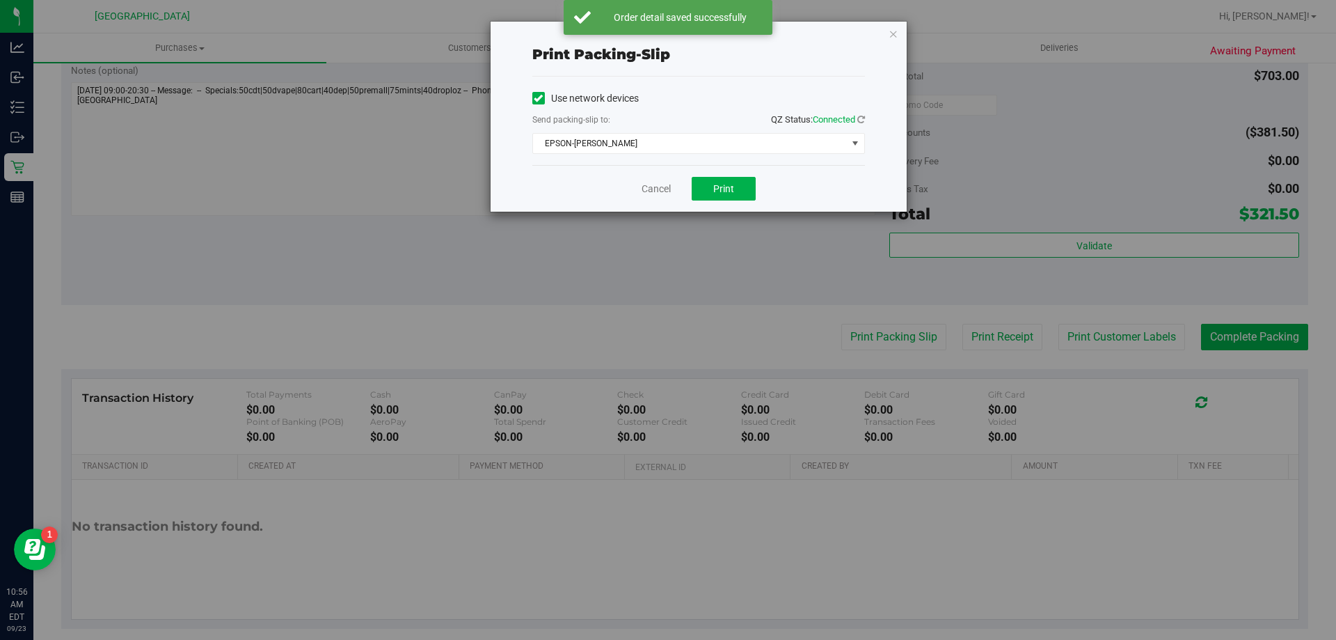
click at [907, 38] on div "Print packing-slip Use network devices Send packing-slip to: QZ Status: Connect…" at bounding box center [699, 116] width 418 height 191
click at [891, 33] on icon "button" at bounding box center [894, 33] width 10 height 17
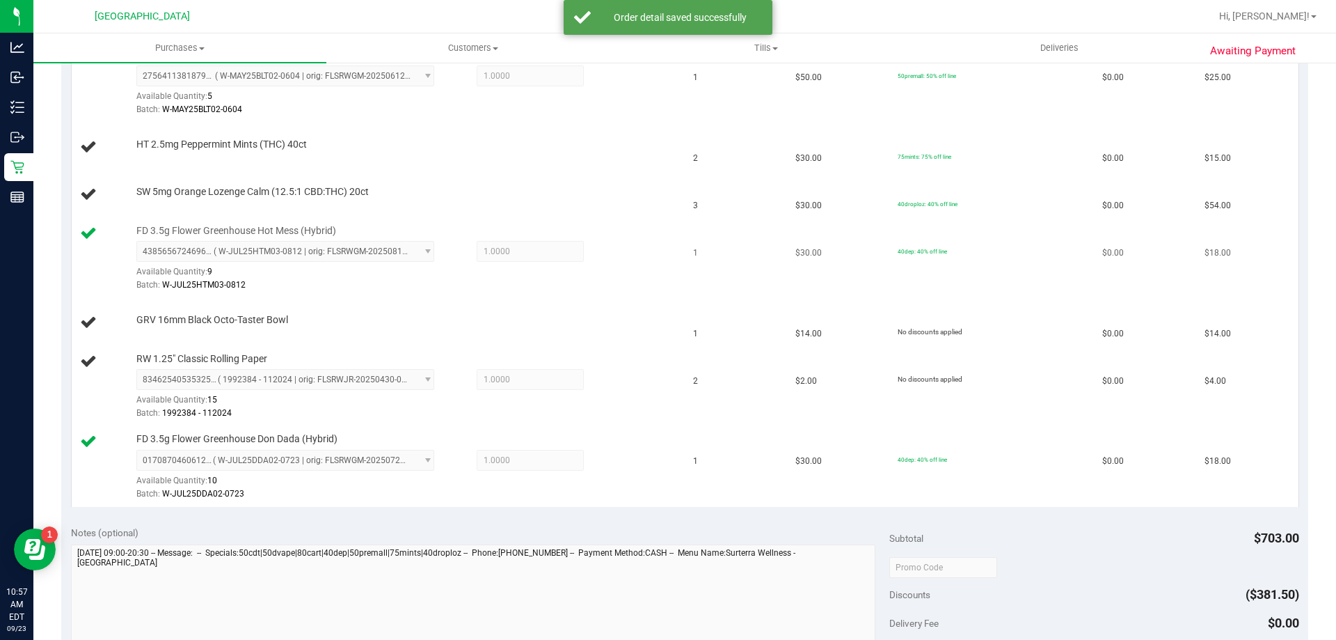
scroll to position [861, 0]
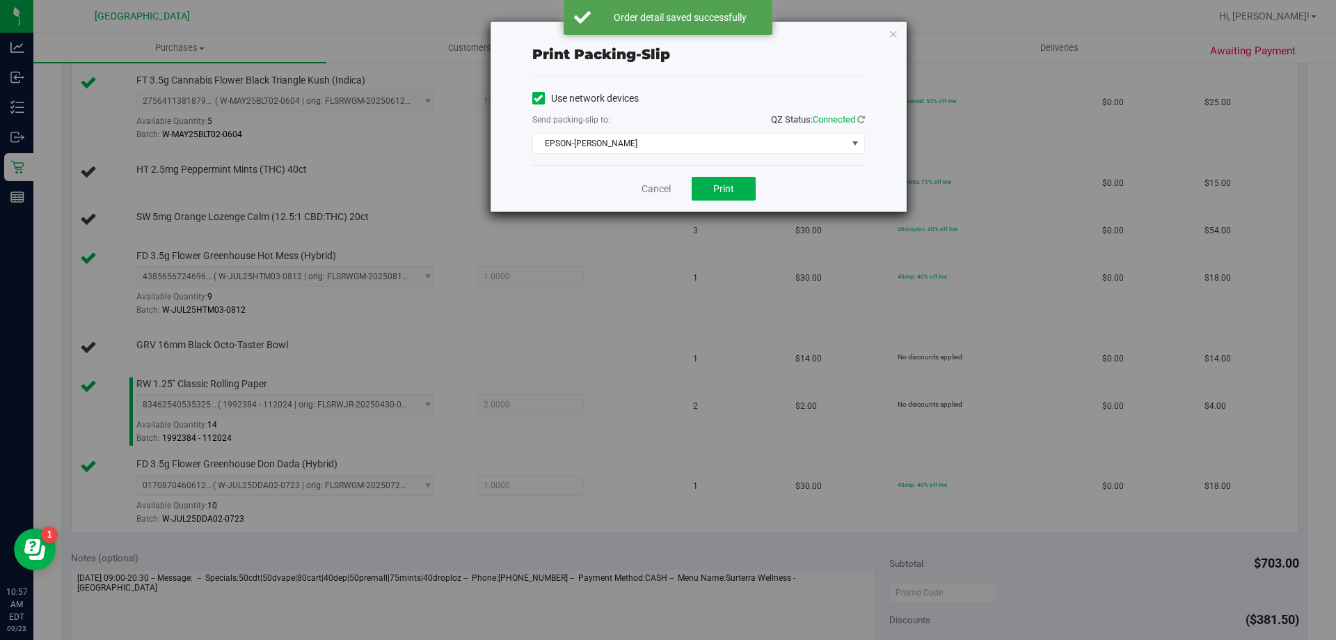
click at [889, 31] on icon "button" at bounding box center [894, 33] width 10 height 17
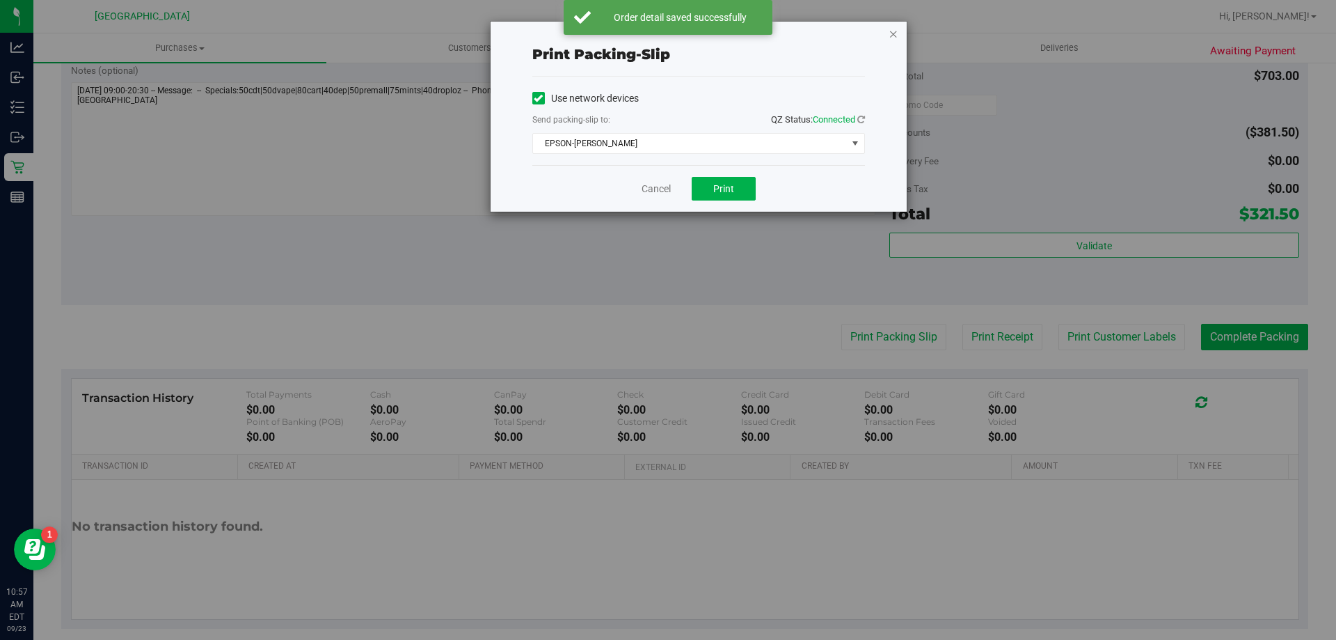
click at [893, 30] on icon "button" at bounding box center [894, 33] width 10 height 17
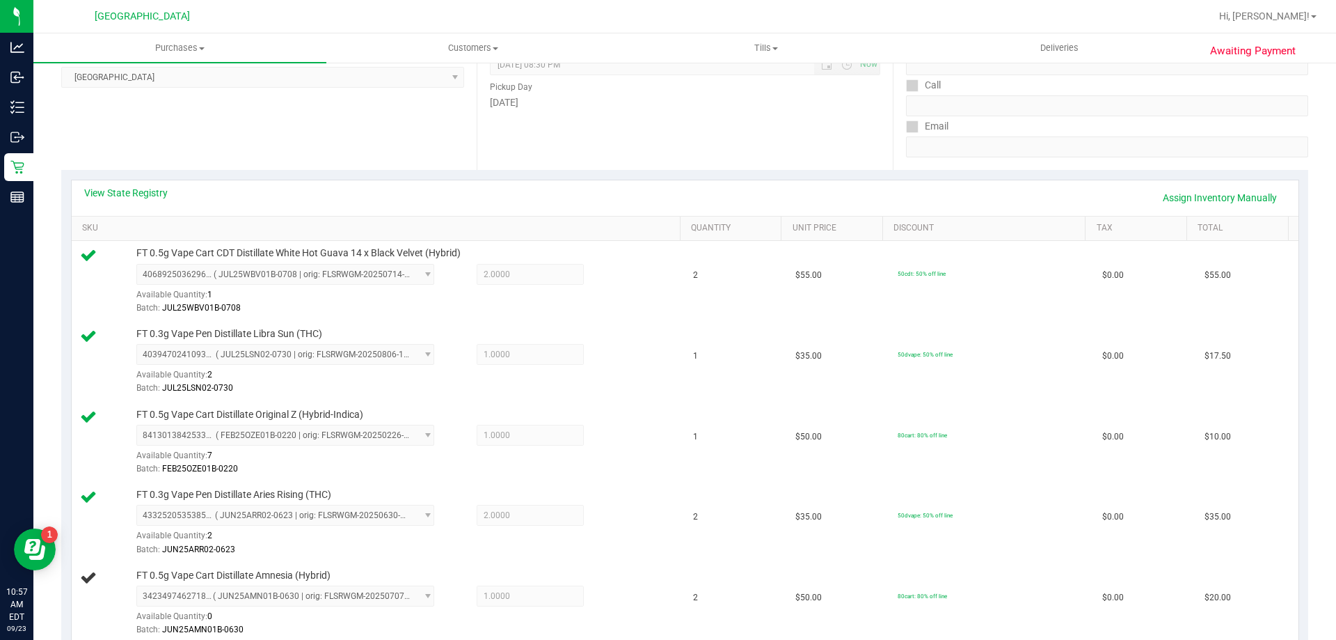
scroll to position [95, 0]
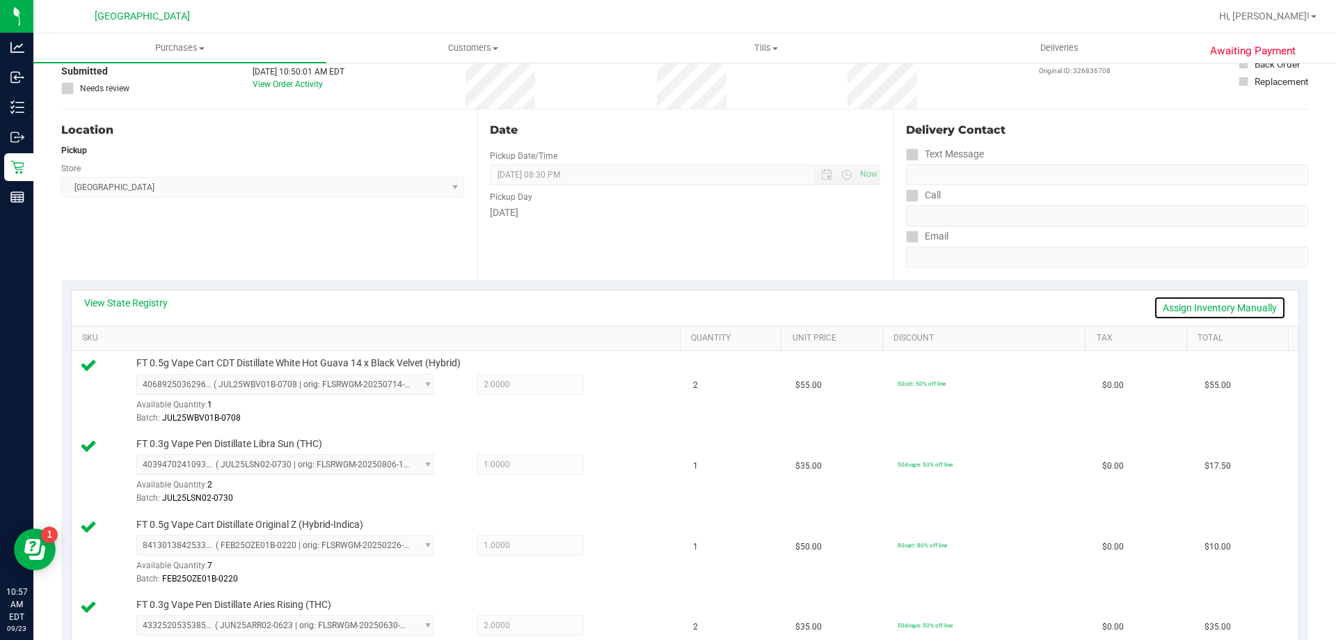
click at [1168, 308] on link "Assign Inventory Manually" at bounding box center [1220, 308] width 132 height 24
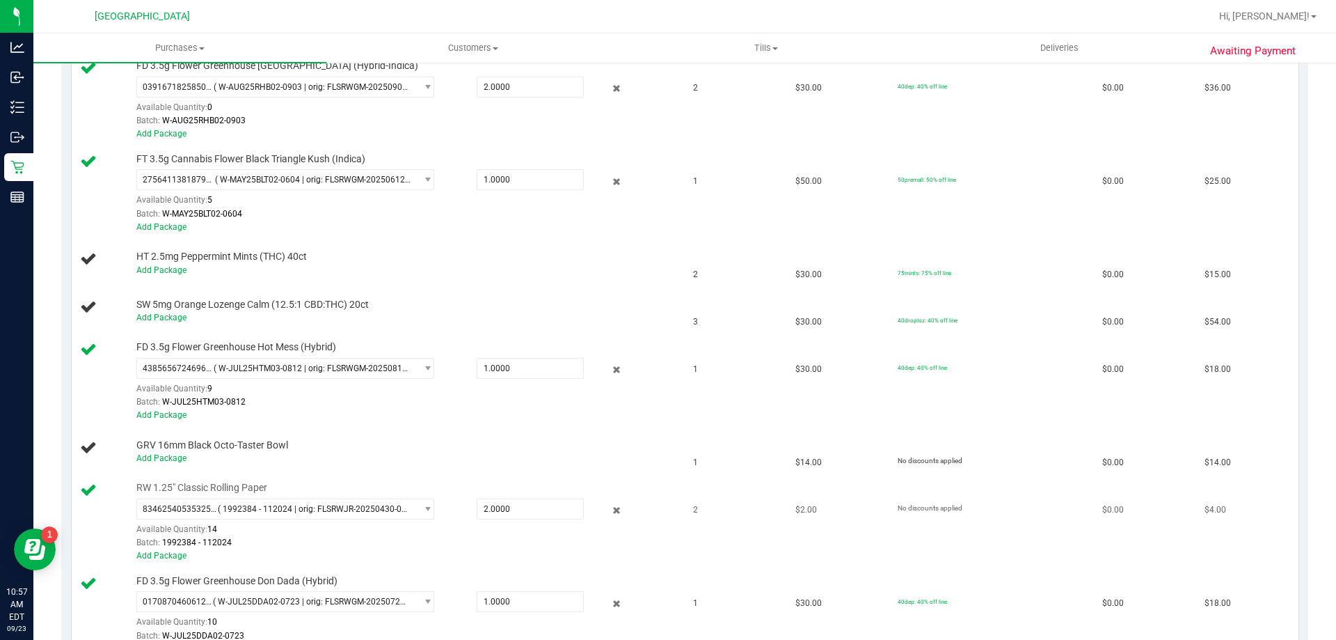
scroll to position [861, 0]
click at [166, 457] on link "Add Package" at bounding box center [161, 455] width 50 height 10
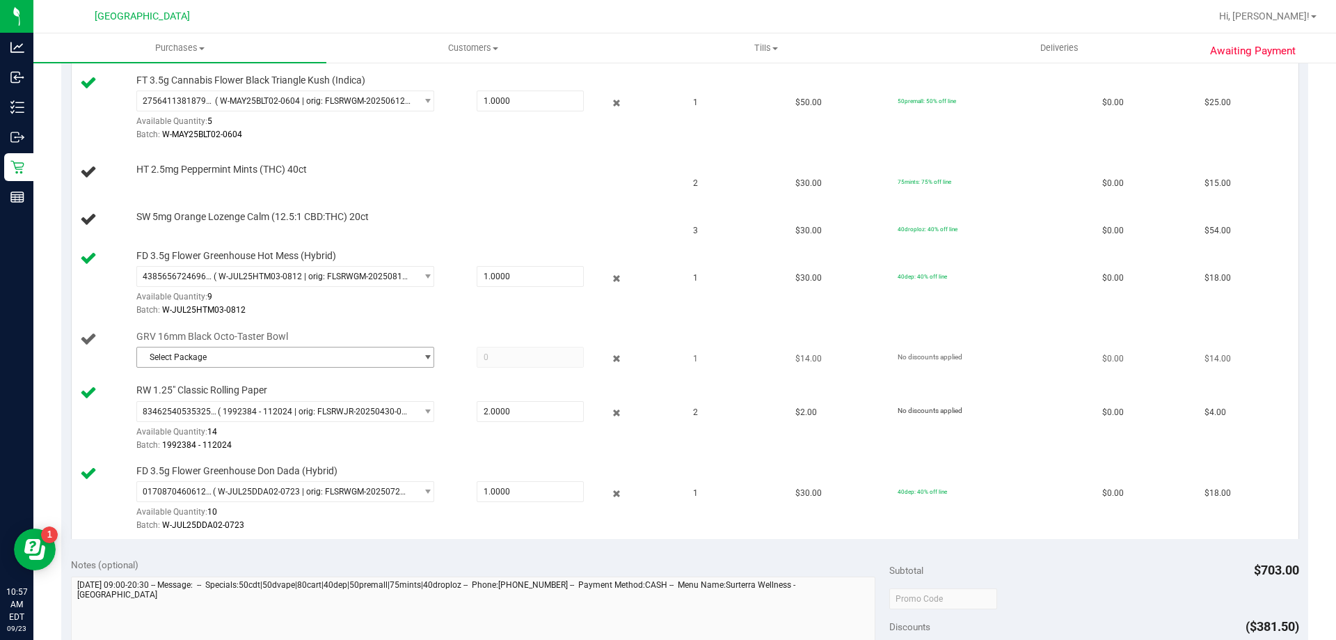
click at [331, 353] on span "Select Package" at bounding box center [276, 356] width 279 height 19
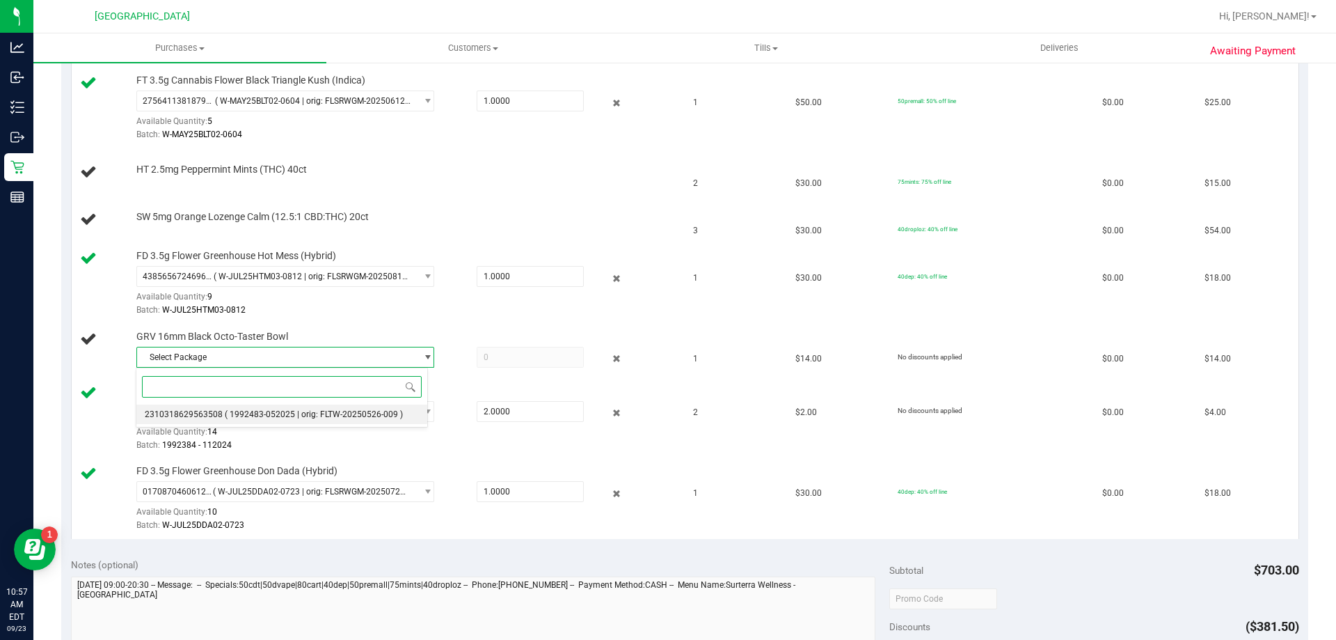
click at [261, 418] on span "( 1992483-052025 | orig: FLTW-20250526-009 )" at bounding box center [314, 414] width 178 height 10
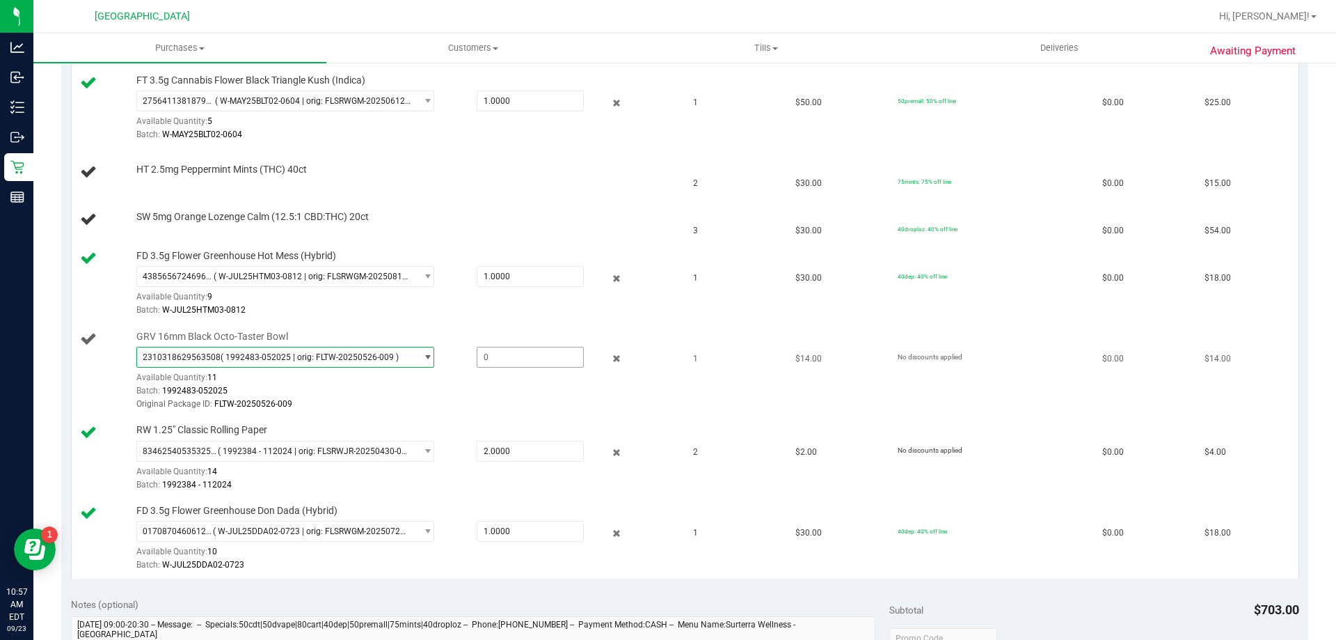
click at [495, 361] on span at bounding box center [530, 357] width 107 height 21
type input "1"
type input "1.0000"
click at [443, 330] on div "GRV 16mm Black Octo-Taster Bowl 2310318629563508 ( 1992483-052025 | orig: FLTW-…" at bounding box center [401, 371] width 544 height 82
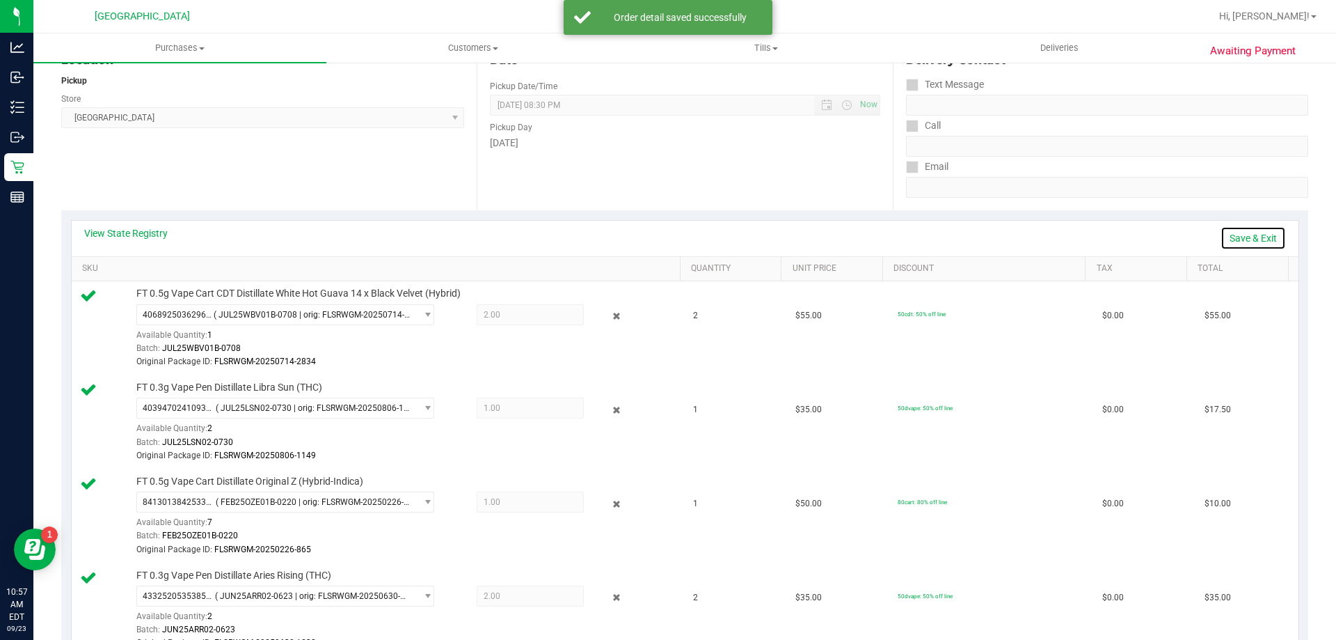
click at [1235, 237] on link "Save & Exit" at bounding box center [1253, 238] width 65 height 24
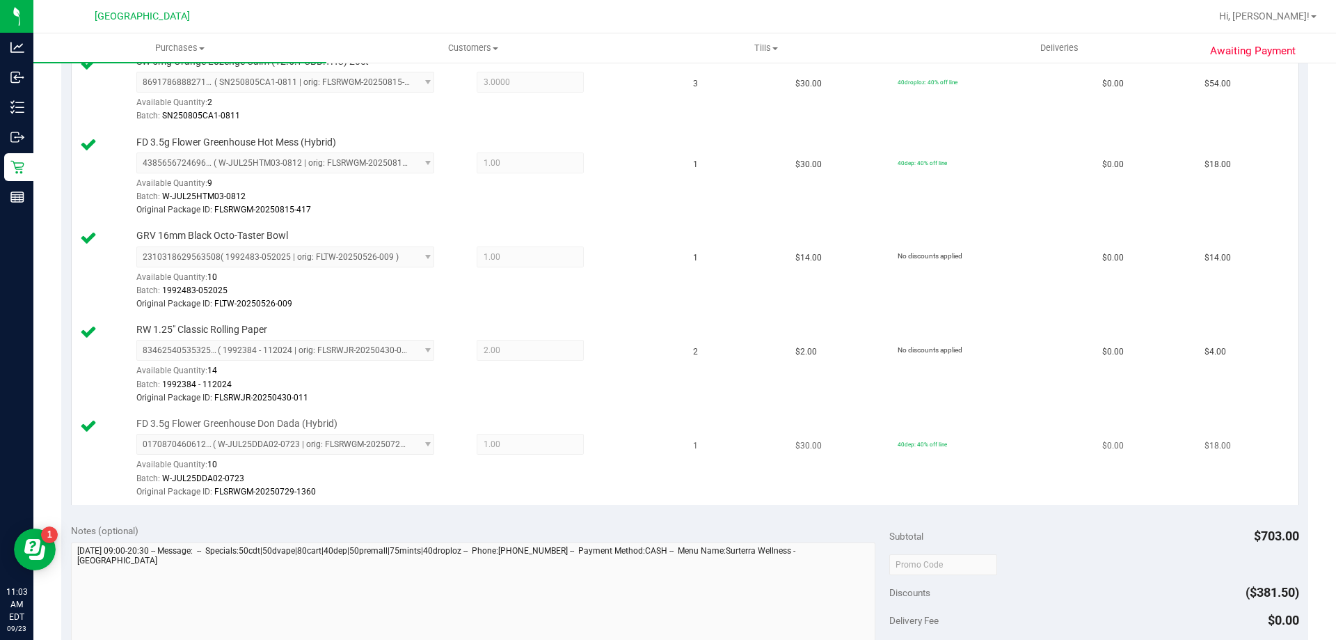
scroll to position [1487, 0]
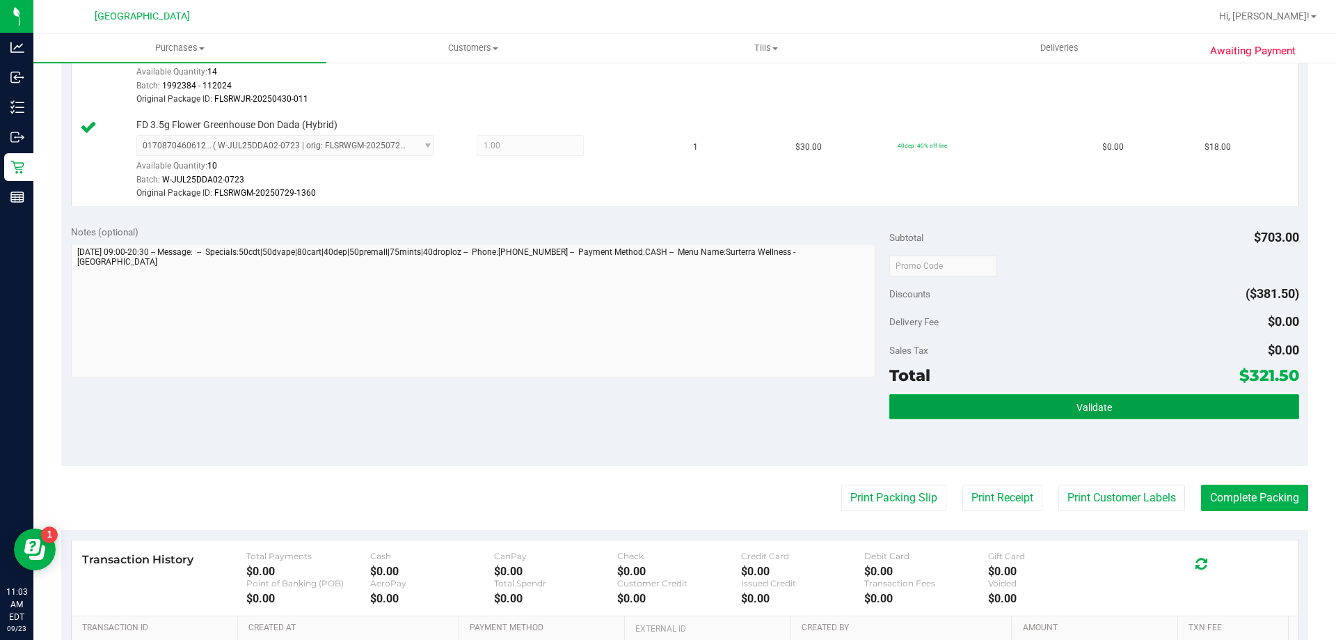
click at [1077, 403] on span "Validate" at bounding box center [1094, 407] width 35 height 11
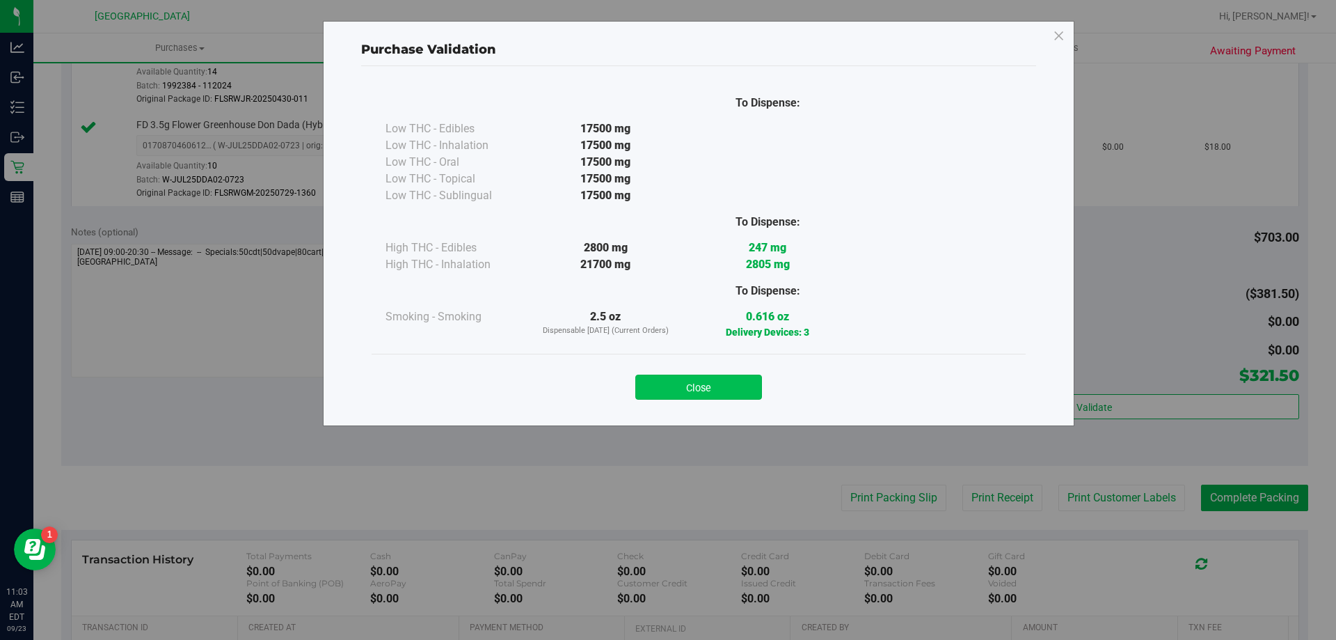
click at [704, 383] on button "Close" at bounding box center [698, 386] width 127 height 25
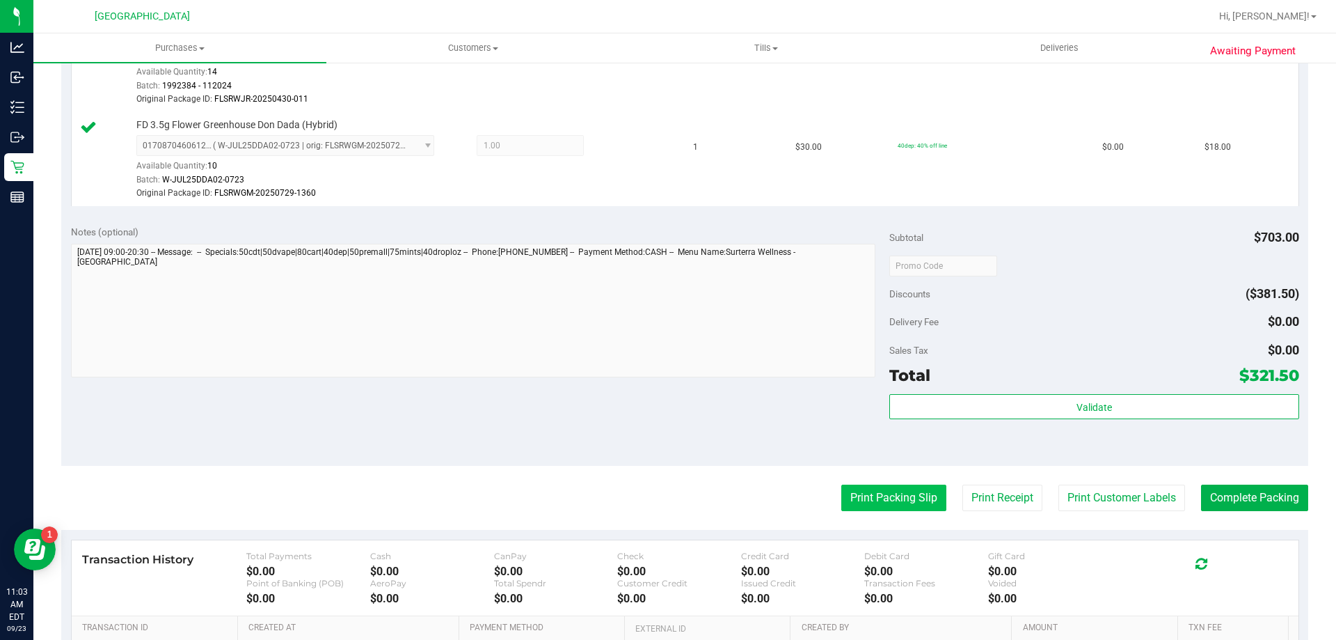
click at [861, 493] on button "Print Packing Slip" at bounding box center [893, 497] width 105 height 26
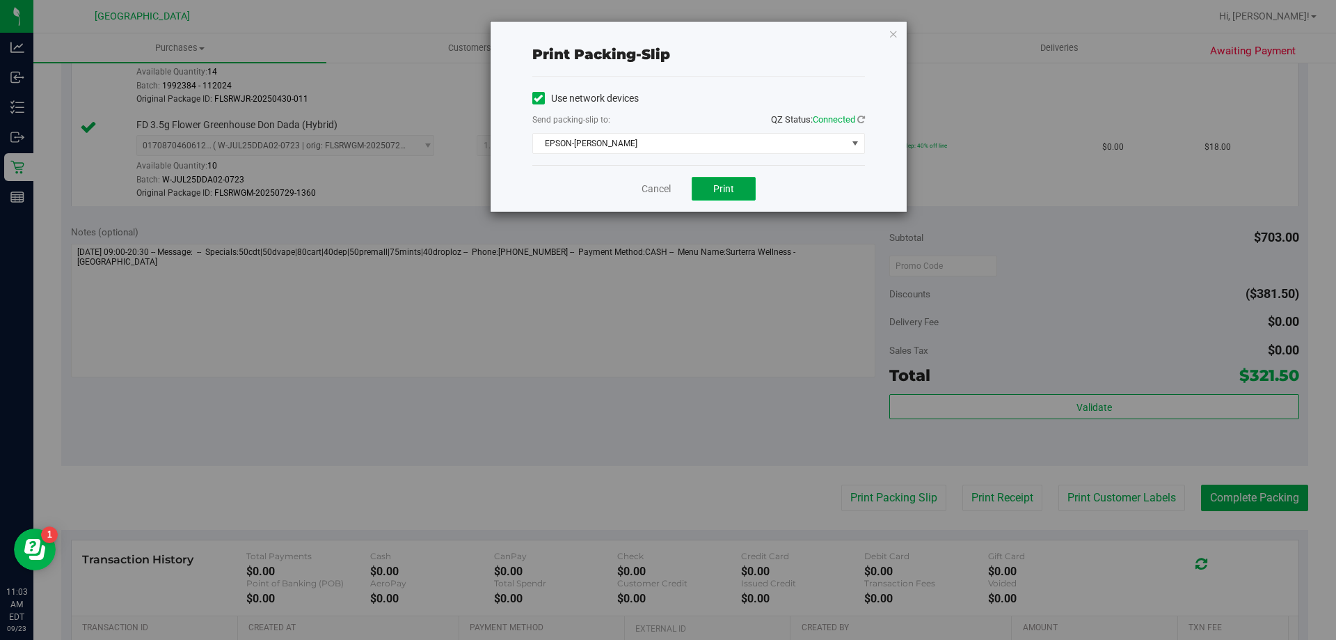
click at [728, 185] on span "Print" at bounding box center [723, 188] width 21 height 11
click at [889, 35] on icon "button" at bounding box center [894, 33] width 10 height 17
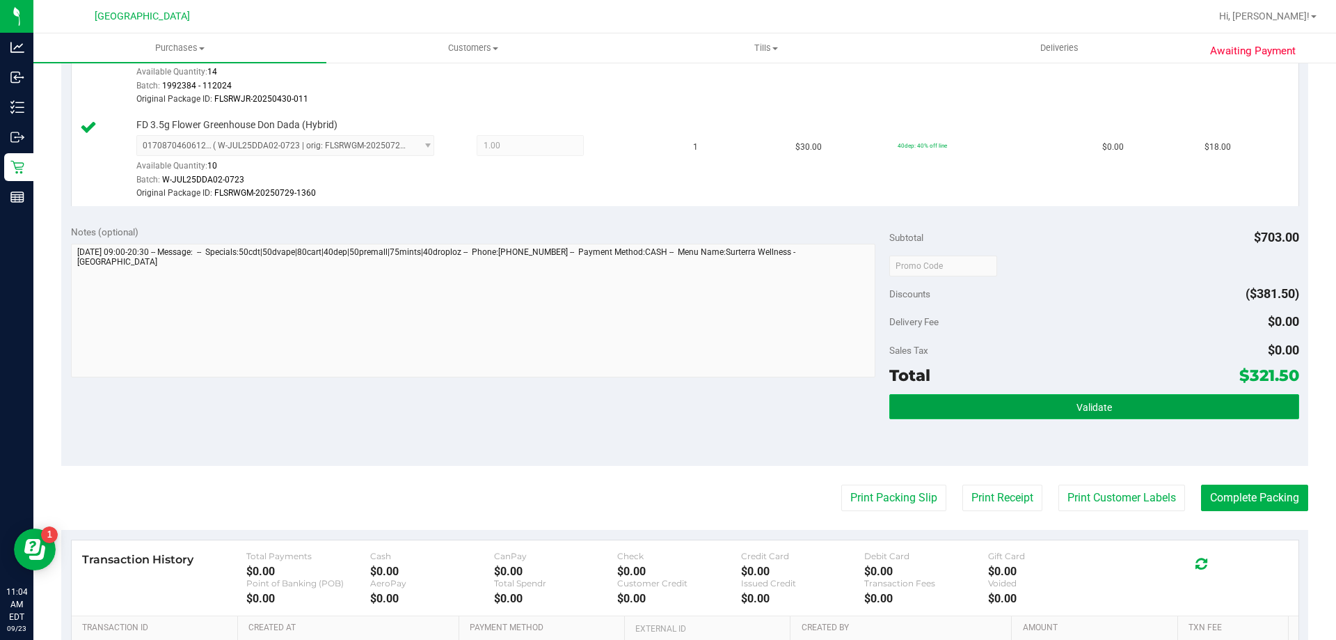
click at [1082, 398] on button "Validate" at bounding box center [1093, 406] width 409 height 25
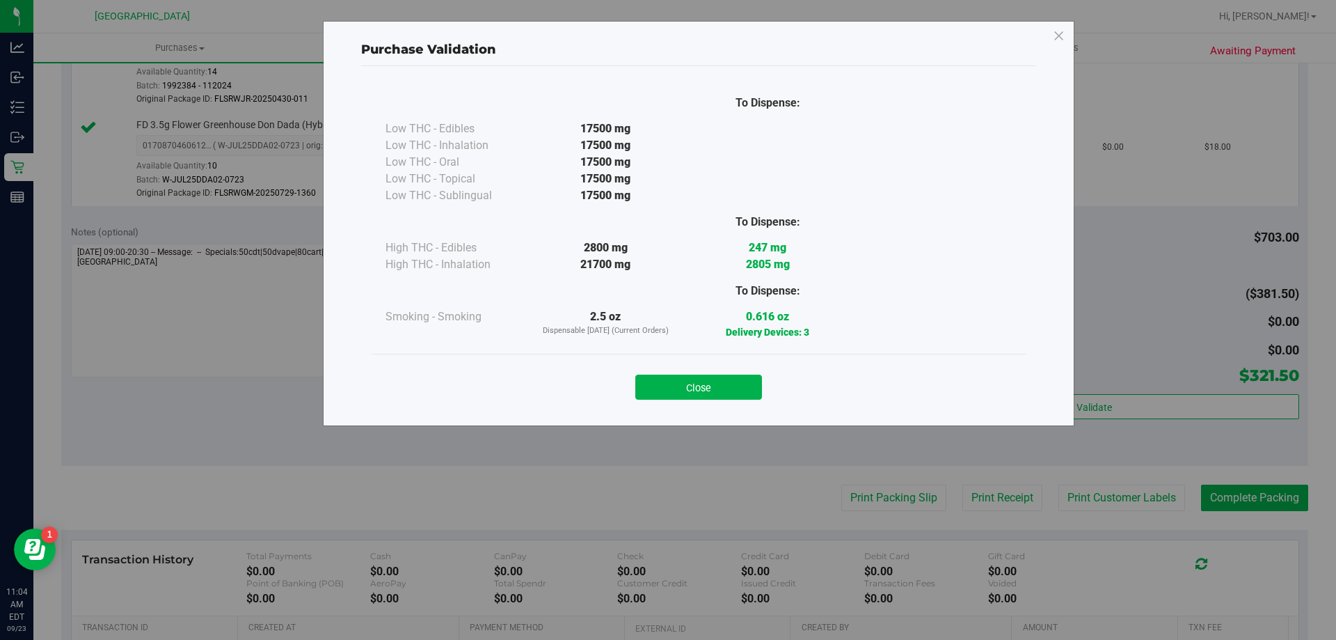
drag, startPoint x: 646, startPoint y: 389, endPoint x: 748, endPoint y: 383, distance: 102.5
click at [647, 389] on button "Close" at bounding box center [698, 386] width 127 height 25
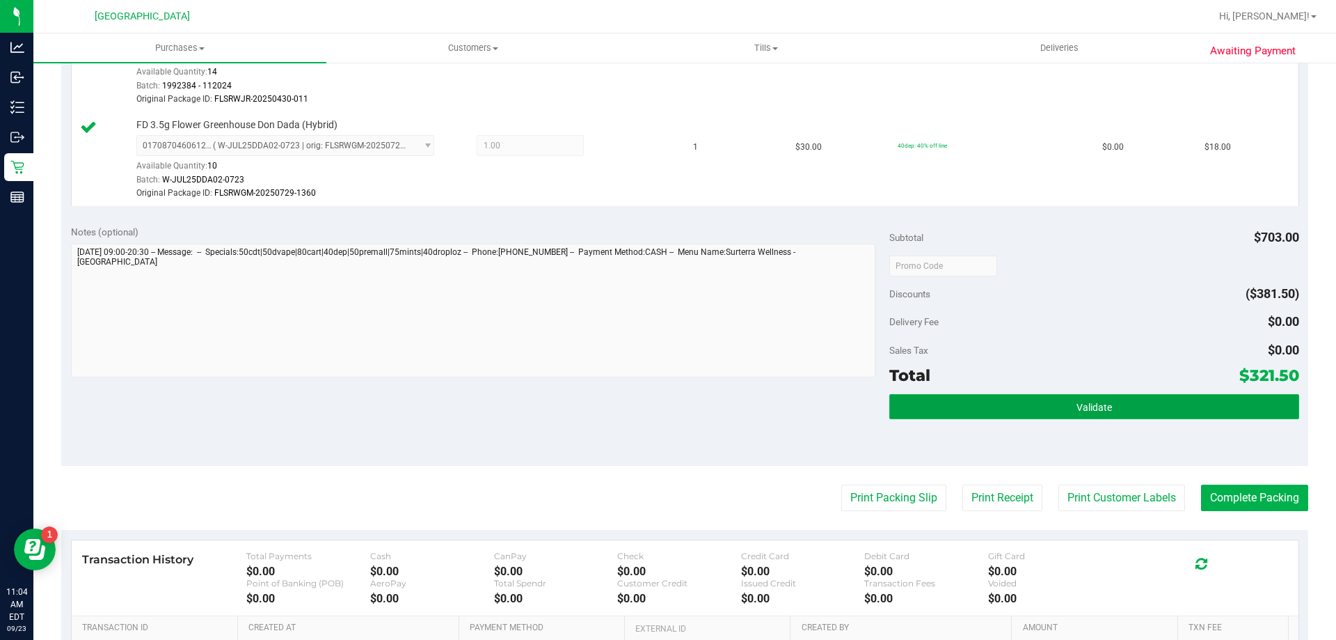
click at [1045, 395] on button "Validate" at bounding box center [1093, 406] width 409 height 25
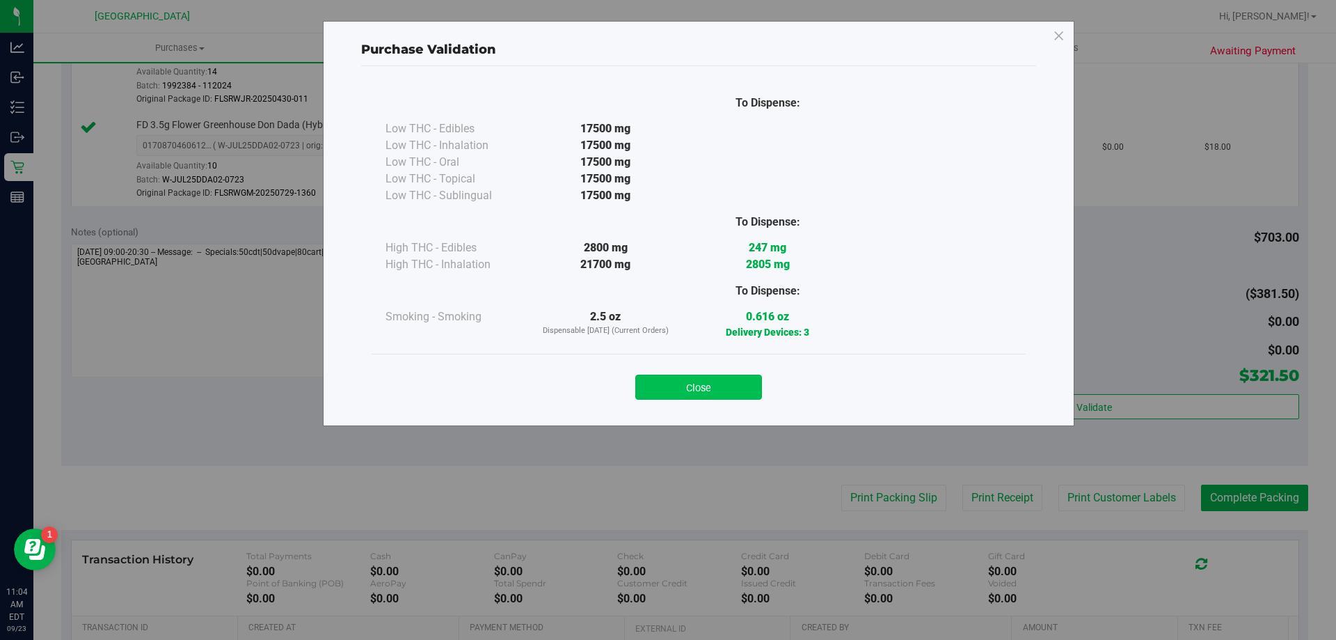
click at [704, 386] on button "Close" at bounding box center [698, 386] width 127 height 25
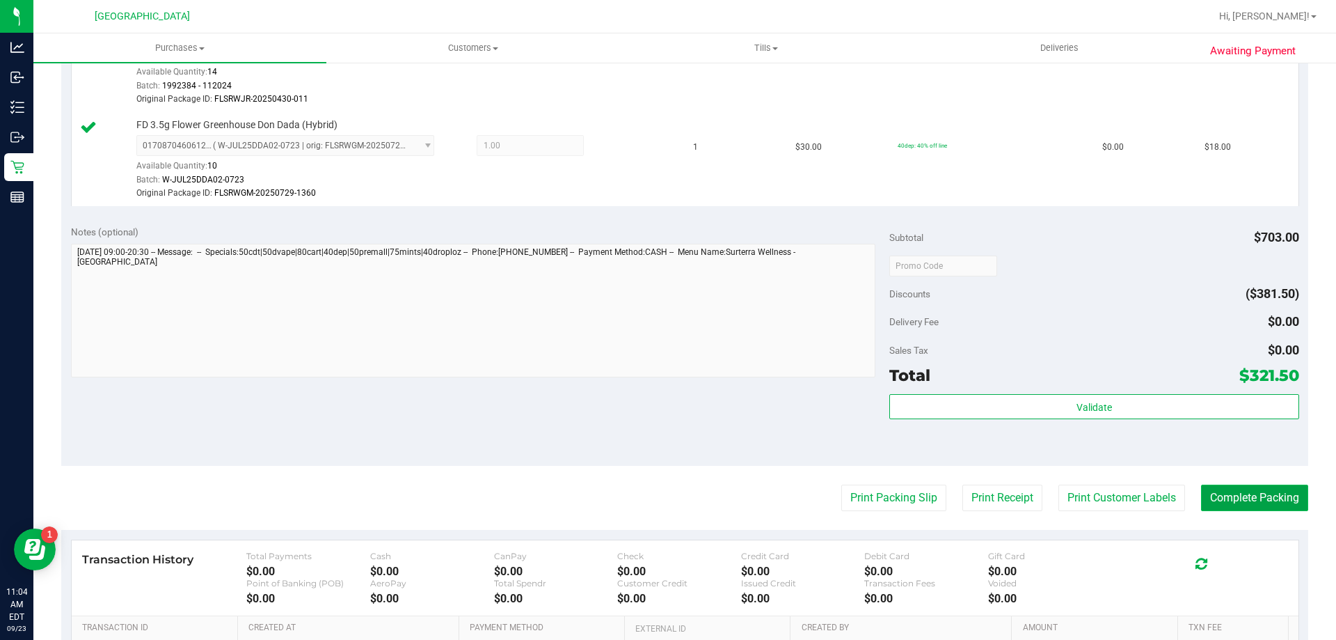
click at [1225, 502] on button "Complete Packing" at bounding box center [1254, 497] width 107 height 26
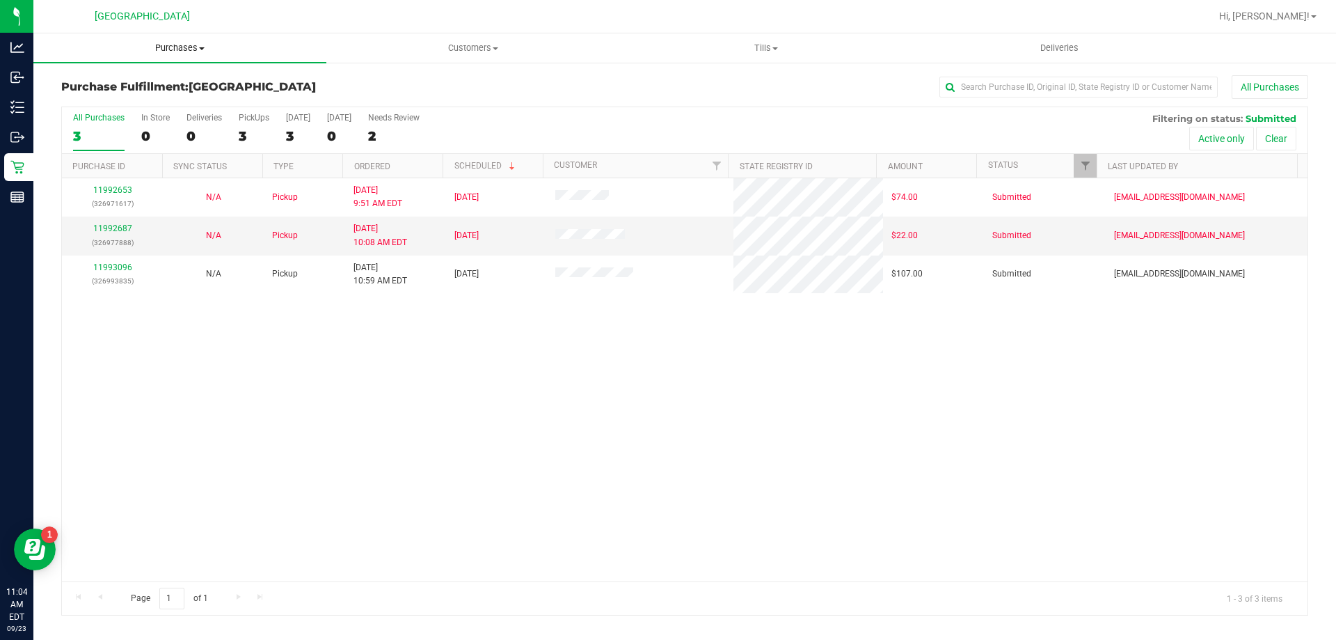
click at [190, 45] on span "Purchases" at bounding box center [179, 48] width 293 height 13
click at [116, 100] on span "Fulfillment" at bounding box center [76, 101] width 86 height 12
